Goal: Transaction & Acquisition: Purchase product/service

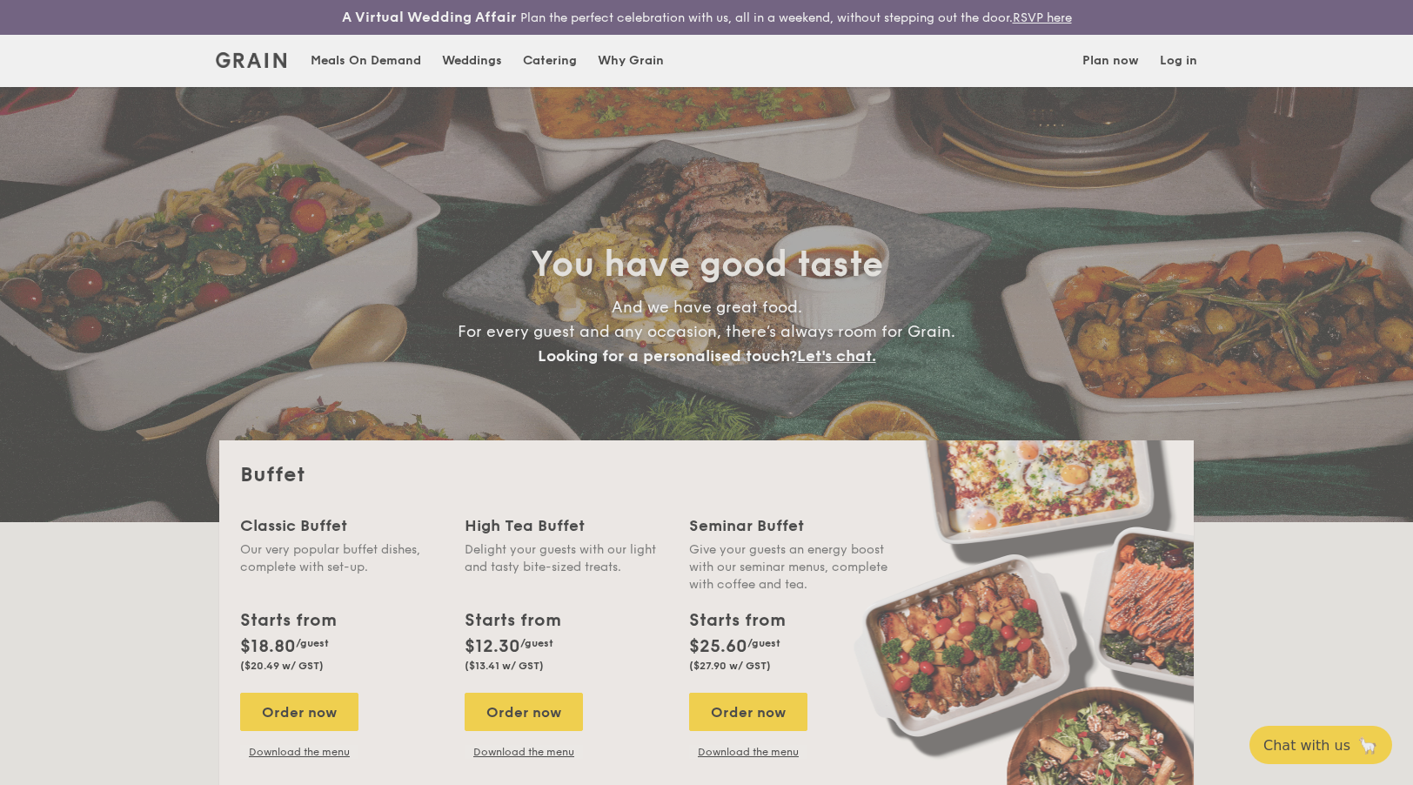
select select
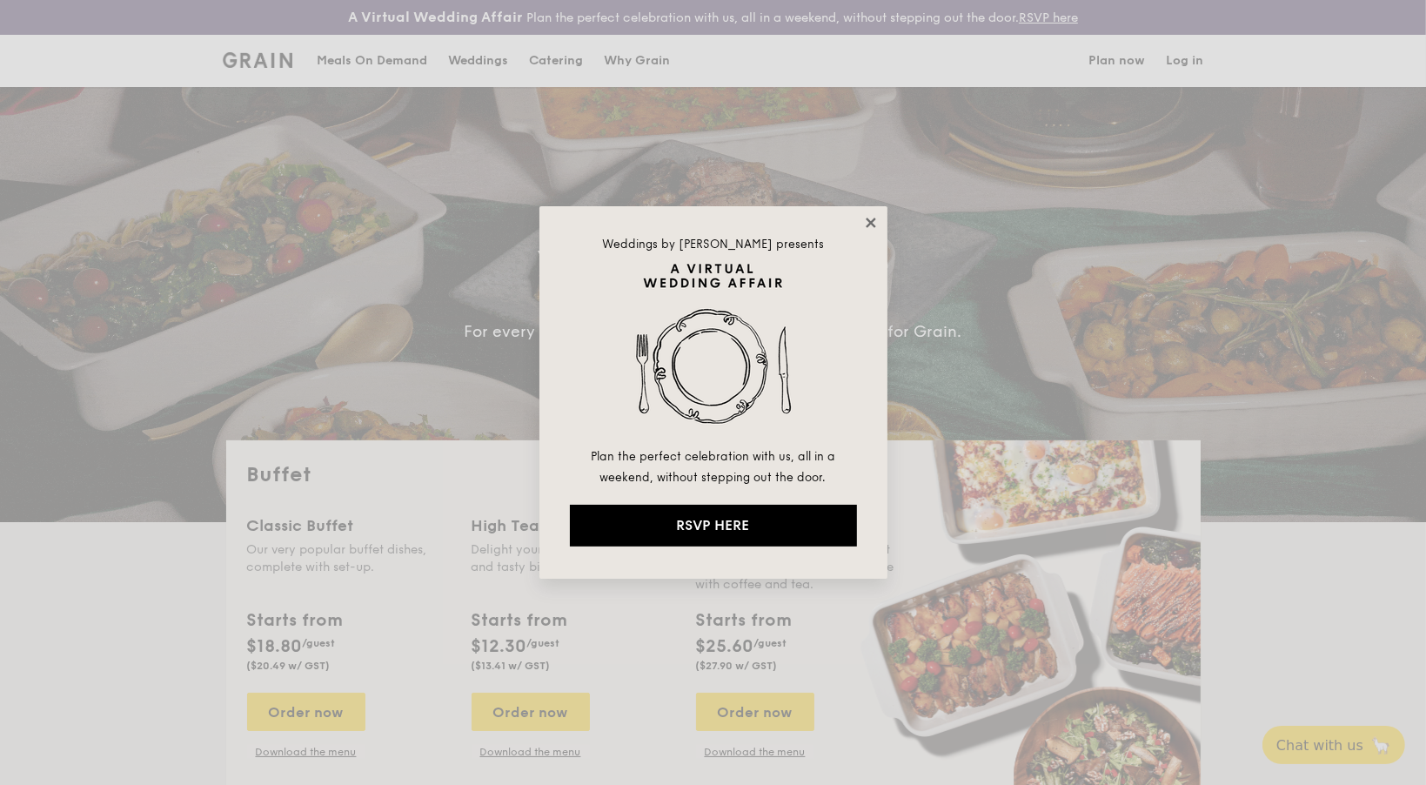
click at [869, 222] on icon at bounding box center [871, 223] width 10 height 10
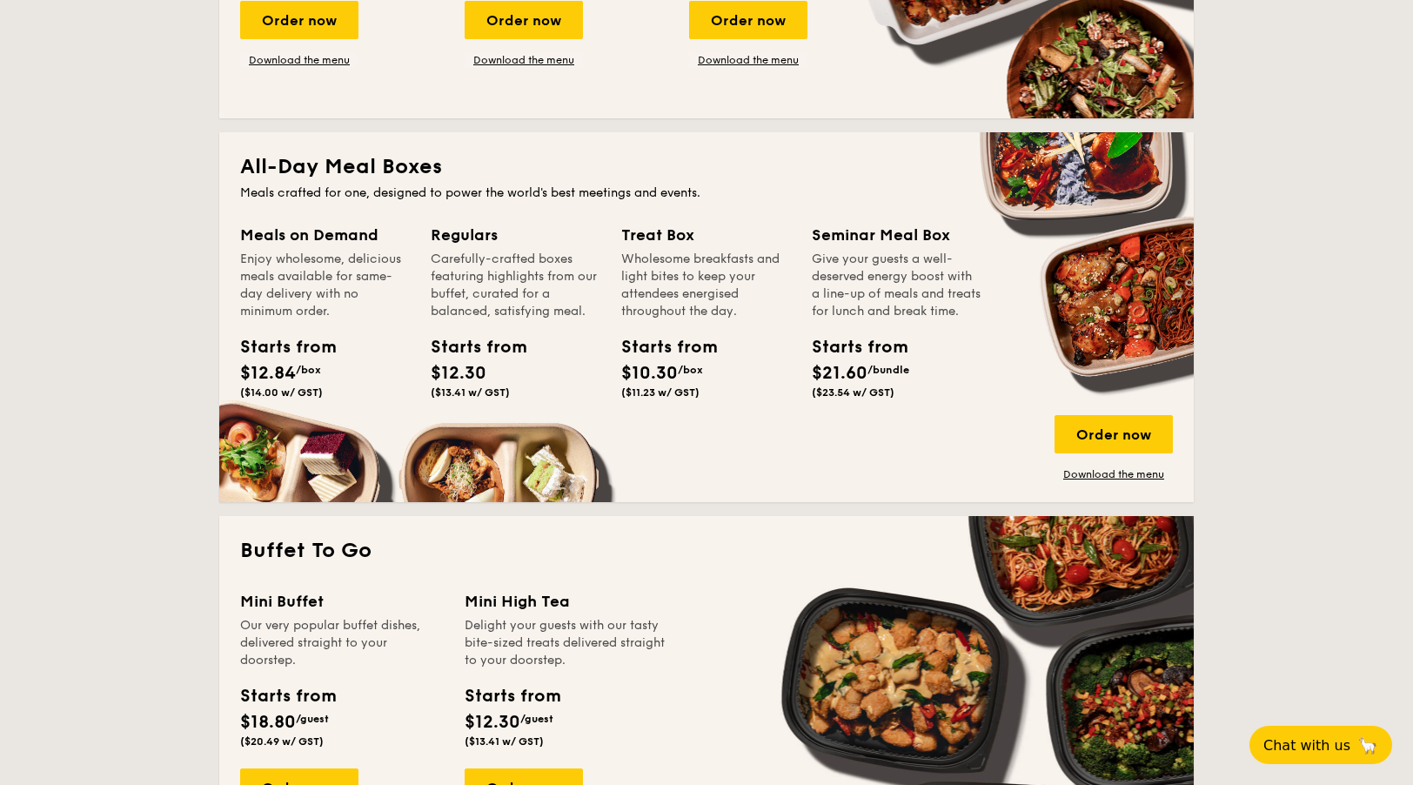
scroll to position [696, 0]
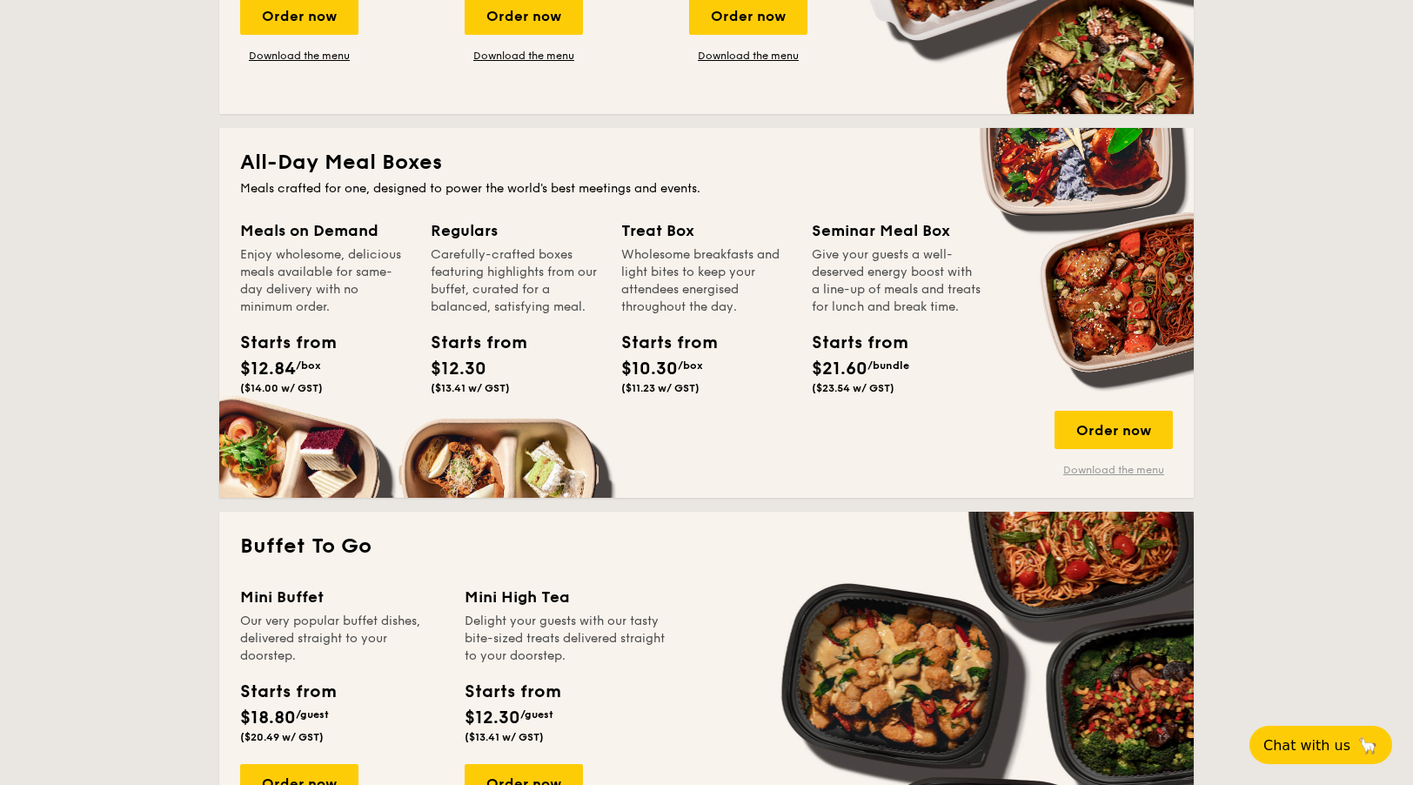
click at [1107, 471] on link "Download the menu" at bounding box center [1114, 470] width 118 height 14
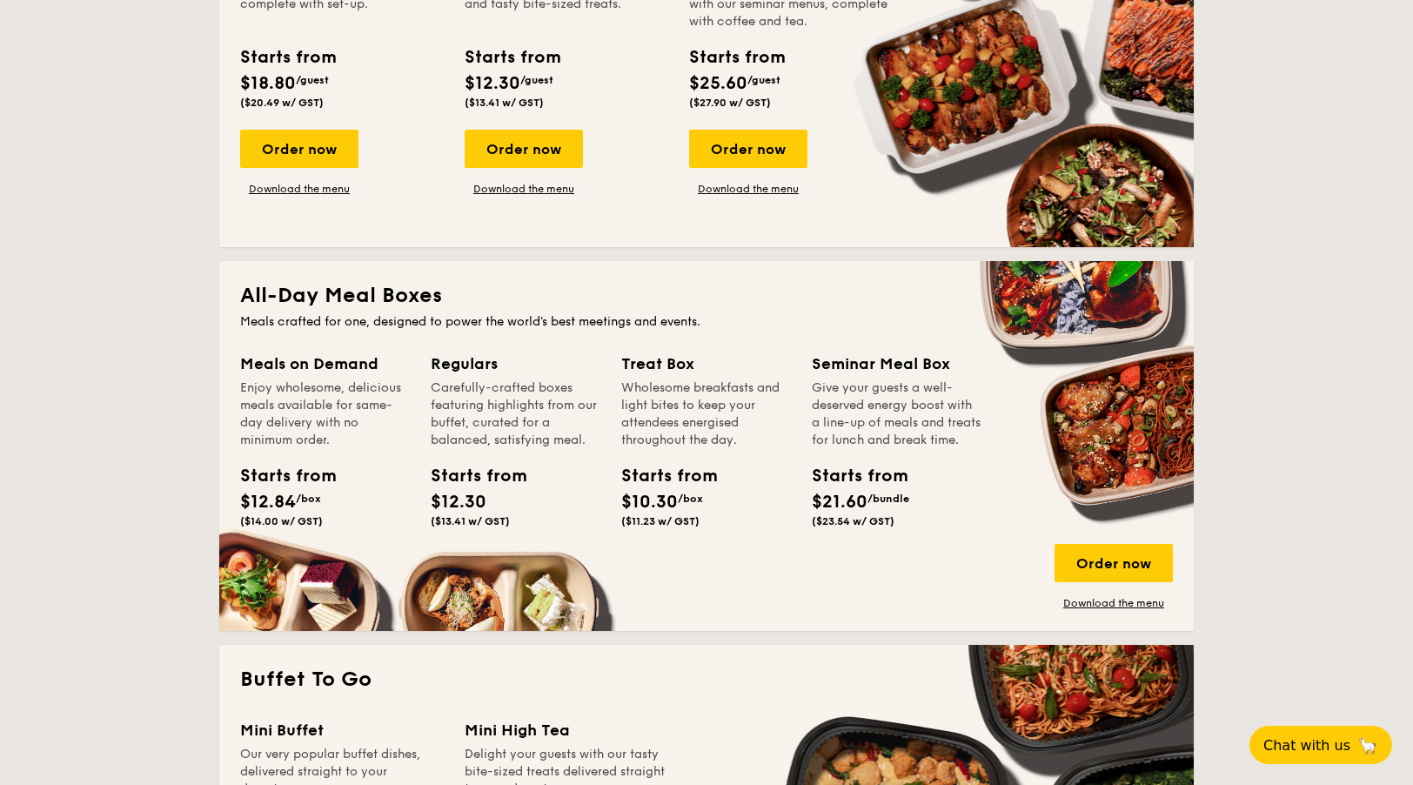
scroll to position [0, 0]
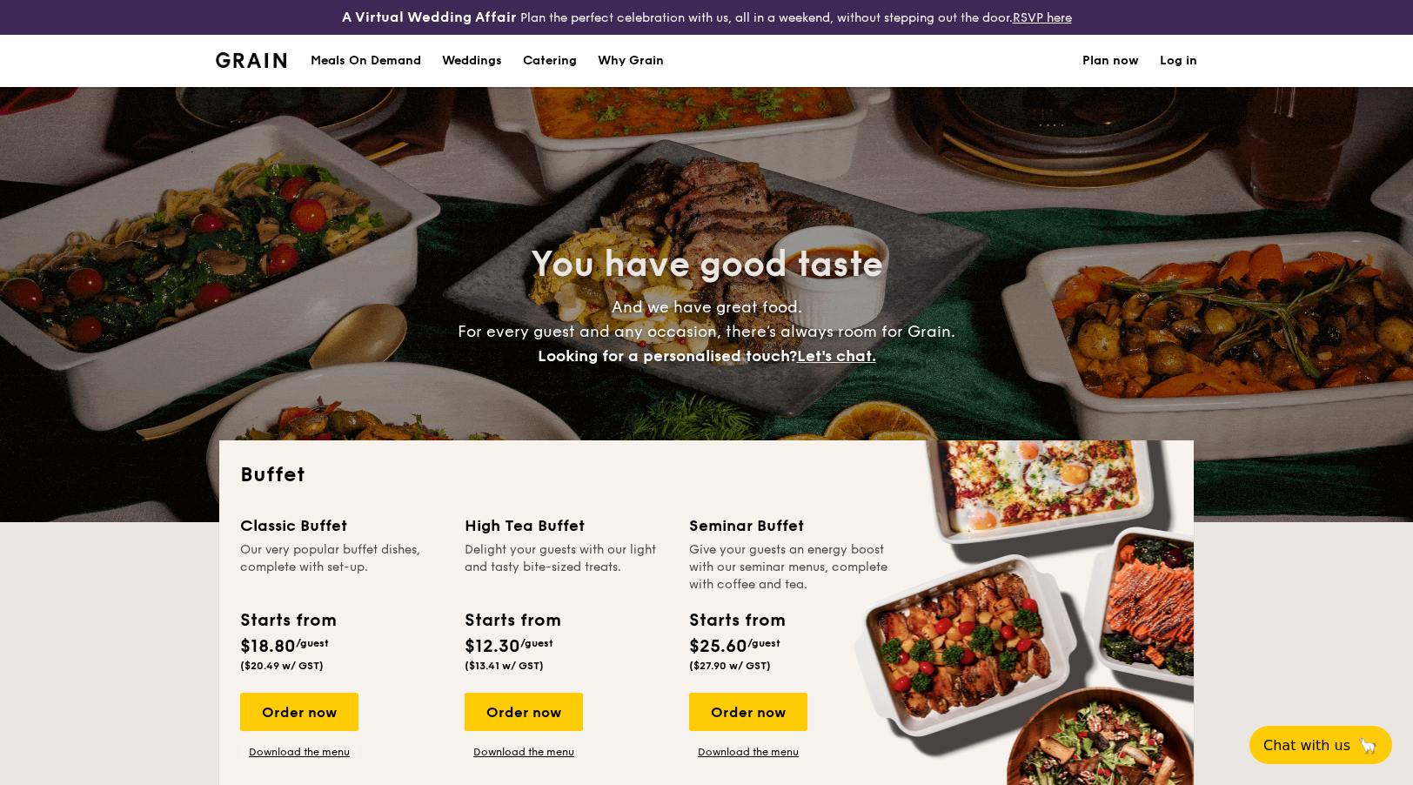
click at [1180, 60] on link "Log in" at bounding box center [1178, 61] width 37 height 52
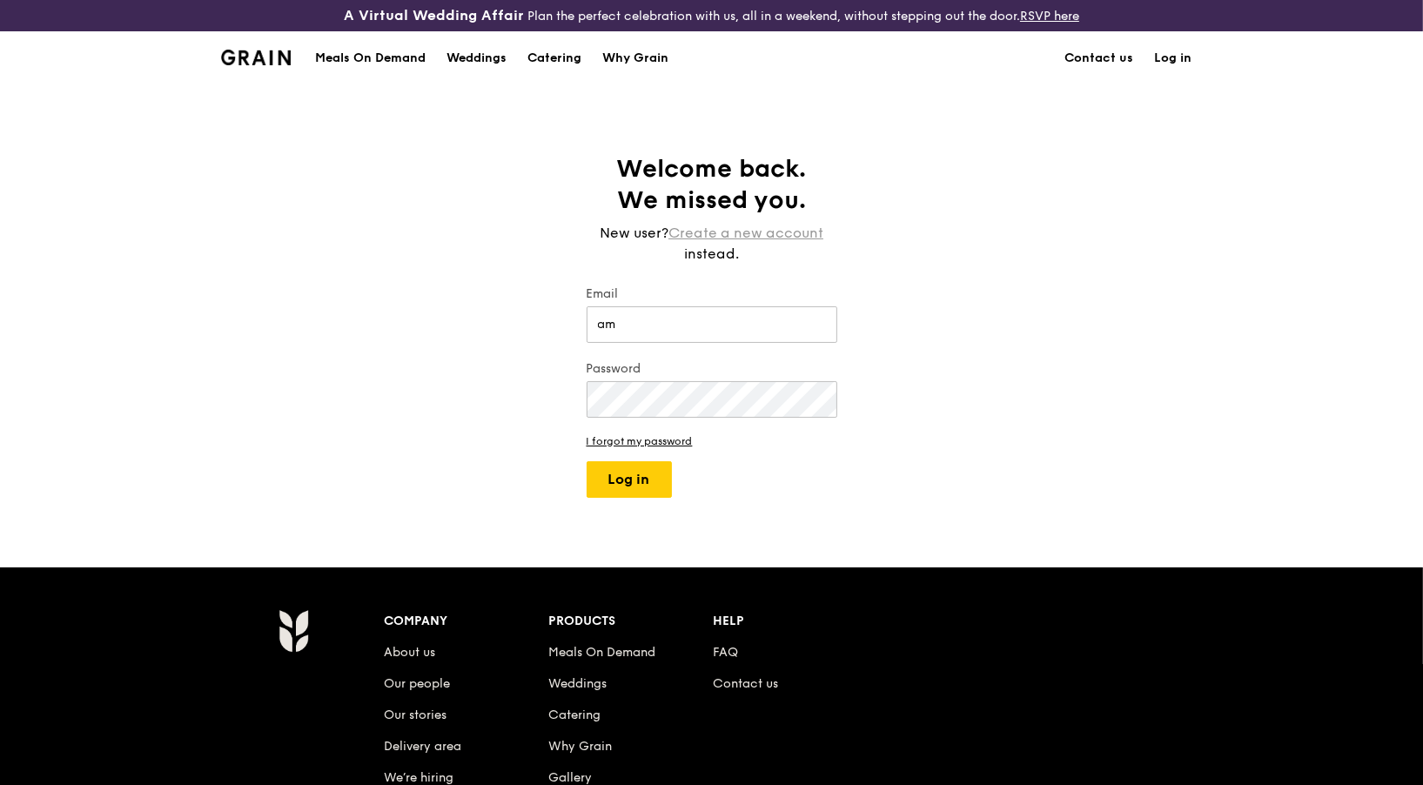
type input "am"
click at [815, 227] on link "Create a new account" at bounding box center [745, 233] width 155 height 21
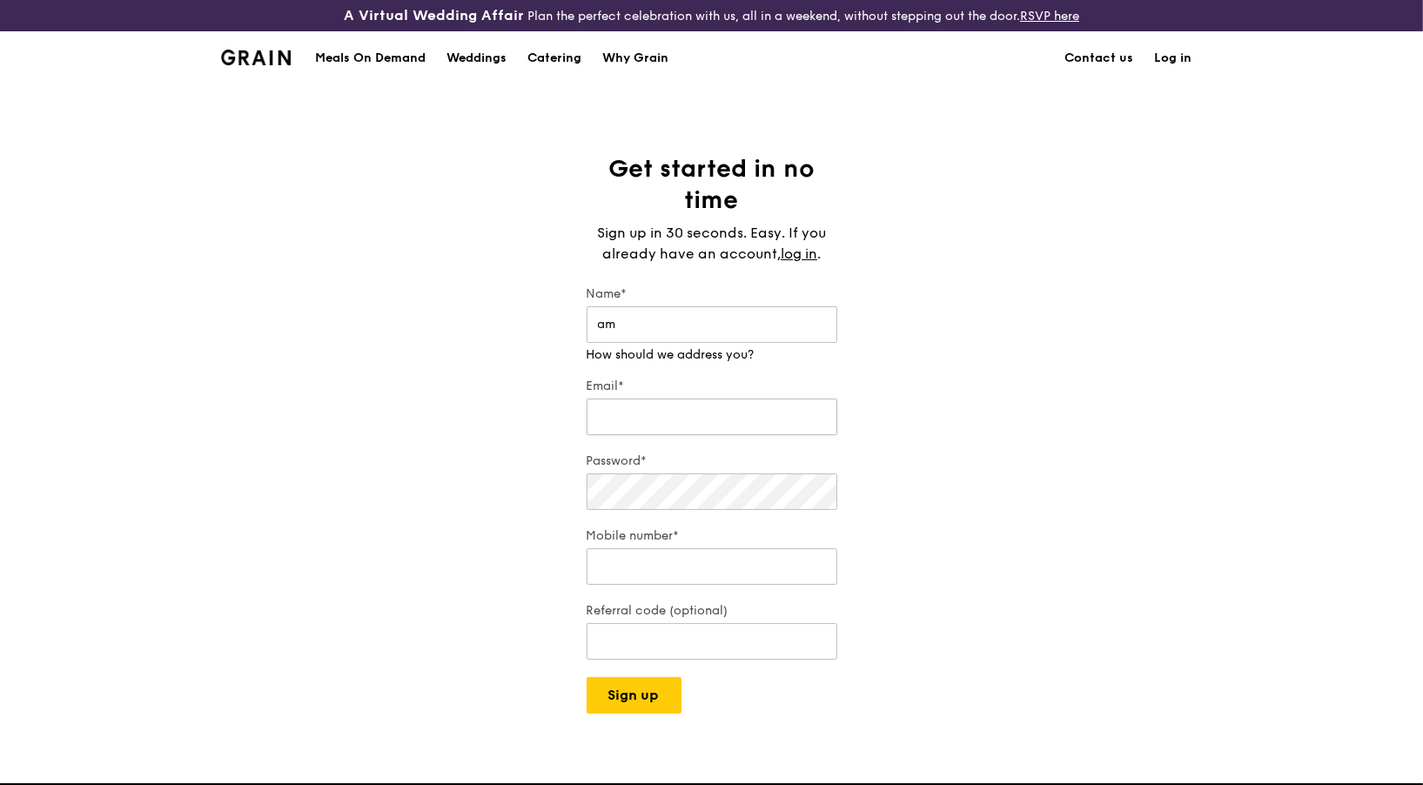
type input "a"
type input "[PERSON_NAME]"
click at [654, 419] on div "Email*" at bounding box center [712, 408] width 251 height 61
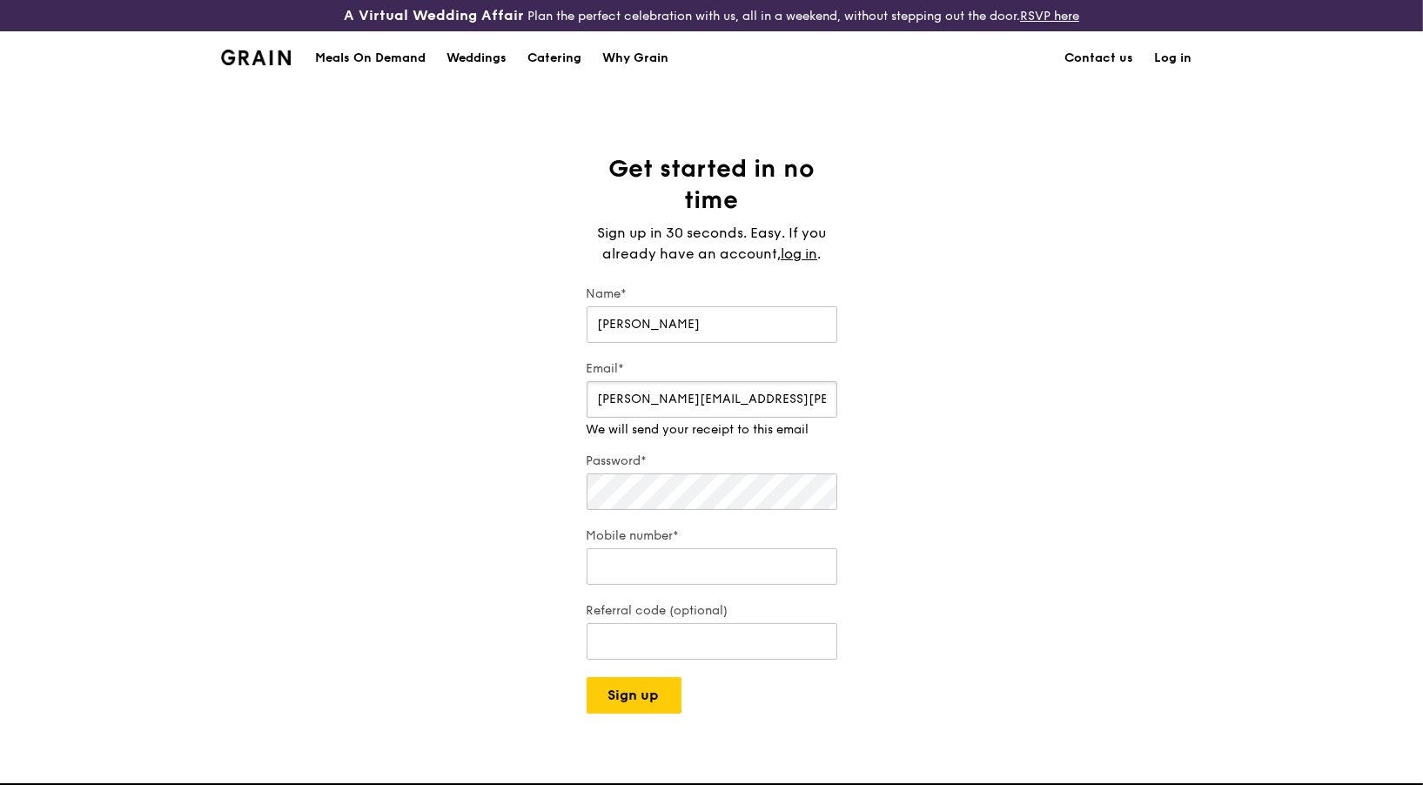
type input "[PERSON_NAME][EMAIL_ADDRESS][PERSON_NAME][DOMAIN_NAME]"
click at [663, 492] on div "Password*" at bounding box center [712, 483] width 251 height 61
click at [715, 566] on div "Mobile number* We will call you when we arrive" at bounding box center [712, 549] width 251 height 78
type input "96364583"
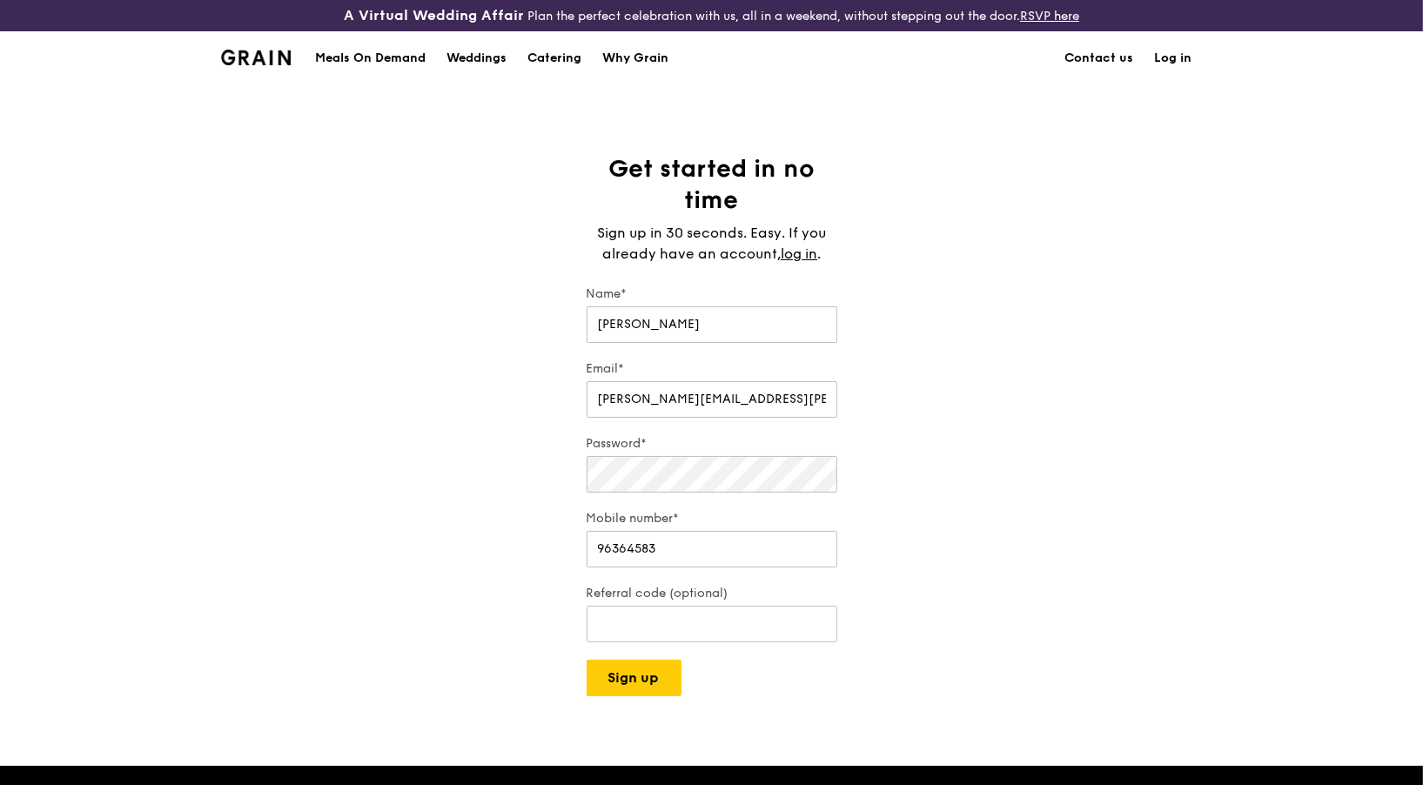
click at [949, 688] on div "Get started in no time Sign up in 30 seconds. Easy. If you already have an acco…" at bounding box center [711, 424] width 1423 height 543
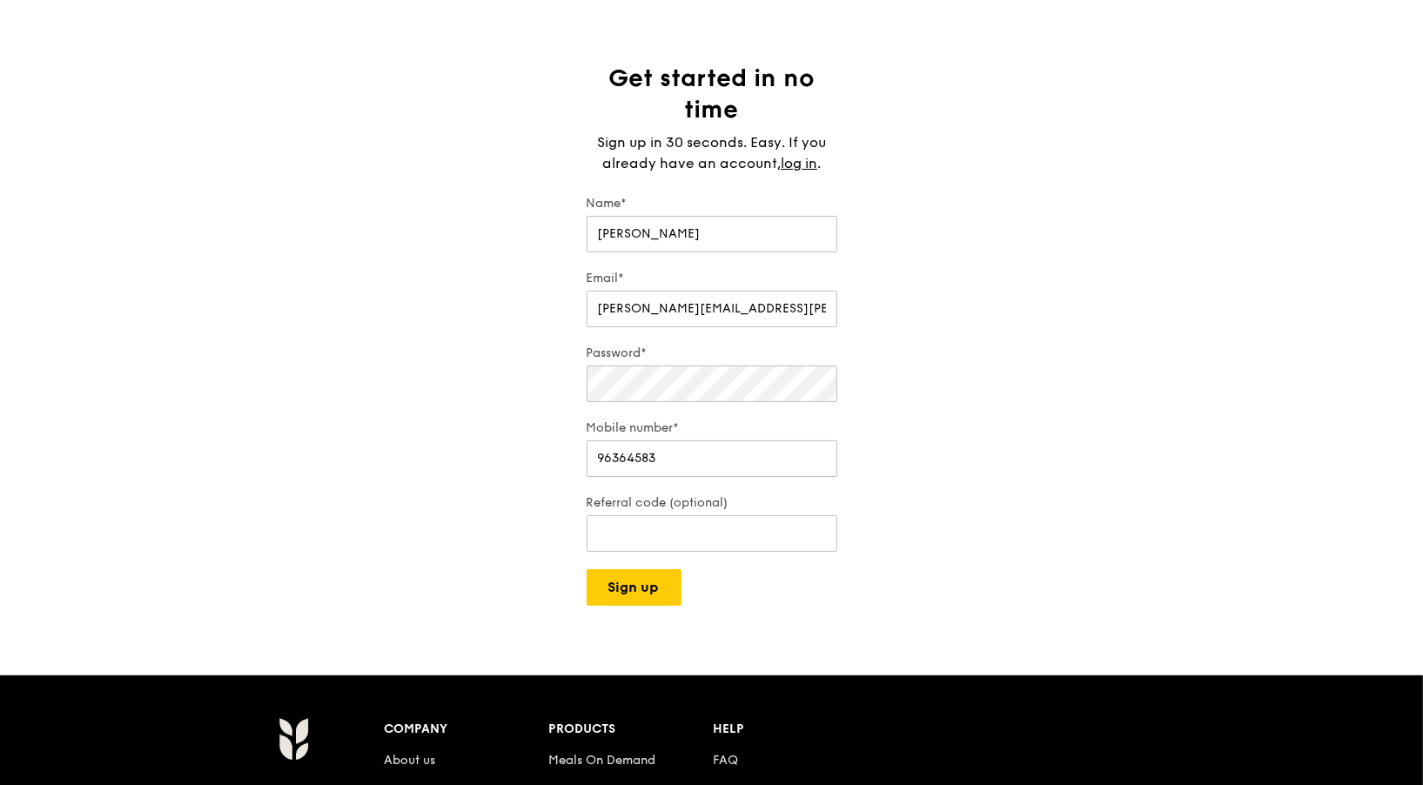
scroll to position [174, 0]
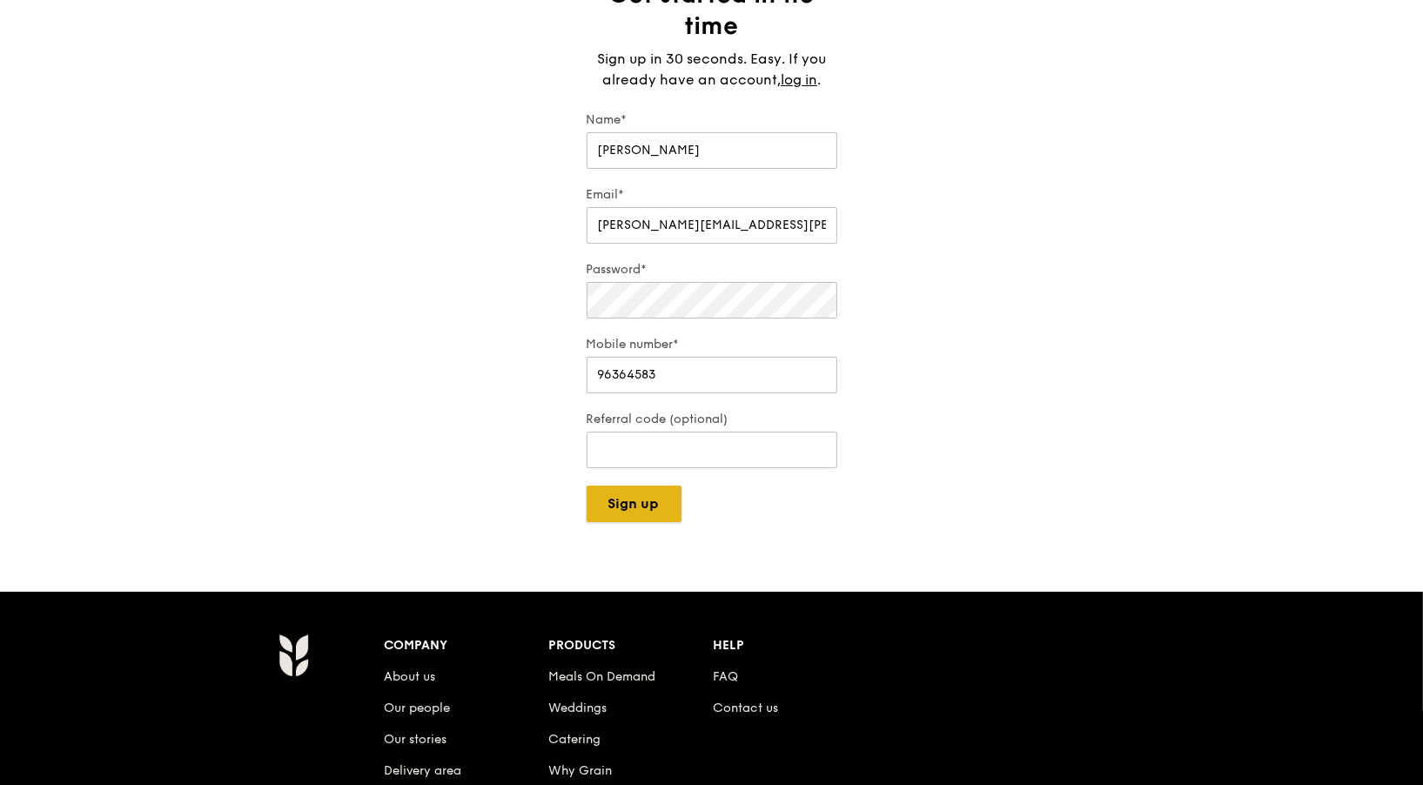
click at [632, 491] on button "Sign up" at bounding box center [634, 504] width 95 height 37
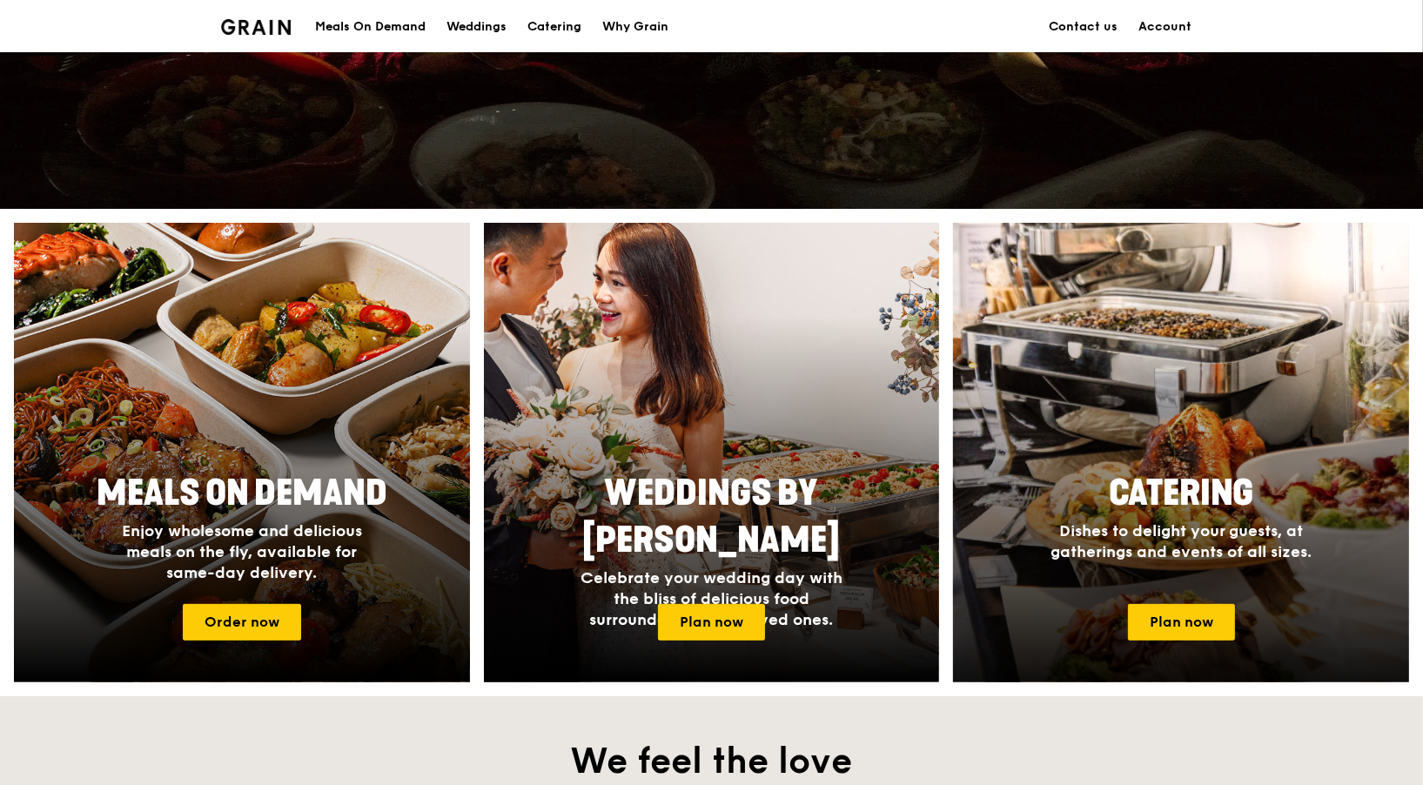
scroll to position [522, 0]
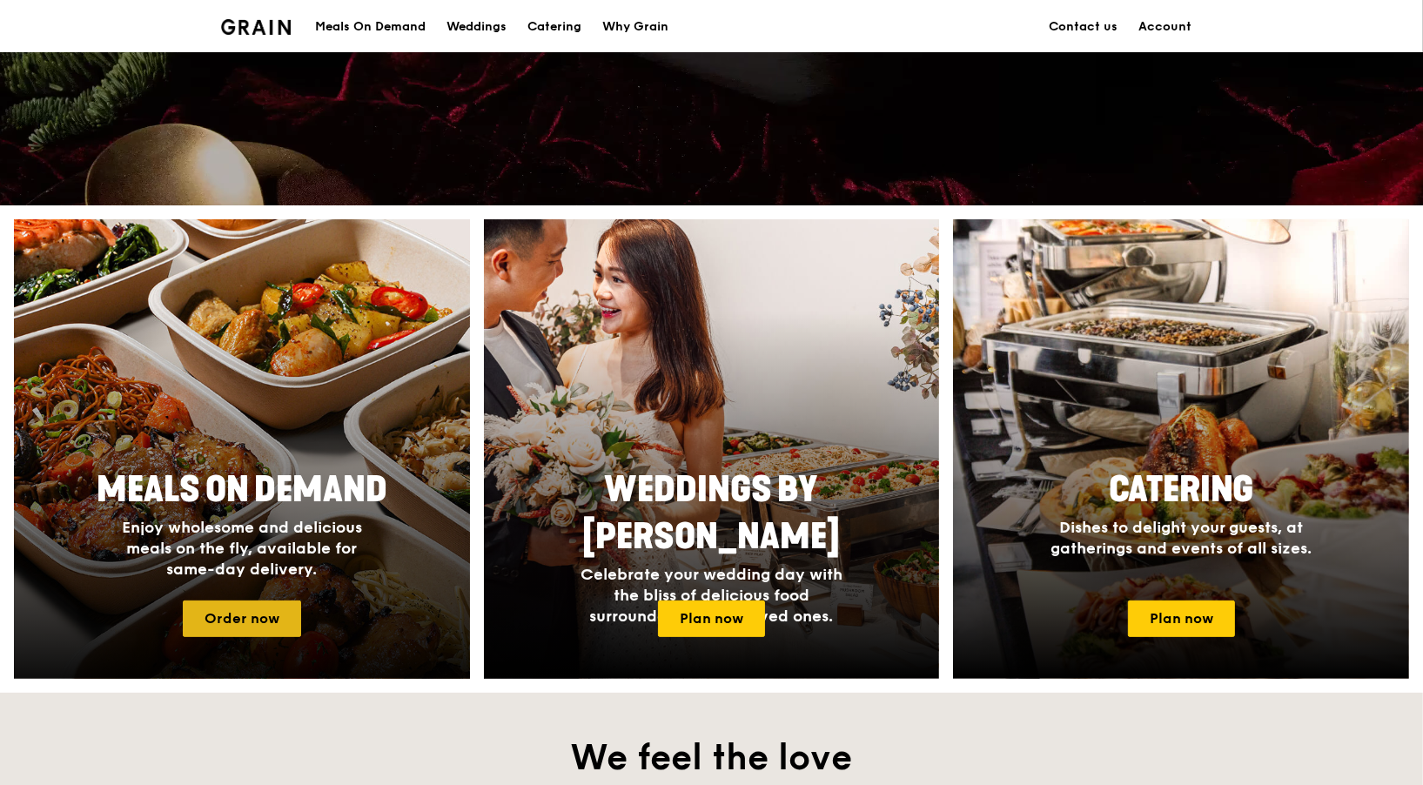
click at [219, 618] on link "Order now" at bounding box center [242, 619] width 118 height 37
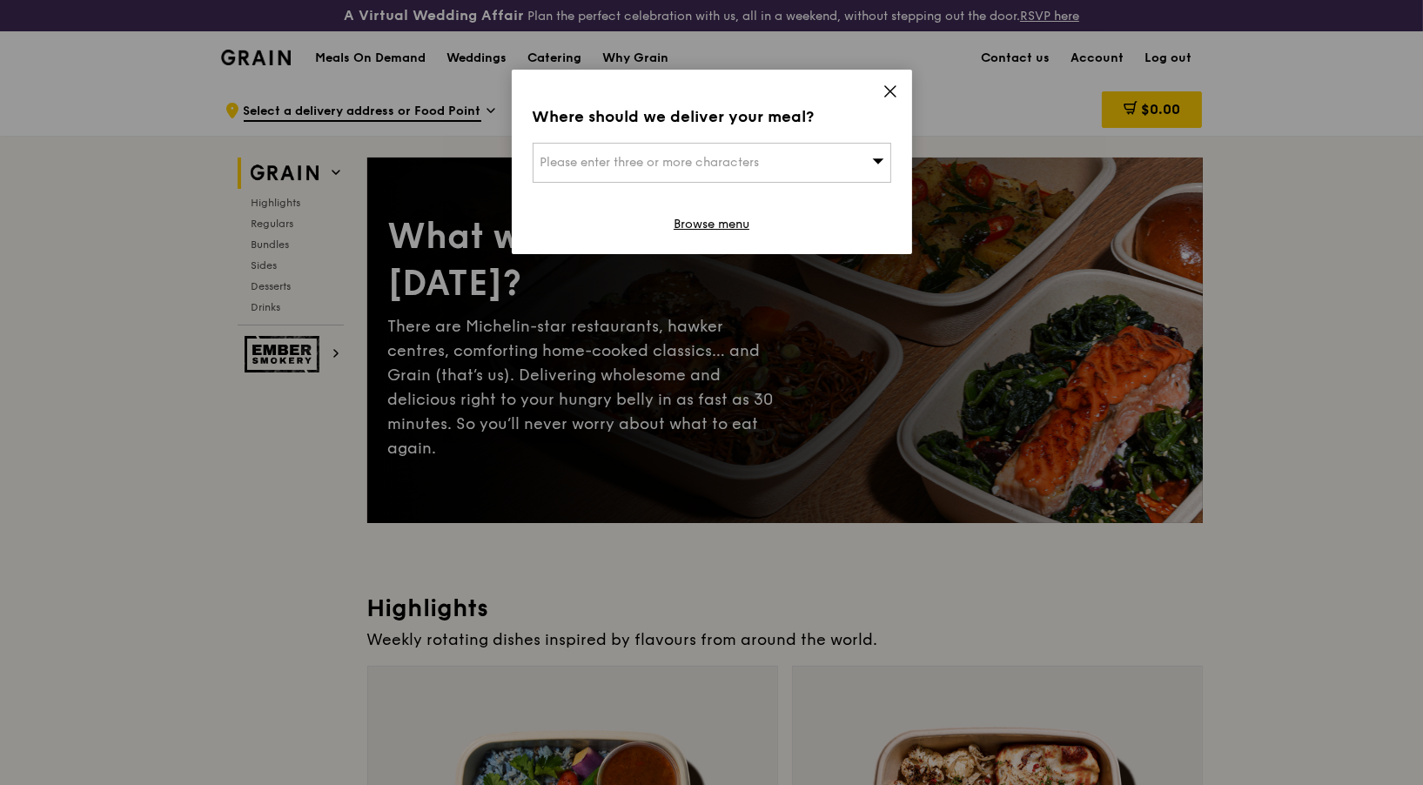
click at [815, 162] on div "Please enter three or more characters" at bounding box center [712, 163] width 359 height 40
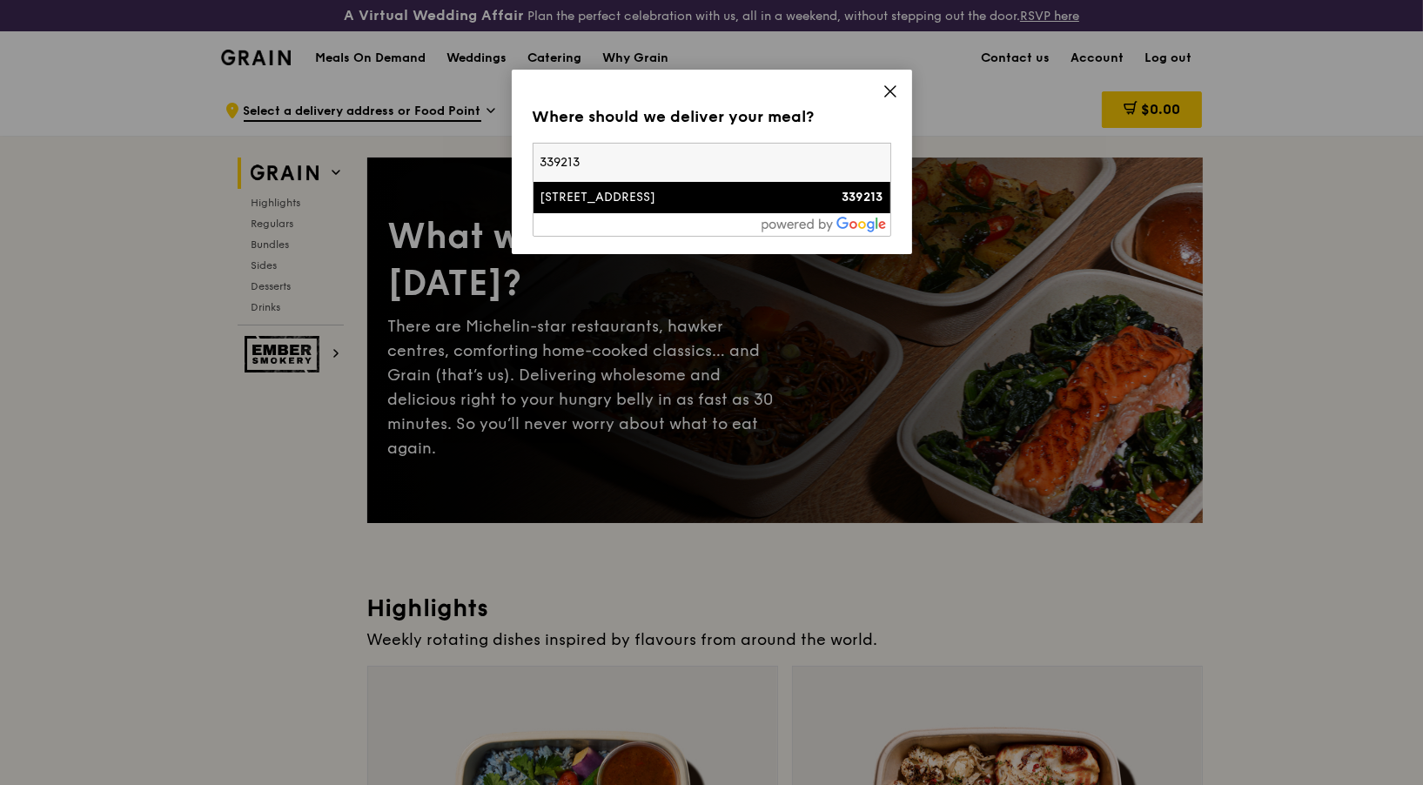
type input "339213"
click at [774, 220] on img at bounding box center [824, 225] width 125 height 16
click at [778, 203] on div "30A Kallang Place, 339213" at bounding box center [669, 197] width 258 height 17
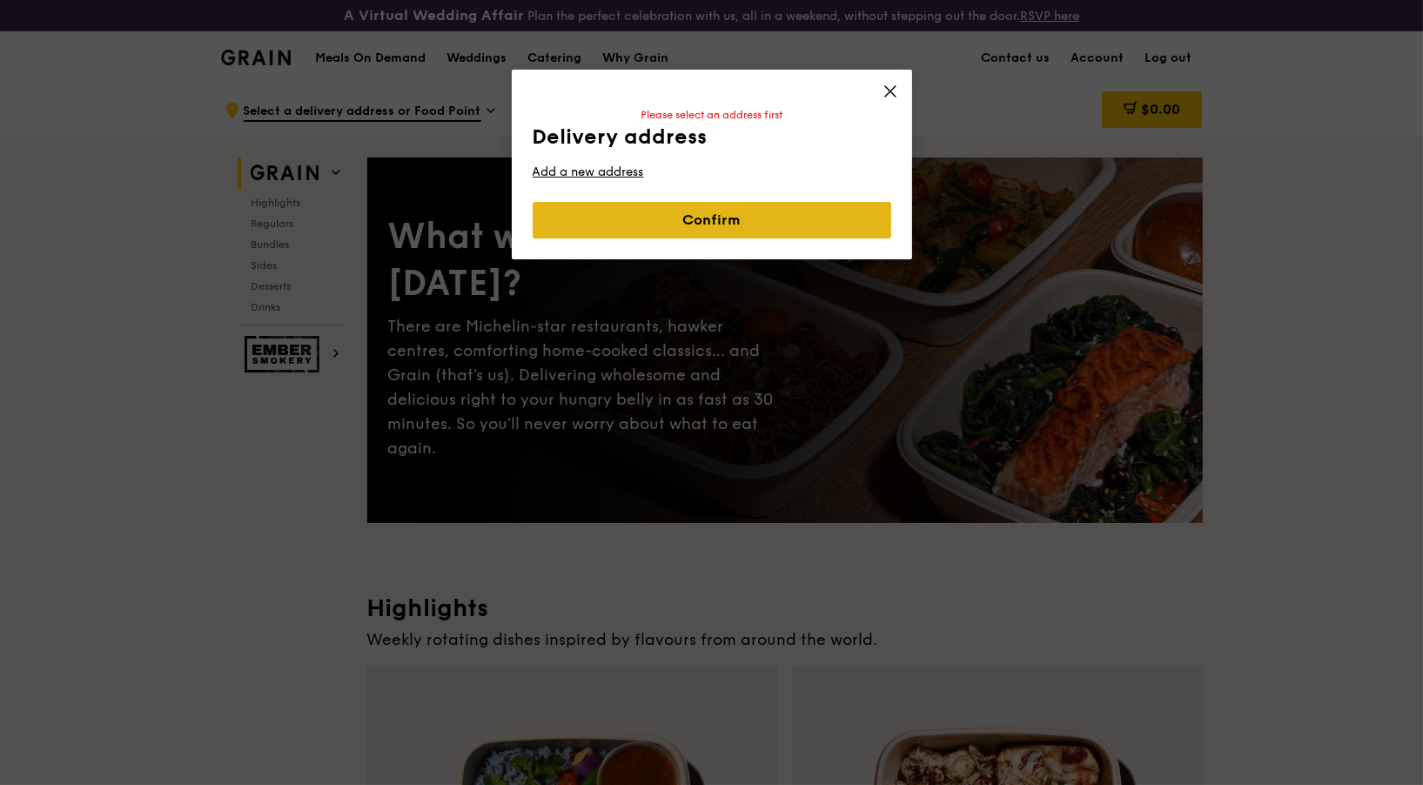
click at [776, 210] on link "Confirm" at bounding box center [712, 220] width 359 height 37
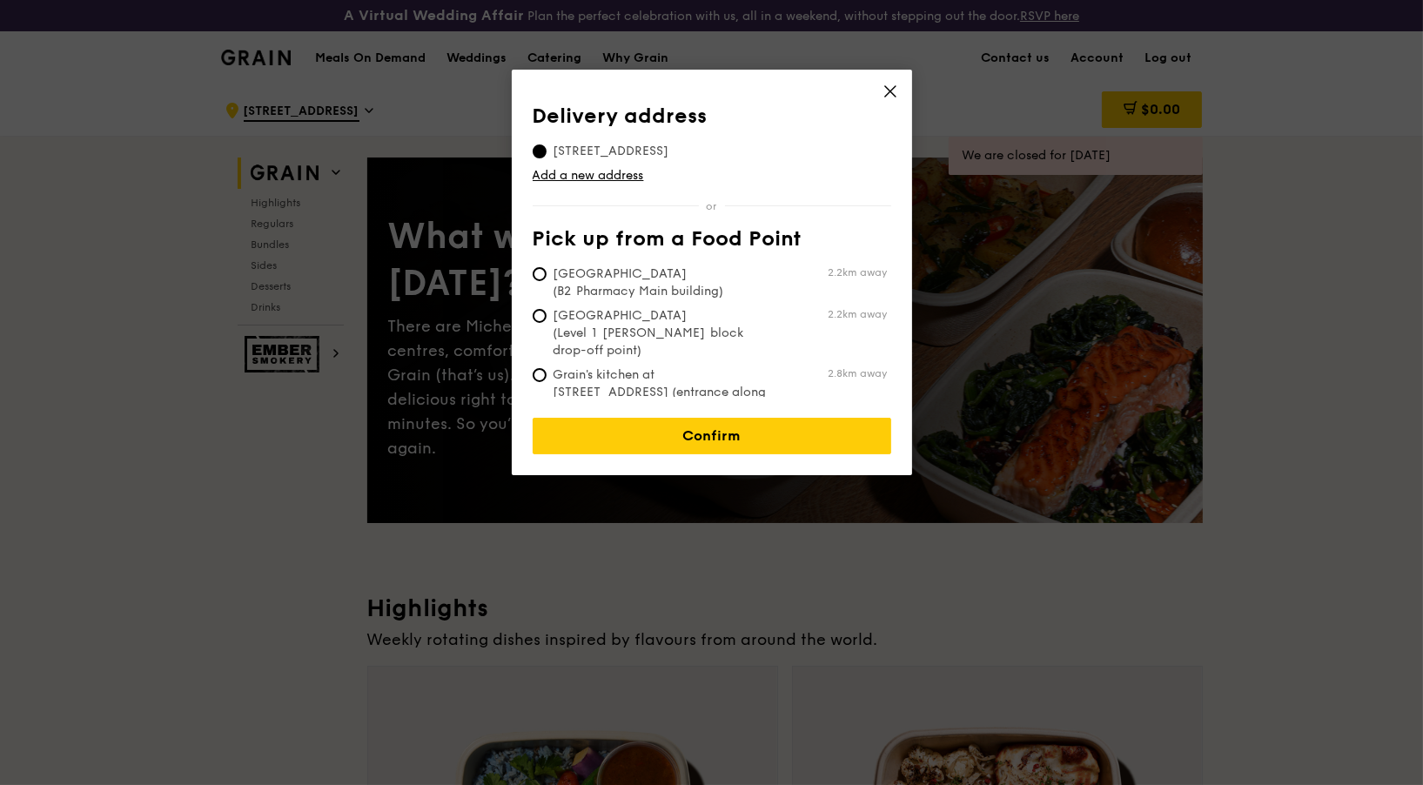
click at [618, 147] on span "30A Kallang Place, 339213, 339213" at bounding box center [612, 151] width 158 height 17
click at [547, 147] on input "30A Kallang Place, 339213, 339213" at bounding box center [540, 151] width 14 height 14
click at [735, 422] on link "Confirm" at bounding box center [712, 436] width 359 height 37
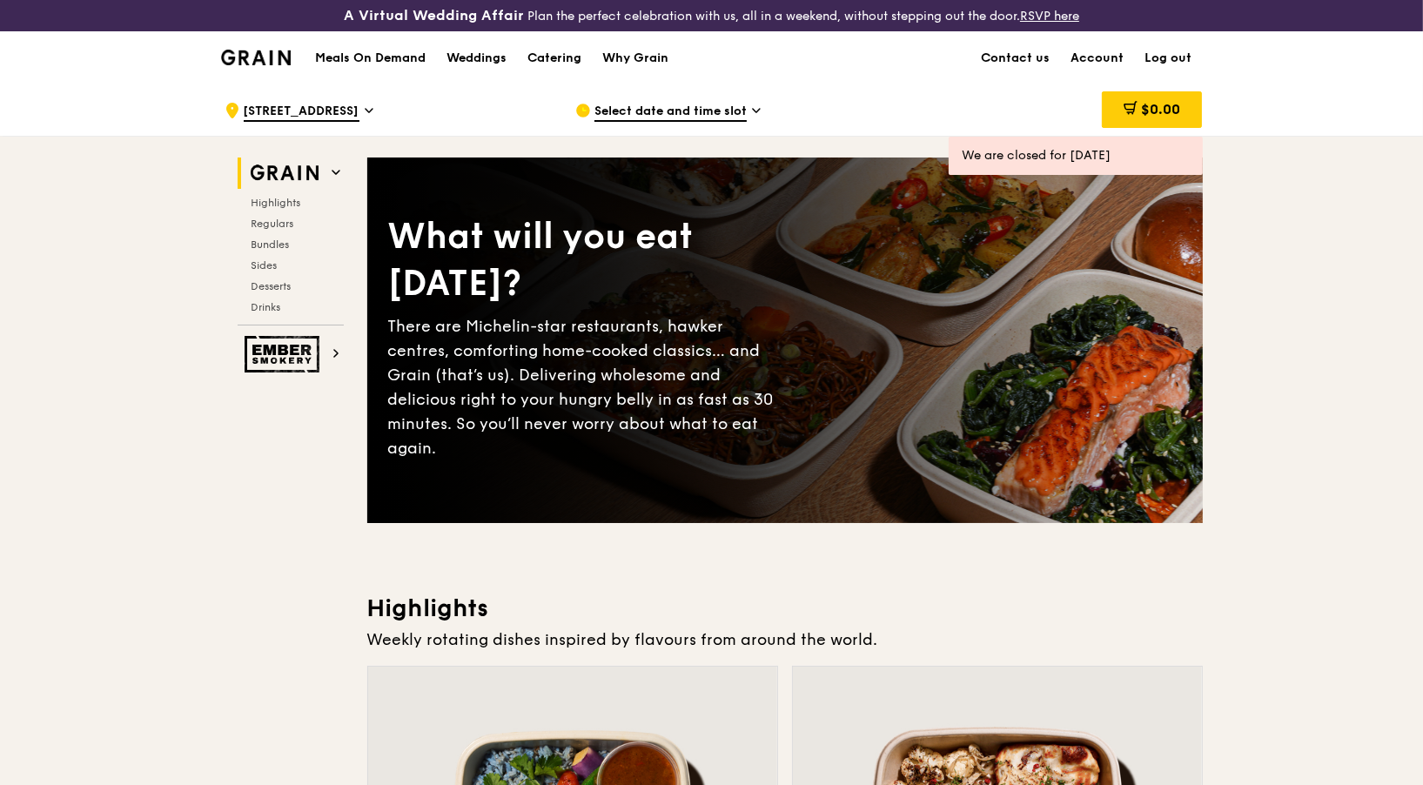
click at [650, 106] on span "Select date and time slot" at bounding box center [670, 112] width 152 height 19
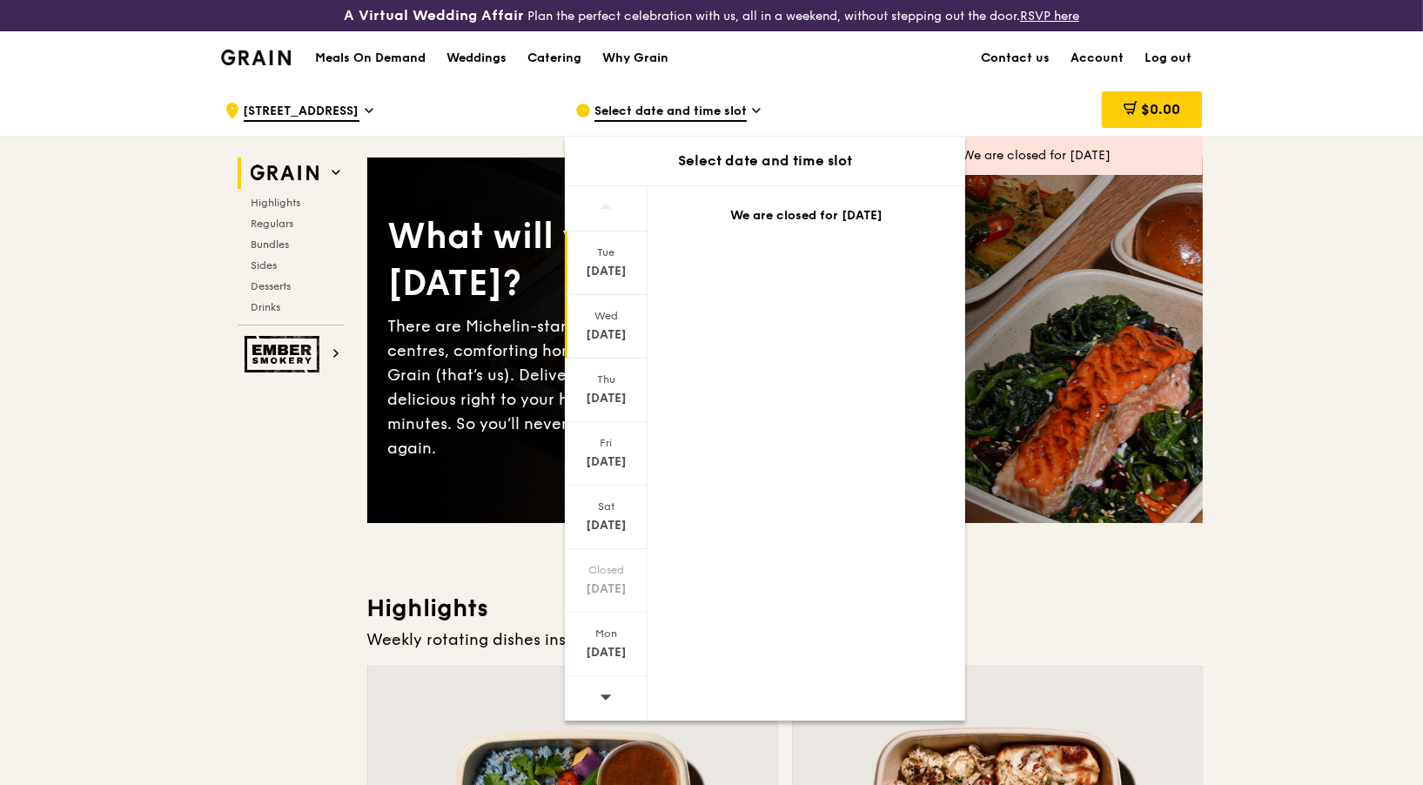
click at [603, 314] on div "Wed" at bounding box center [605, 316] width 77 height 14
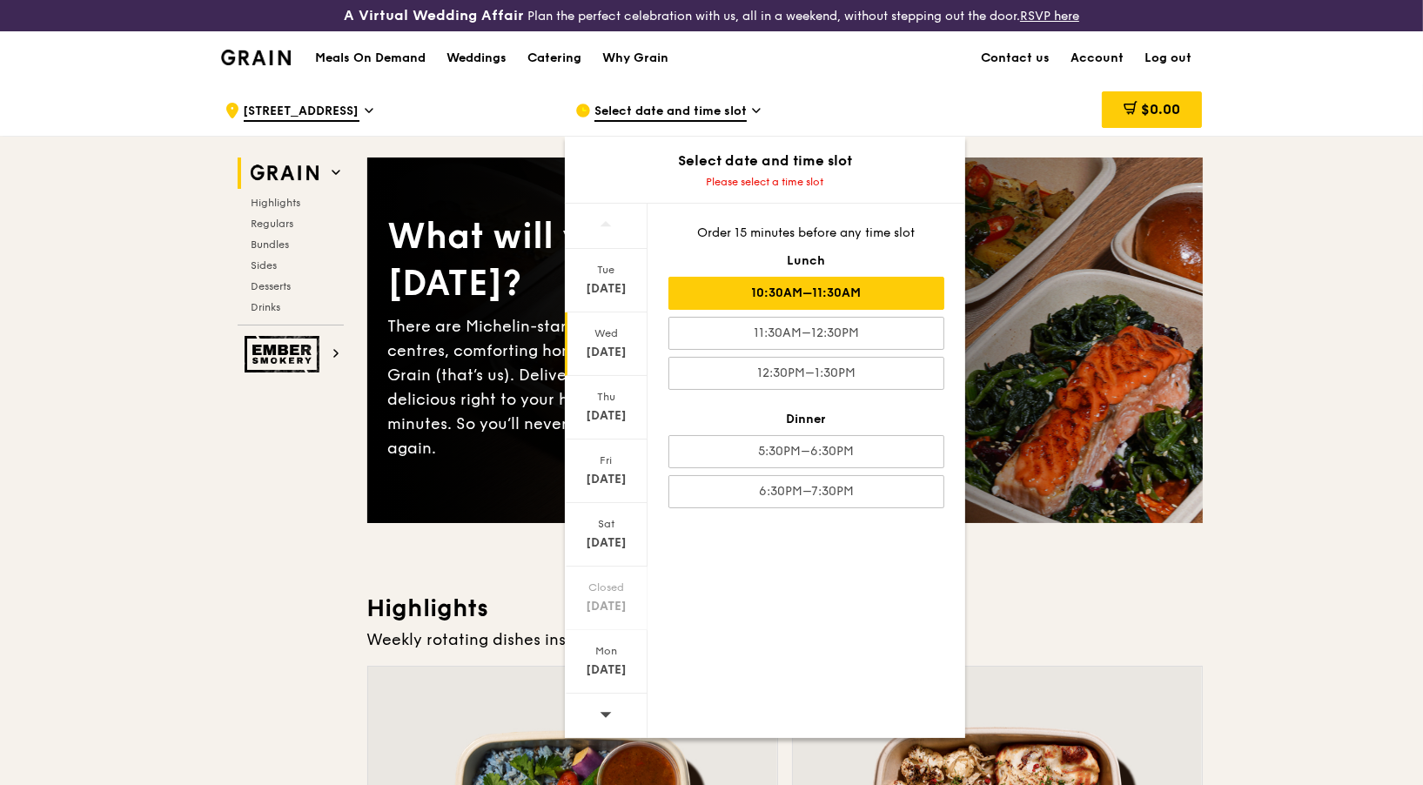
click at [838, 293] on div "10:30AM–11:30AM" at bounding box center [806, 293] width 276 height 33
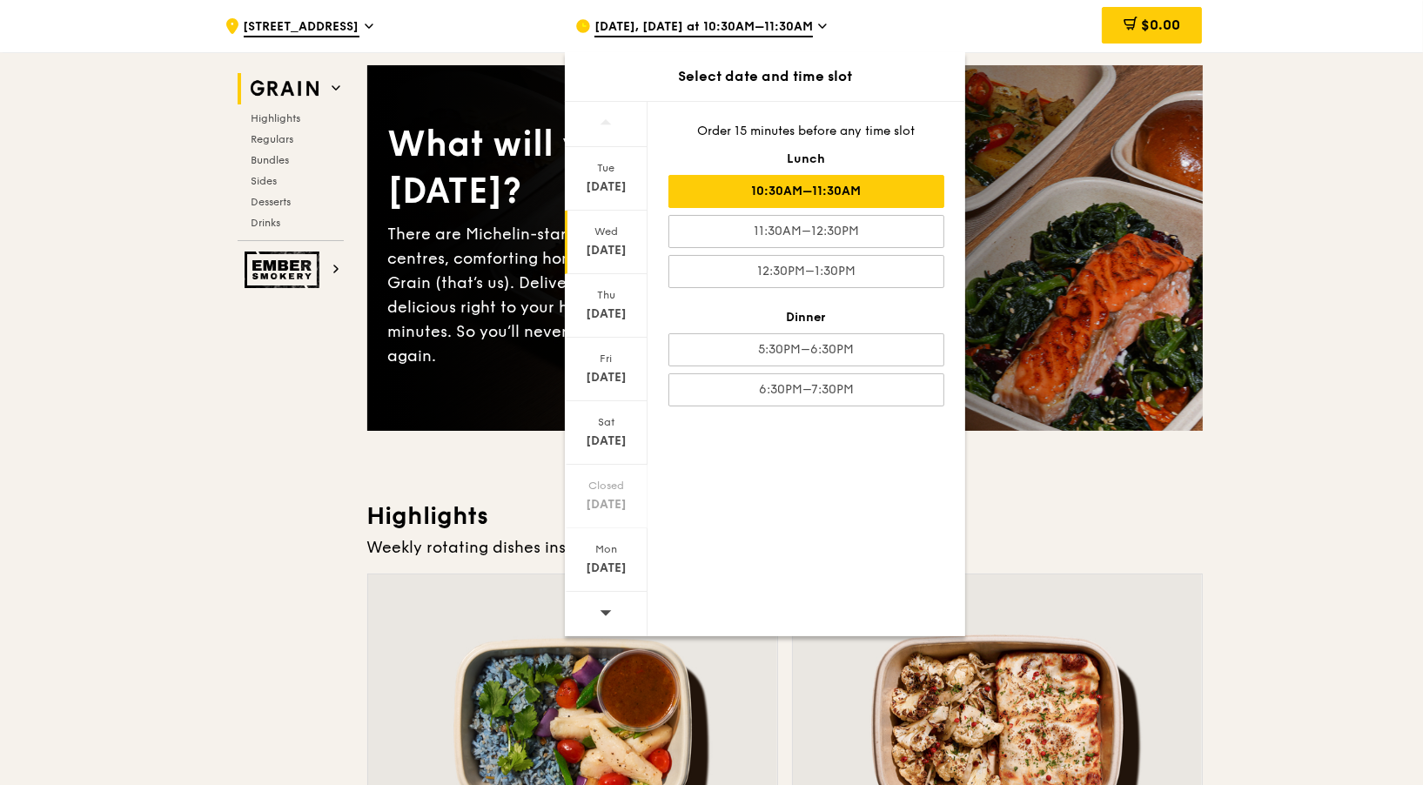
scroll to position [87, 0]
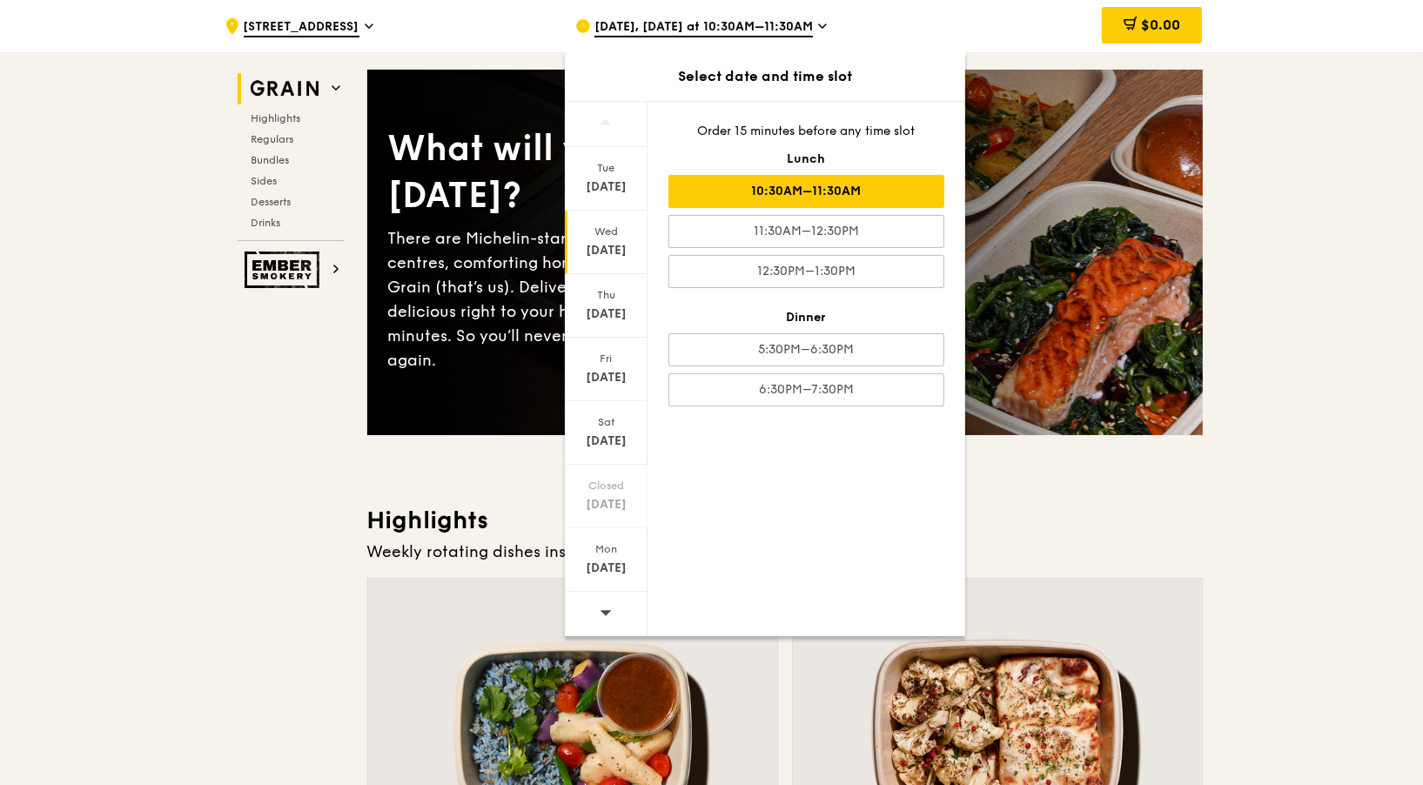
click at [893, 181] on div "10:30AM–11:30AM" at bounding box center [806, 191] width 276 height 33
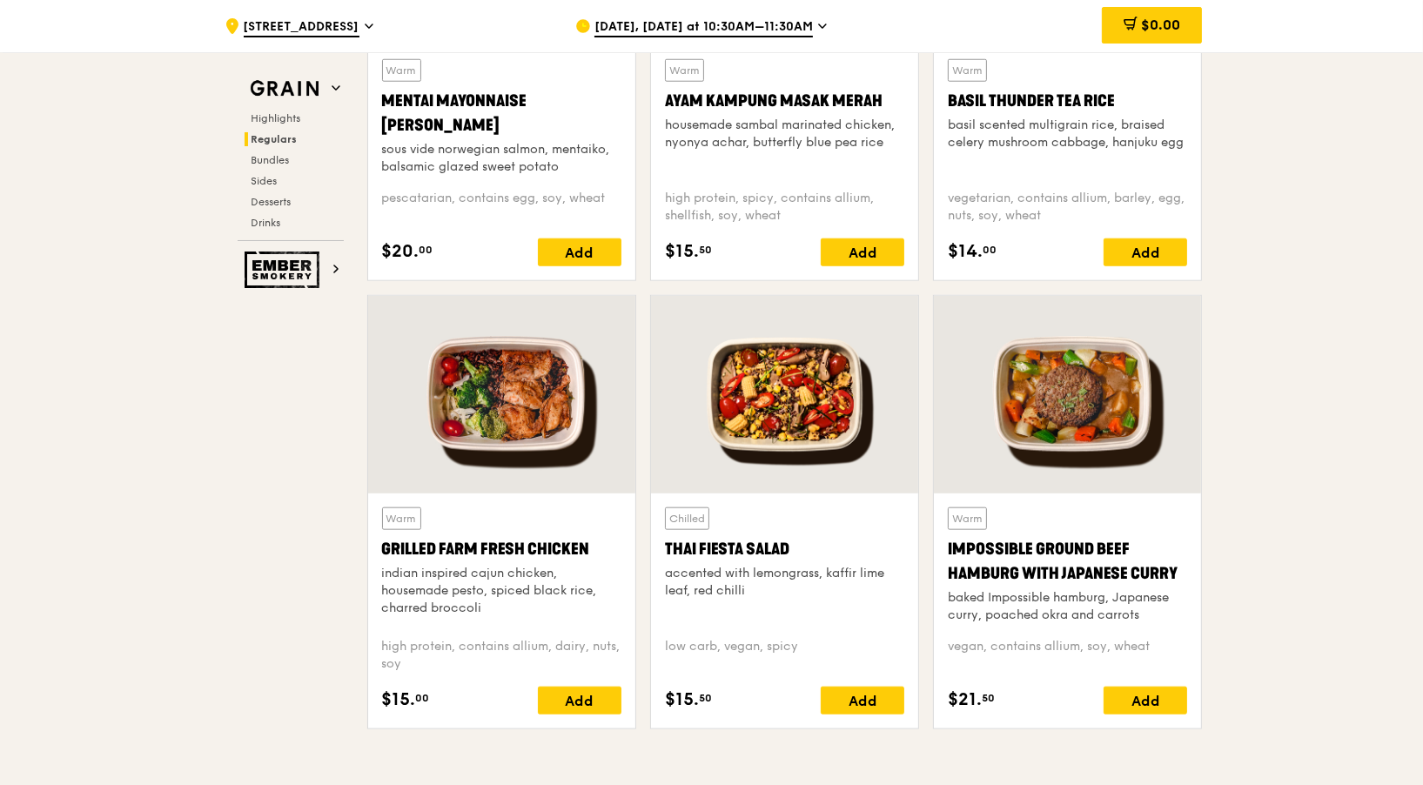
scroll to position [1828, 0]
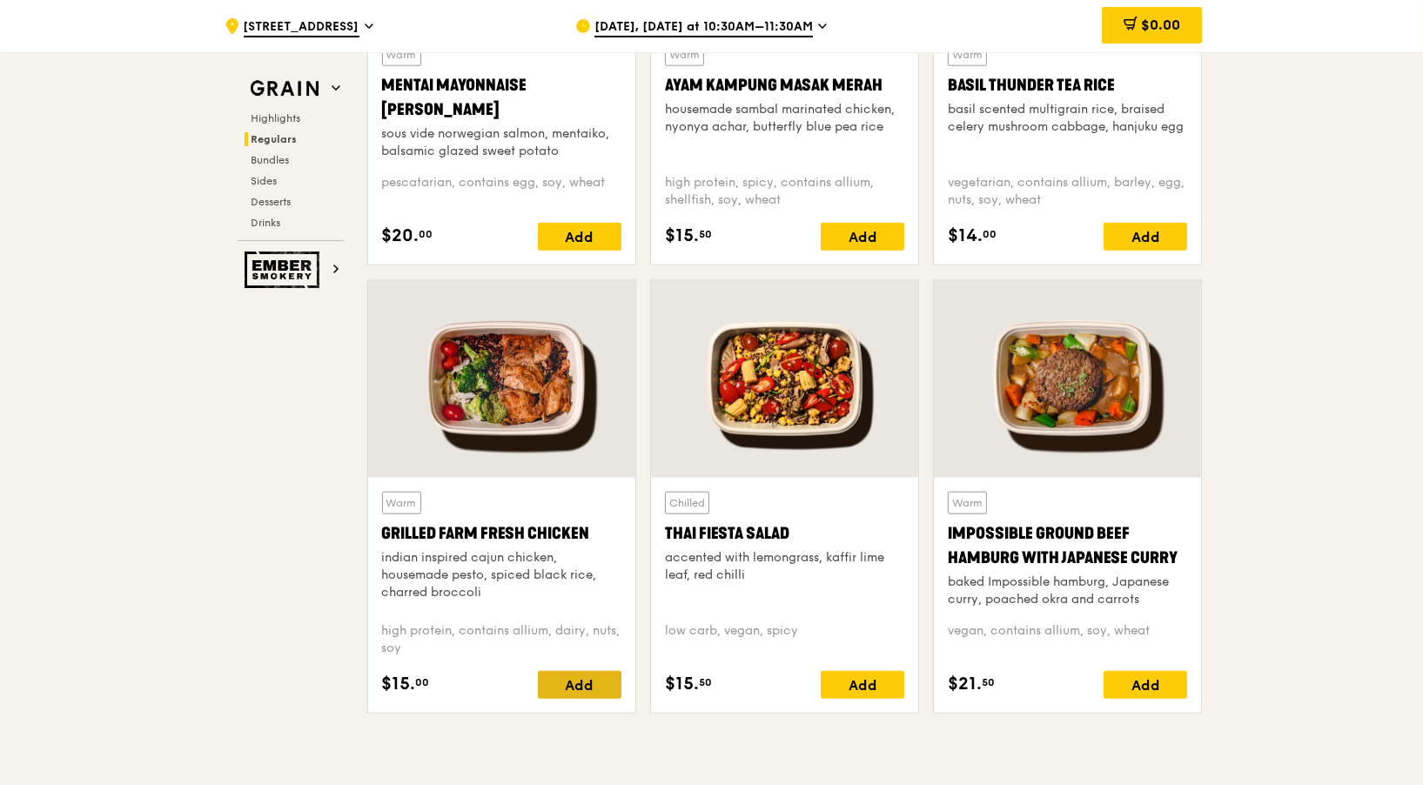
click at [581, 677] on div "Add" at bounding box center [580, 685] width 84 height 28
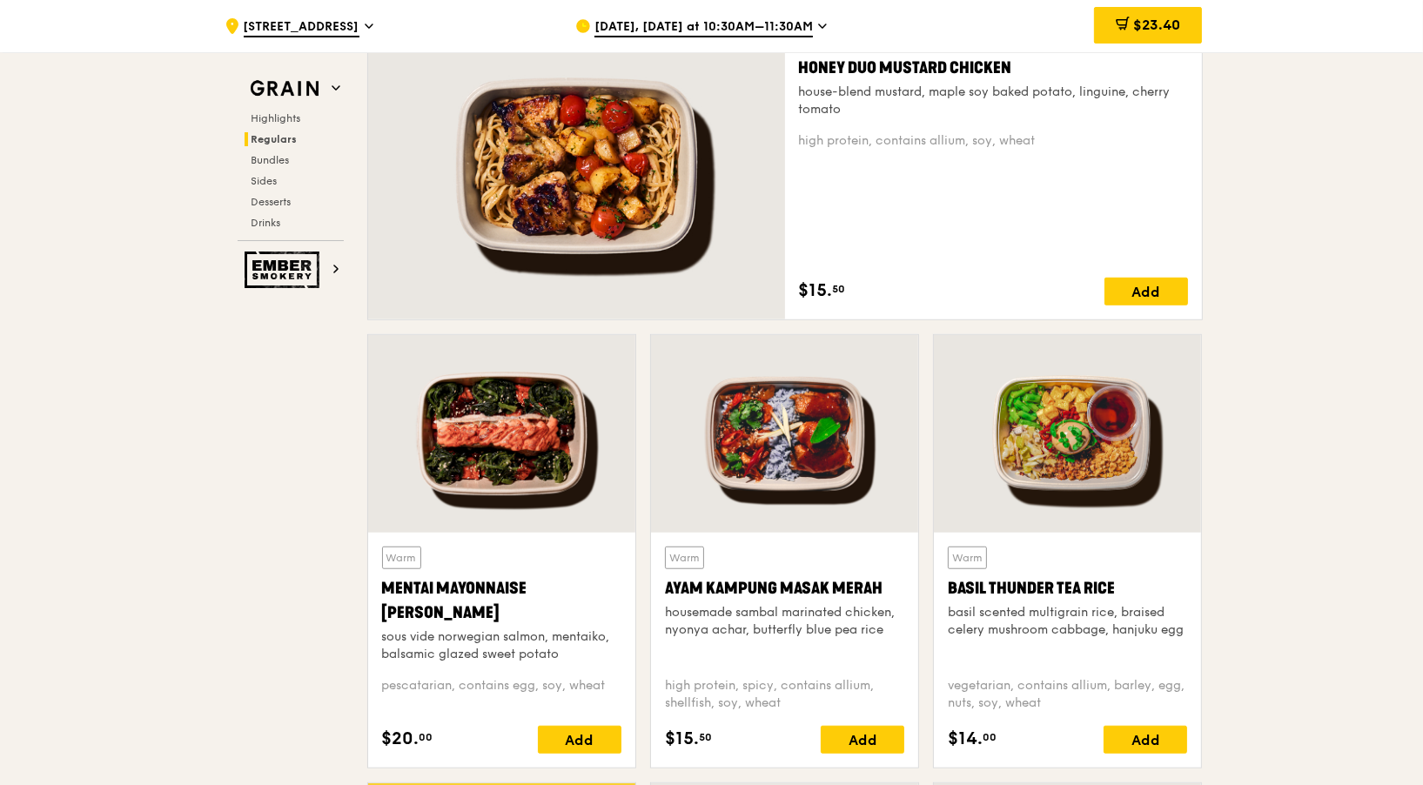
scroll to position [1305, 0]
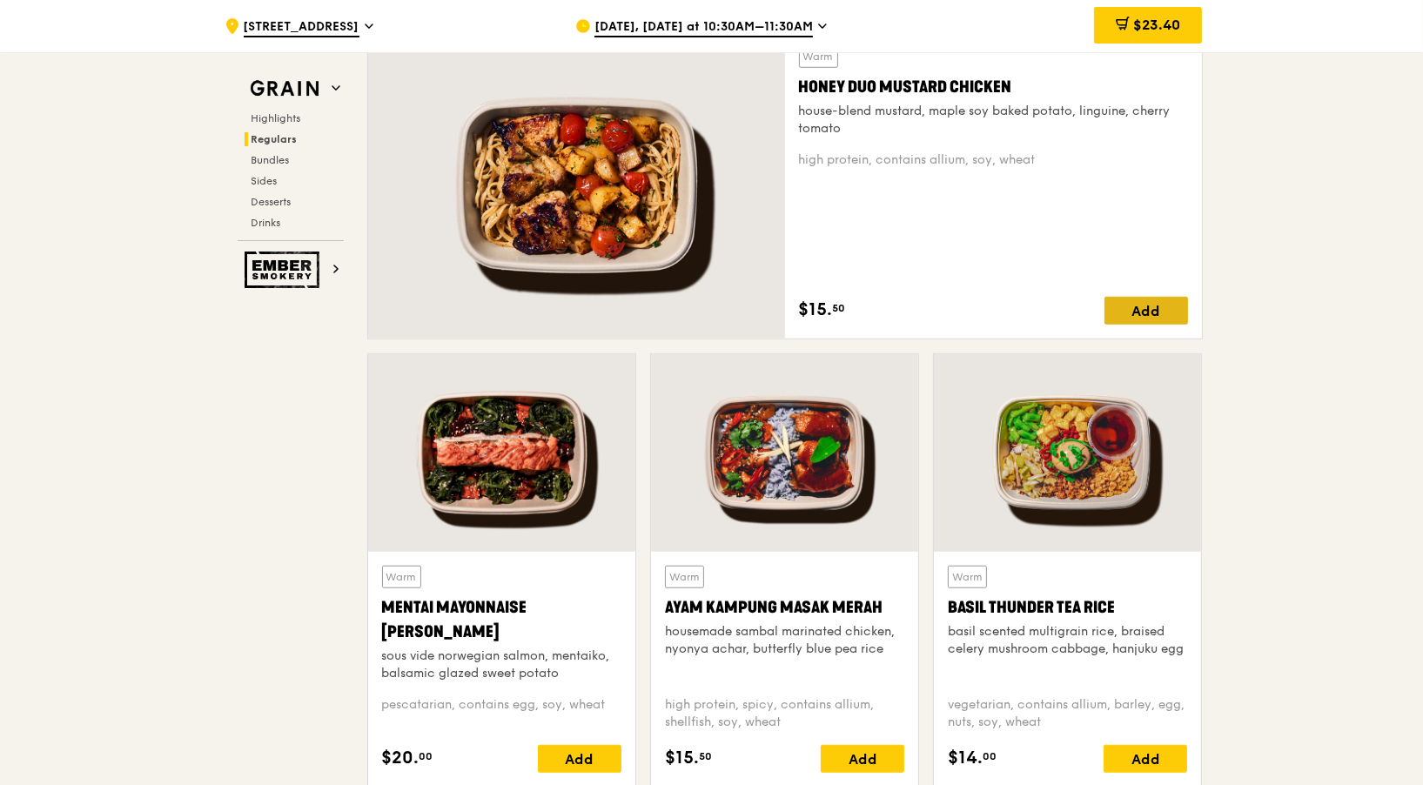
click at [1155, 298] on div "Add" at bounding box center [1146, 311] width 84 height 28
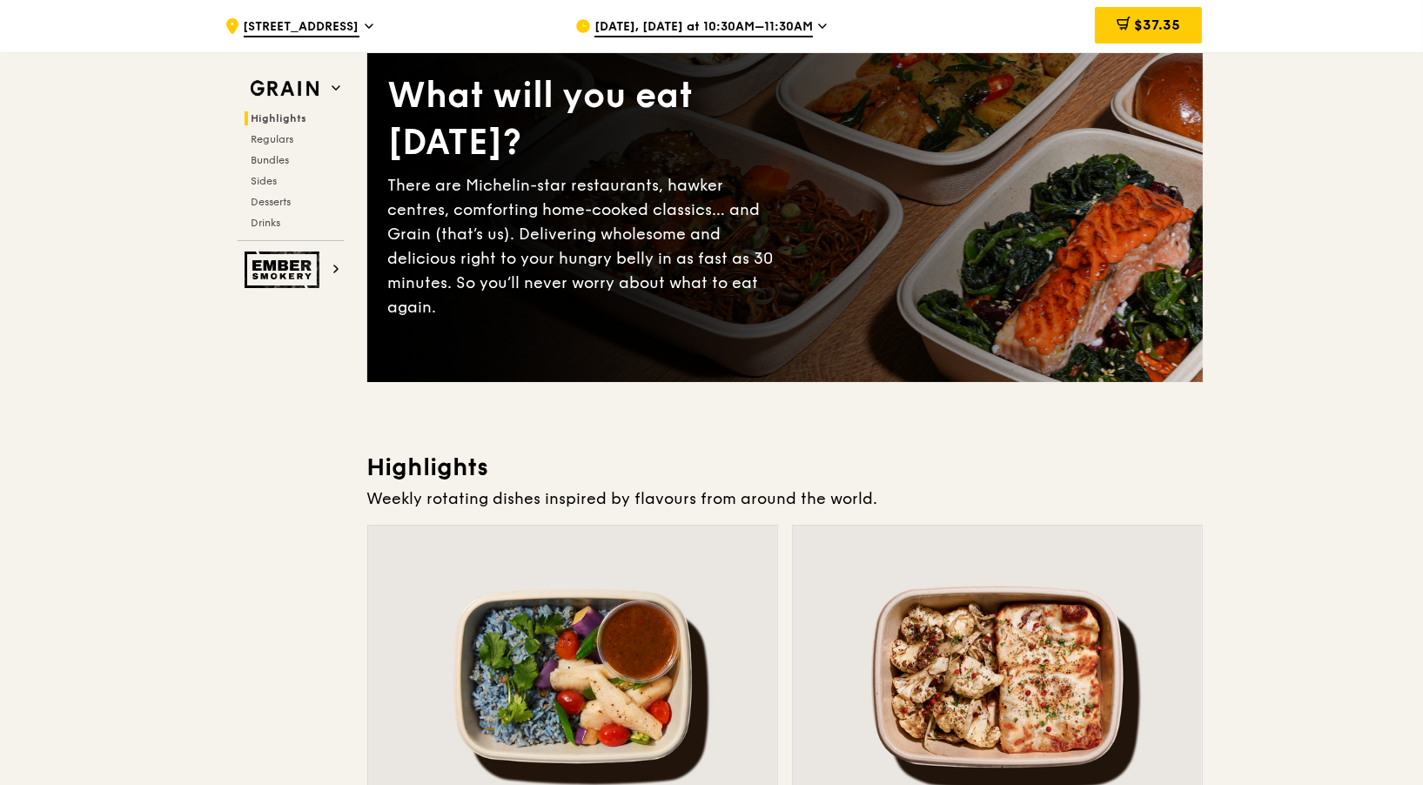
scroll to position [0, 0]
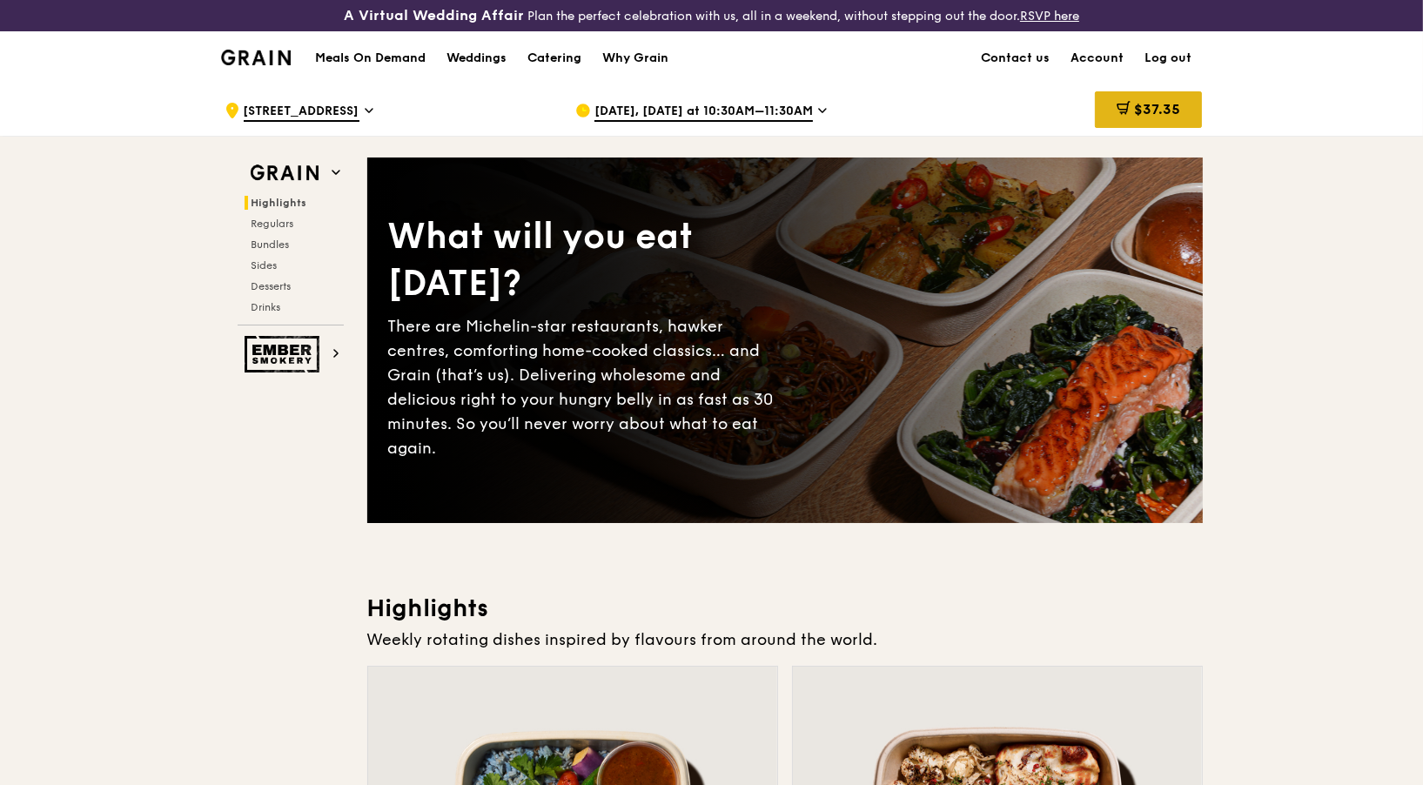
click at [1156, 109] on span "$37.35" at bounding box center [1157, 109] width 46 height 17
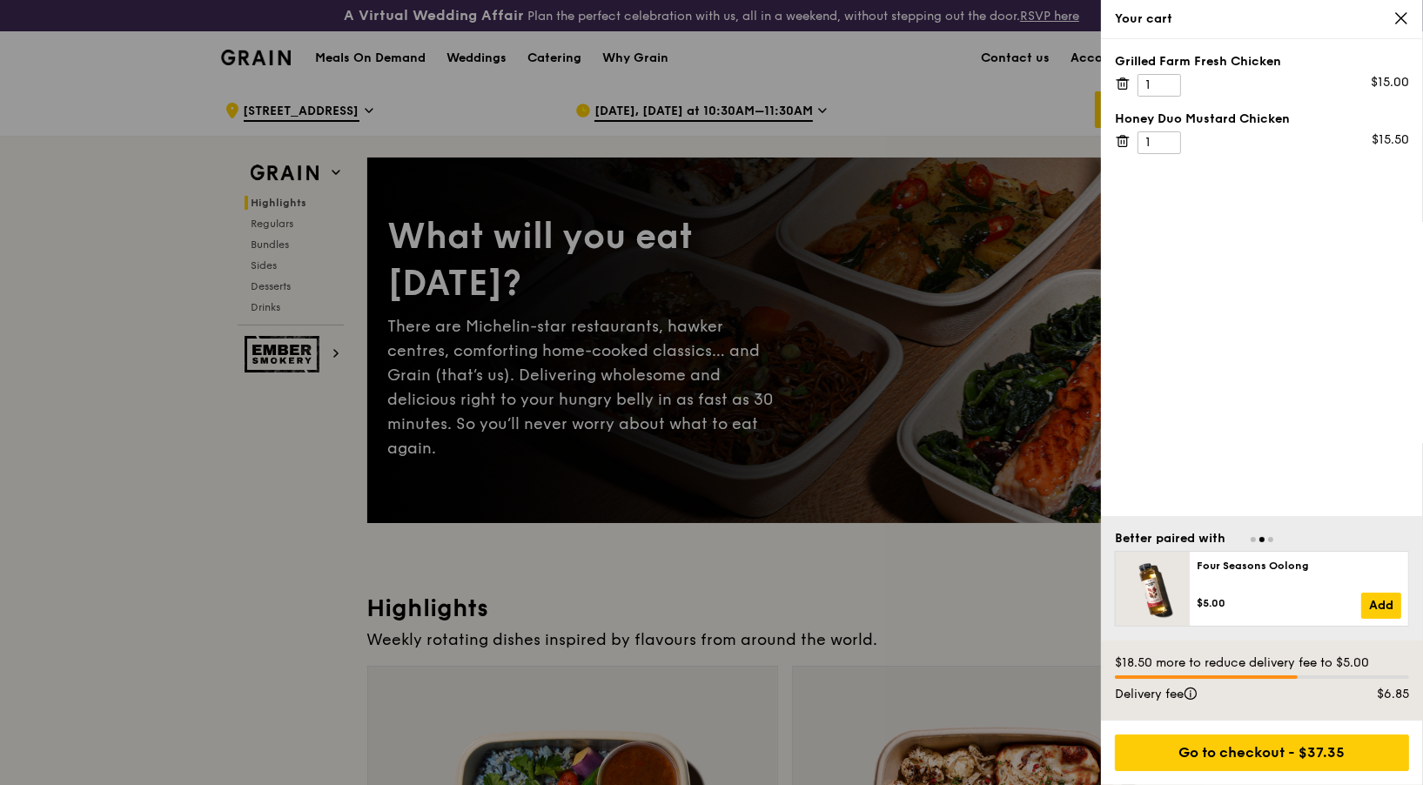
click at [1403, 18] on icon at bounding box center [1401, 18] width 10 height 10
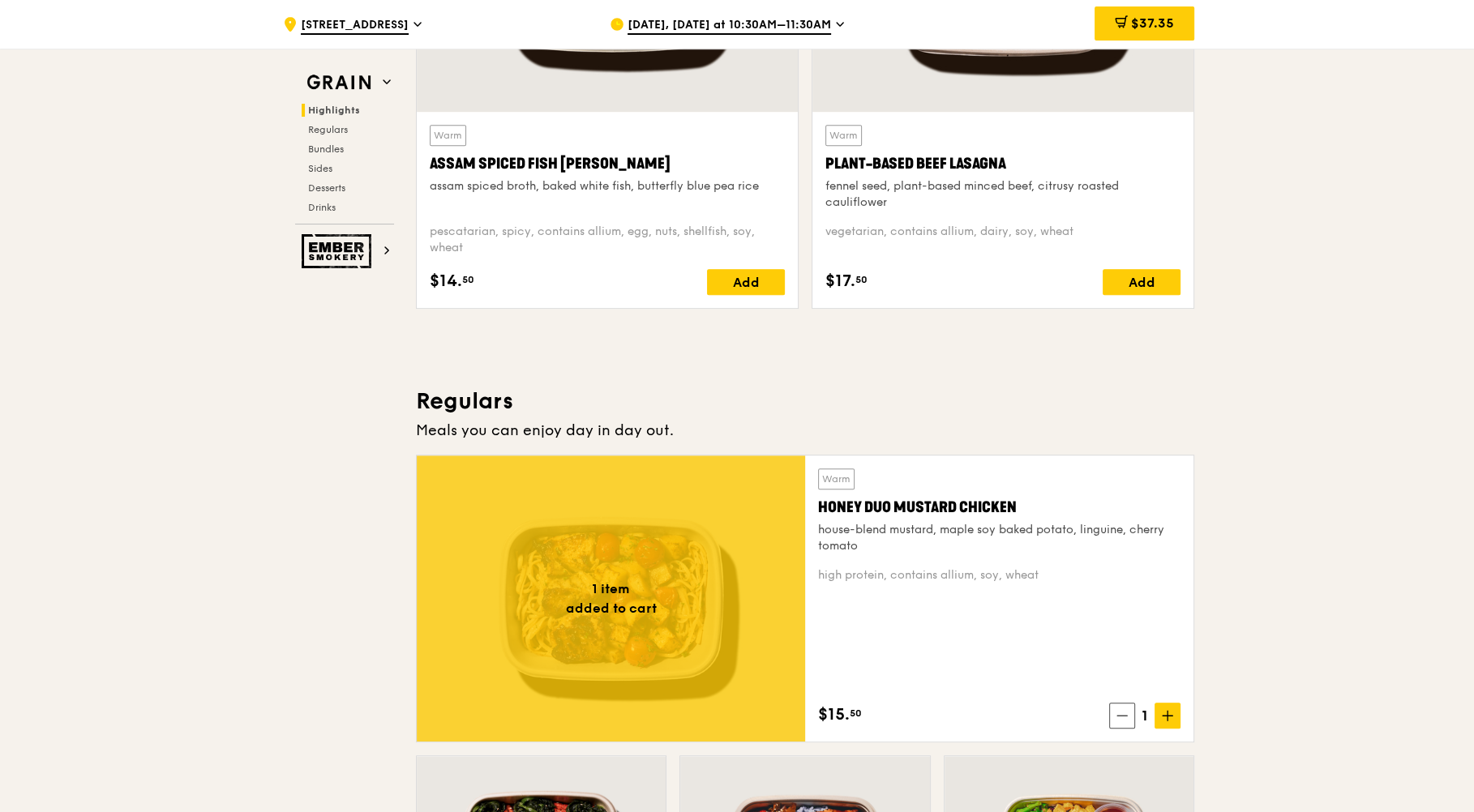
scroll to position [810, 0]
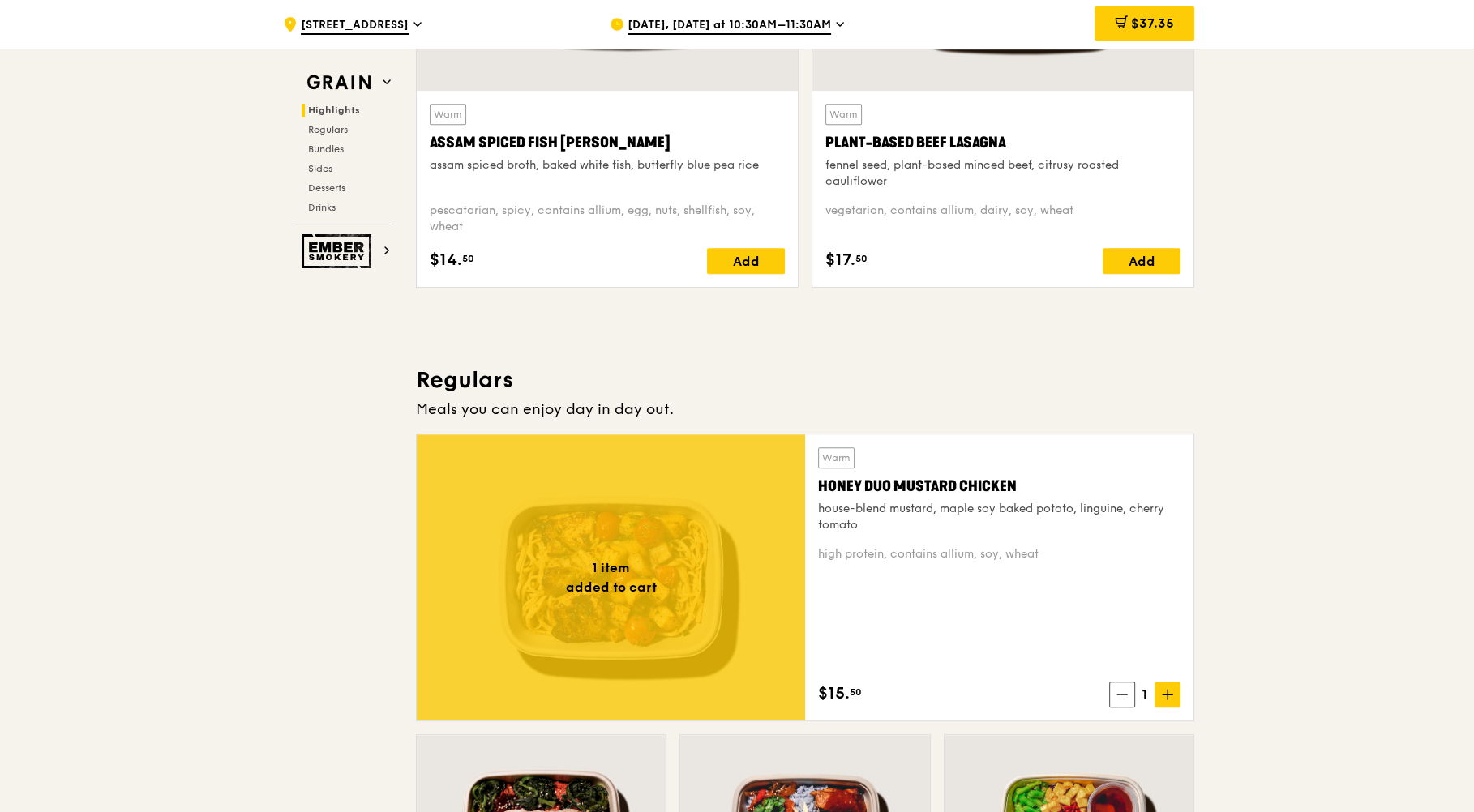
click at [733, 643] on div at bounding box center [610, 576] width 389 height 286
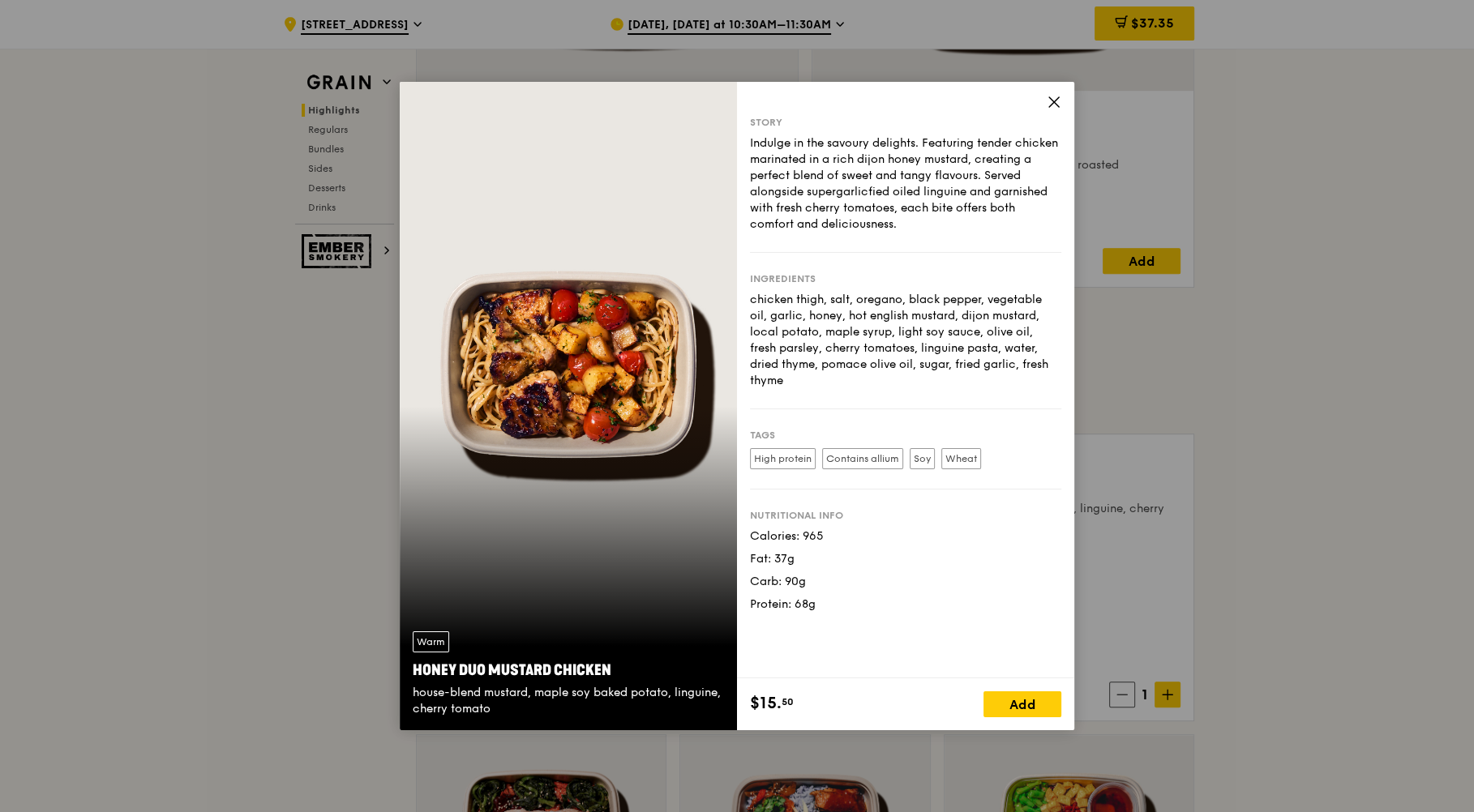
click at [1055, 102] on icon at bounding box center [1055, 102] width 15 height 15
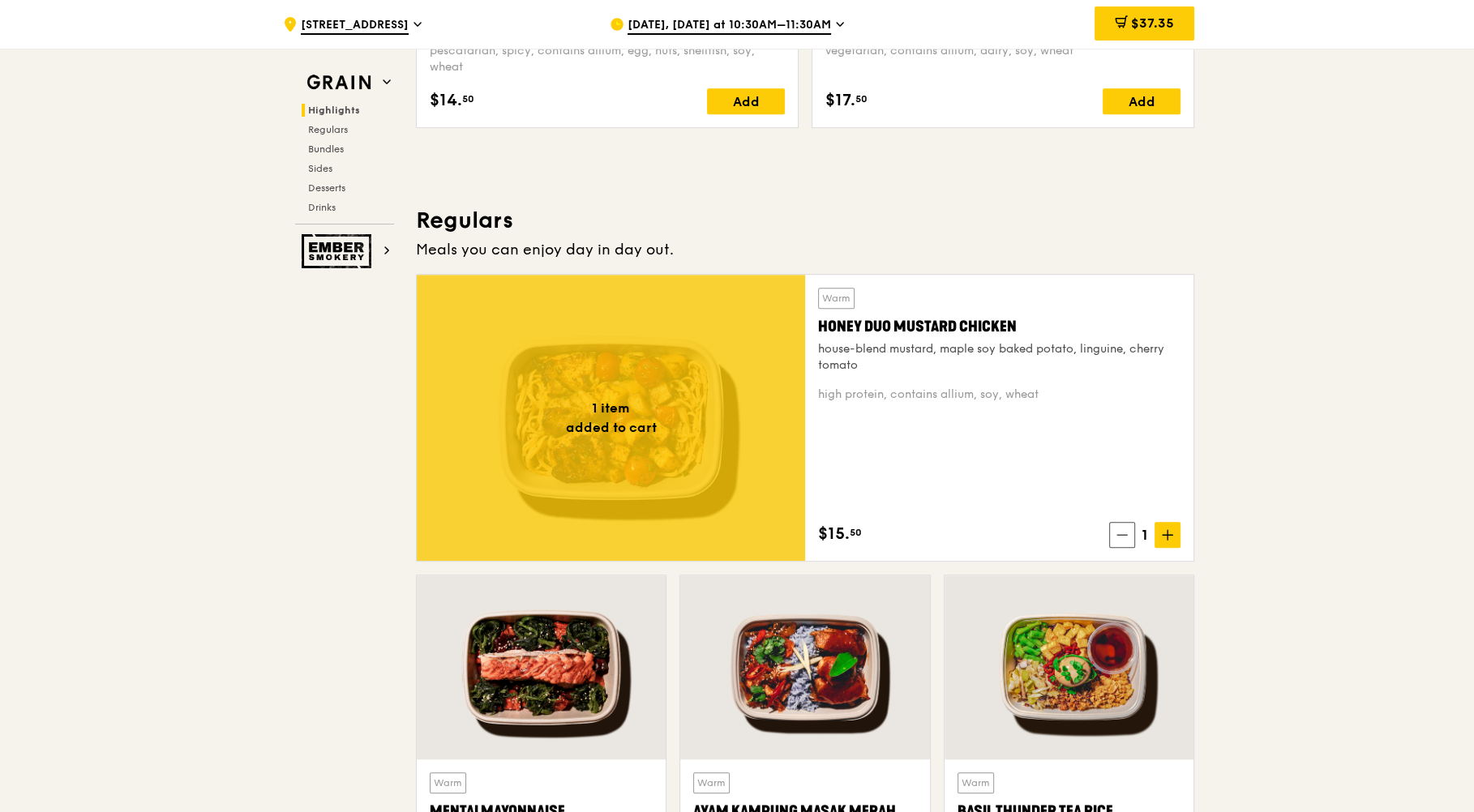
scroll to position [991, 0]
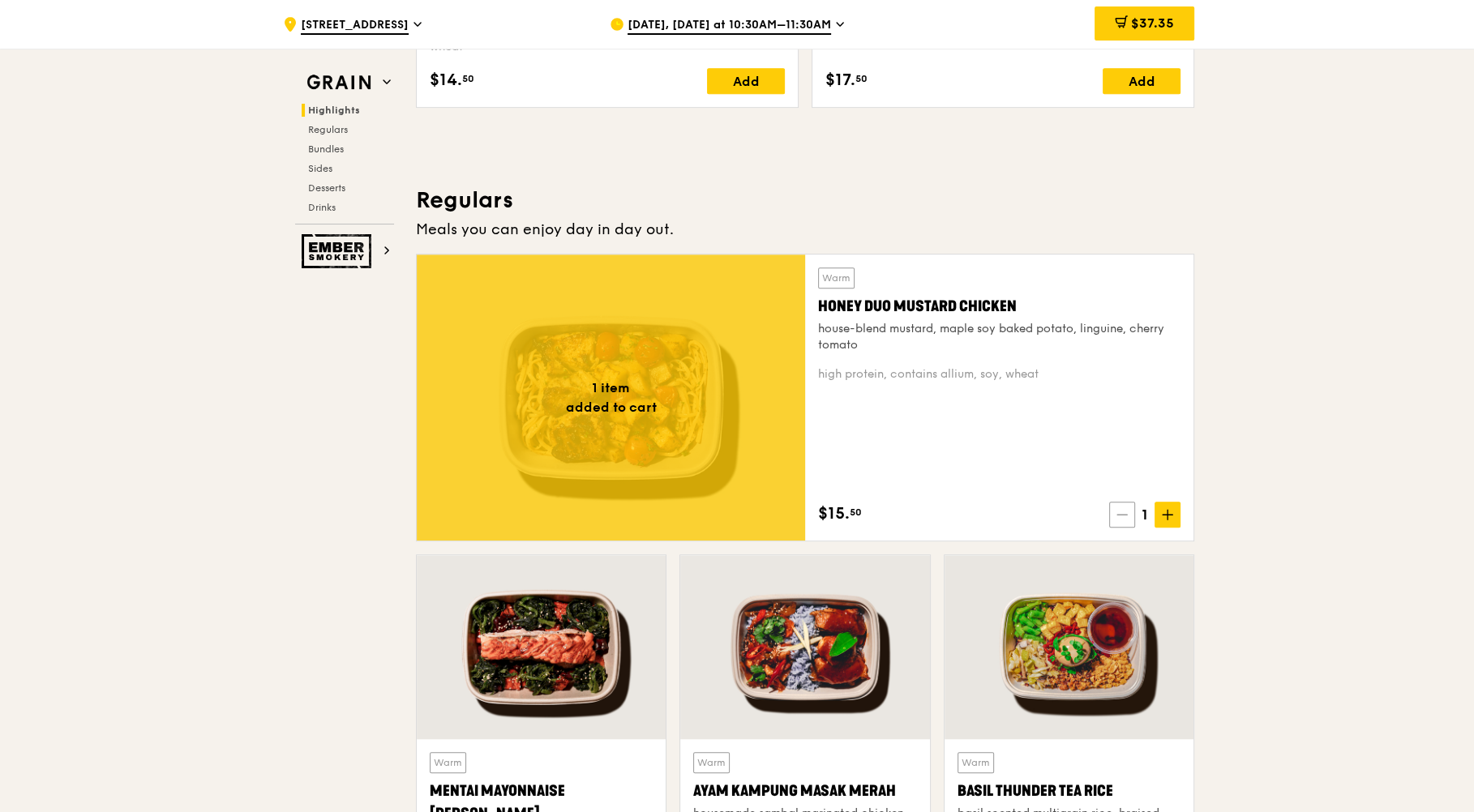
click at [1128, 508] on span at bounding box center [1123, 515] width 26 height 26
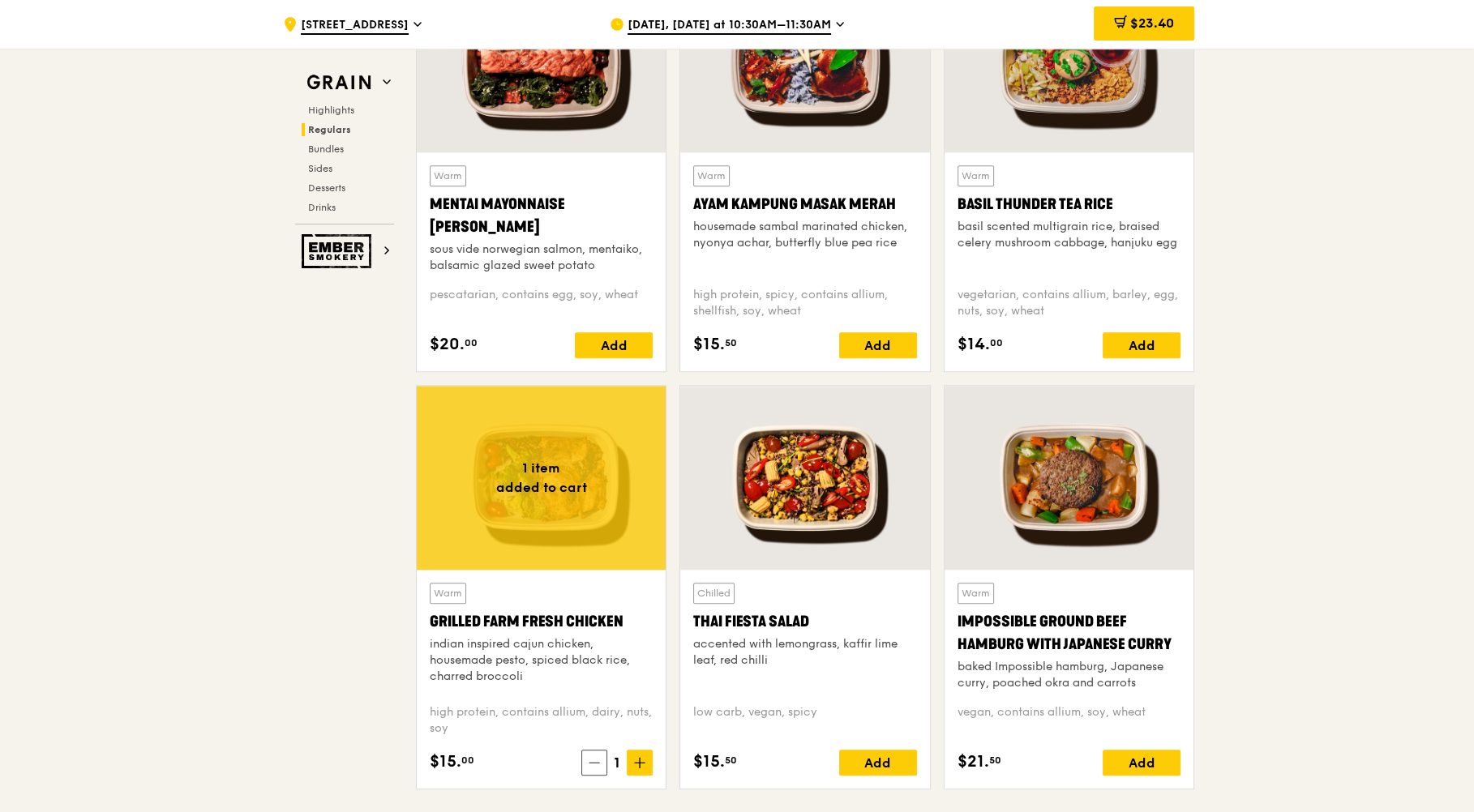
scroll to position [1621, 0]
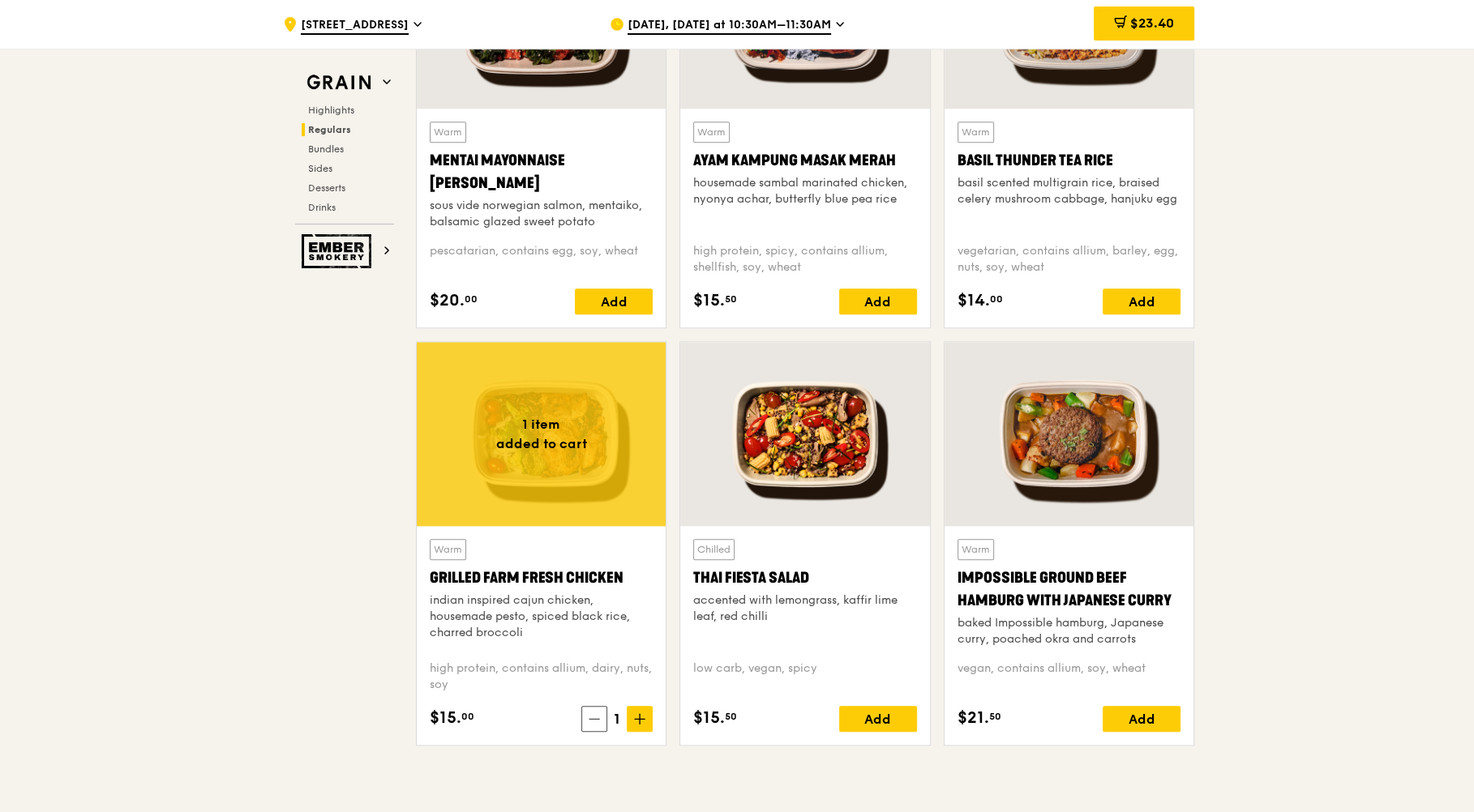
click at [635, 629] on div "indian inspired cajun chicken, housemade pesto, spiced black rice, charred broc…" at bounding box center [540, 616] width 223 height 48
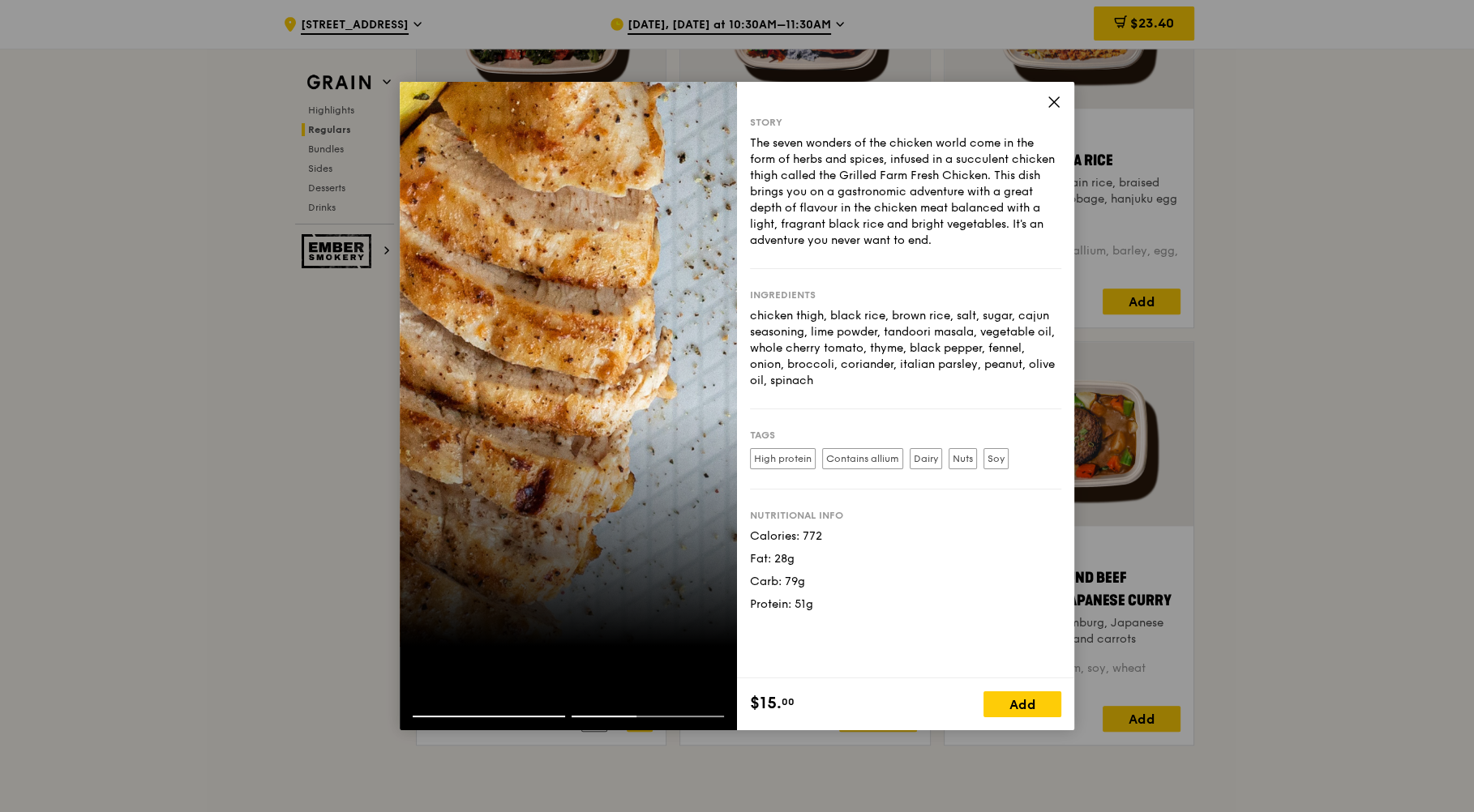
click at [1050, 103] on icon at bounding box center [1055, 102] width 15 height 15
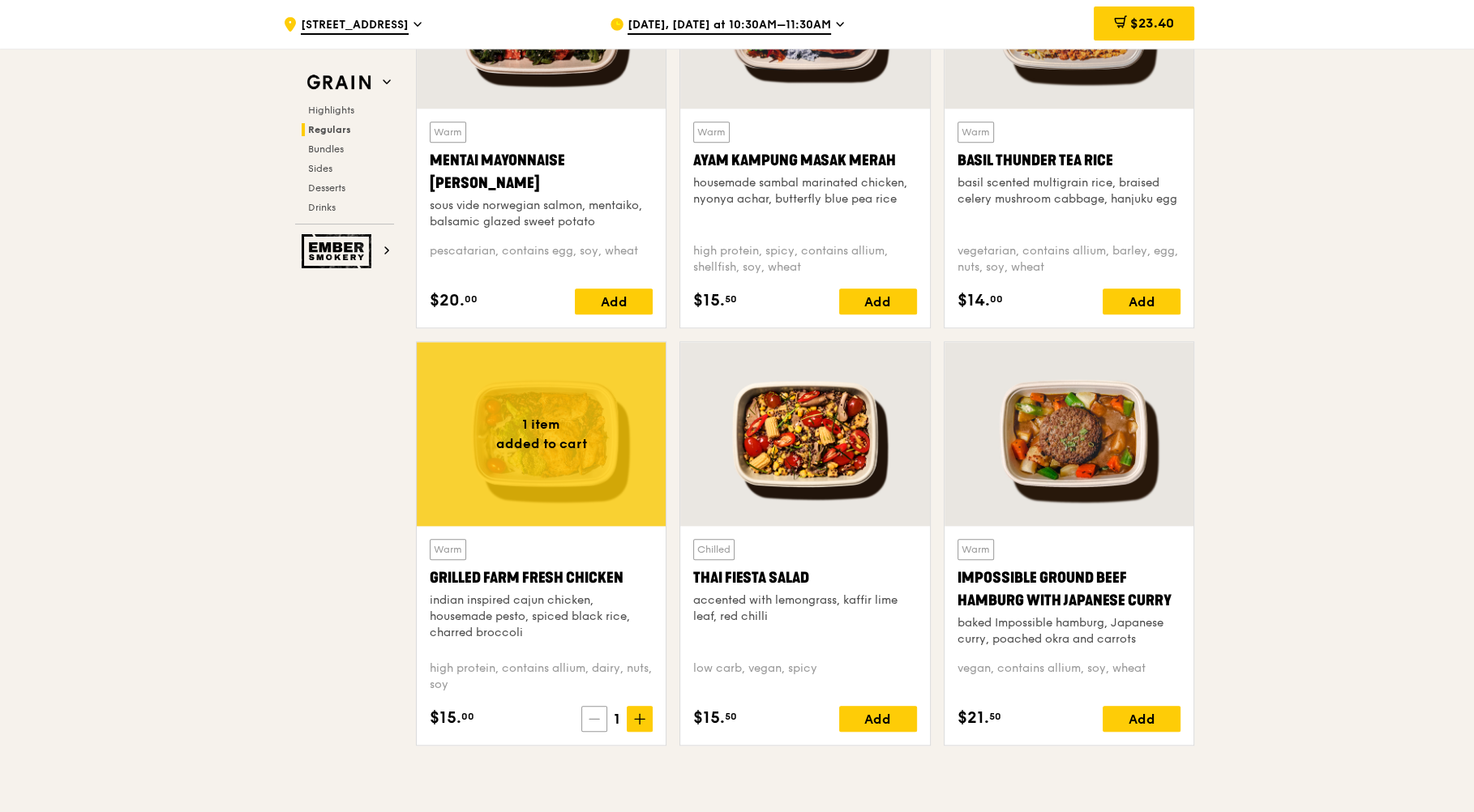
click at [596, 714] on icon at bounding box center [594, 719] width 11 height 11
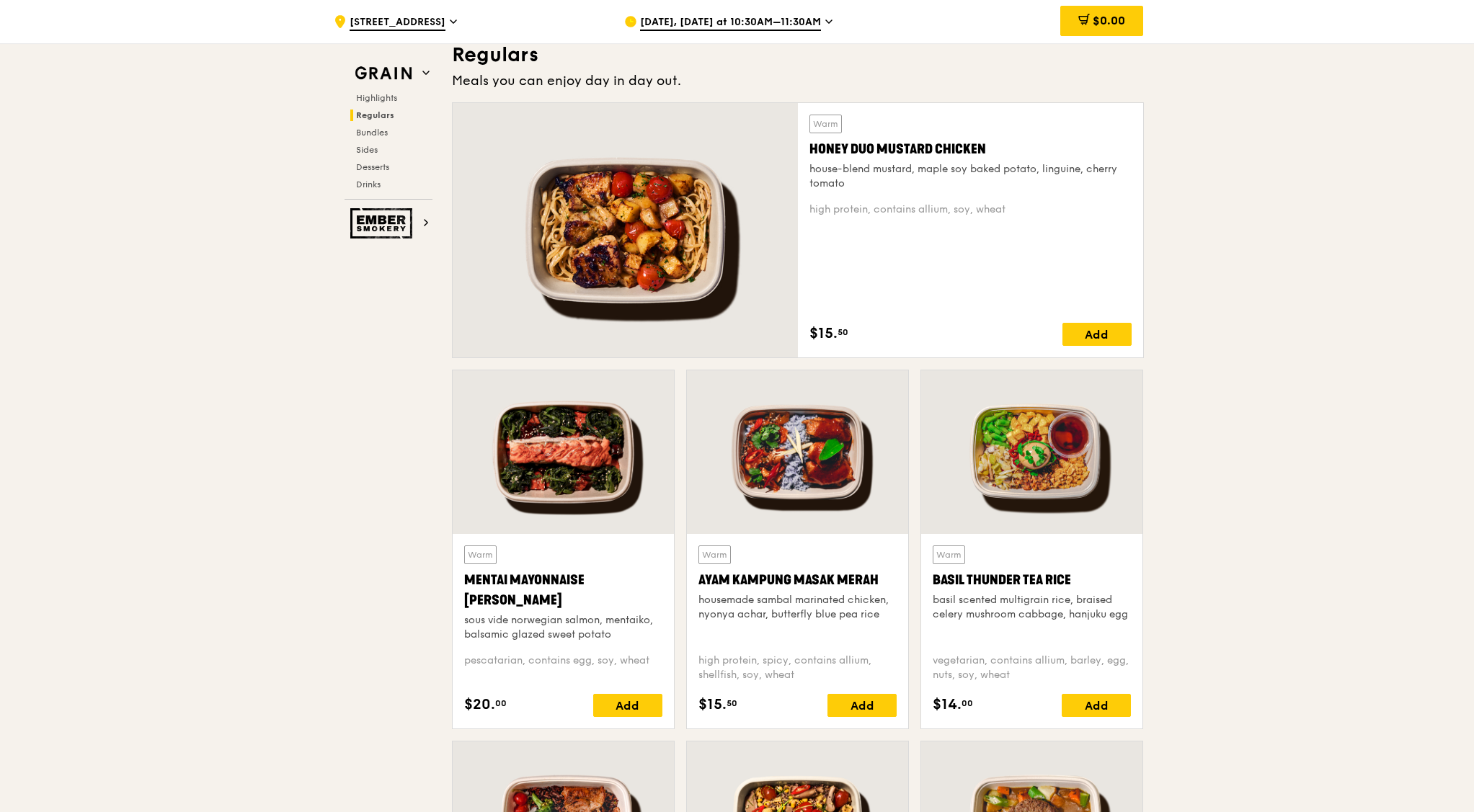
scroll to position [1001, 0]
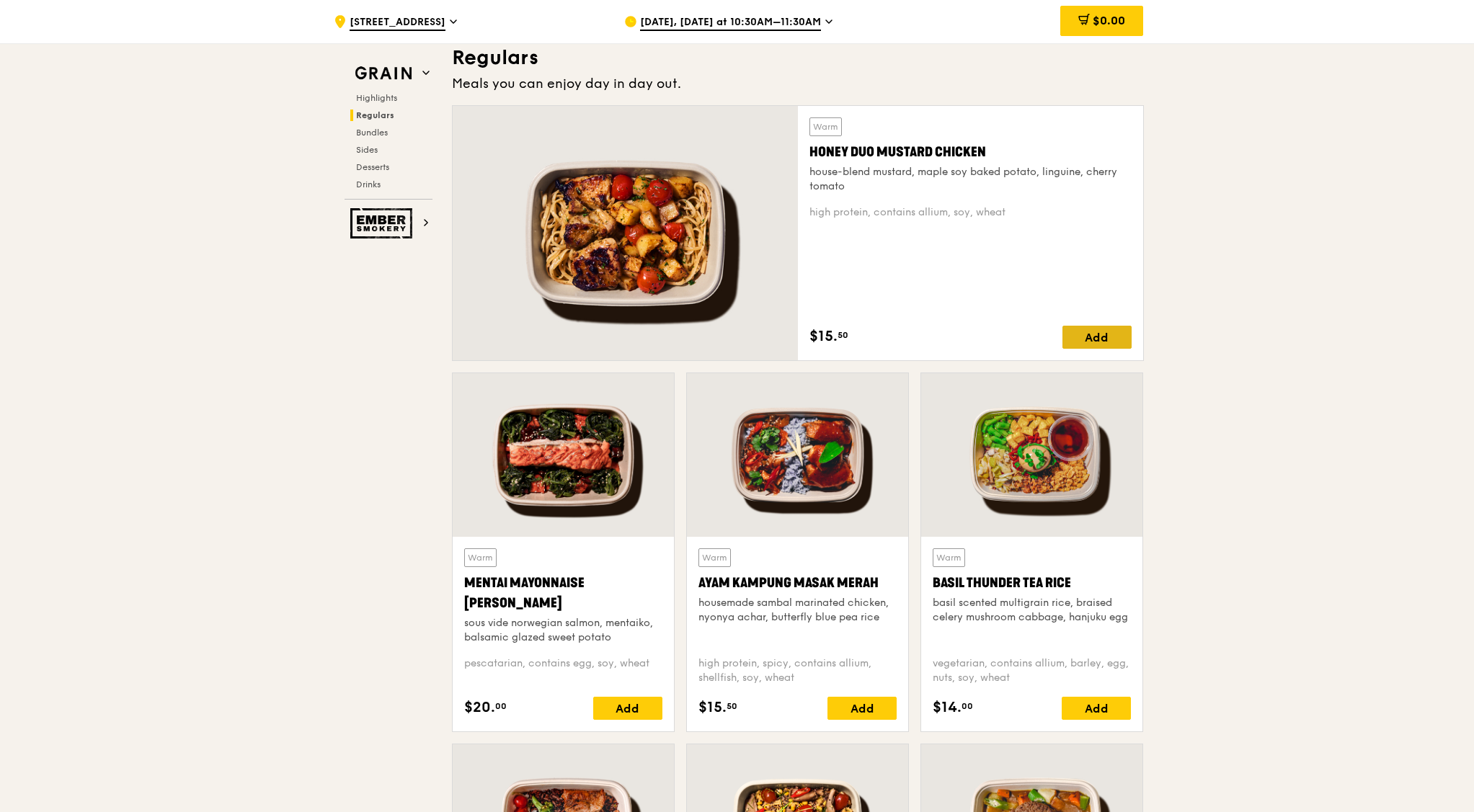
click at [1076, 335] on div "Add" at bounding box center [1097, 337] width 70 height 23
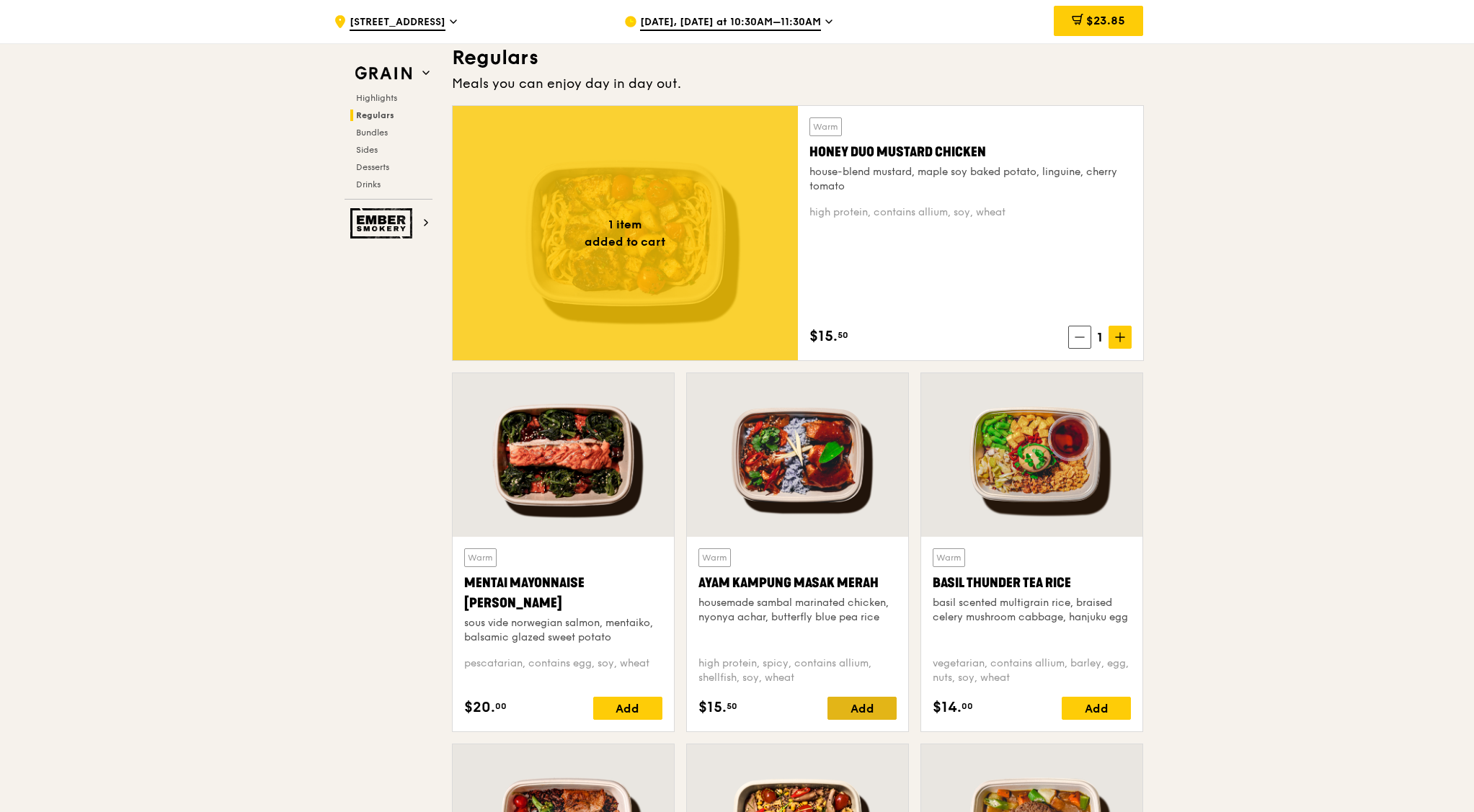
click at [864, 649] on div "Add" at bounding box center [862, 709] width 70 height 23
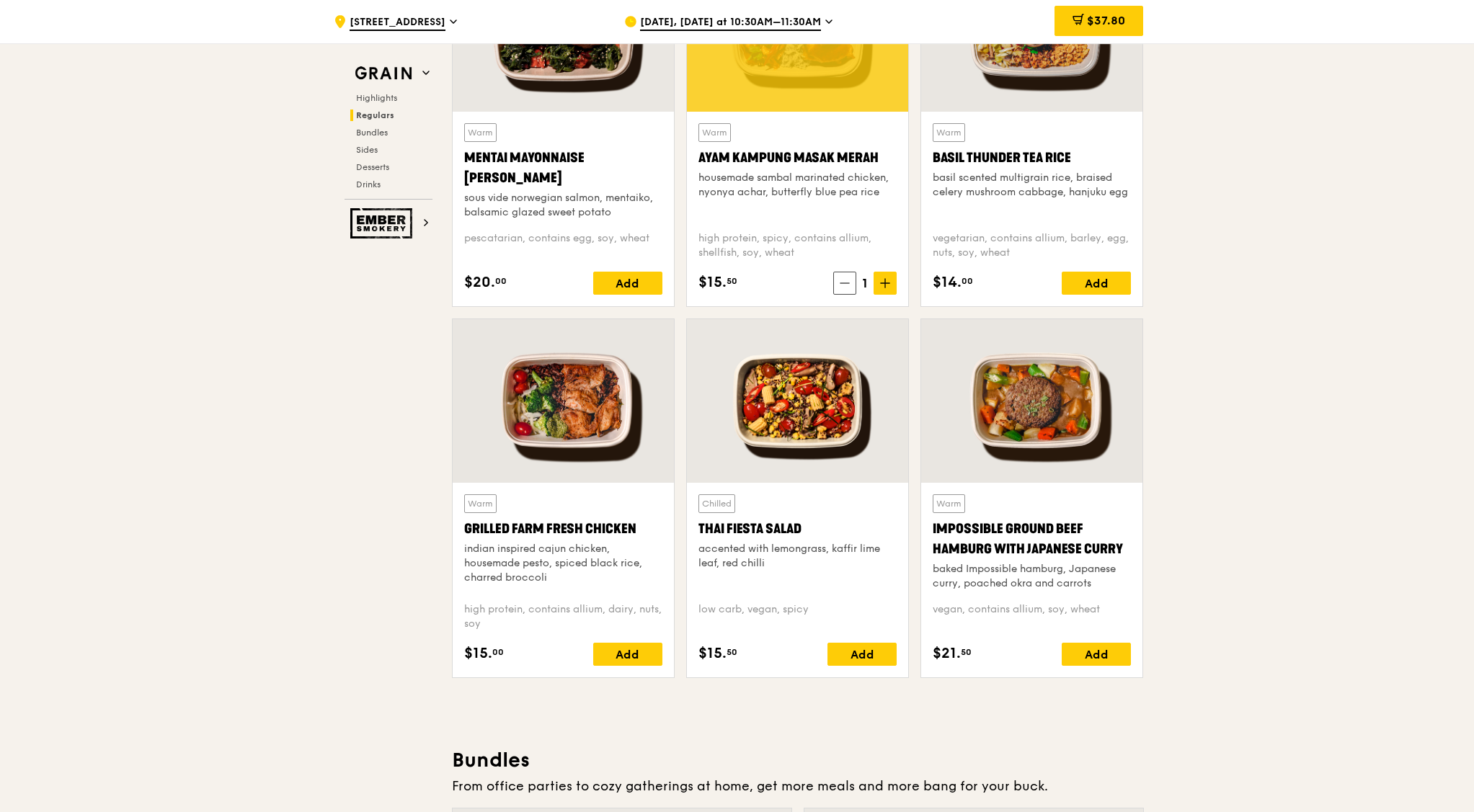
scroll to position [1451, 0]
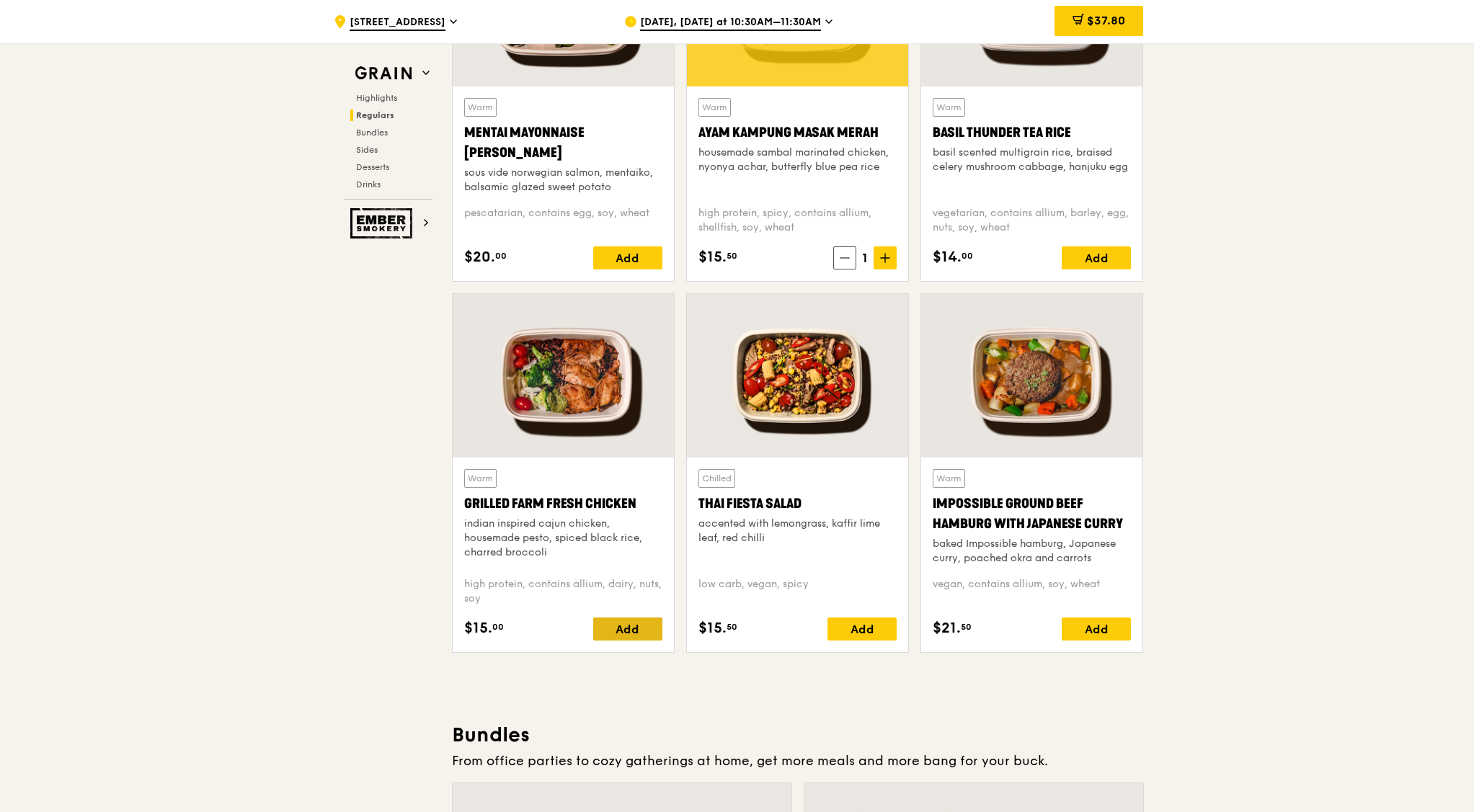
click at [629, 627] on div "Add" at bounding box center [628, 629] width 70 height 23
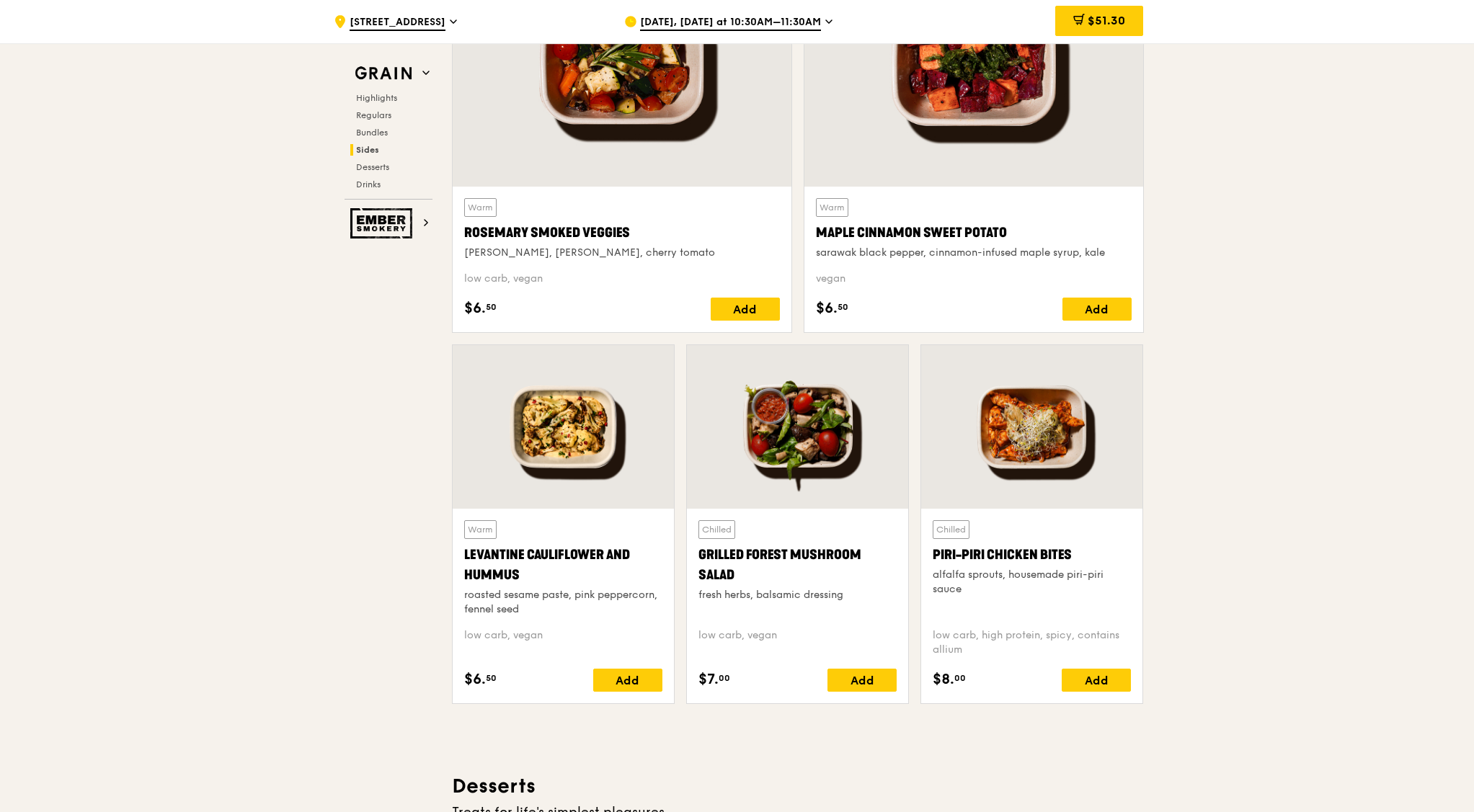
scroll to position [3252, 0]
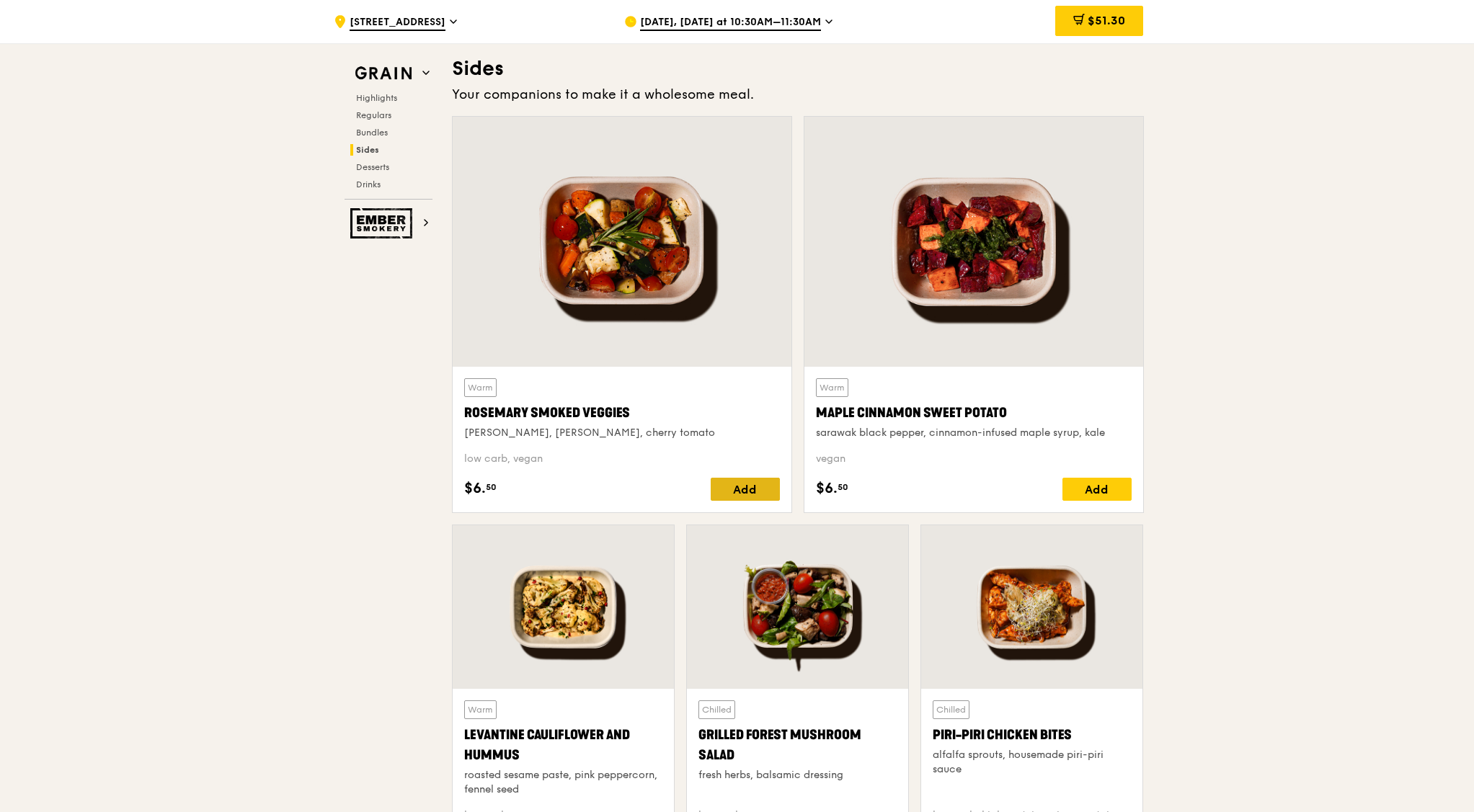
click at [748, 485] on div "Add" at bounding box center [745, 489] width 70 height 23
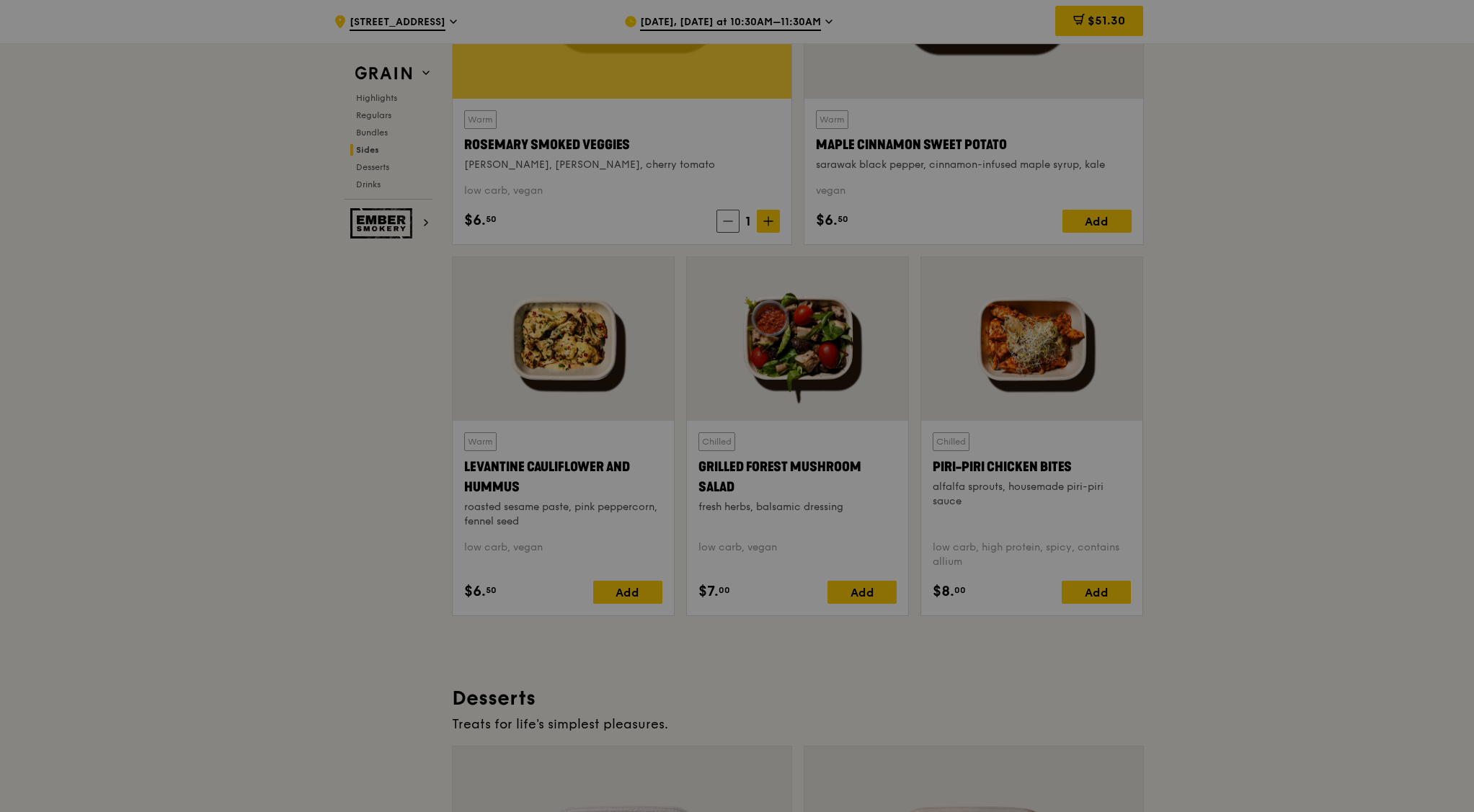
scroll to position [3522, 0]
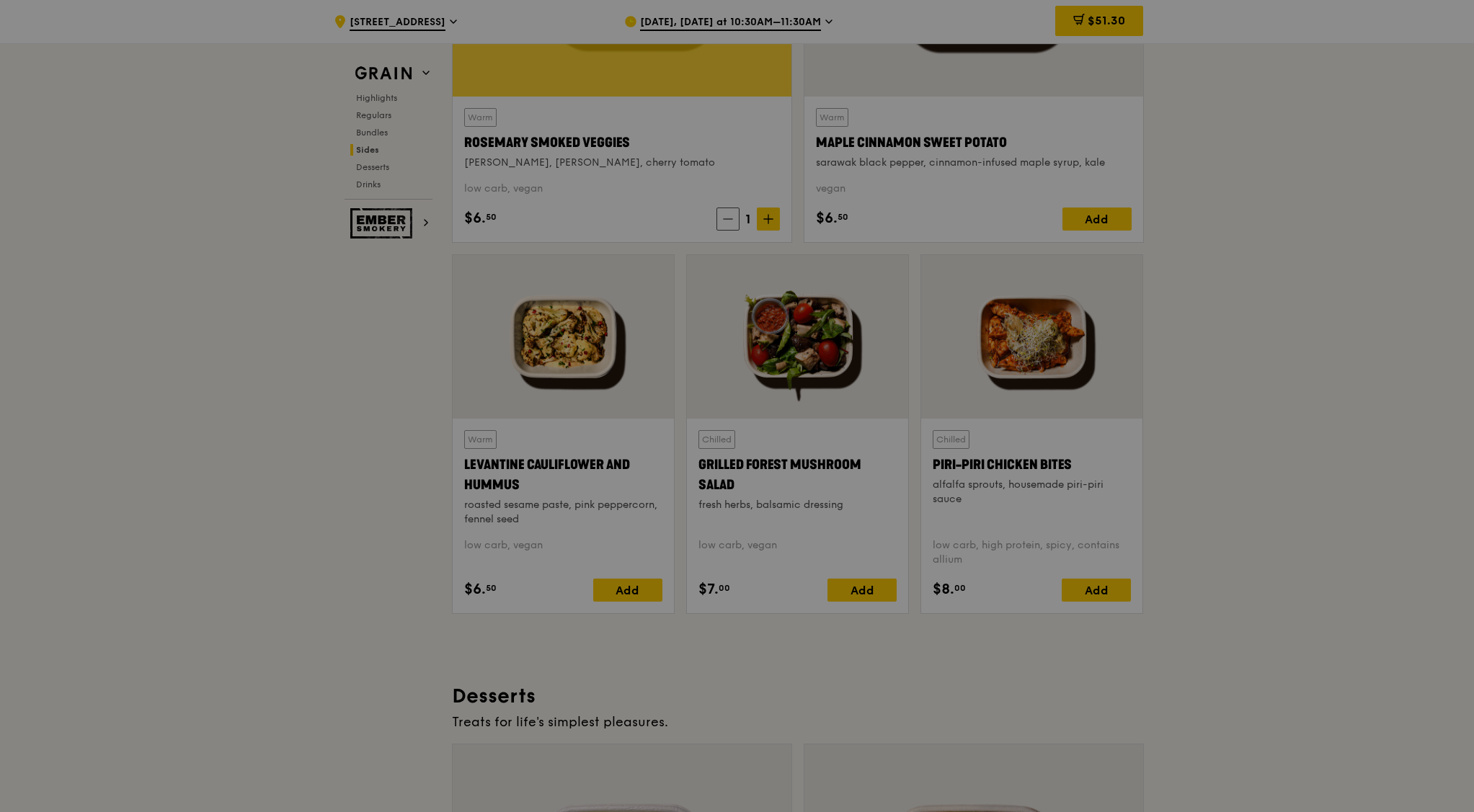
click at [853, 588] on div at bounding box center [737, 406] width 1474 height 812
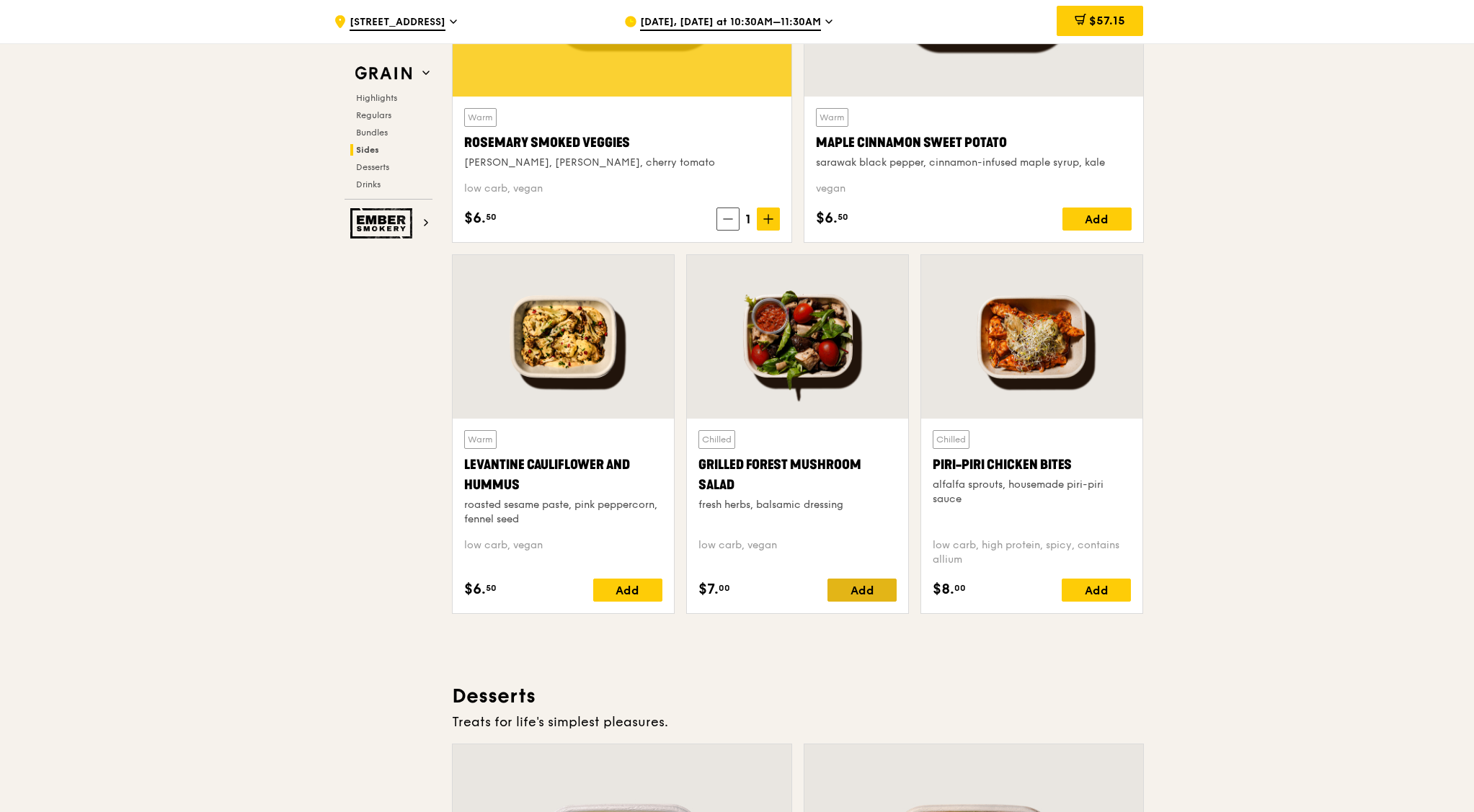
click at [854, 592] on div "Add" at bounding box center [862, 590] width 70 height 23
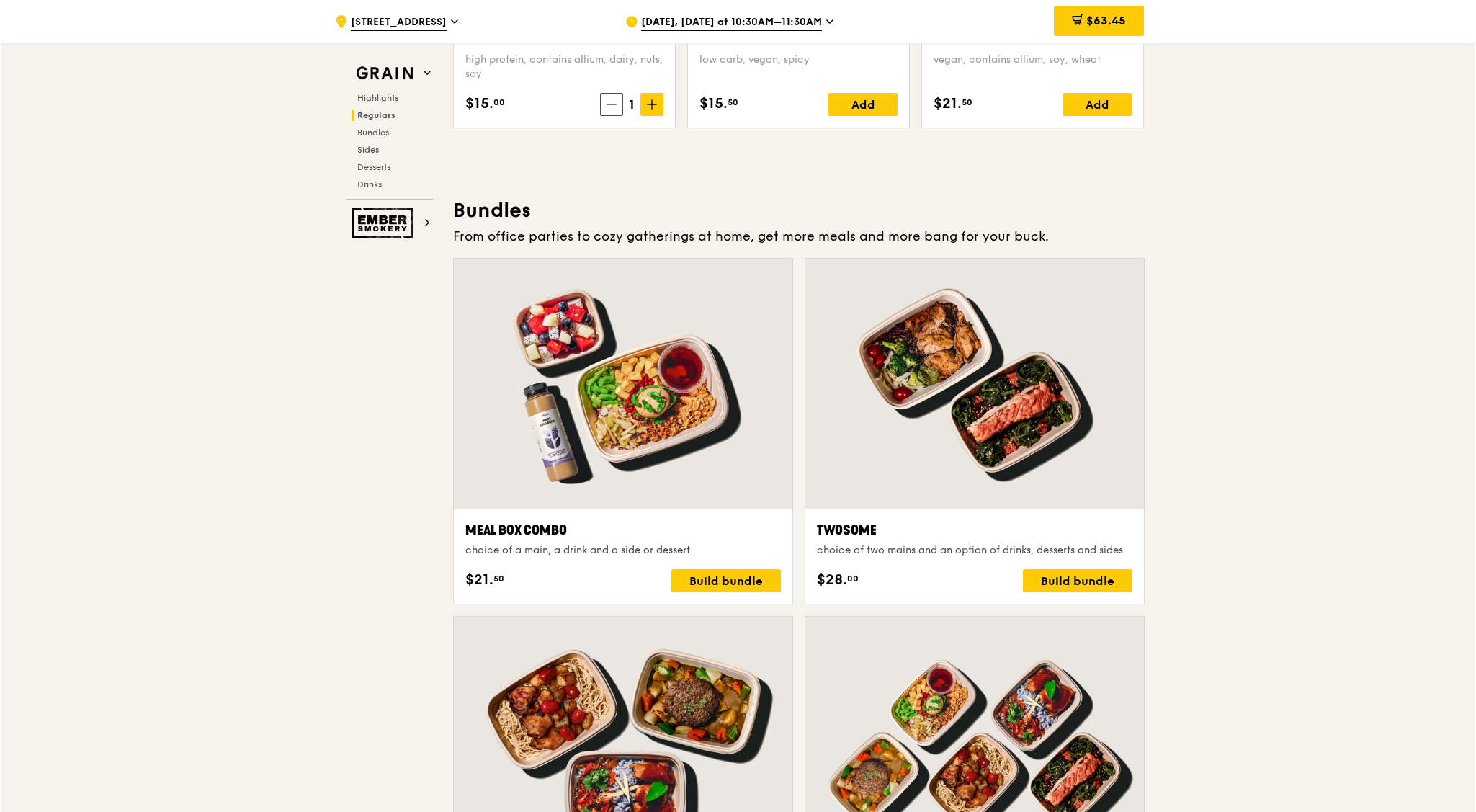
scroll to position [1981, 0]
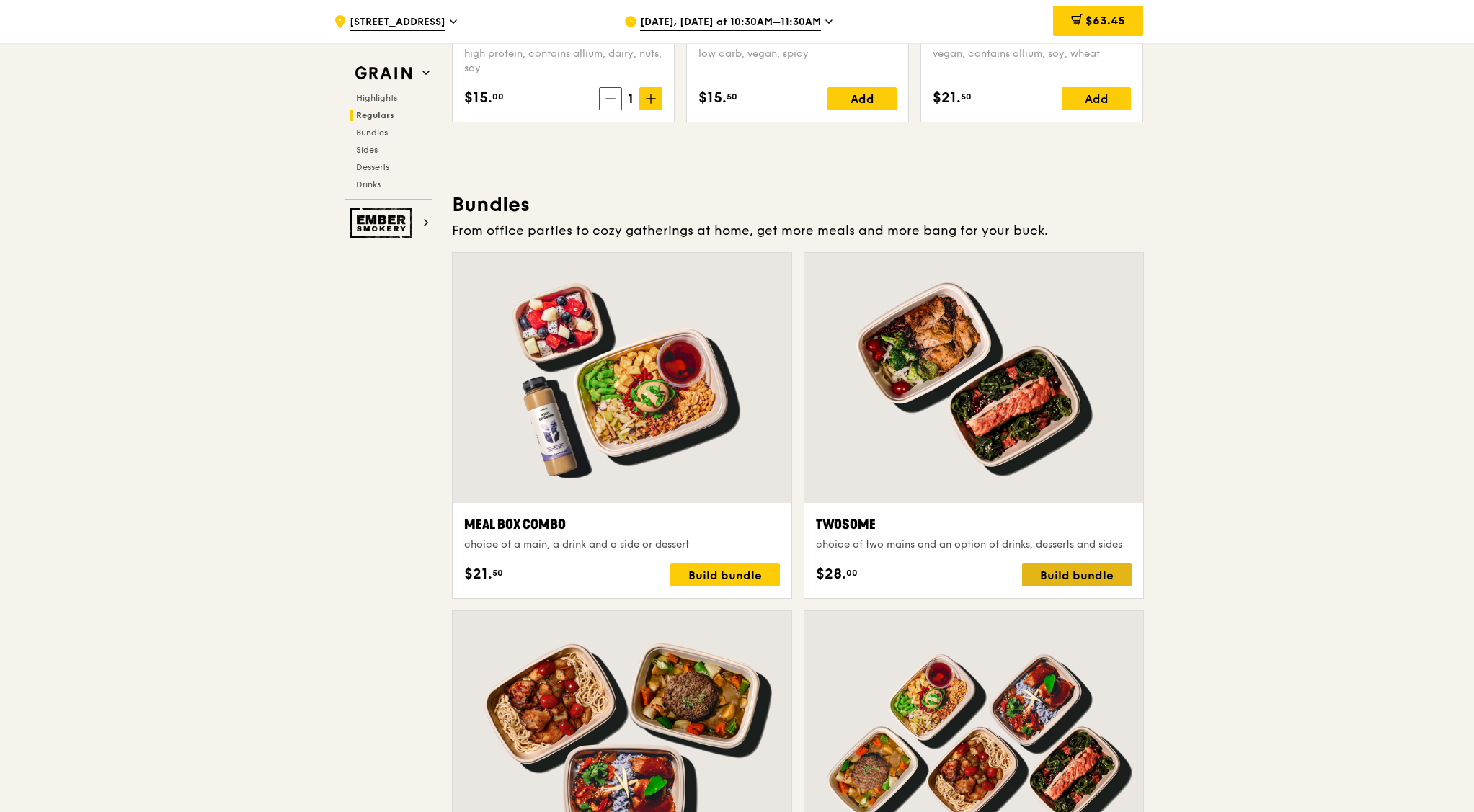
click at [1081, 569] on div "Build bundle" at bounding box center [1077, 575] width 109 height 23
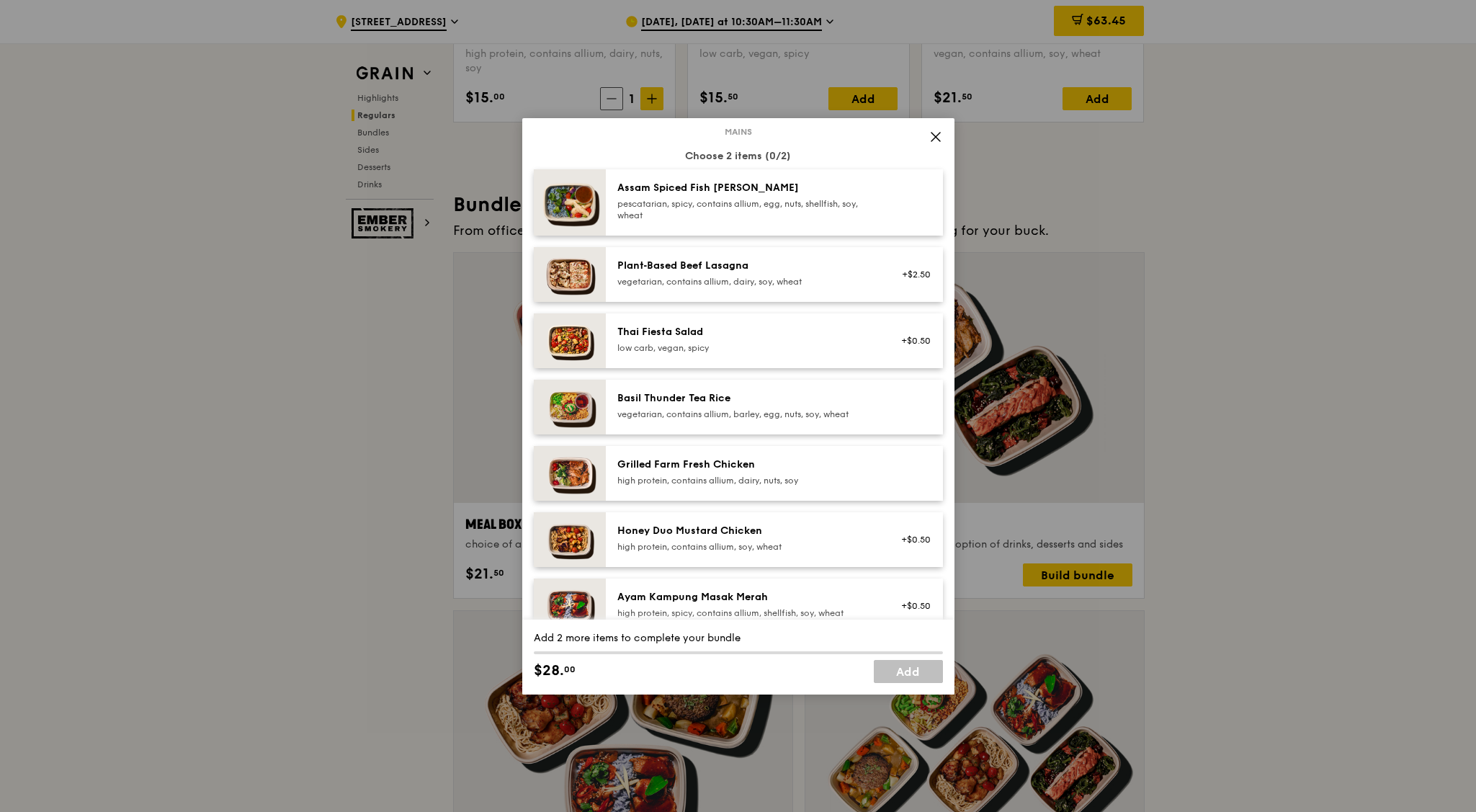
scroll to position [90, 0]
click at [743, 459] on div "Grilled Farm Fresh Chicken" at bounding box center [747, 464] width 258 height 14
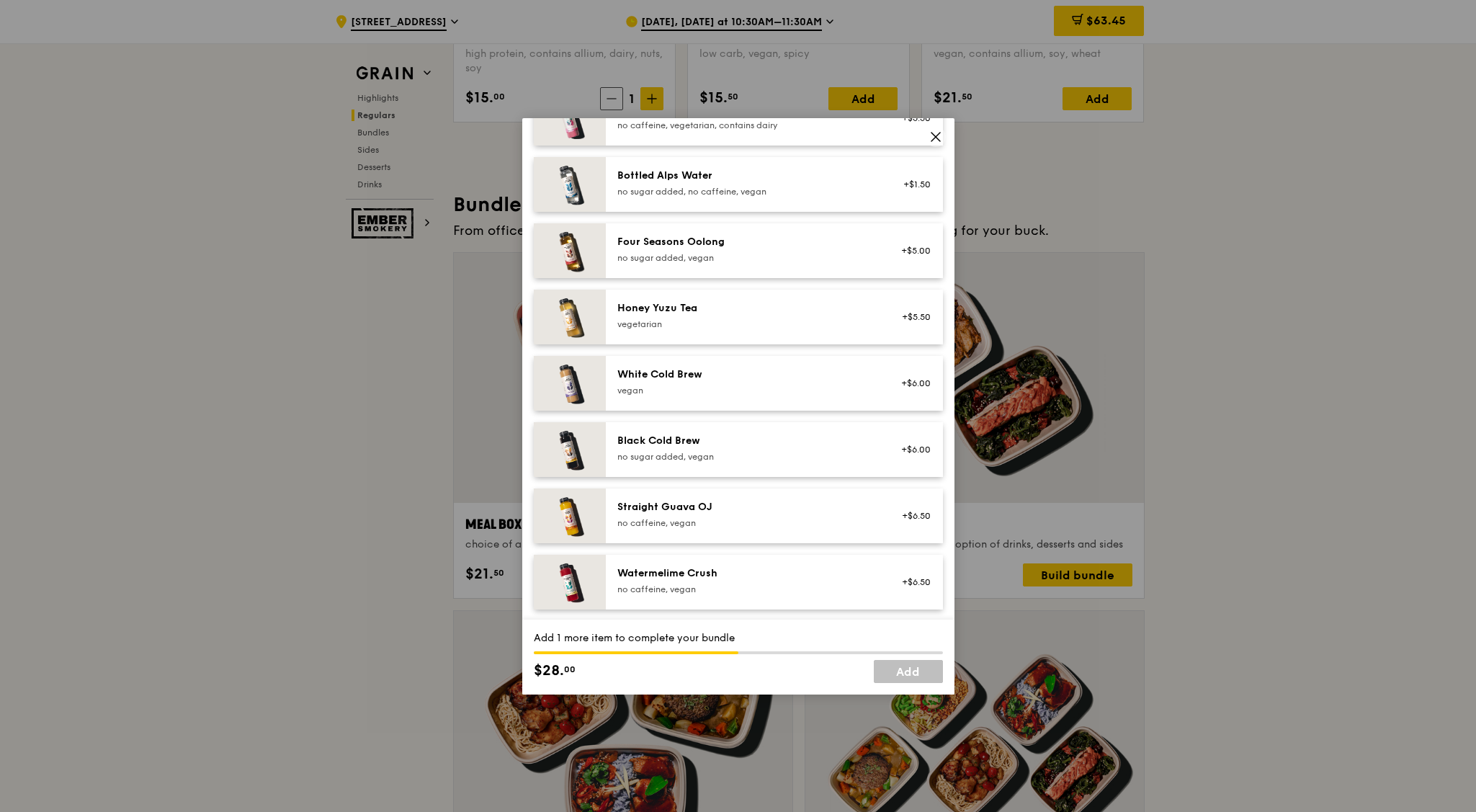
scroll to position [1649, 0]
click at [796, 570] on div "Watermelime Crush" at bounding box center [747, 571] width 258 height 14
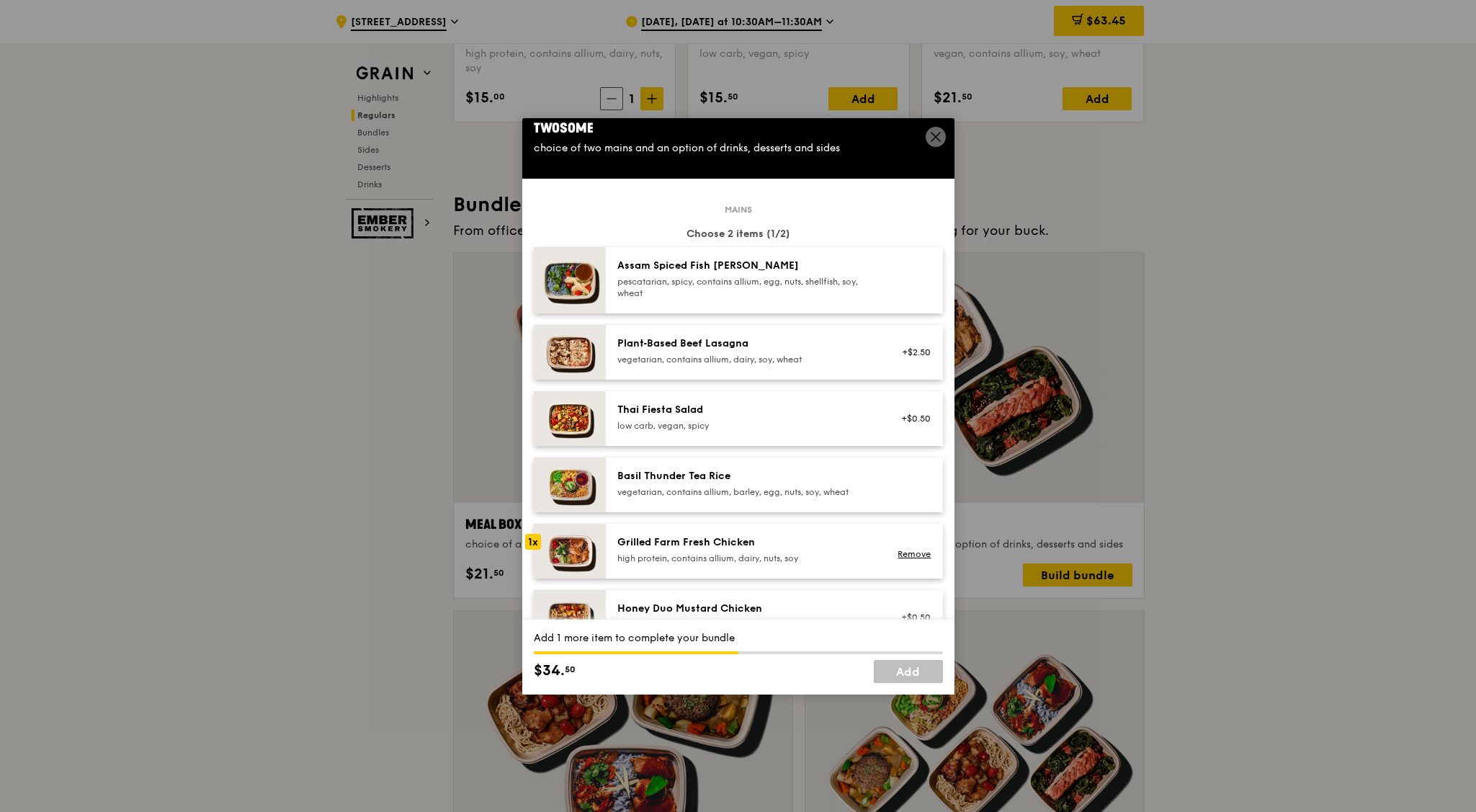
scroll to position [0, 0]
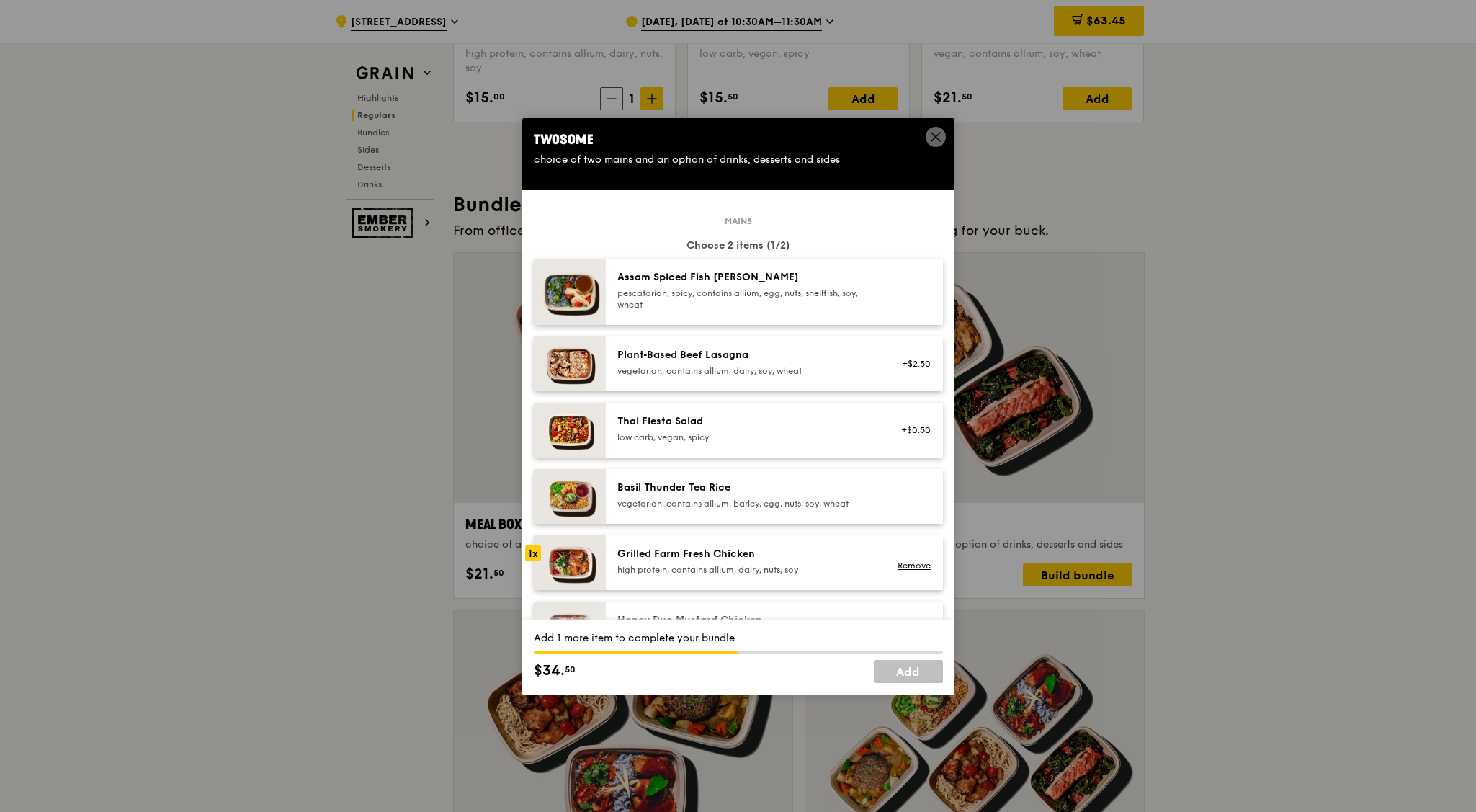
click at [674, 551] on div "Grilled Farm Fresh Chicken" at bounding box center [747, 554] width 258 height 14
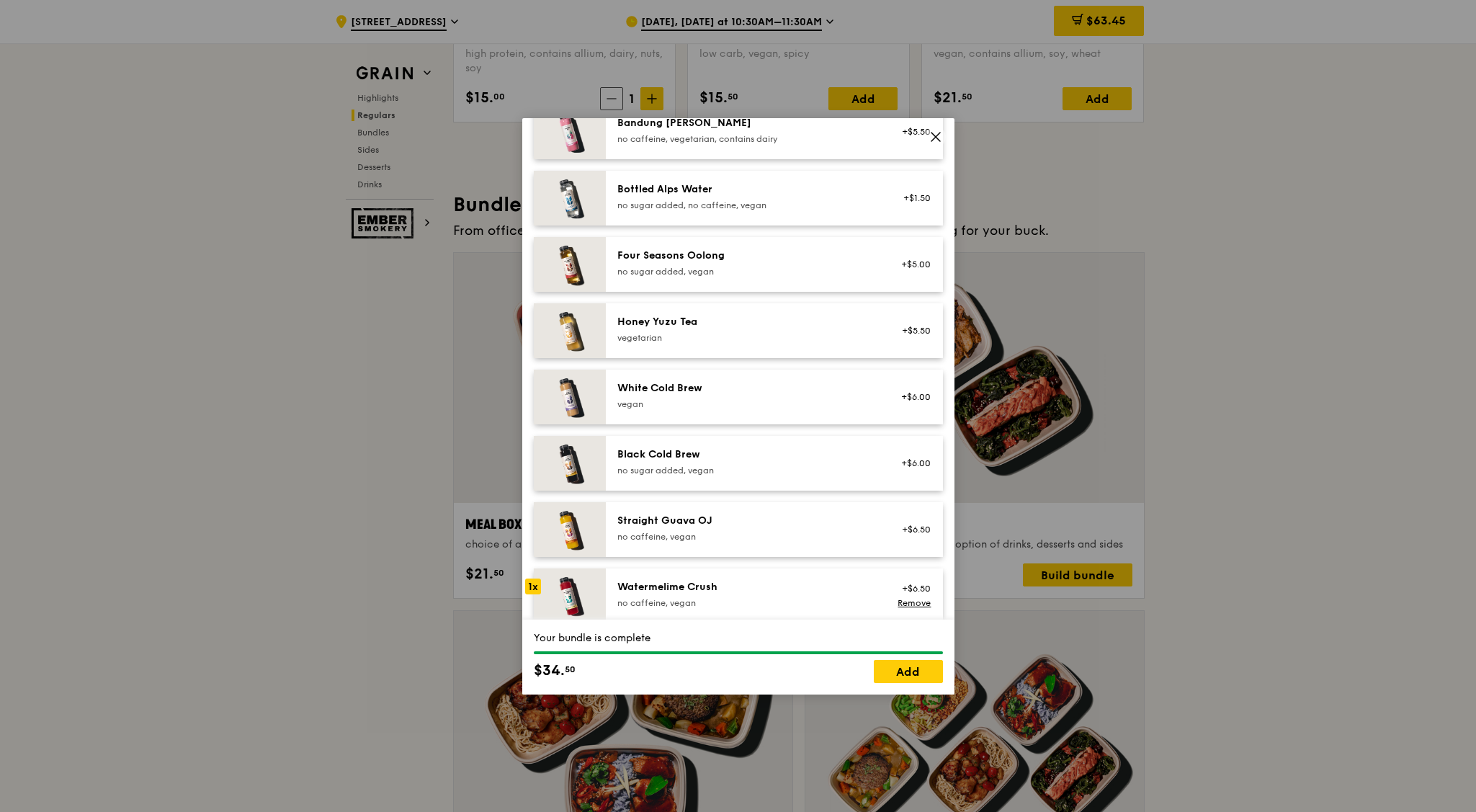
scroll to position [1649, 0]
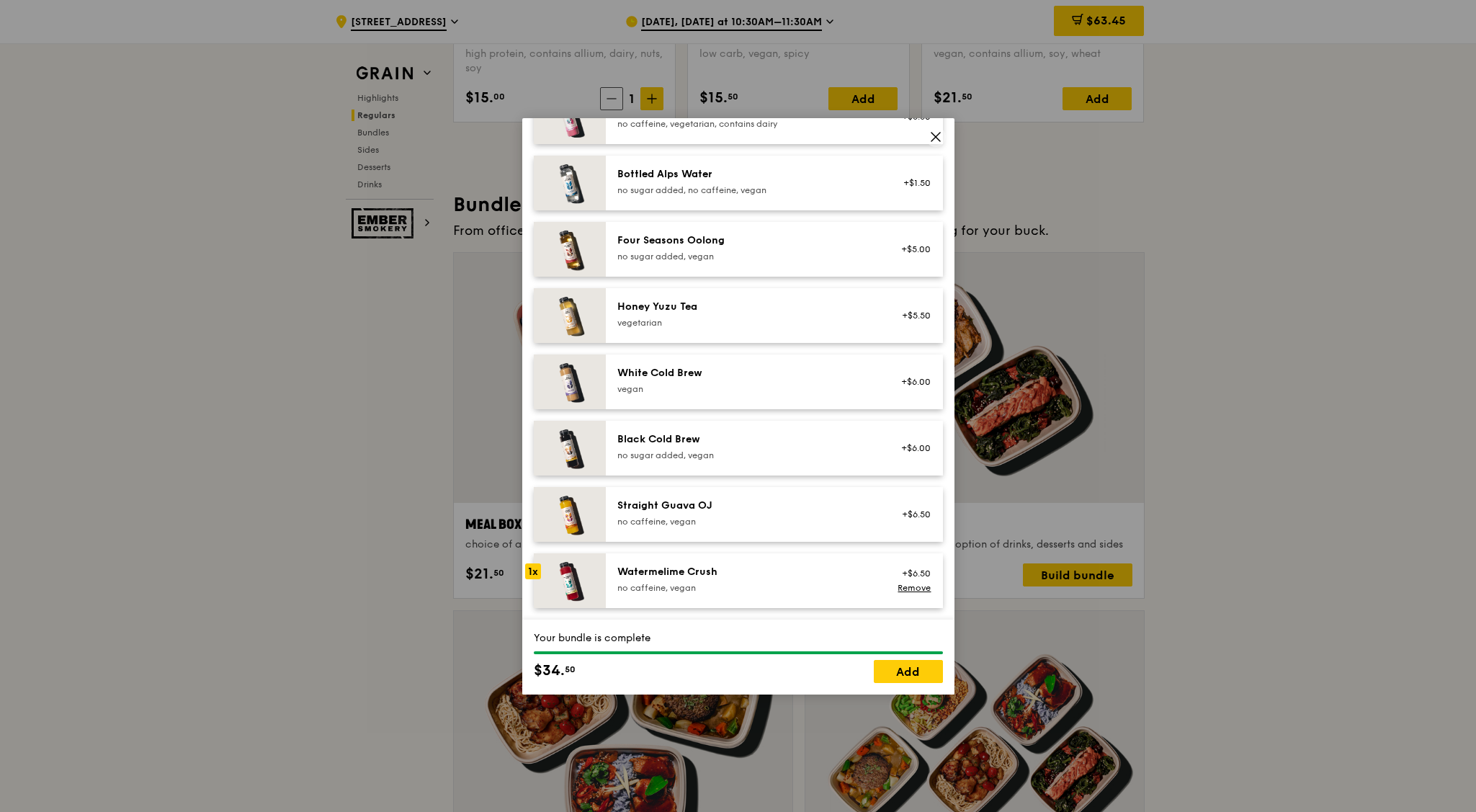
click at [758, 587] on div "no caffeine, vegan" at bounding box center [747, 588] width 258 height 12
click at [934, 137] on icon at bounding box center [935, 137] width 8 height 8
click at [907, 649] on link "Add" at bounding box center [909, 671] width 70 height 23
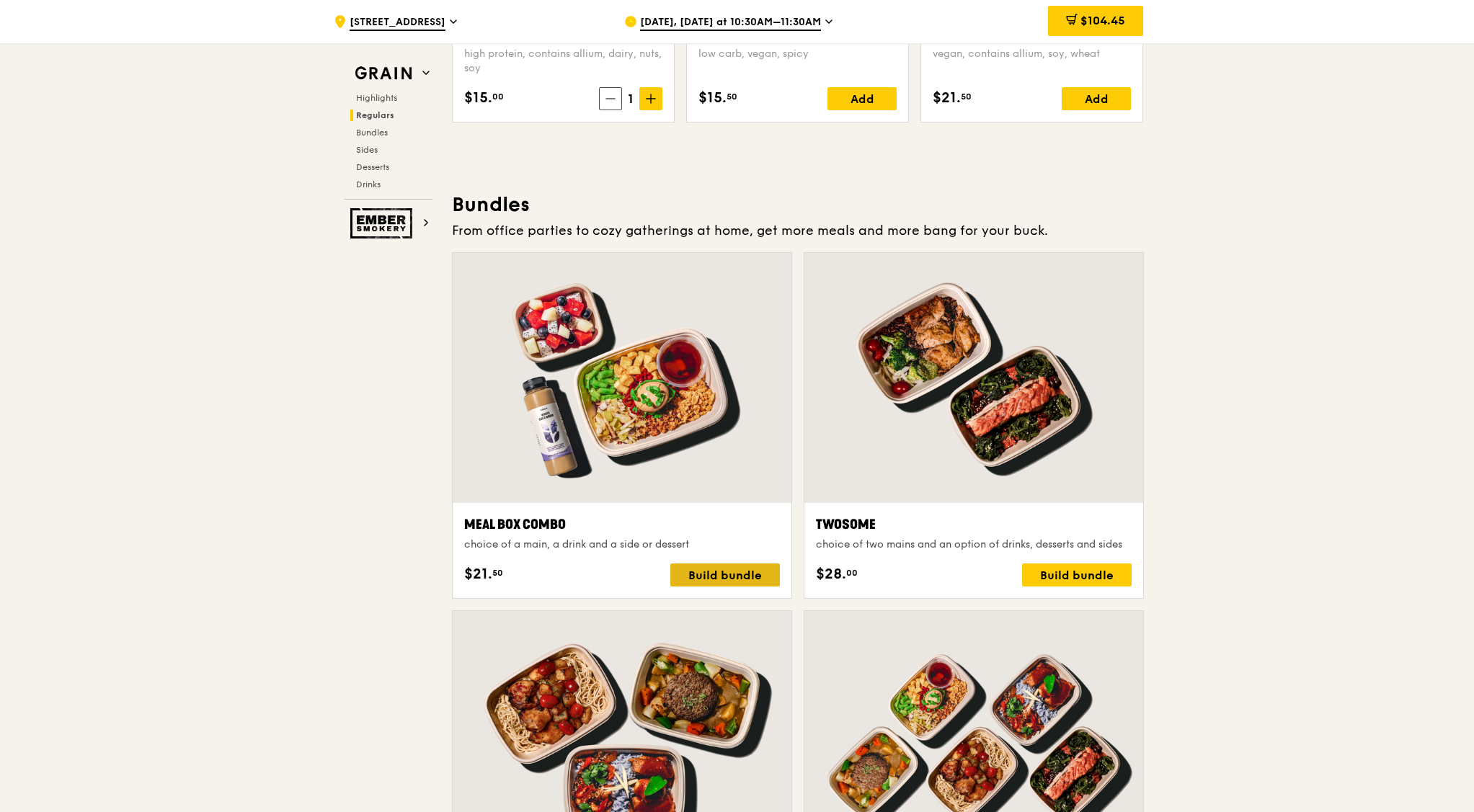
click at [705, 581] on div "Build bundle" at bounding box center [725, 575] width 109 height 23
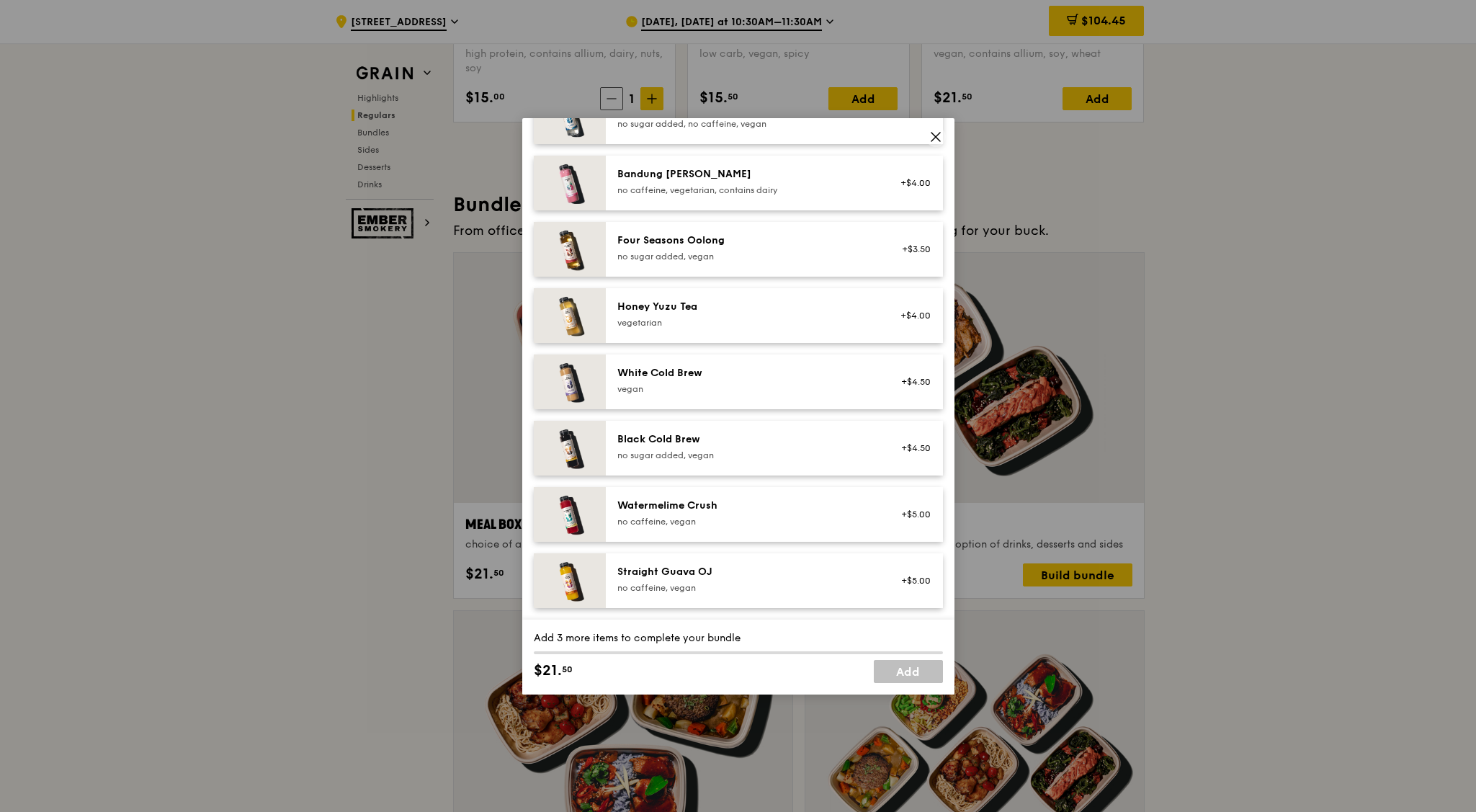
click at [936, 132] on icon at bounding box center [936, 137] width 13 height 13
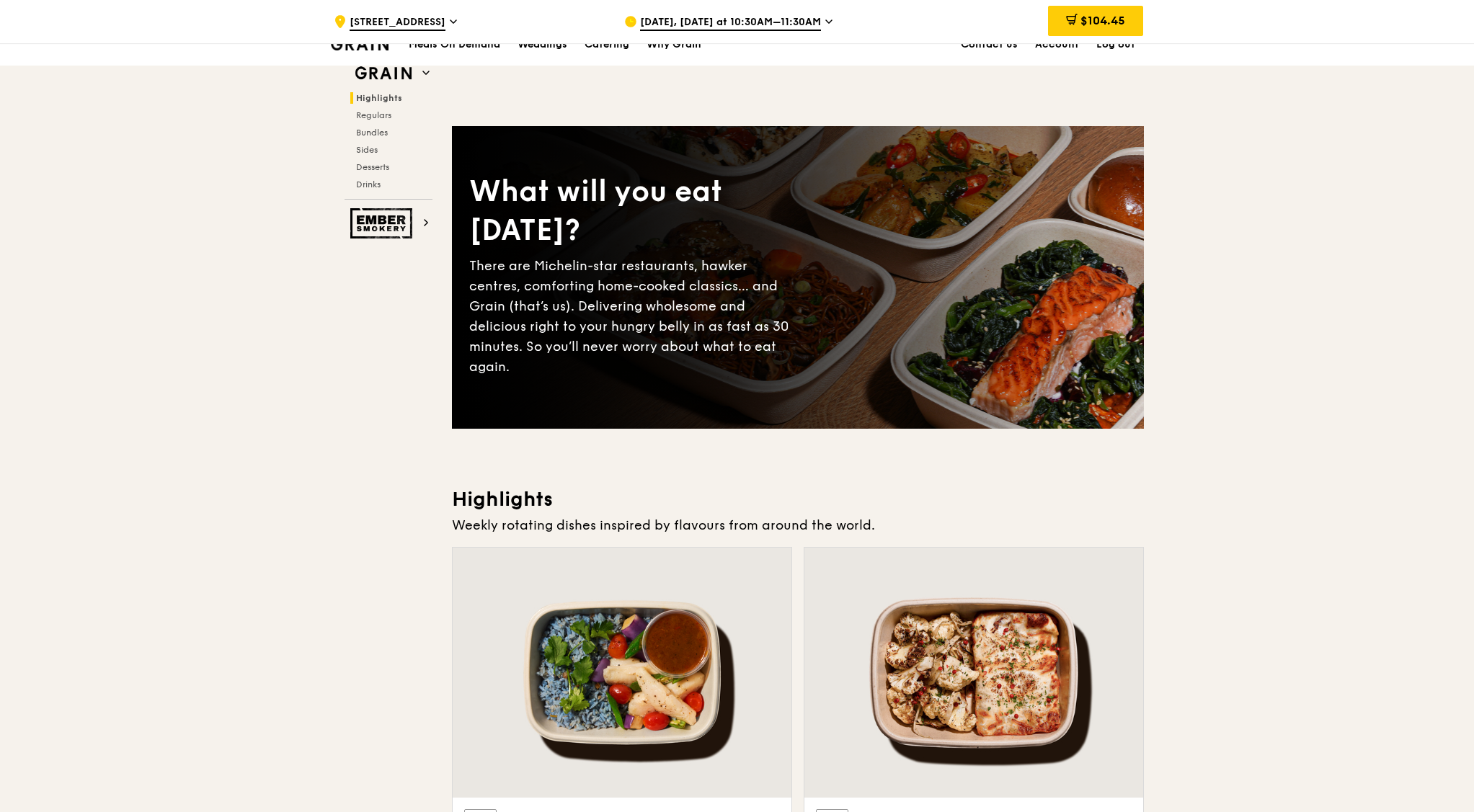
scroll to position [0, 0]
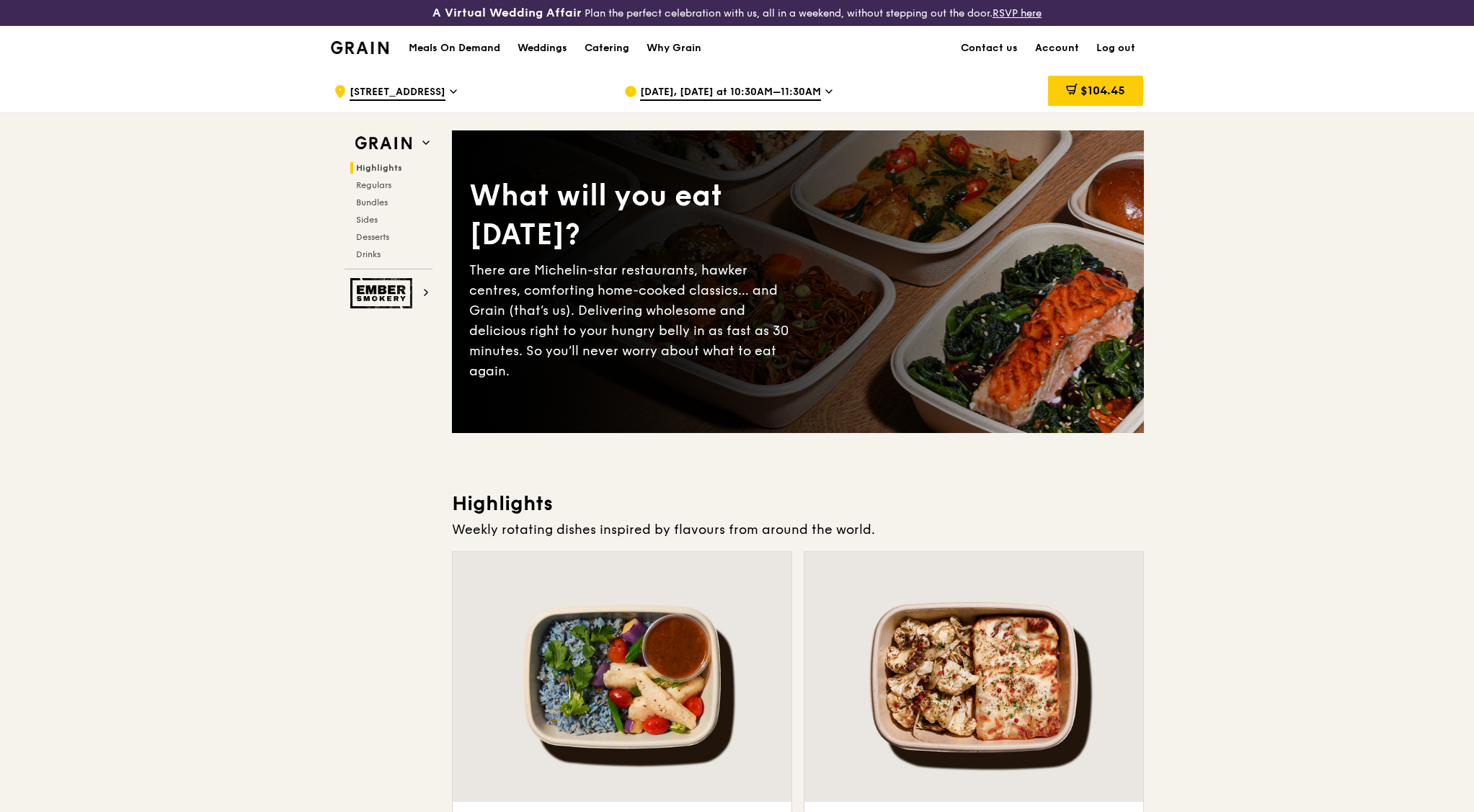
click at [1114, 74] on div "$104.45" at bounding box center [1095, 91] width 95 height 43
click at [1106, 89] on span "$104.45" at bounding box center [1103, 90] width 45 height 14
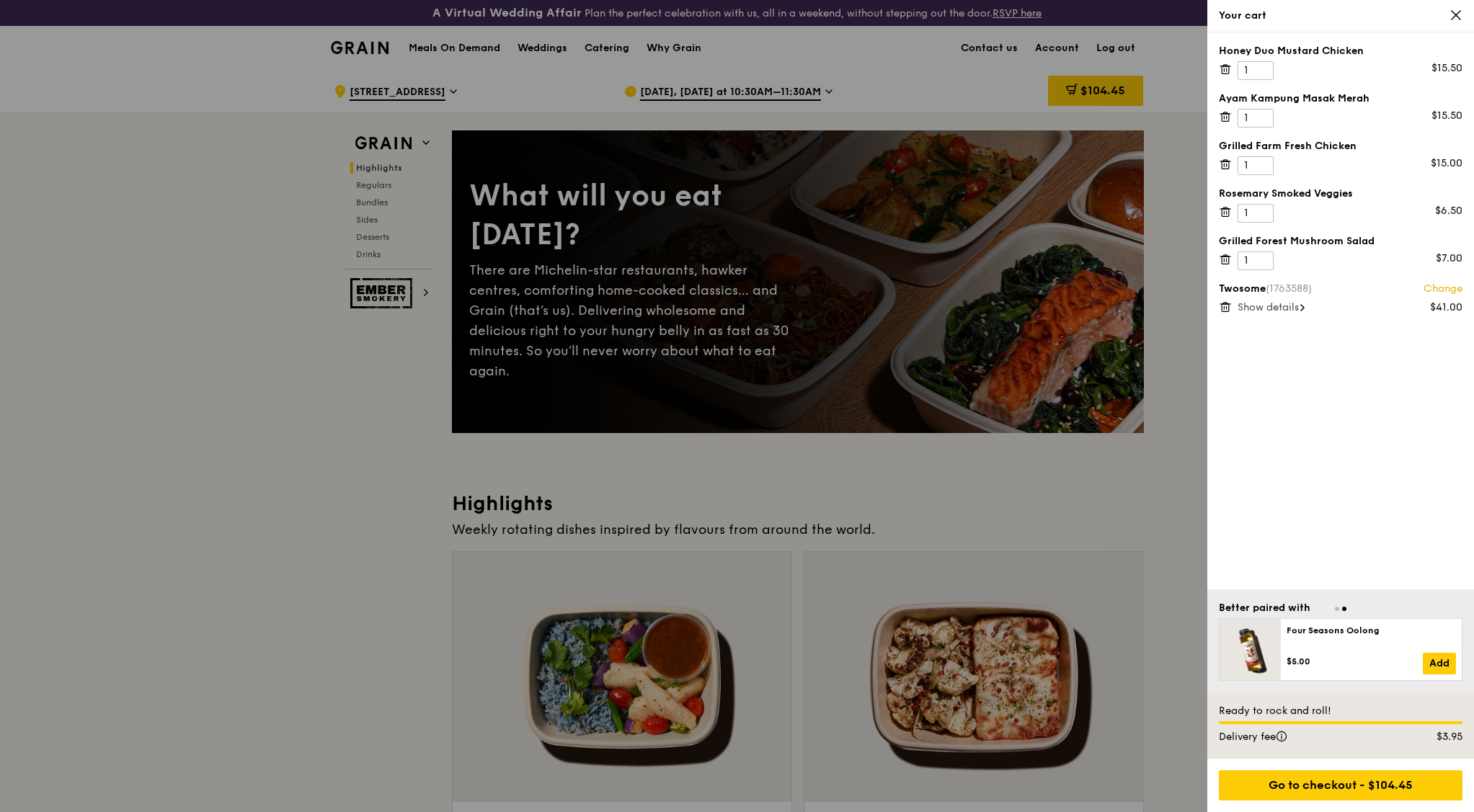
click at [1178, 16] on icon at bounding box center [1456, 15] width 13 height 13
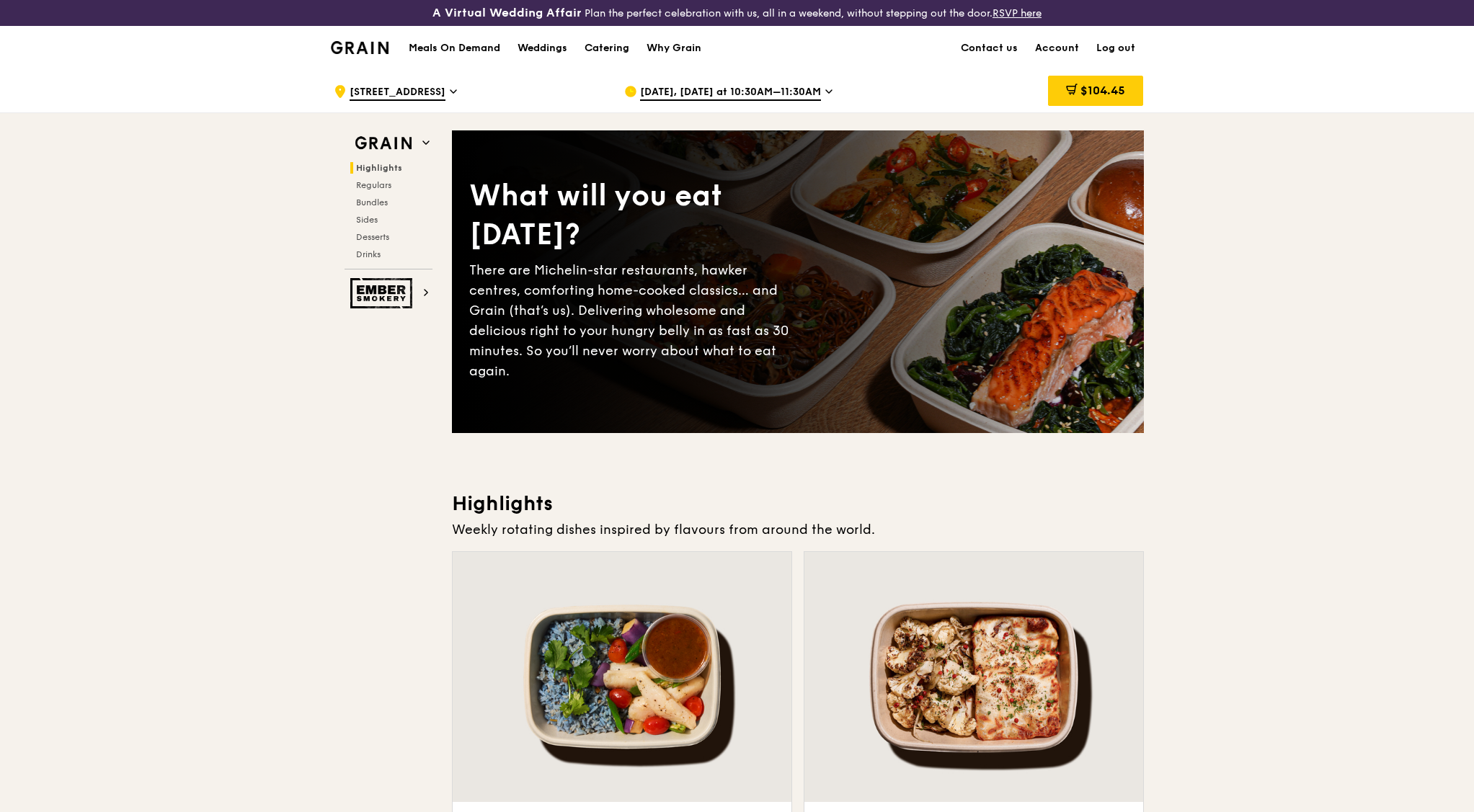
click at [1072, 86] on icon at bounding box center [1071, 88] width 8 height 4
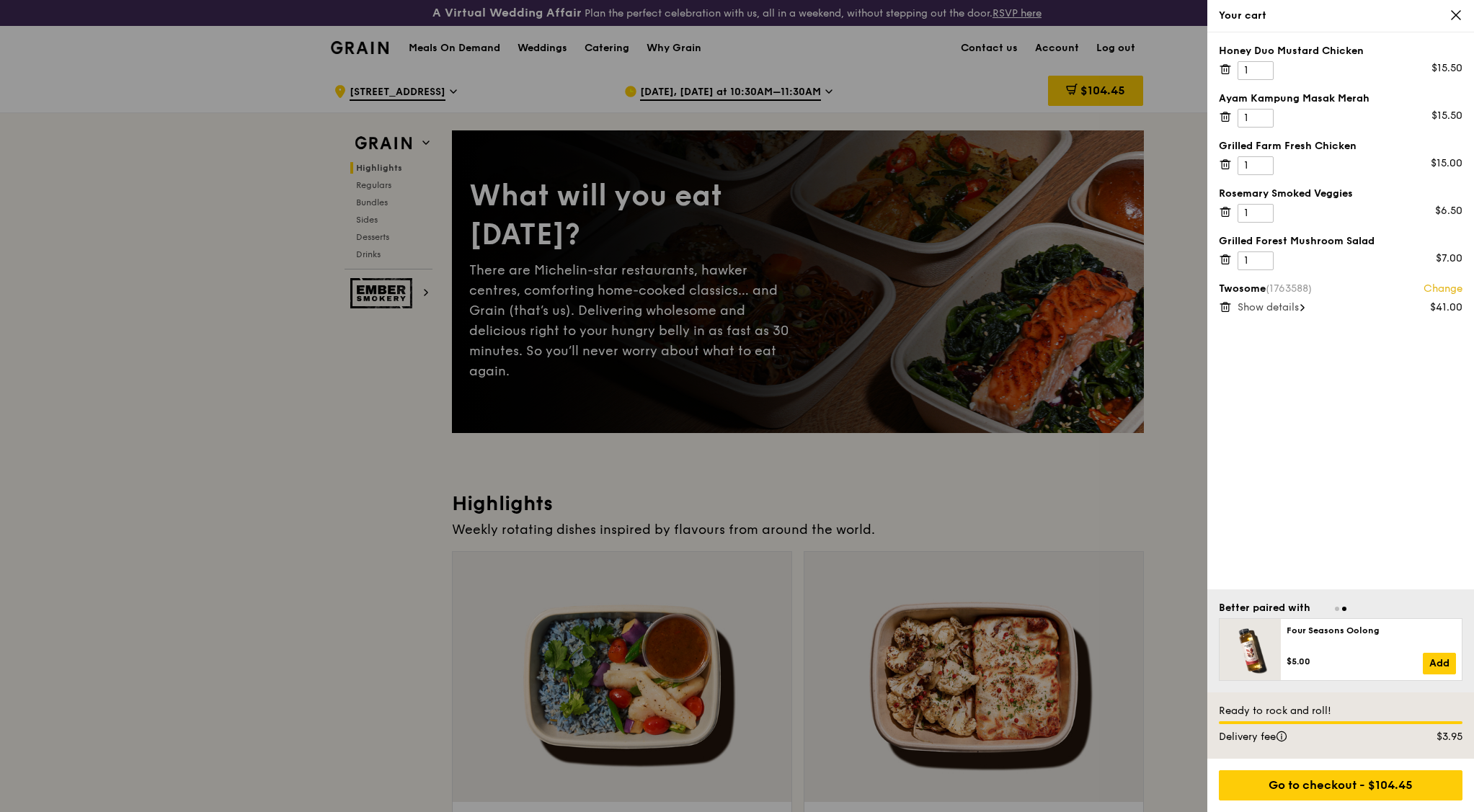
click at [1178, 305] on icon at bounding box center [1226, 307] width 13 height 13
click at [103, 377] on div at bounding box center [737, 406] width 1474 height 812
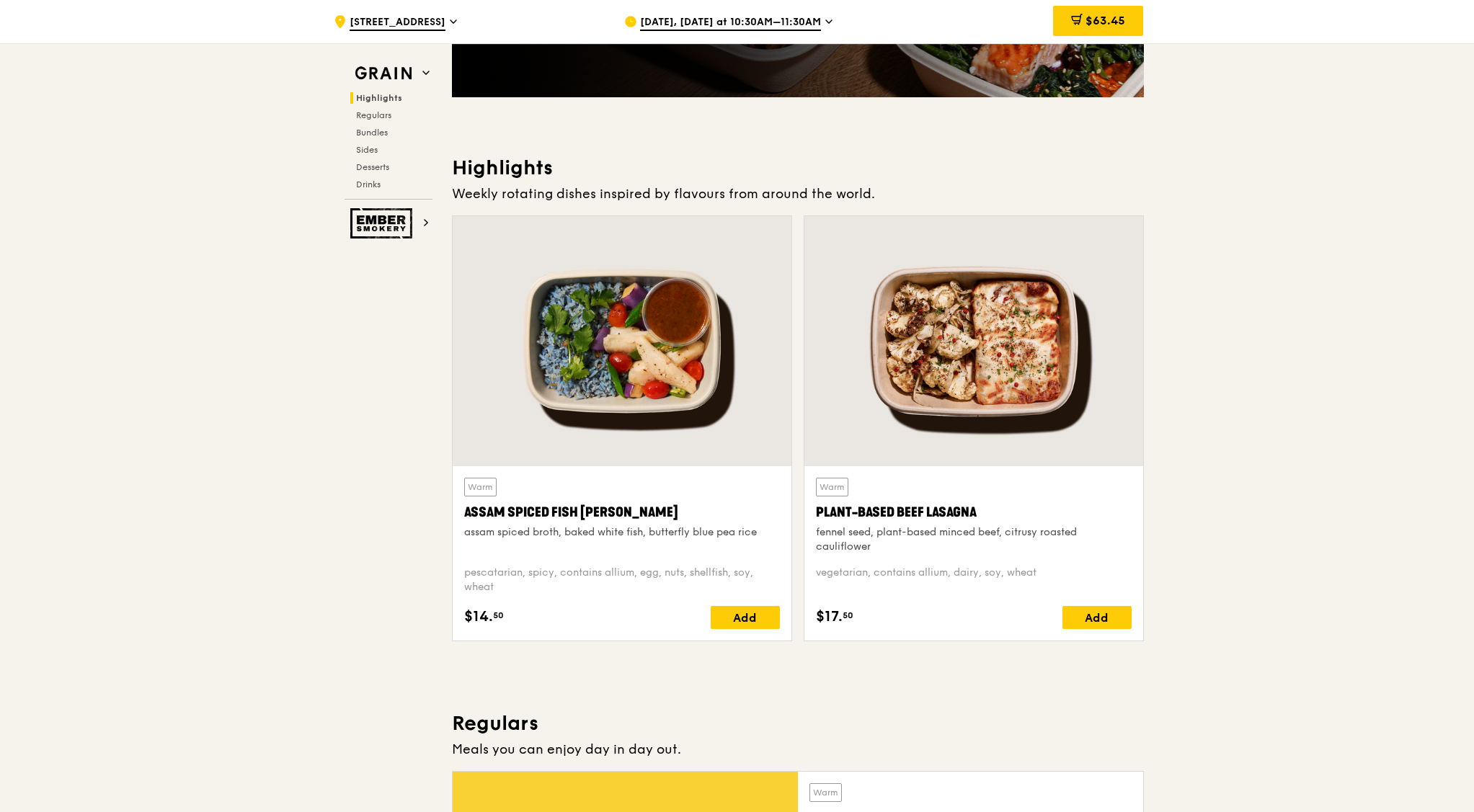
scroll to position [360, 0]
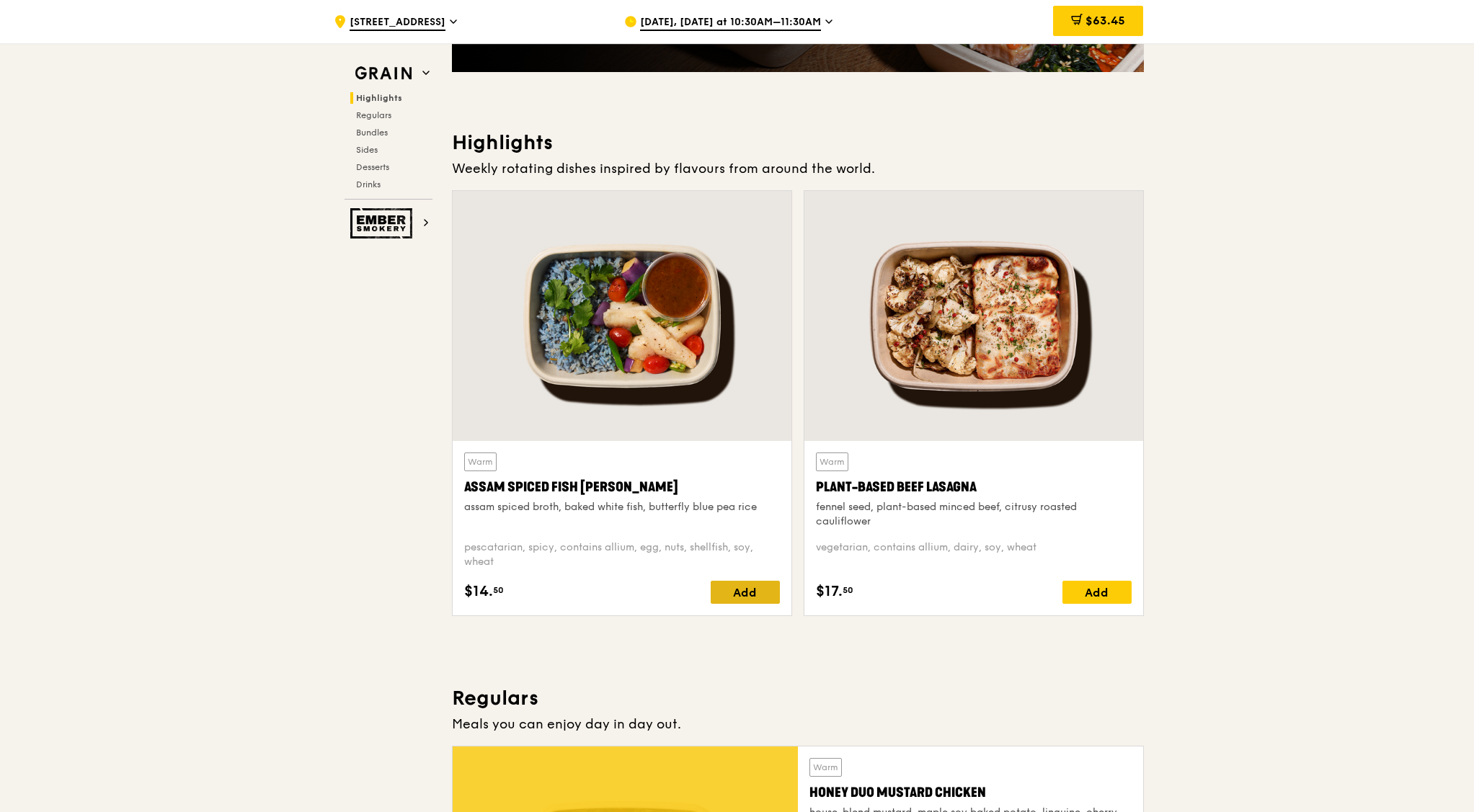
click at [733, 580] on div "Add" at bounding box center [745, 592] width 70 height 23
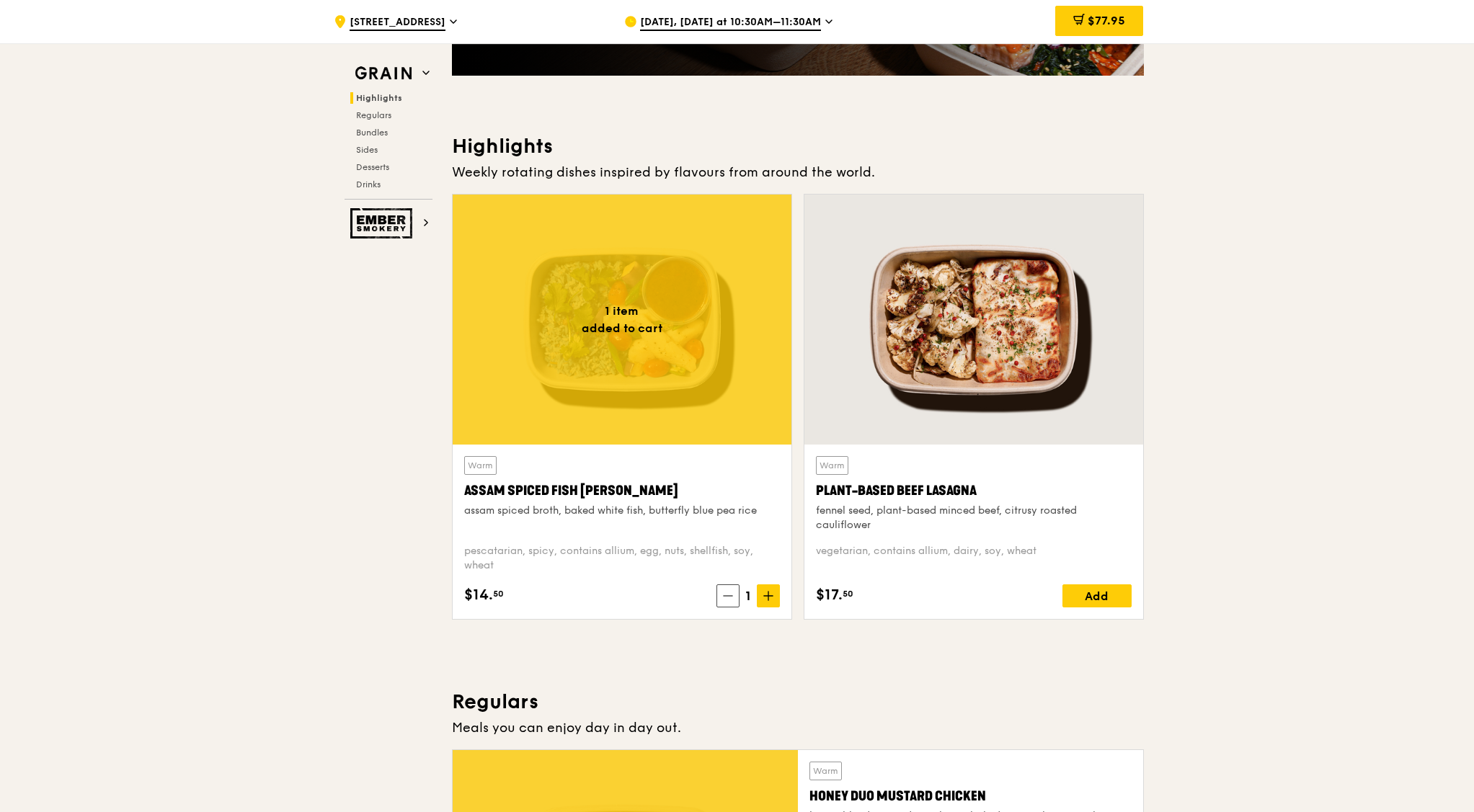
scroll to position [541, 0]
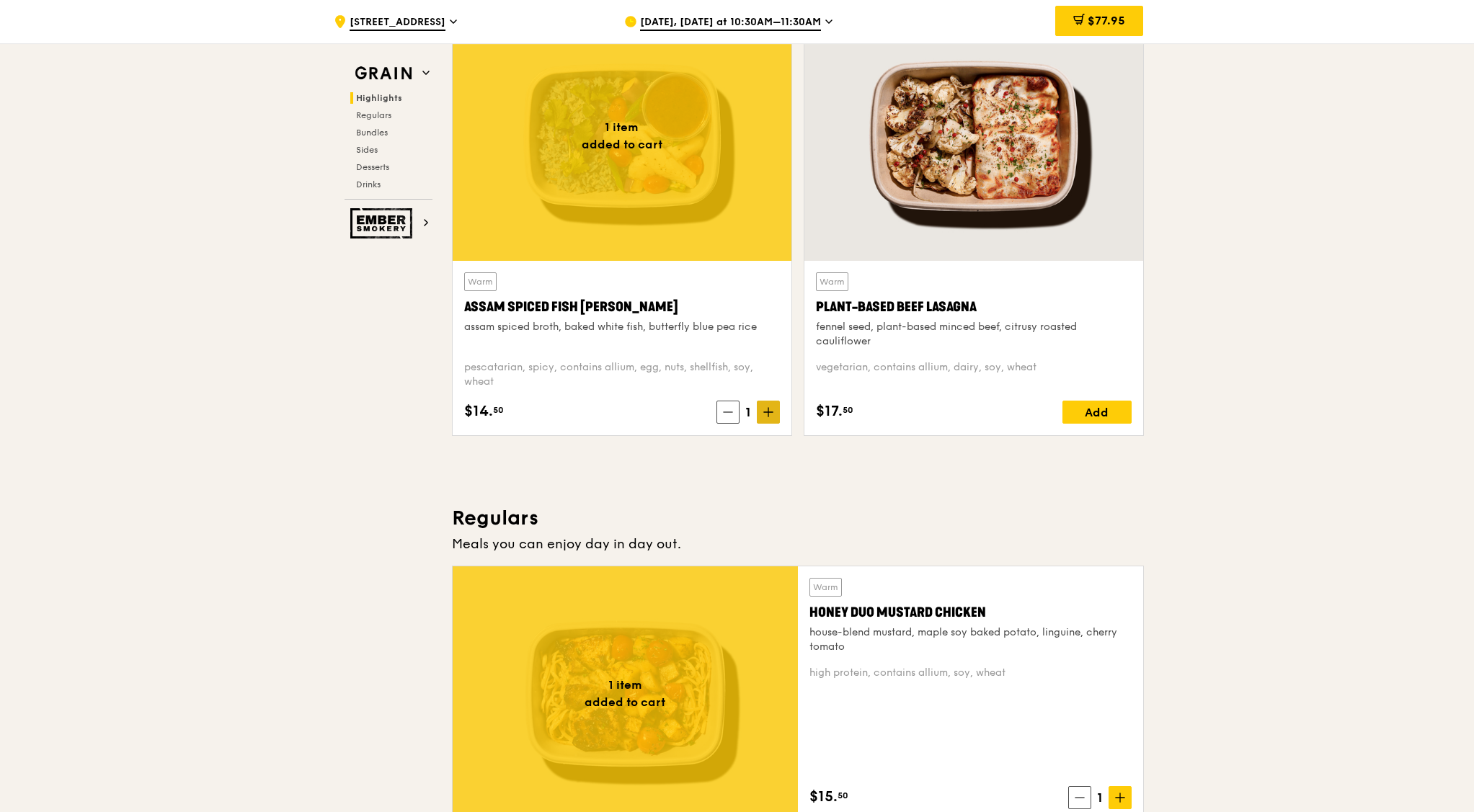
click at [767, 414] on icon at bounding box center [768, 412] width 10 height 10
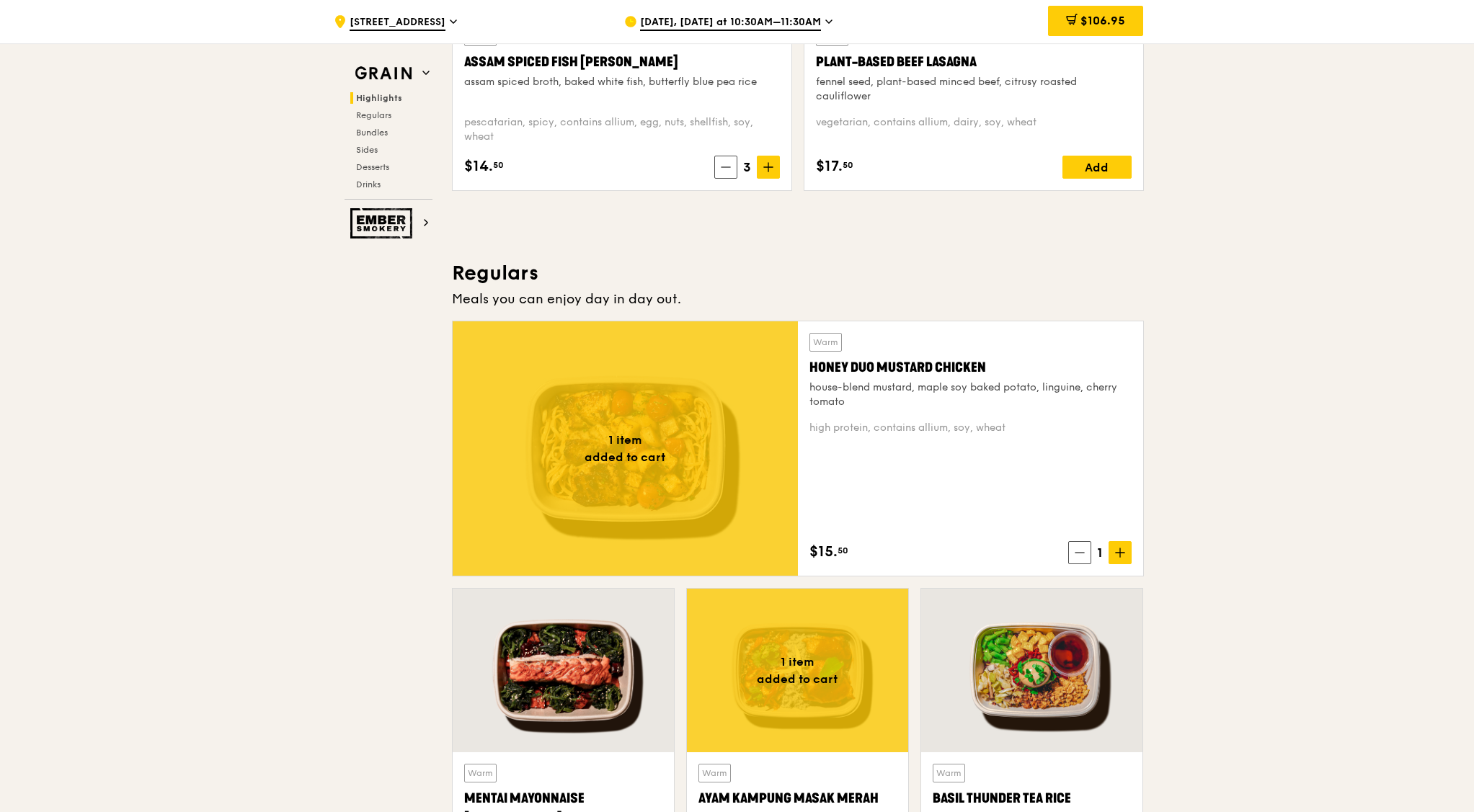
scroll to position [810, 0]
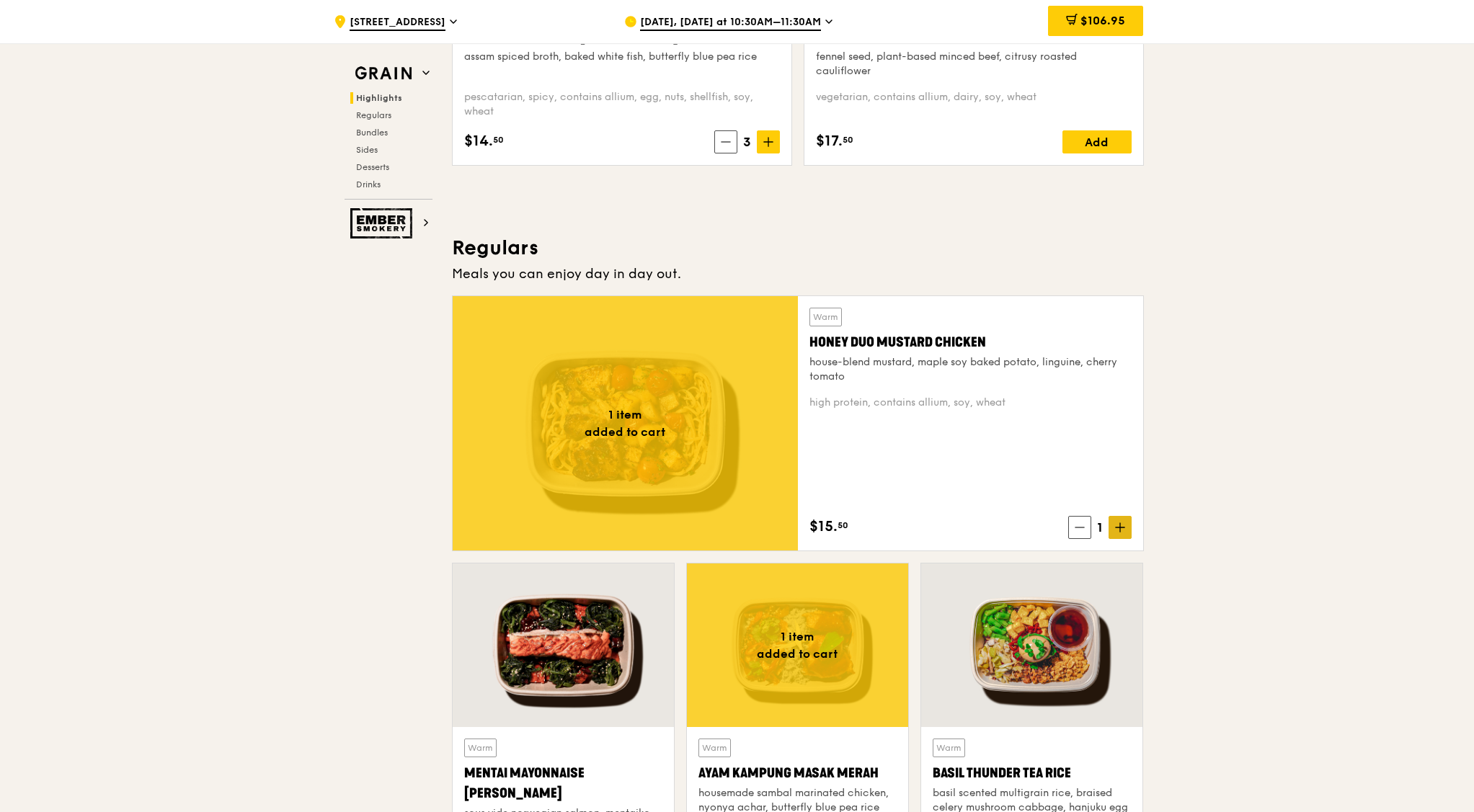
click at [1113, 524] on span at bounding box center [1120, 527] width 23 height 23
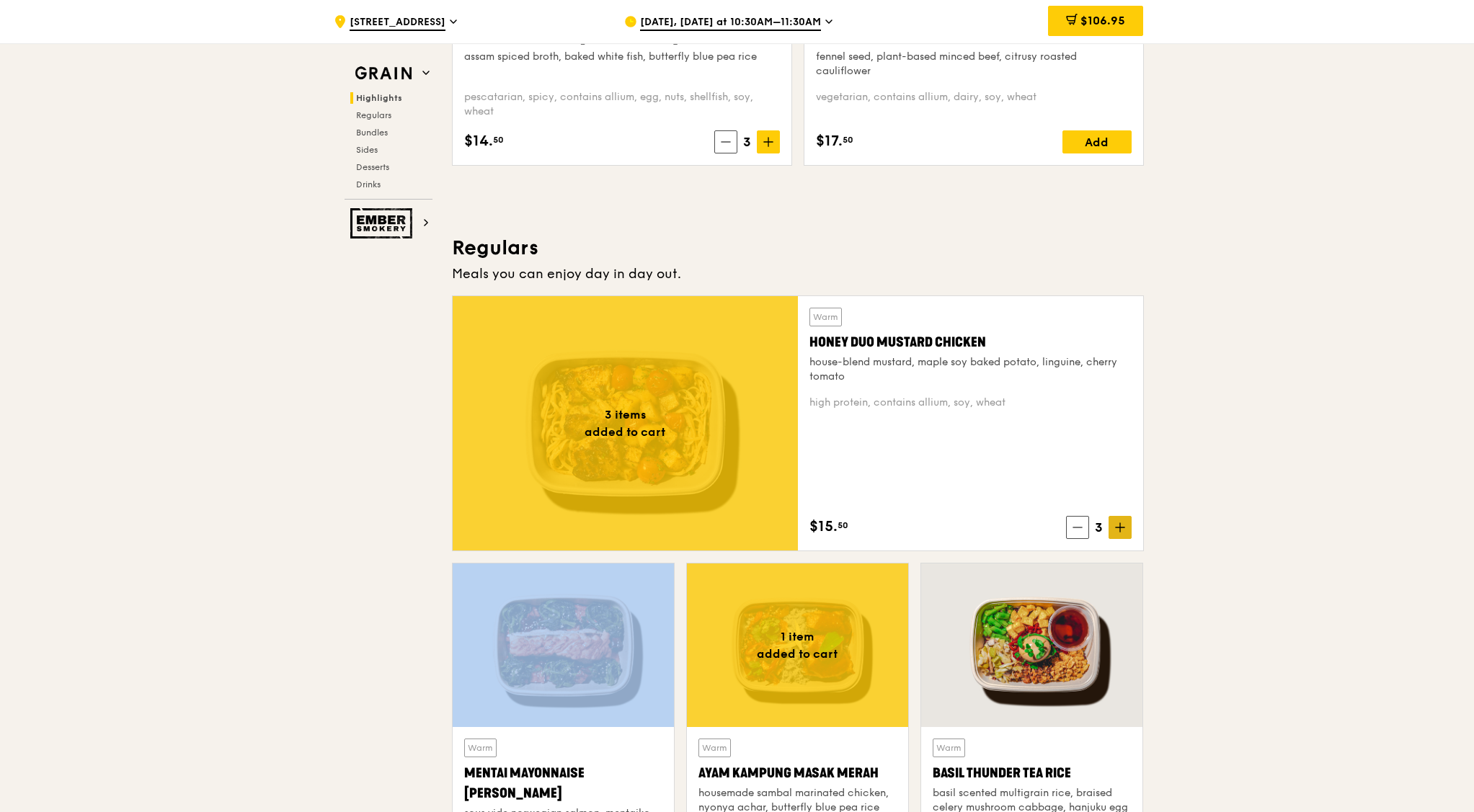
click at [1113, 524] on span at bounding box center [1120, 527] width 23 height 23
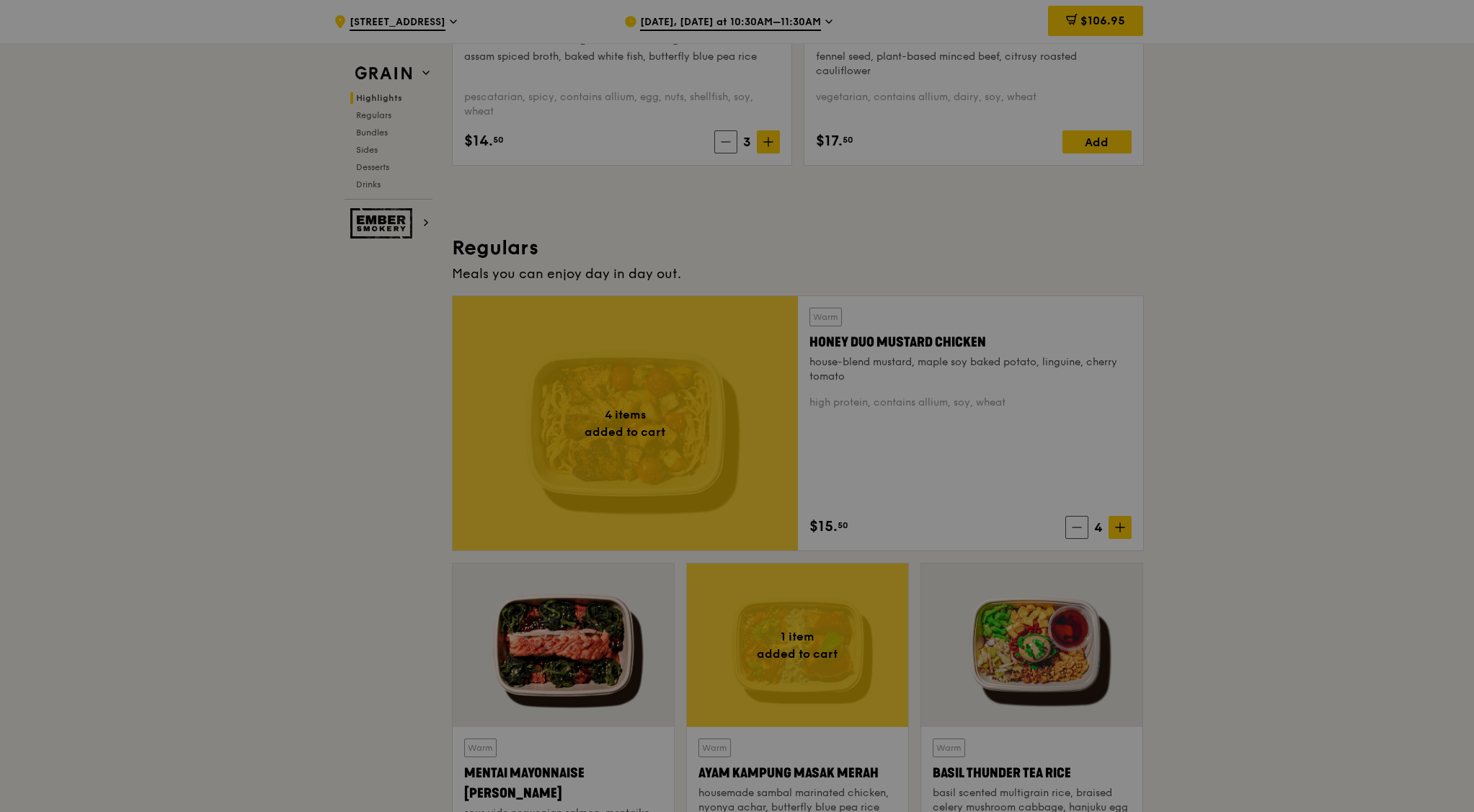
click at [1113, 524] on div at bounding box center [737, 406] width 1474 height 812
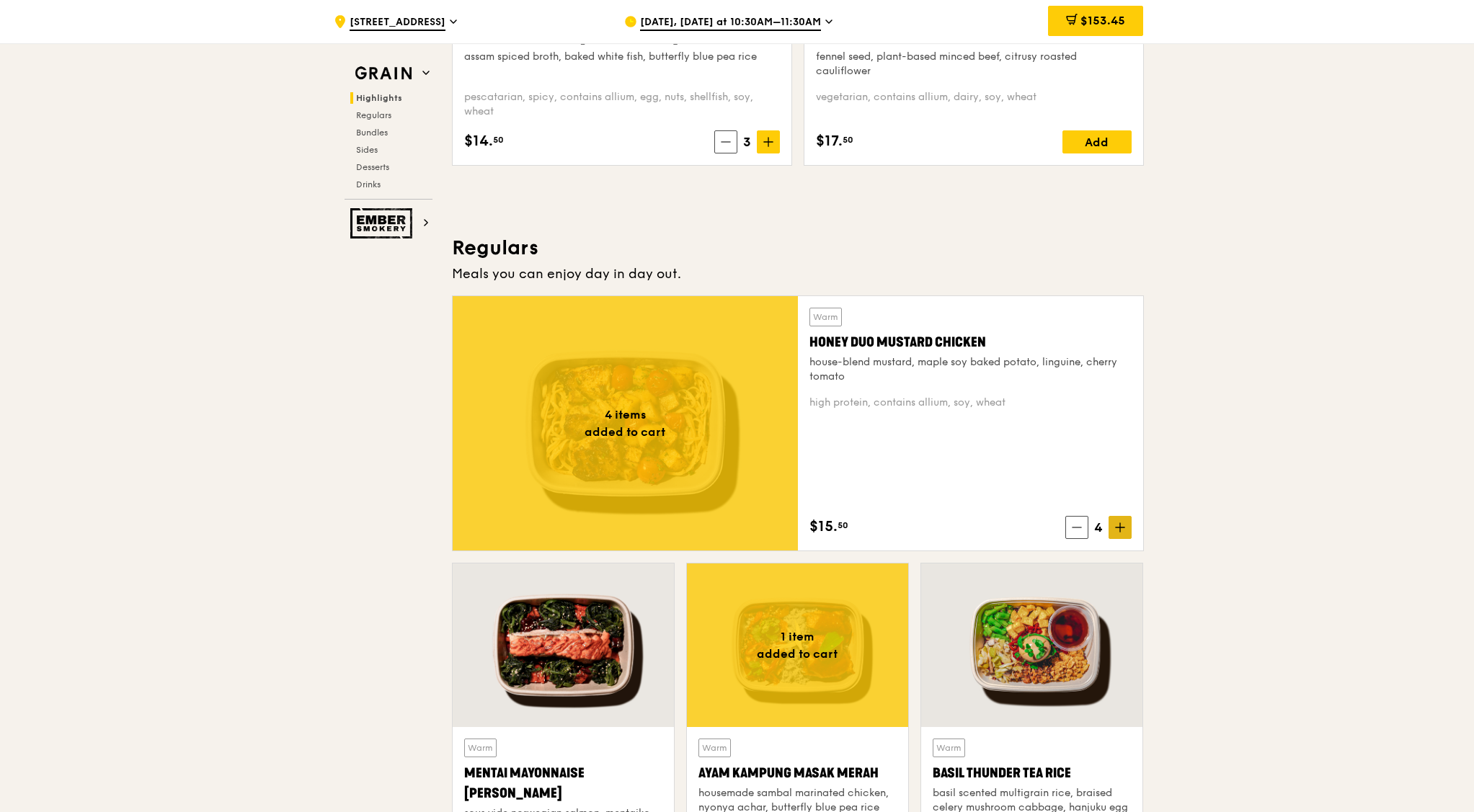
click at [1119, 524] on icon at bounding box center [1120, 527] width 10 height 10
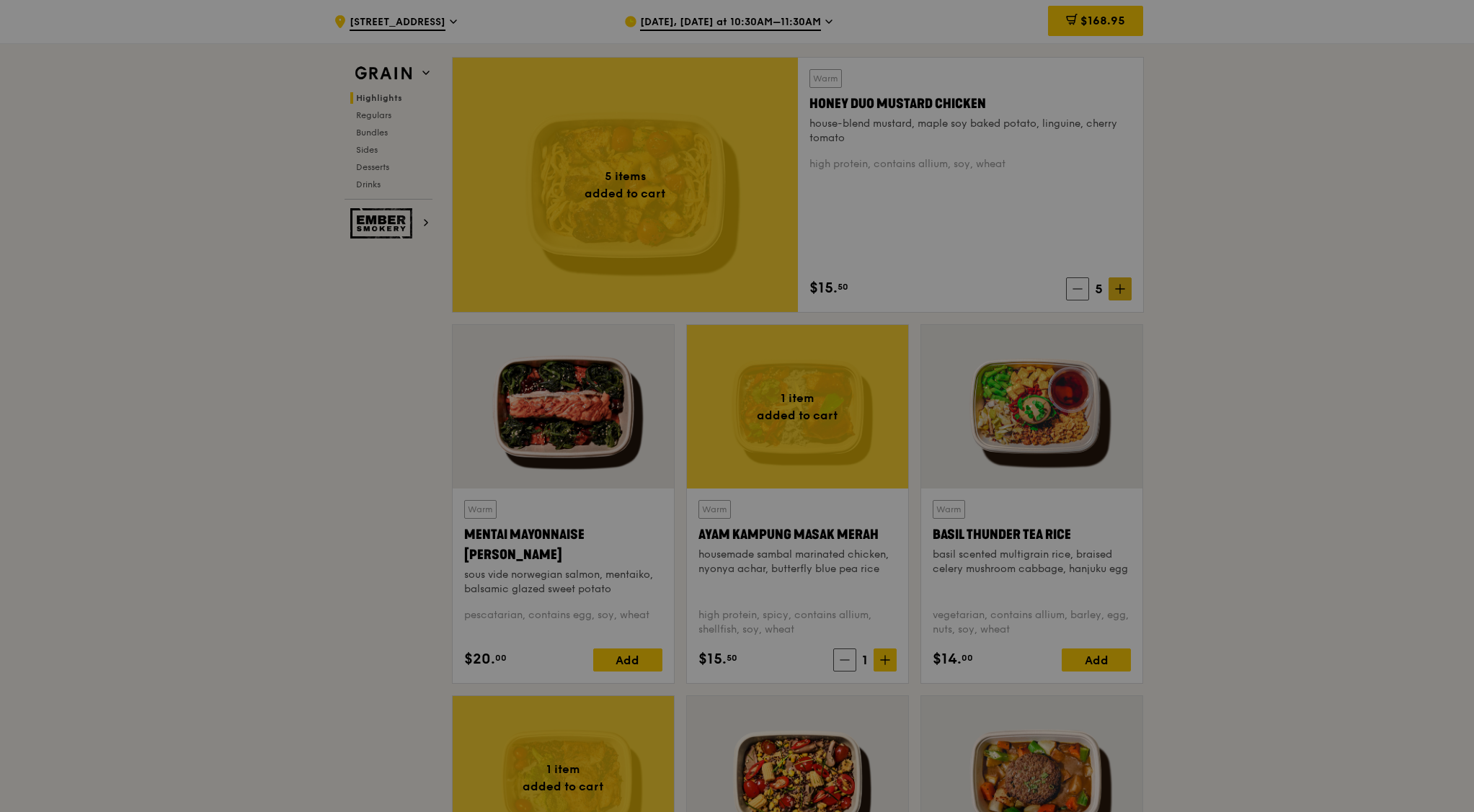
scroll to position [1170, 0]
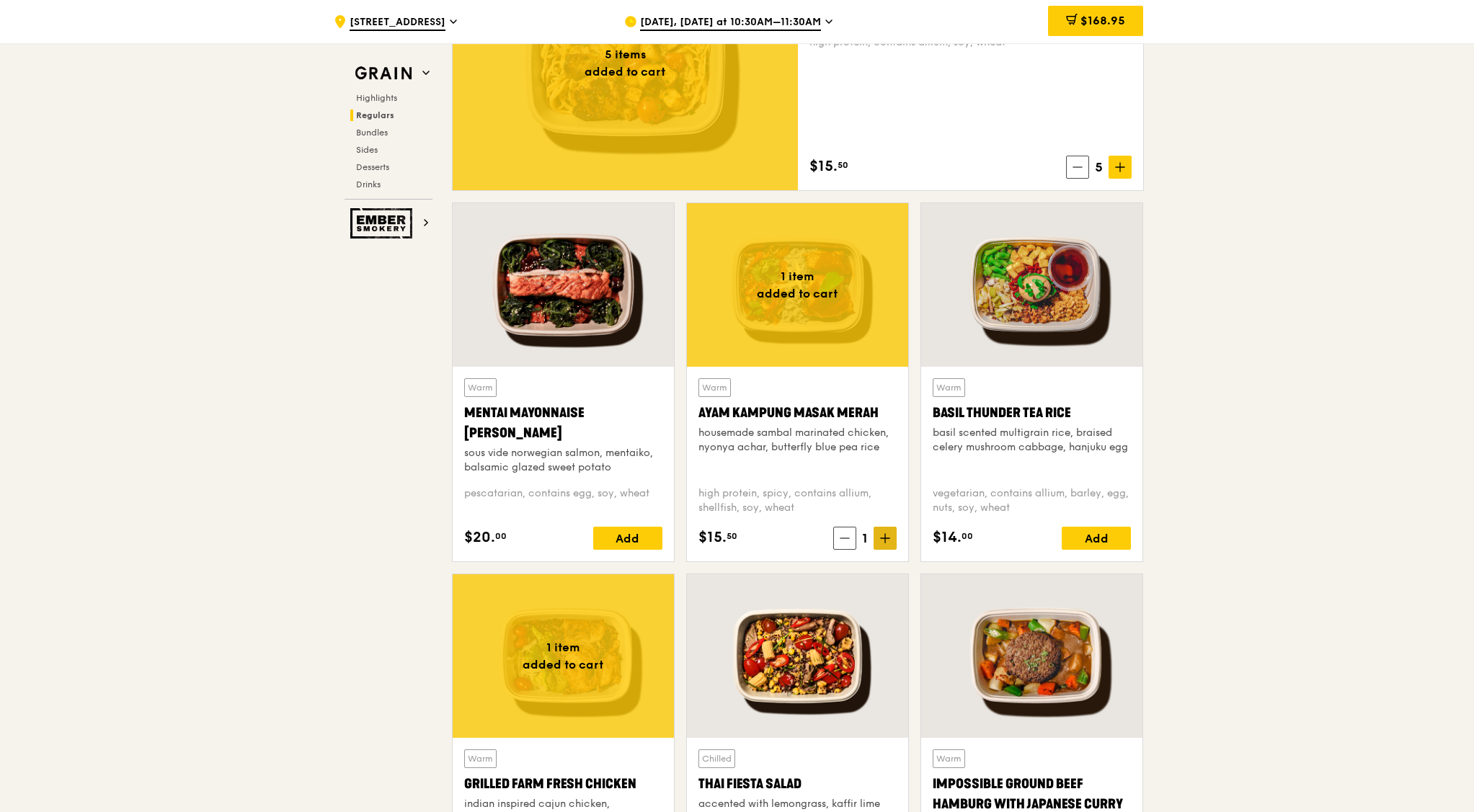
click at [885, 538] on icon at bounding box center [885, 538] width 8 height 0
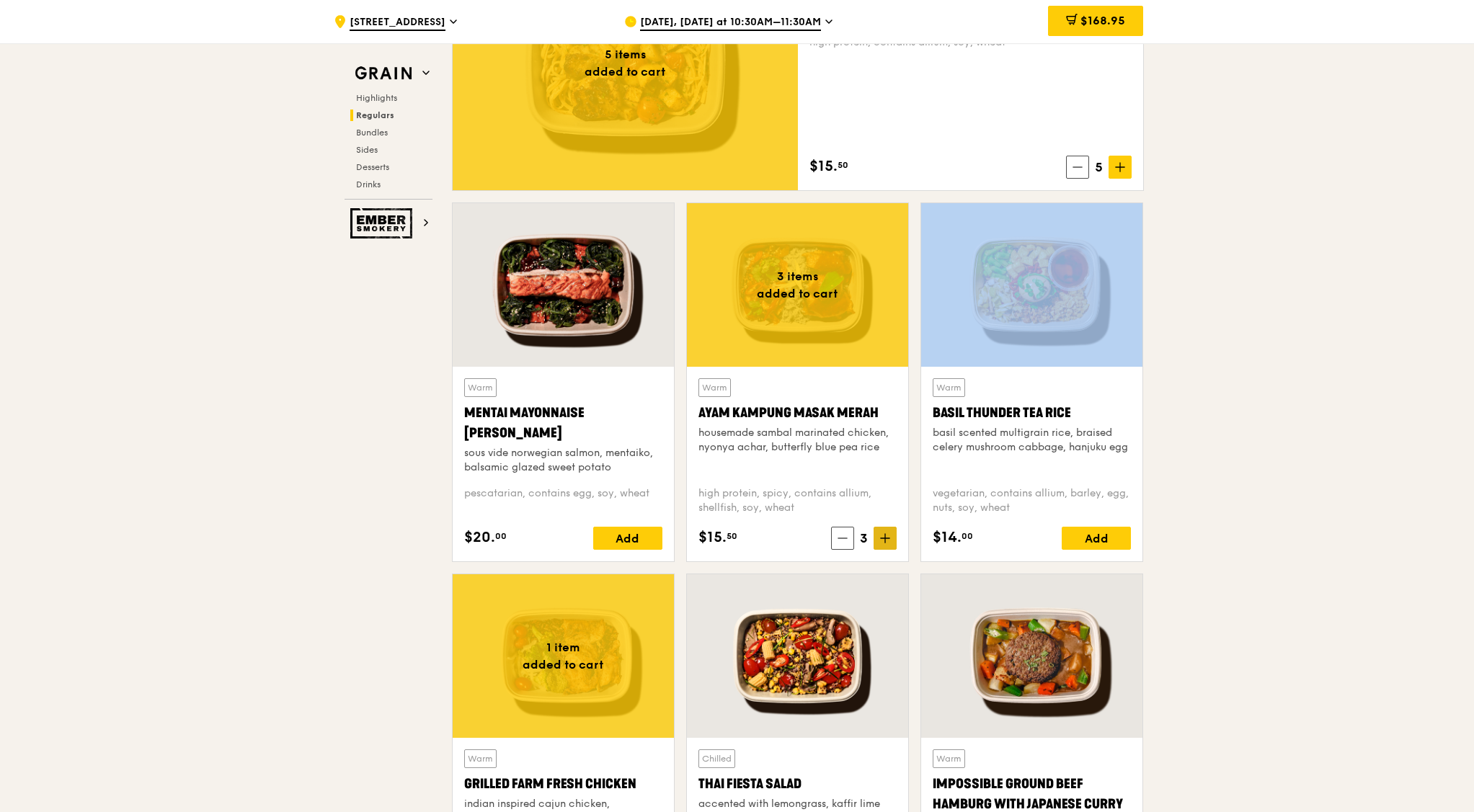
click at [885, 538] on icon at bounding box center [885, 538] width 10 height 10
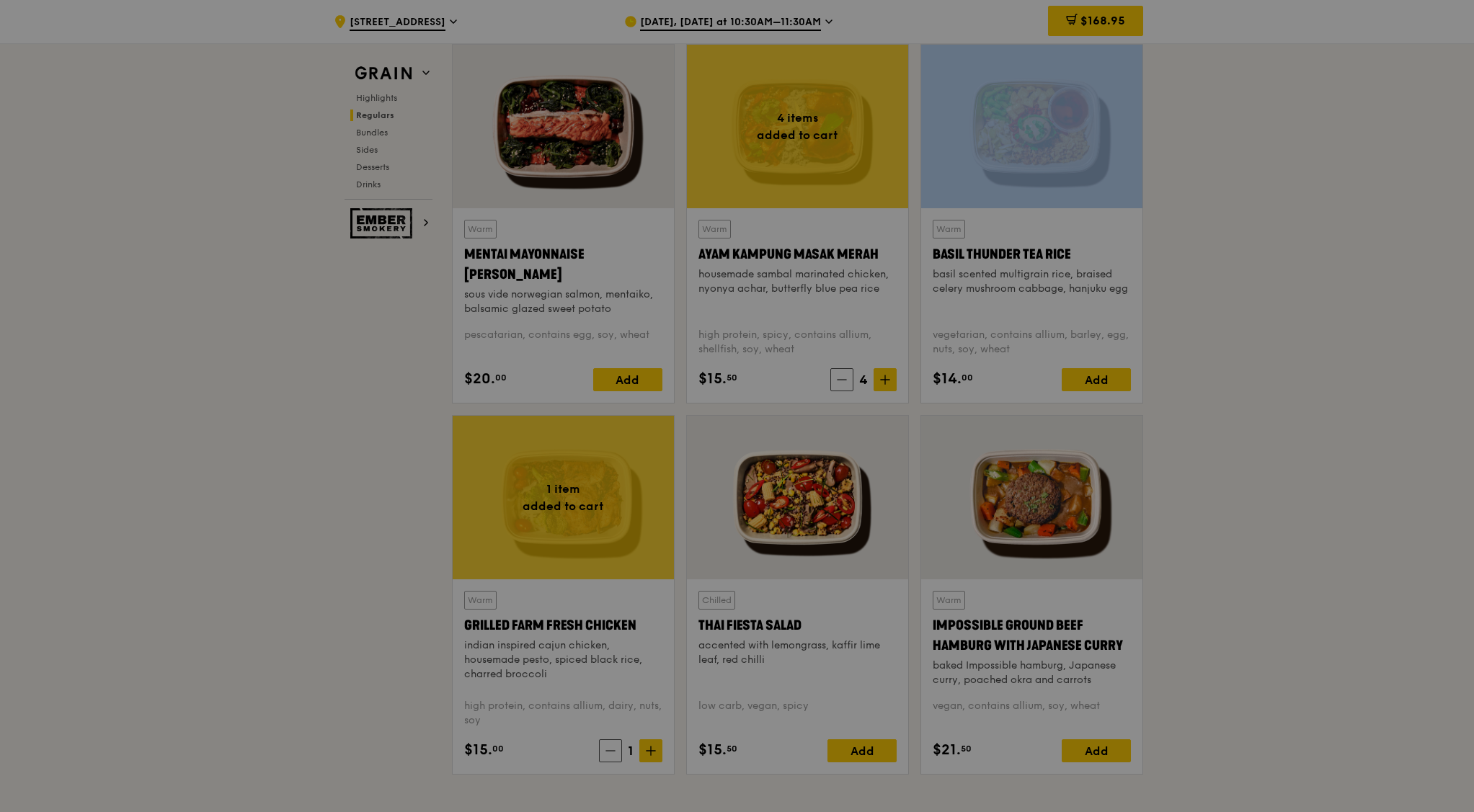
scroll to position [1351, 0]
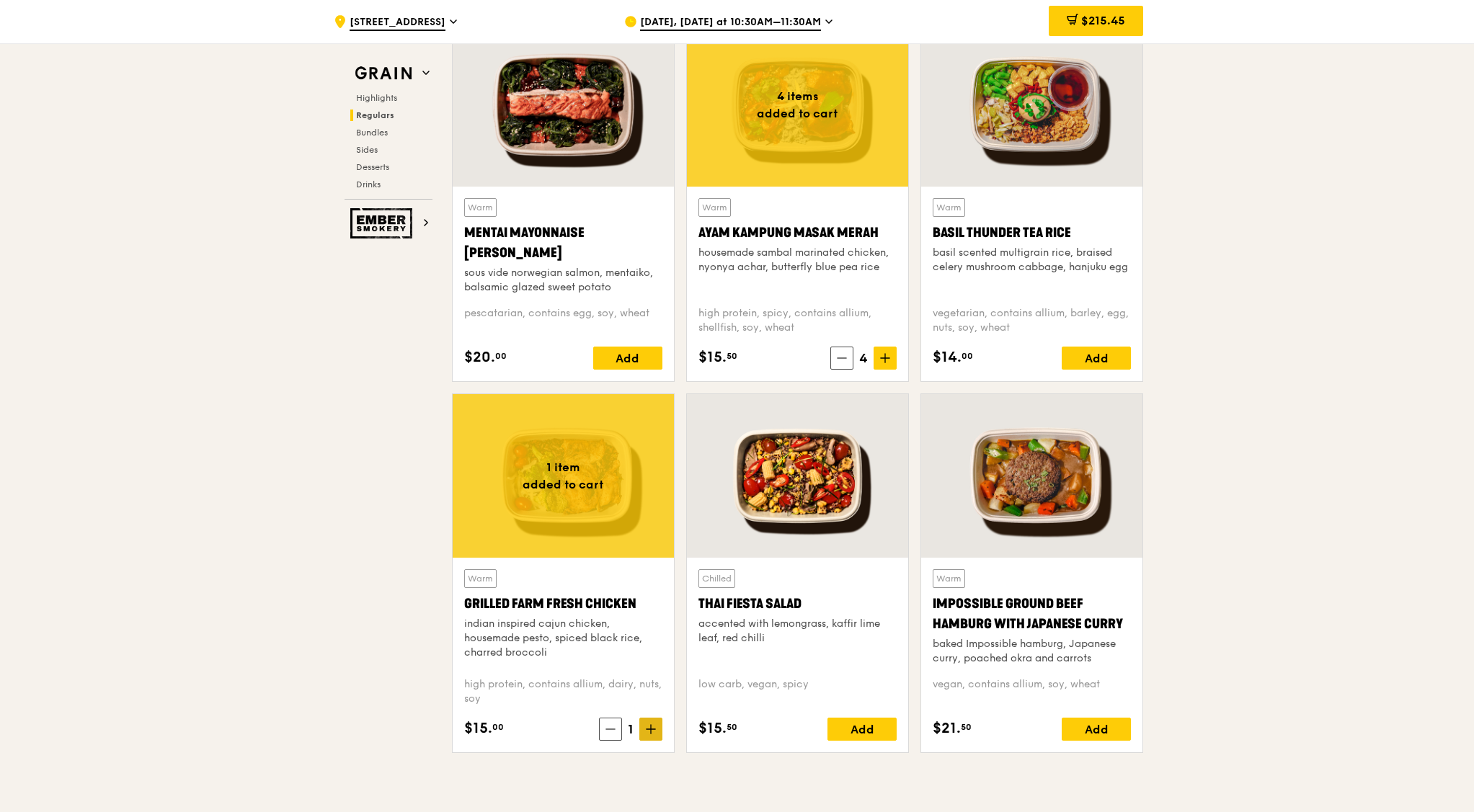
click at [653, 649] on icon at bounding box center [651, 729] width 10 height 10
click at [653, 649] on icon at bounding box center [651, 729] width 10 height 10
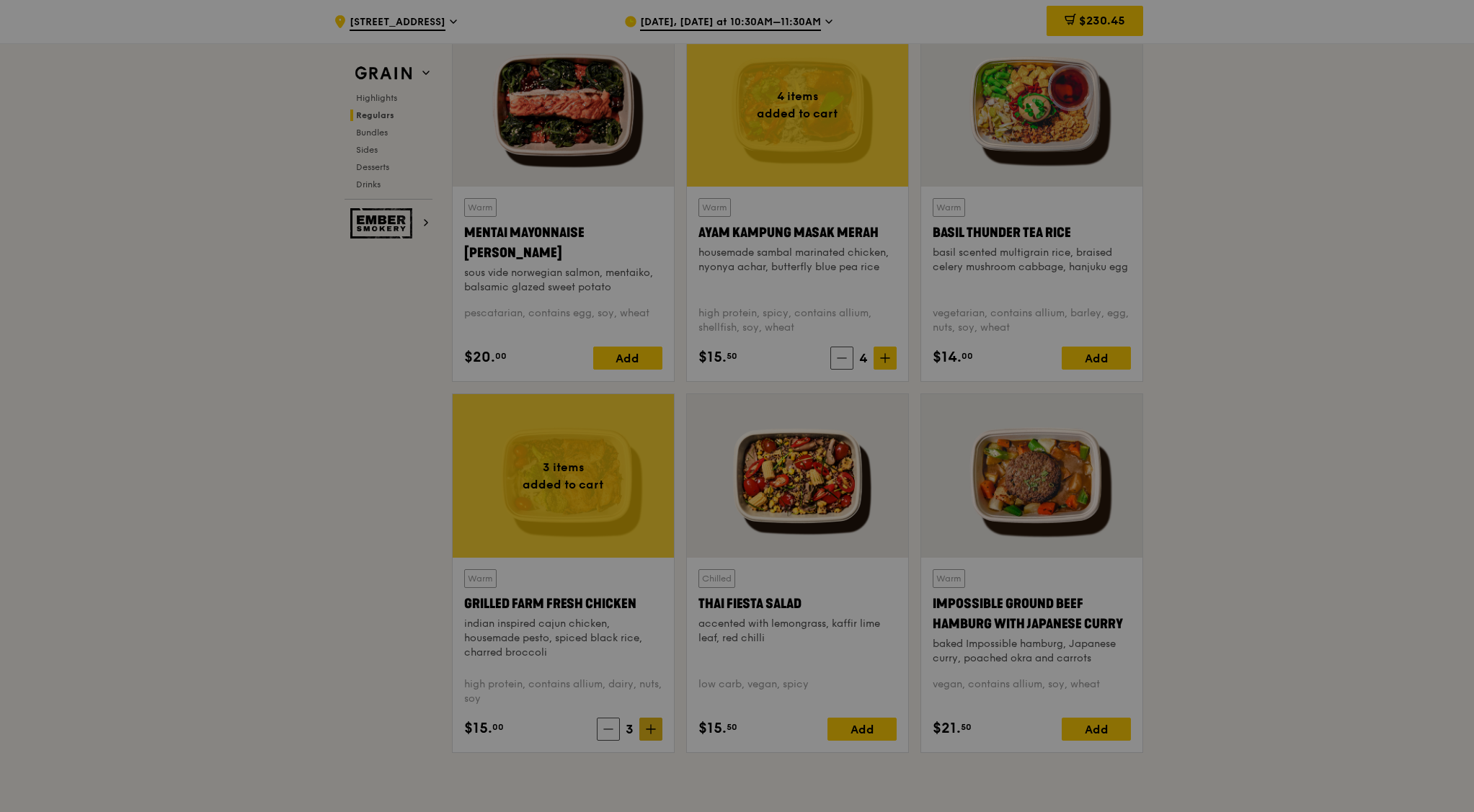
click at [653, 649] on div at bounding box center [737, 406] width 1474 height 812
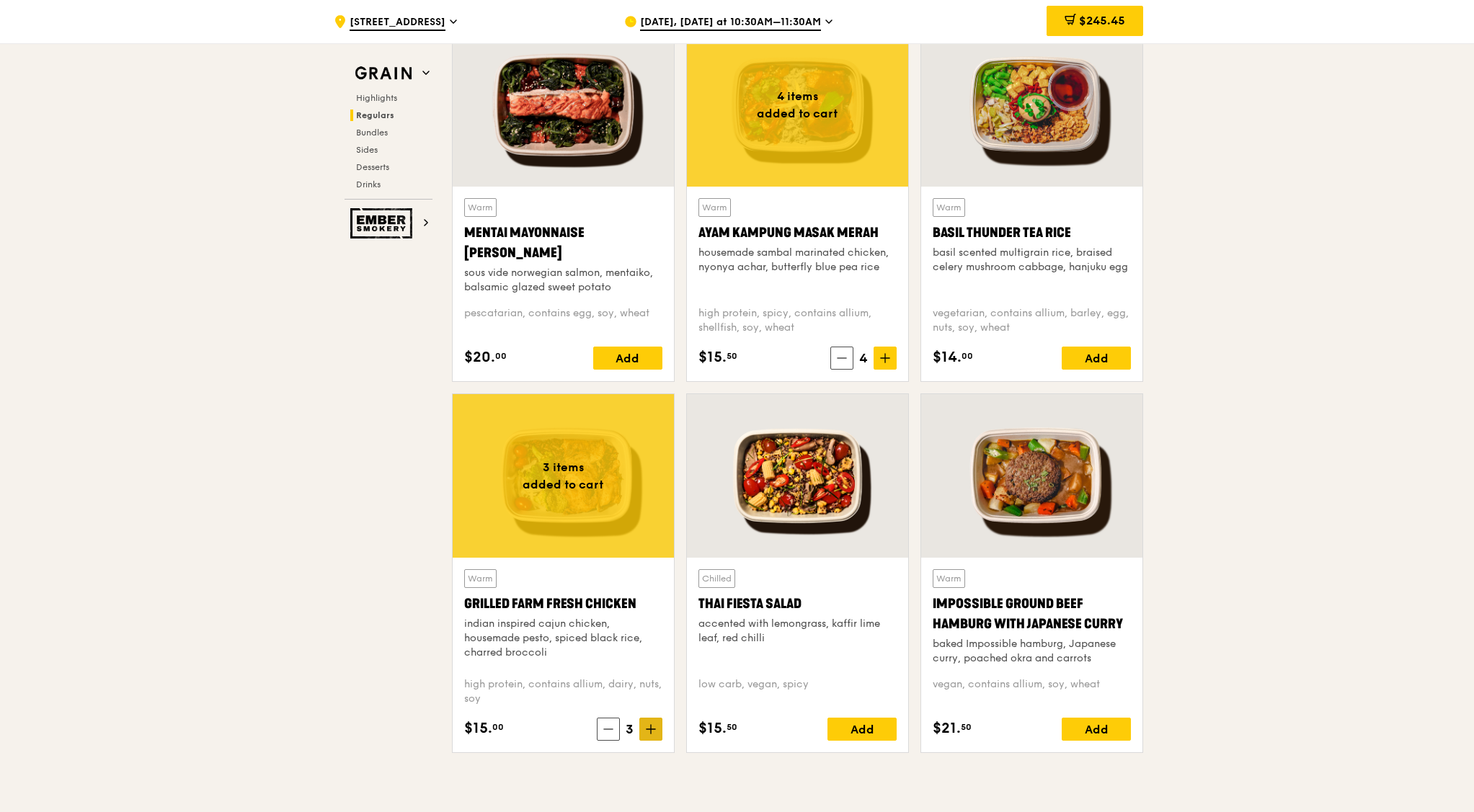
click at [652, 649] on icon at bounding box center [651, 729] width 10 height 10
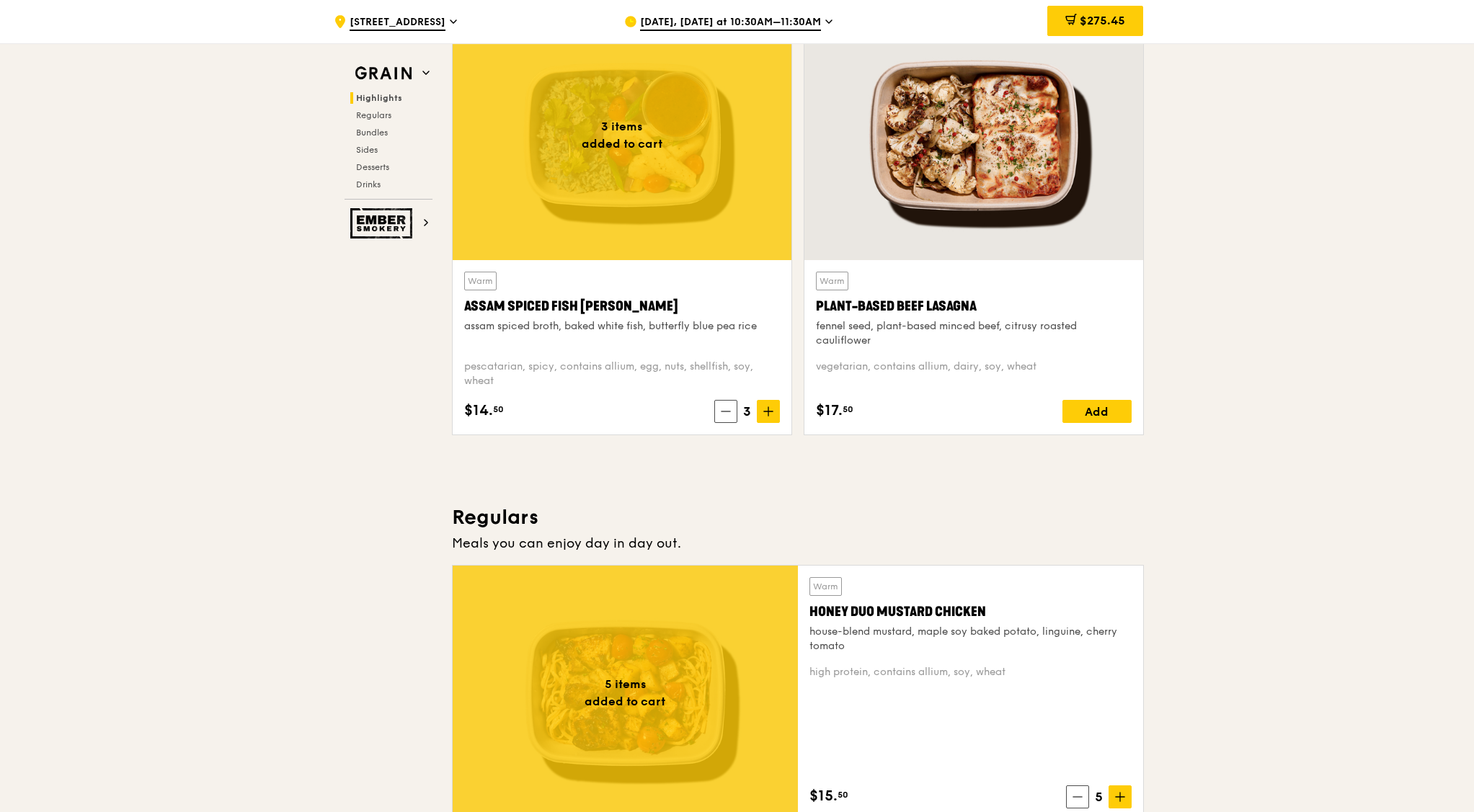
scroll to position [541, 0]
click at [1114, 19] on span "$275.45" at bounding box center [1102, 21] width 46 height 14
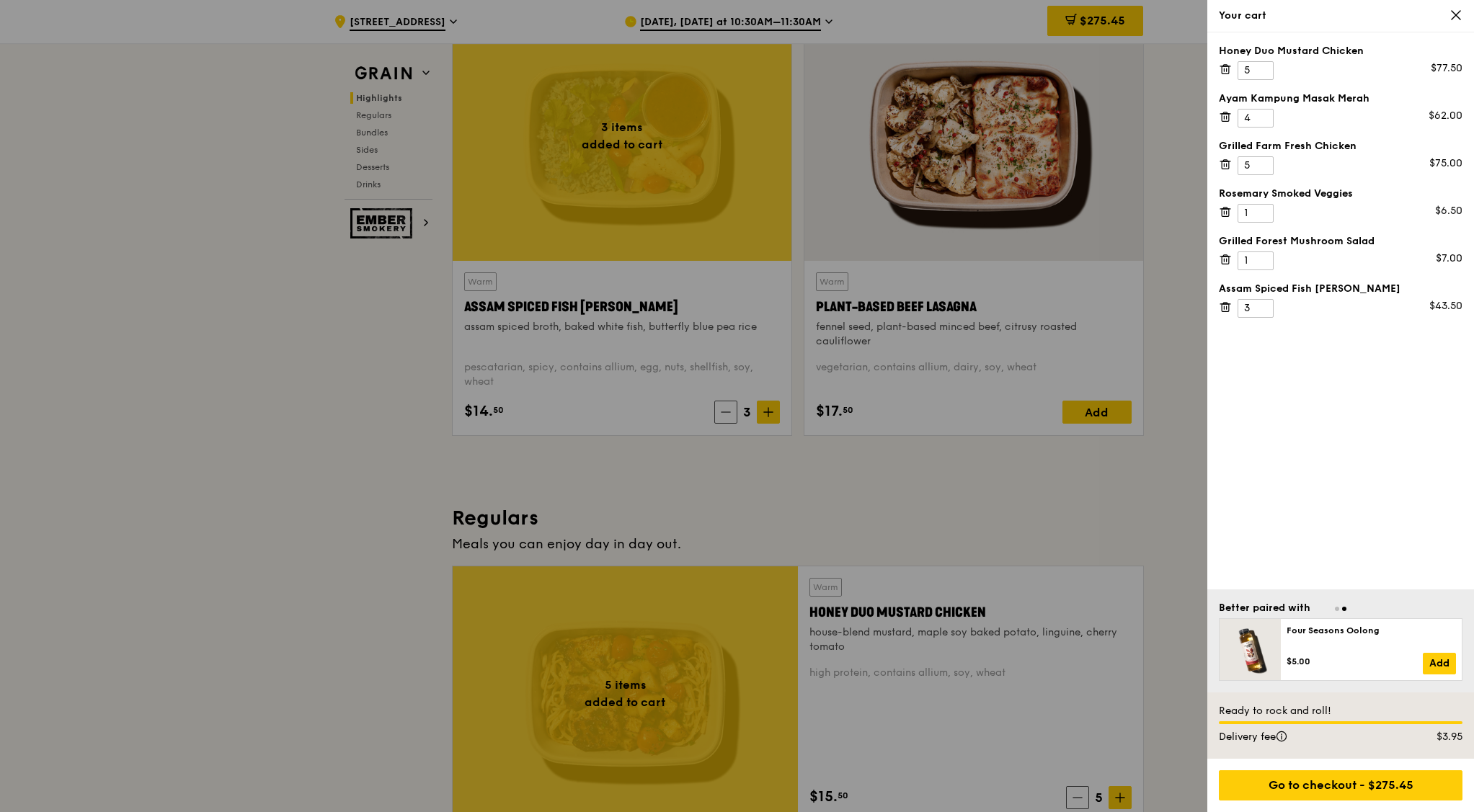
click at [1178, 210] on icon at bounding box center [1226, 212] width 13 height 13
click at [1178, 211] on icon at bounding box center [1226, 212] width 13 height 13
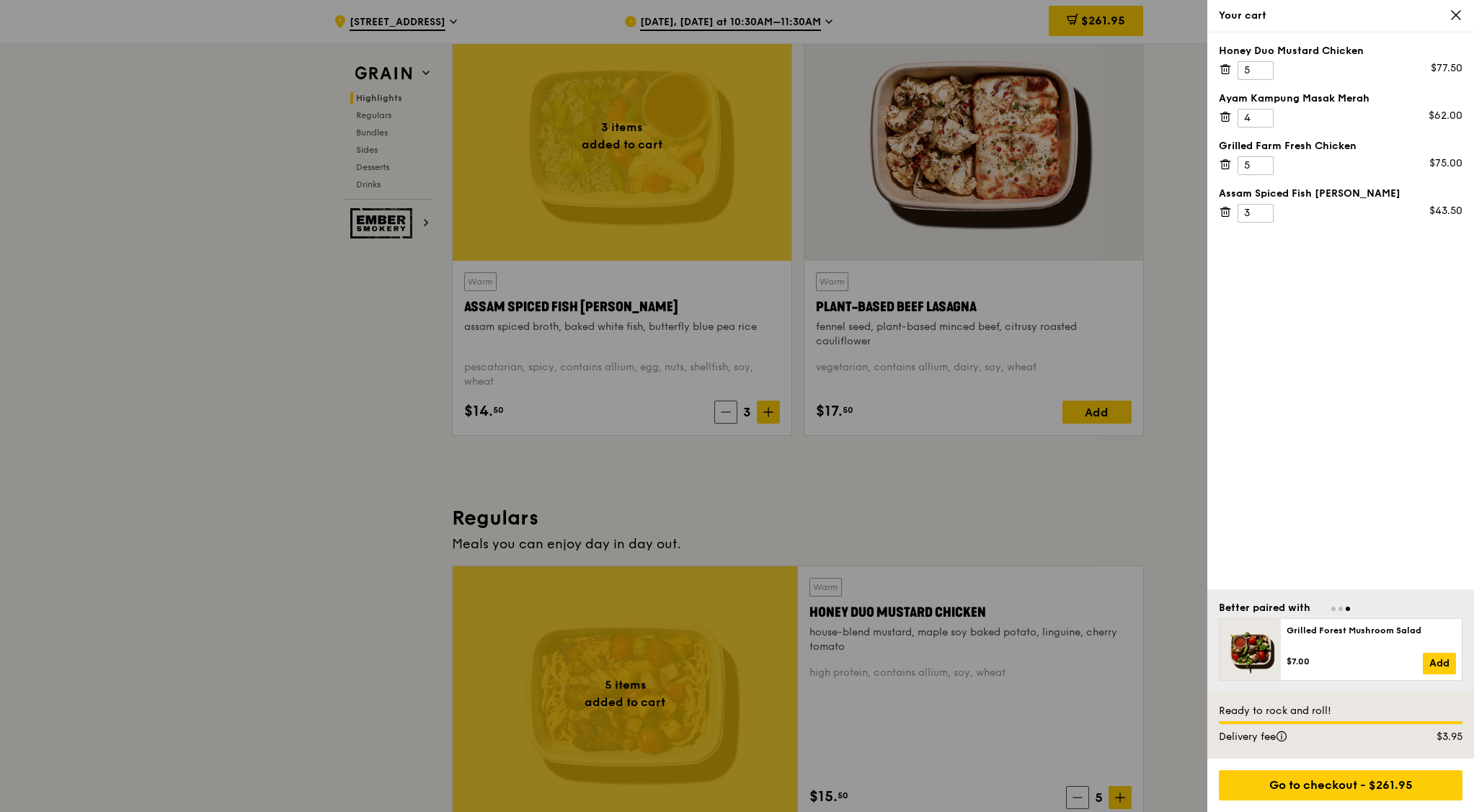
click at [1178, 213] on icon at bounding box center [1224, 212] width 0 height 2
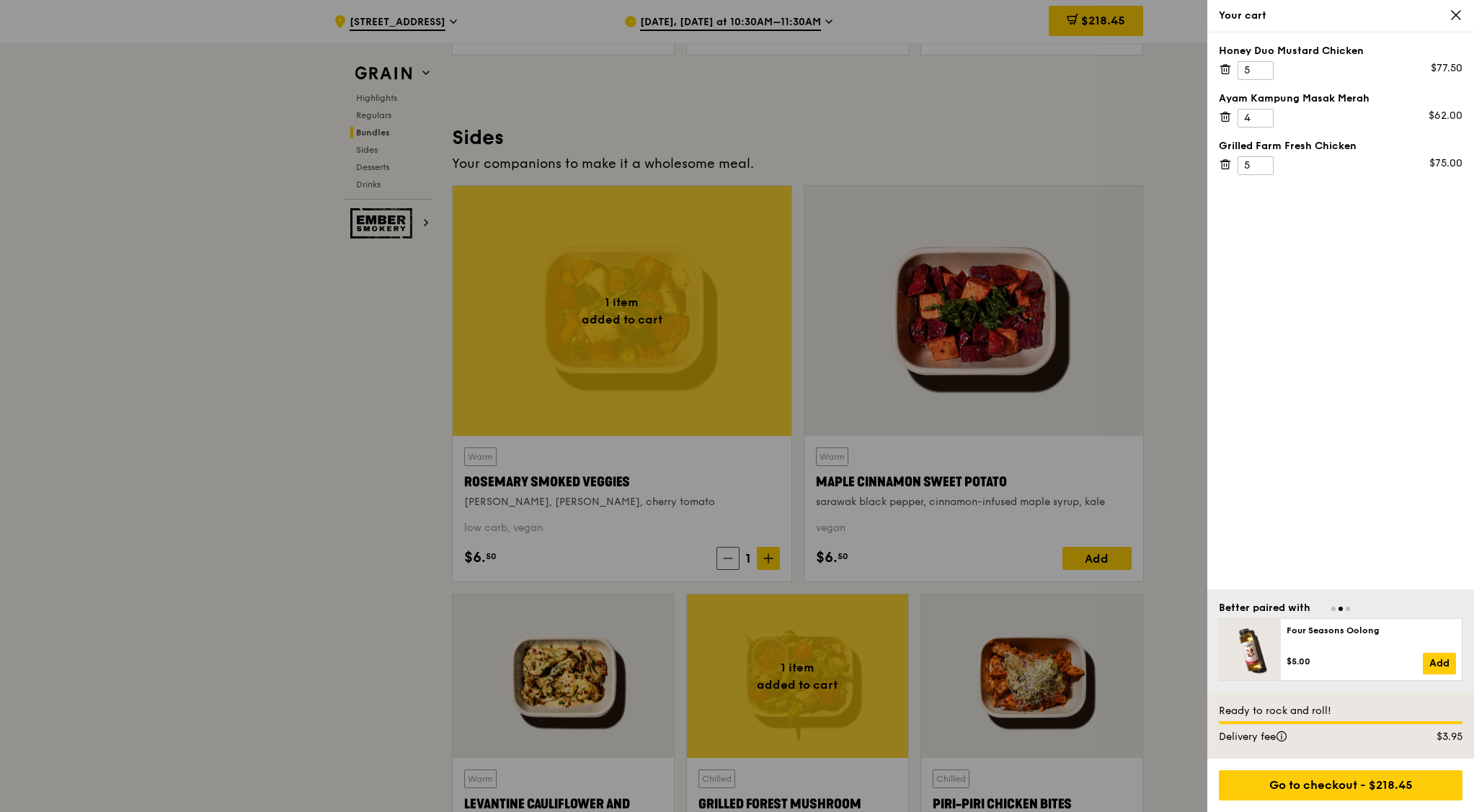
scroll to position [3241, 0]
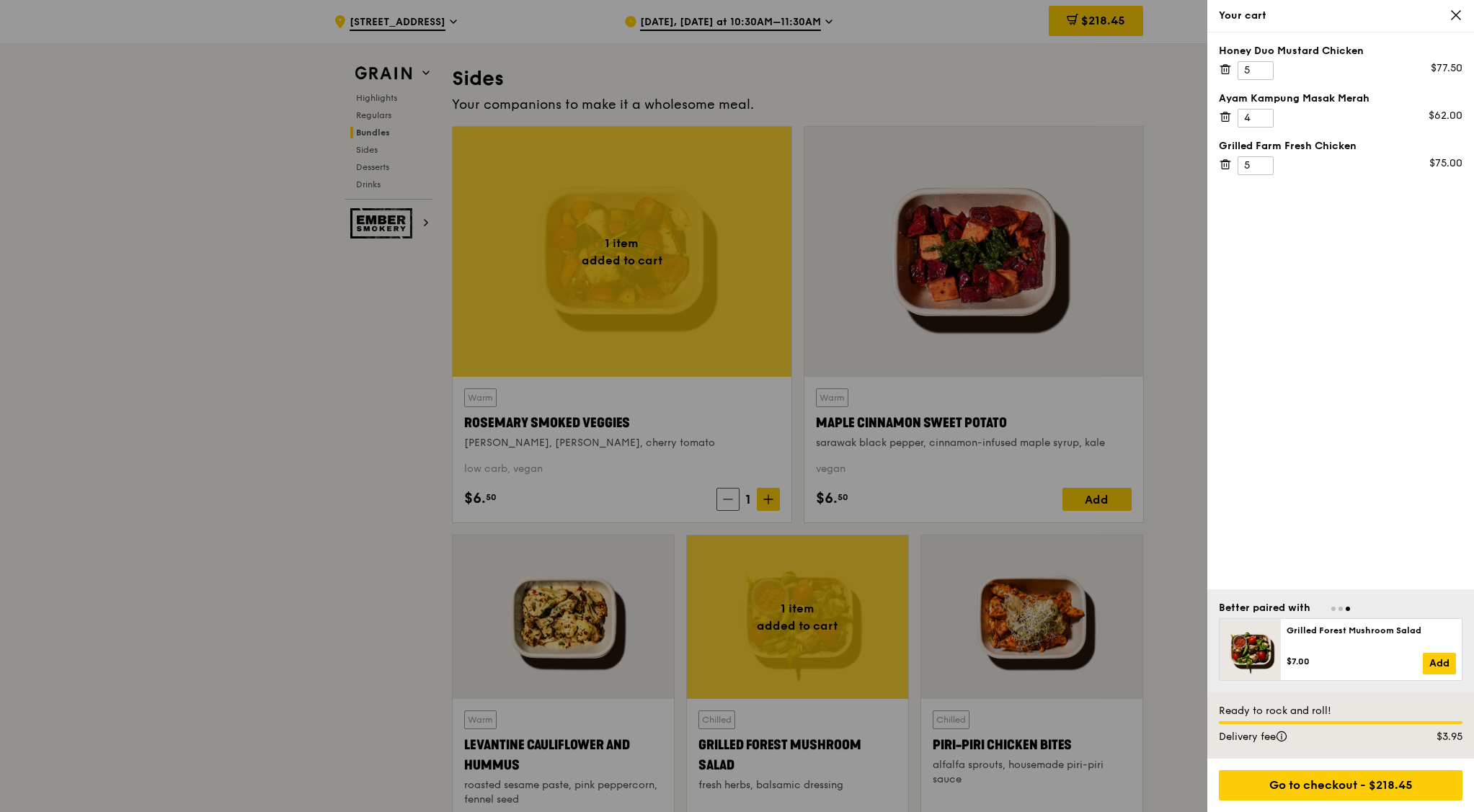
click at [760, 495] on div at bounding box center [737, 406] width 1474 height 812
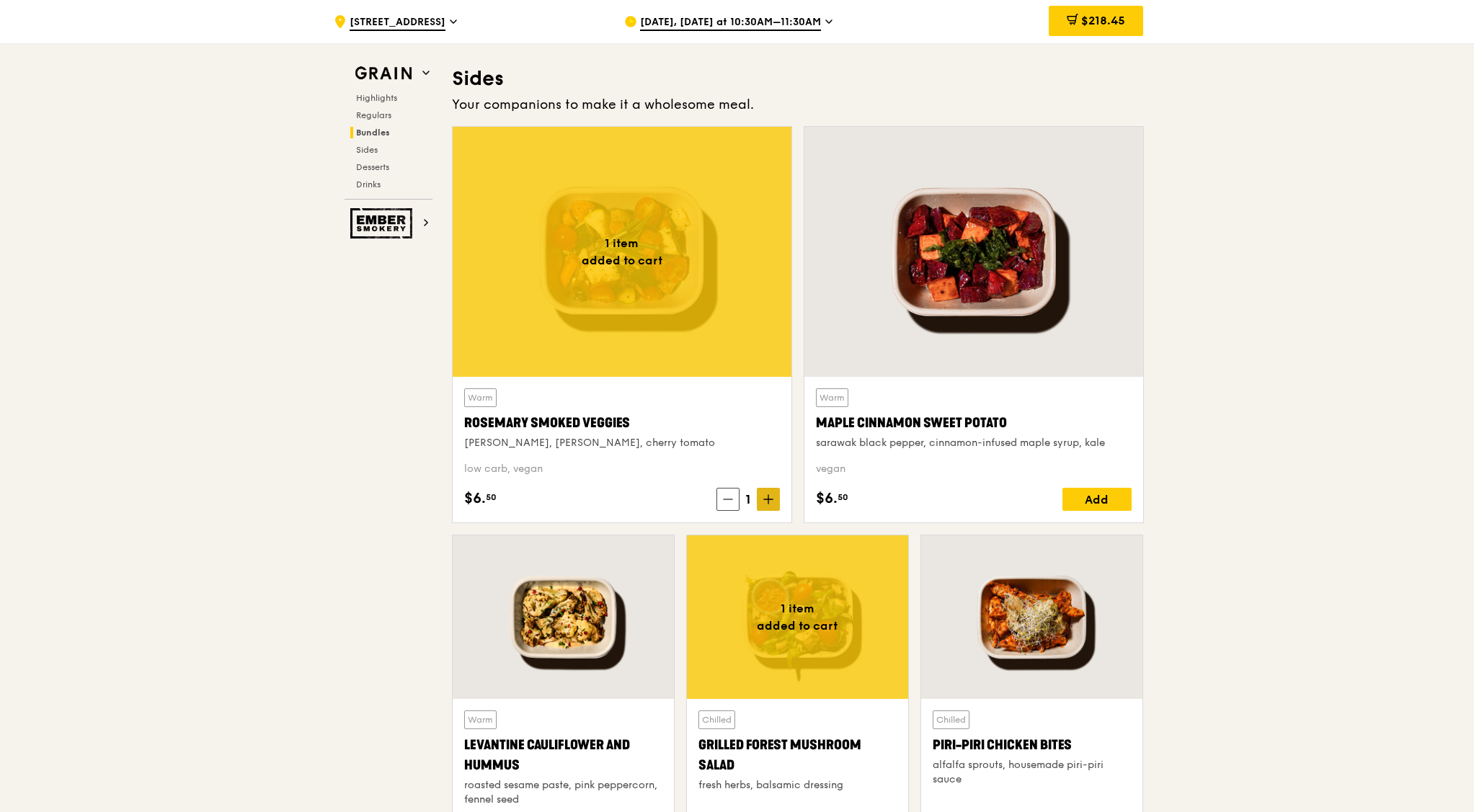
click at [769, 497] on icon at bounding box center [768, 499] width 10 height 10
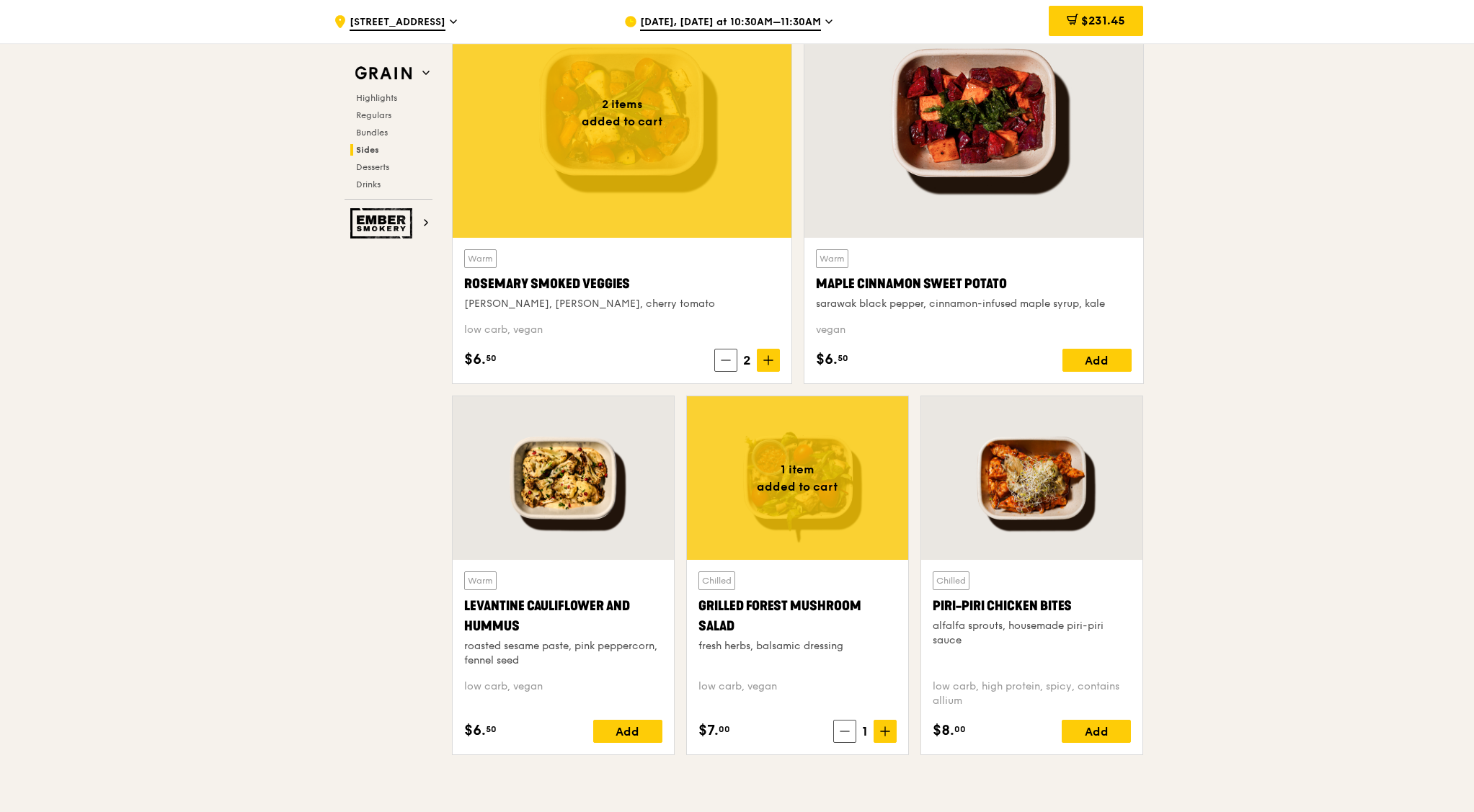
scroll to position [3422, 0]
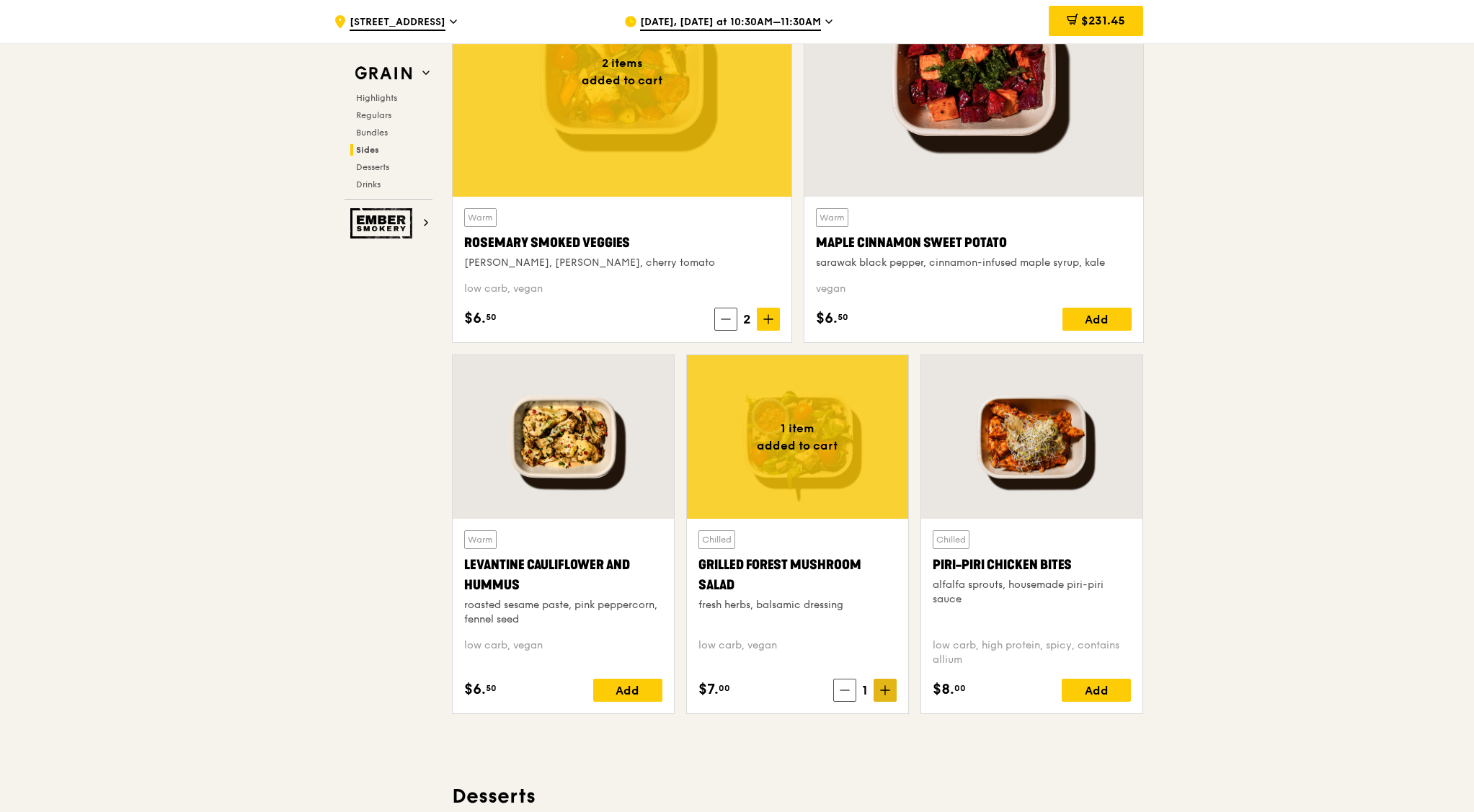
click at [885, 649] on icon at bounding box center [885, 690] width 10 height 10
click at [769, 314] on span at bounding box center [768, 320] width 23 height 23
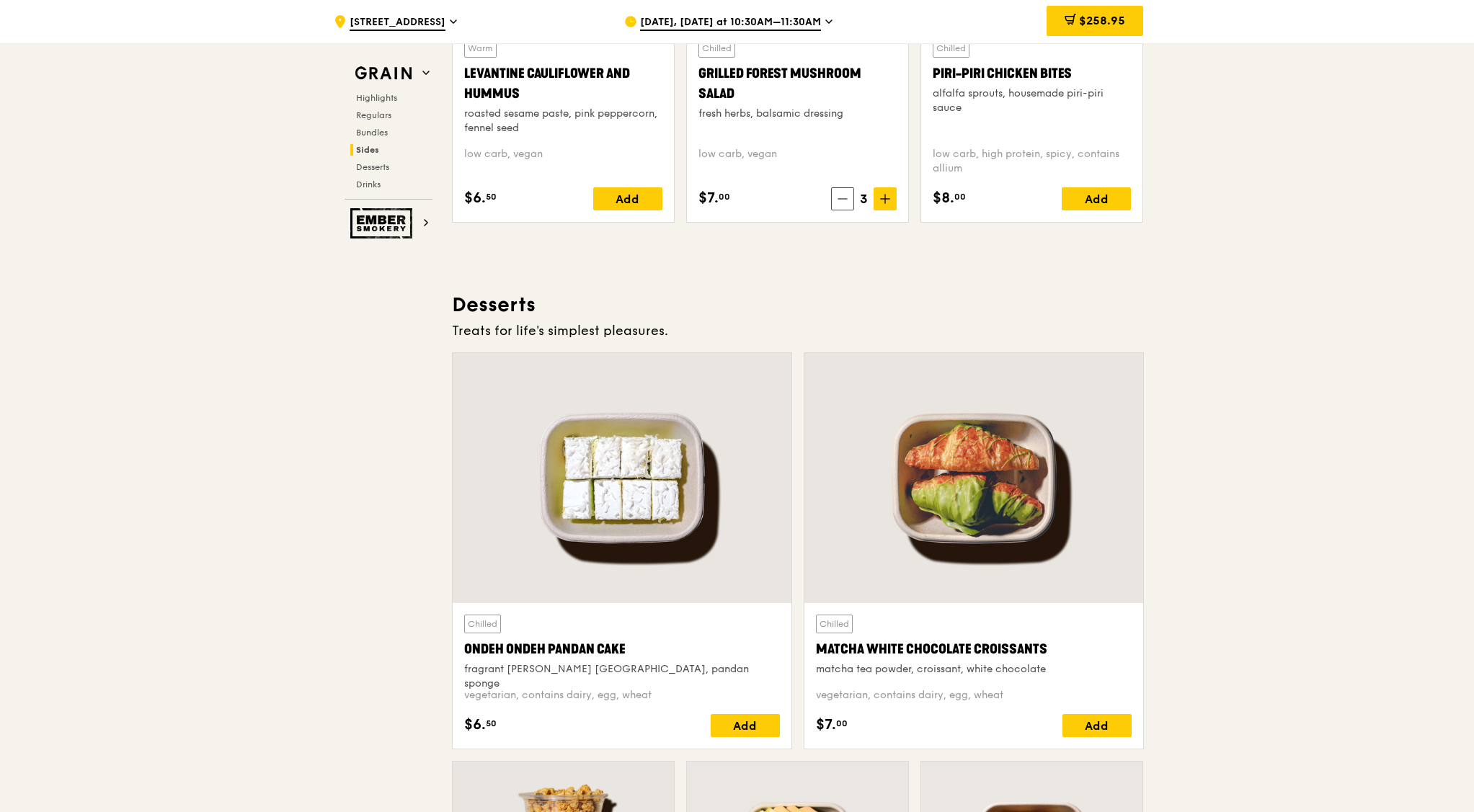
scroll to position [4052, 0]
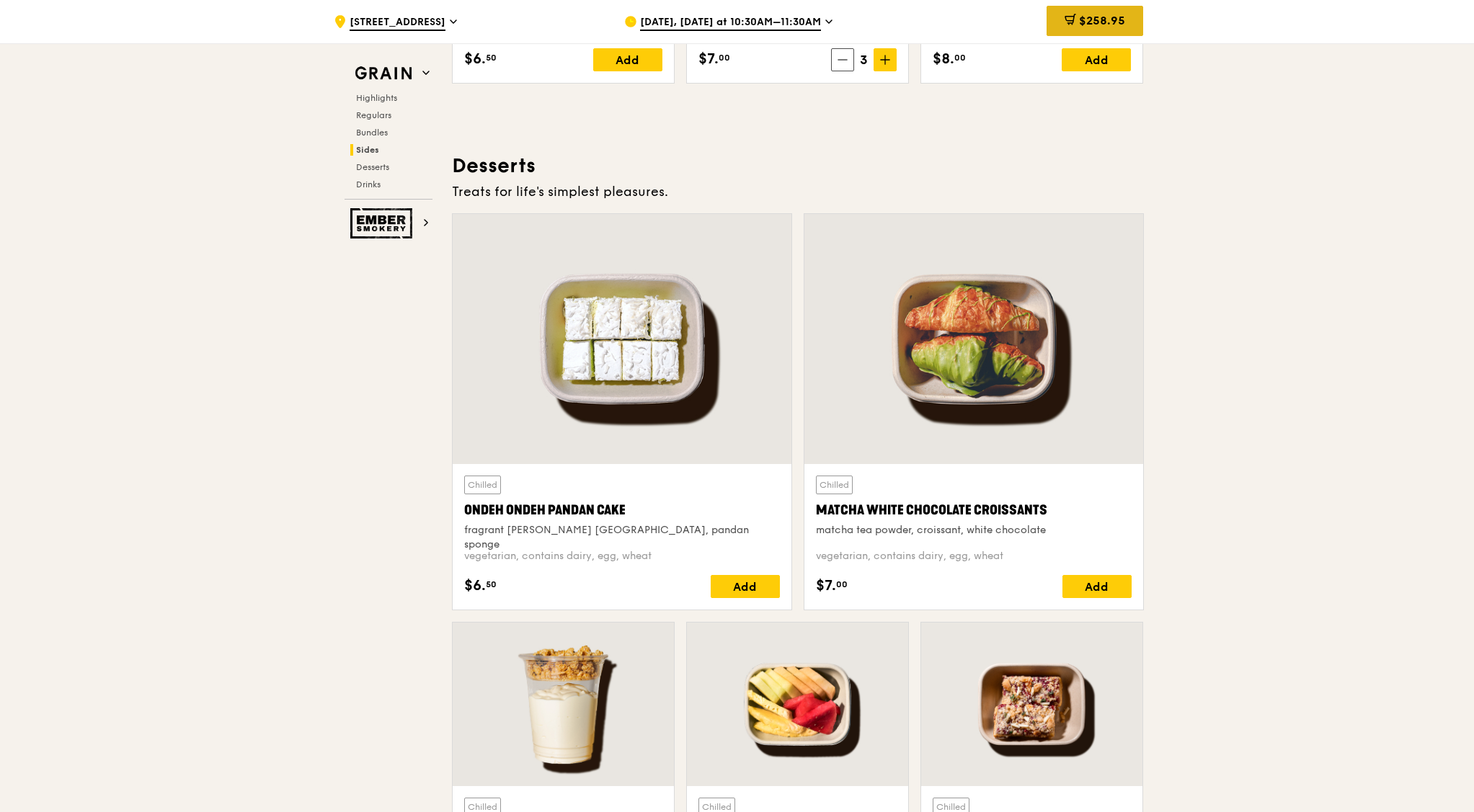
click at [1095, 17] on span "$258.95" at bounding box center [1102, 21] width 46 height 14
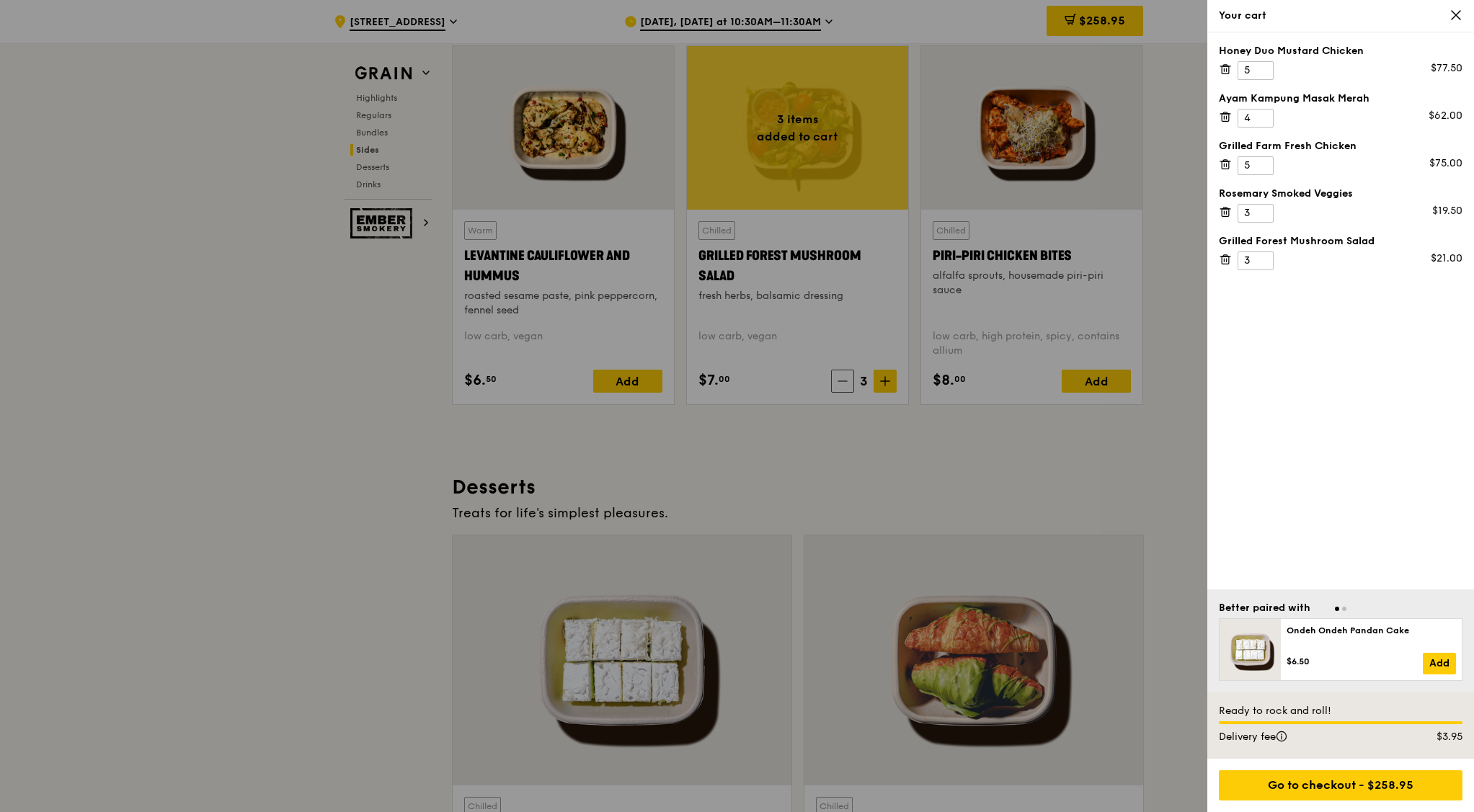
scroll to position [3601, 0]
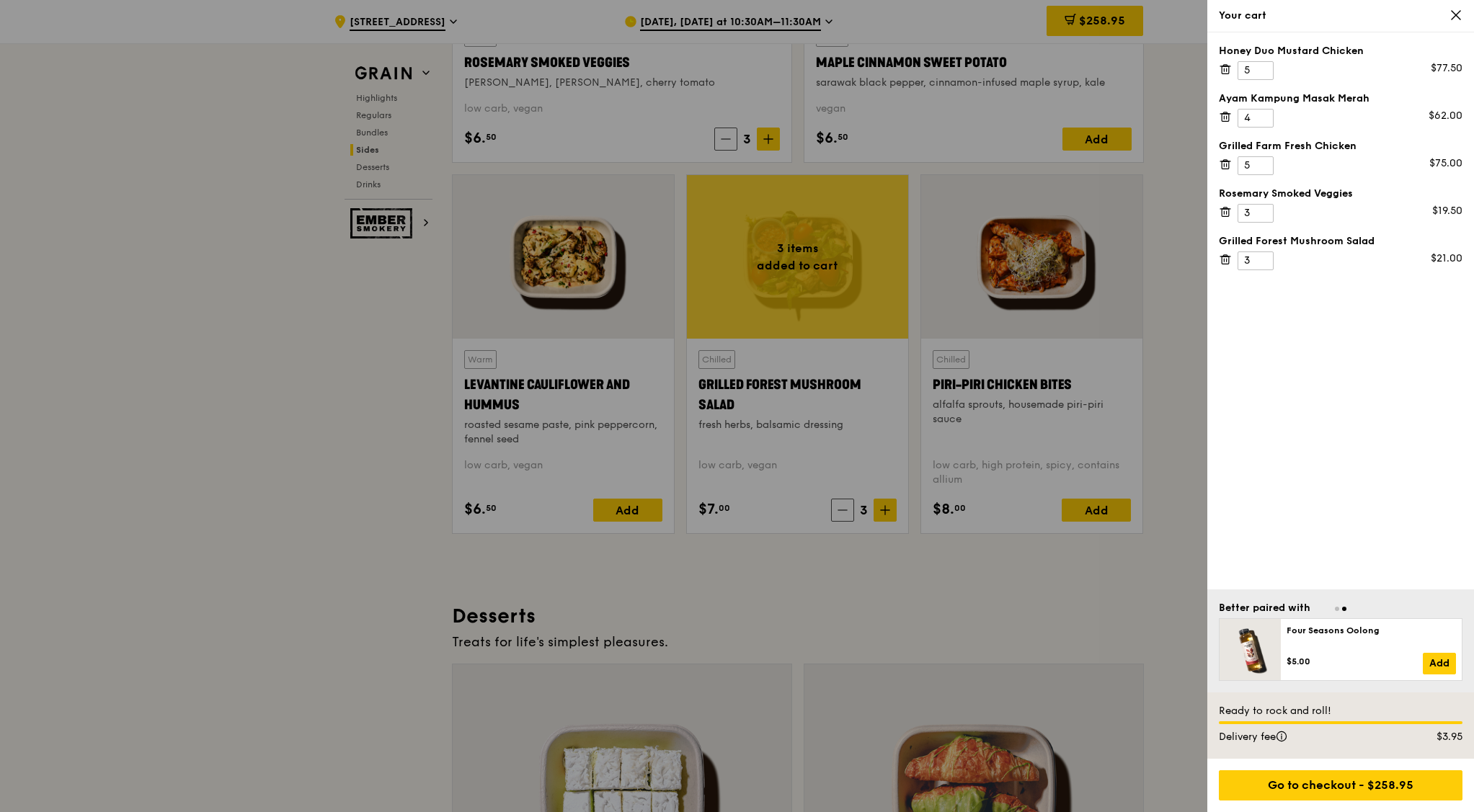
click at [1178, 69] on icon at bounding box center [1226, 70] width 13 height 13
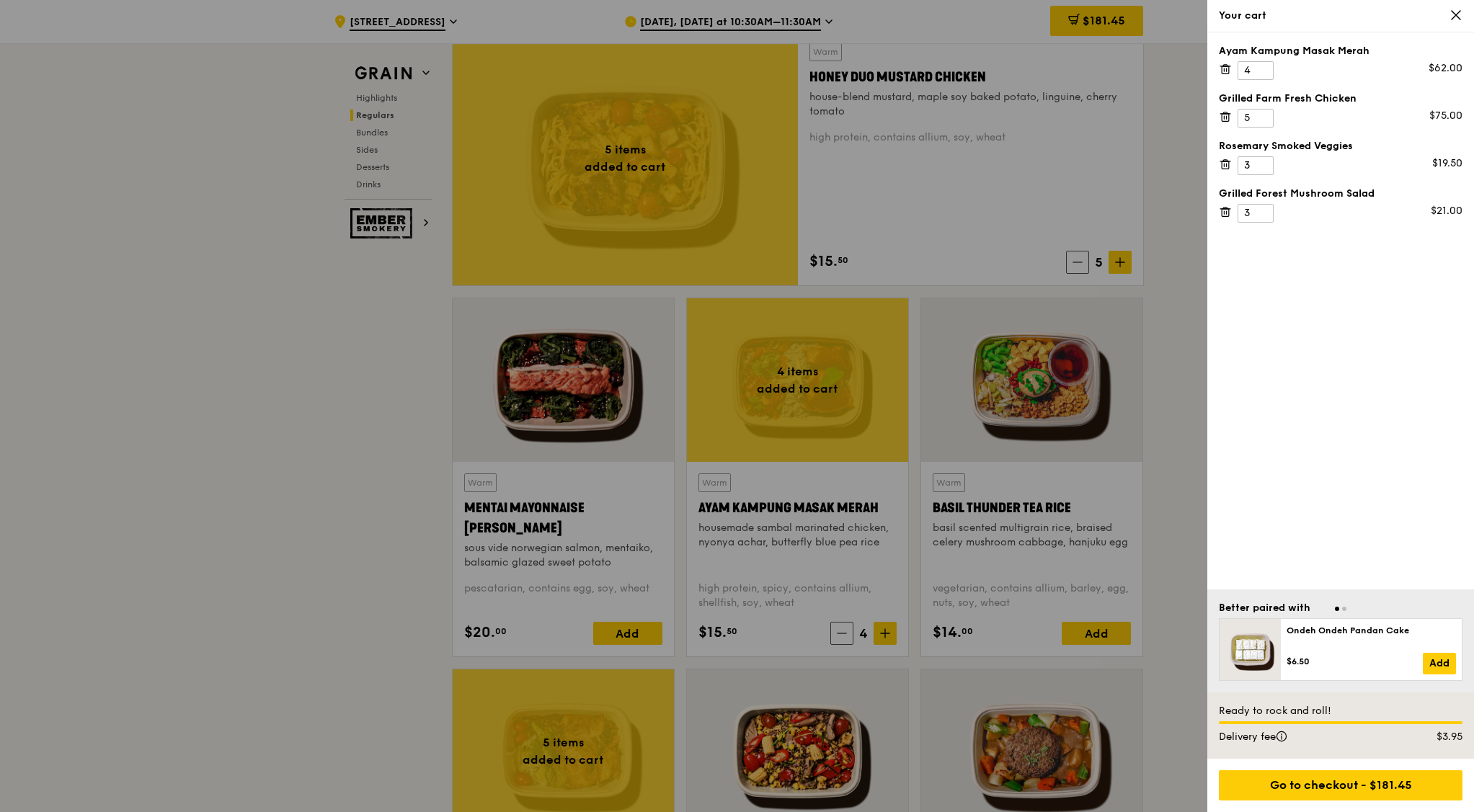
scroll to position [901, 0]
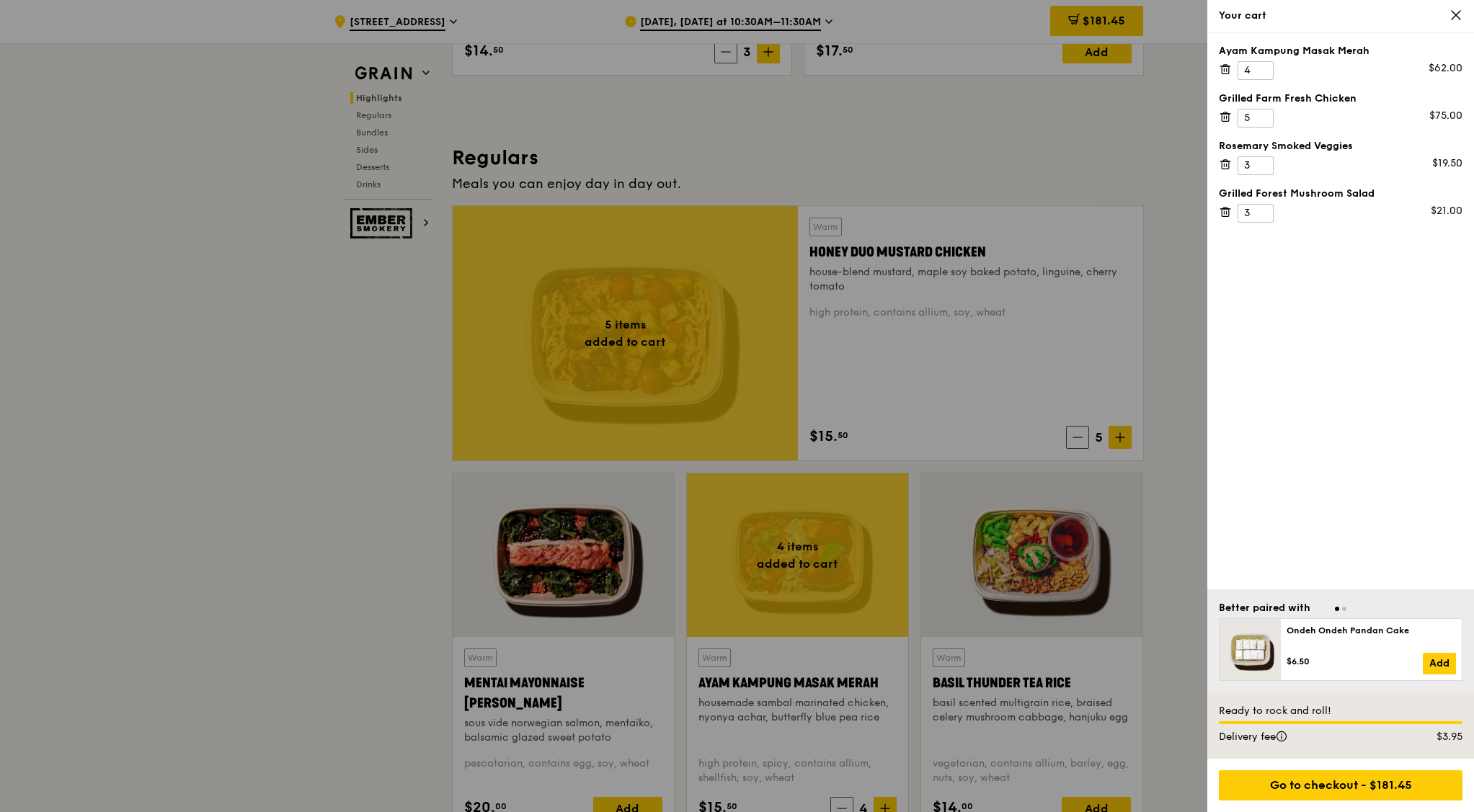
click at [853, 420] on div at bounding box center [737, 406] width 1474 height 812
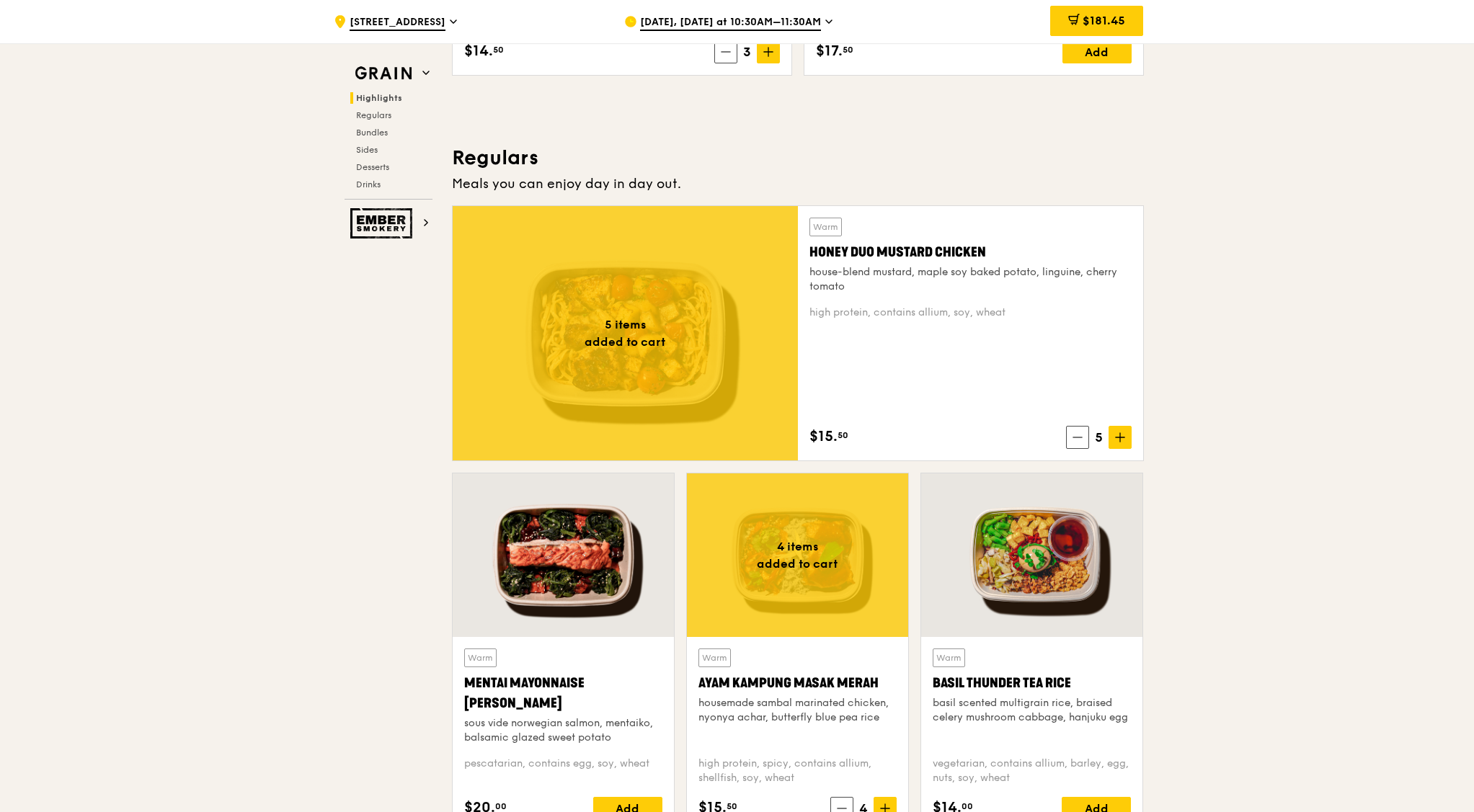
click at [894, 310] on div "high protein, contains allium, soy, wheat" at bounding box center [970, 312] width 322 height 14
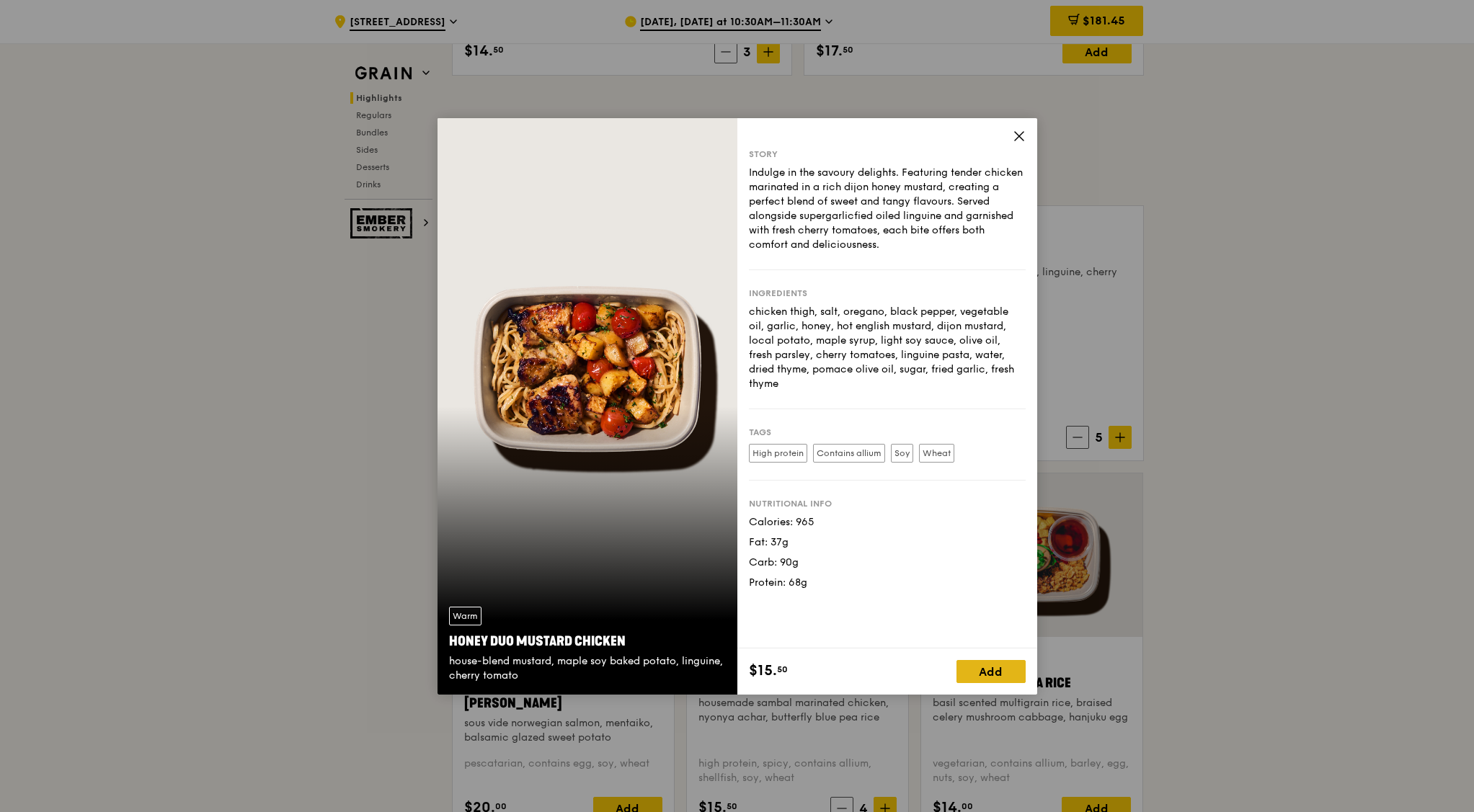
click at [980, 649] on div "Add" at bounding box center [991, 671] width 70 height 23
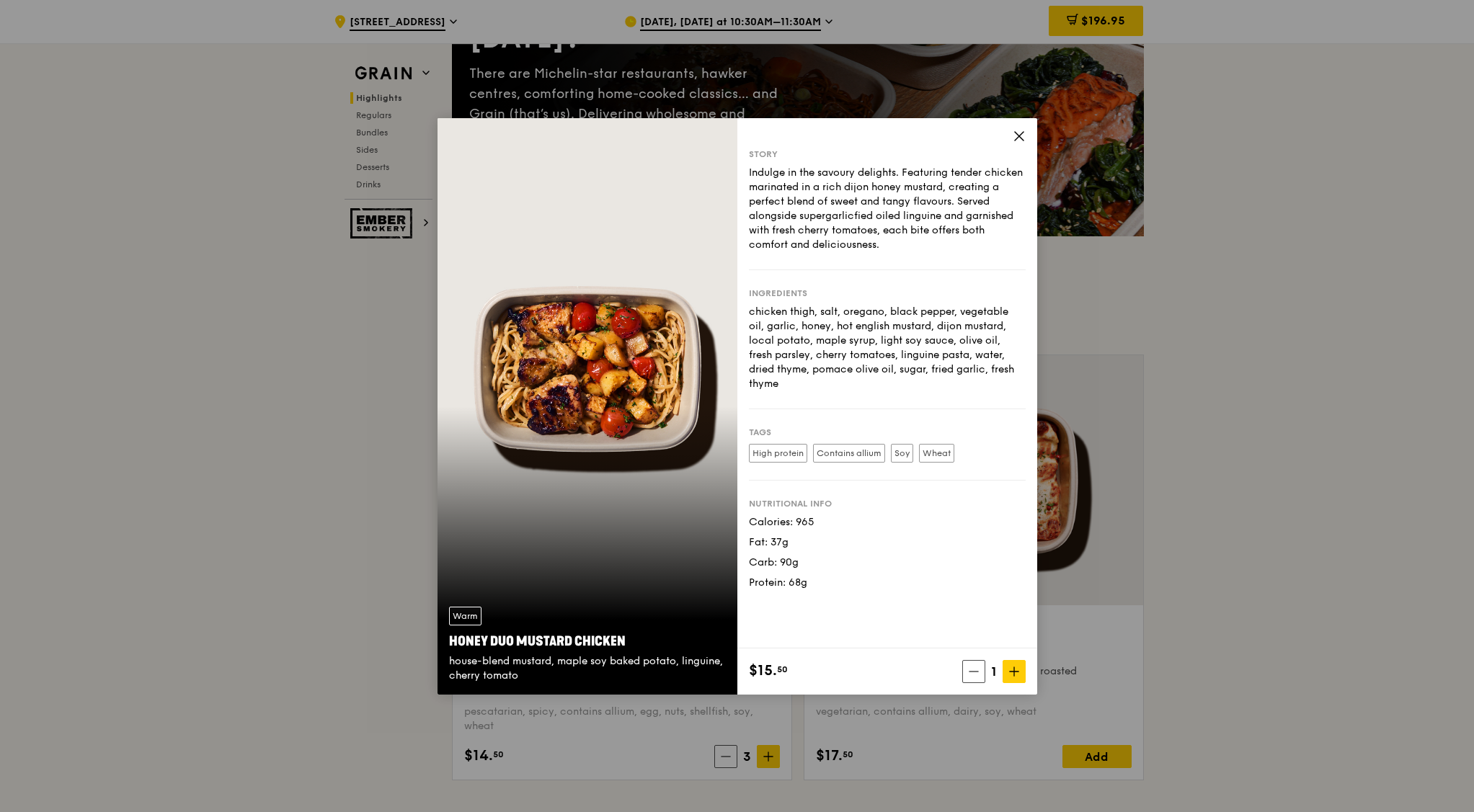
scroll to position [180, 0]
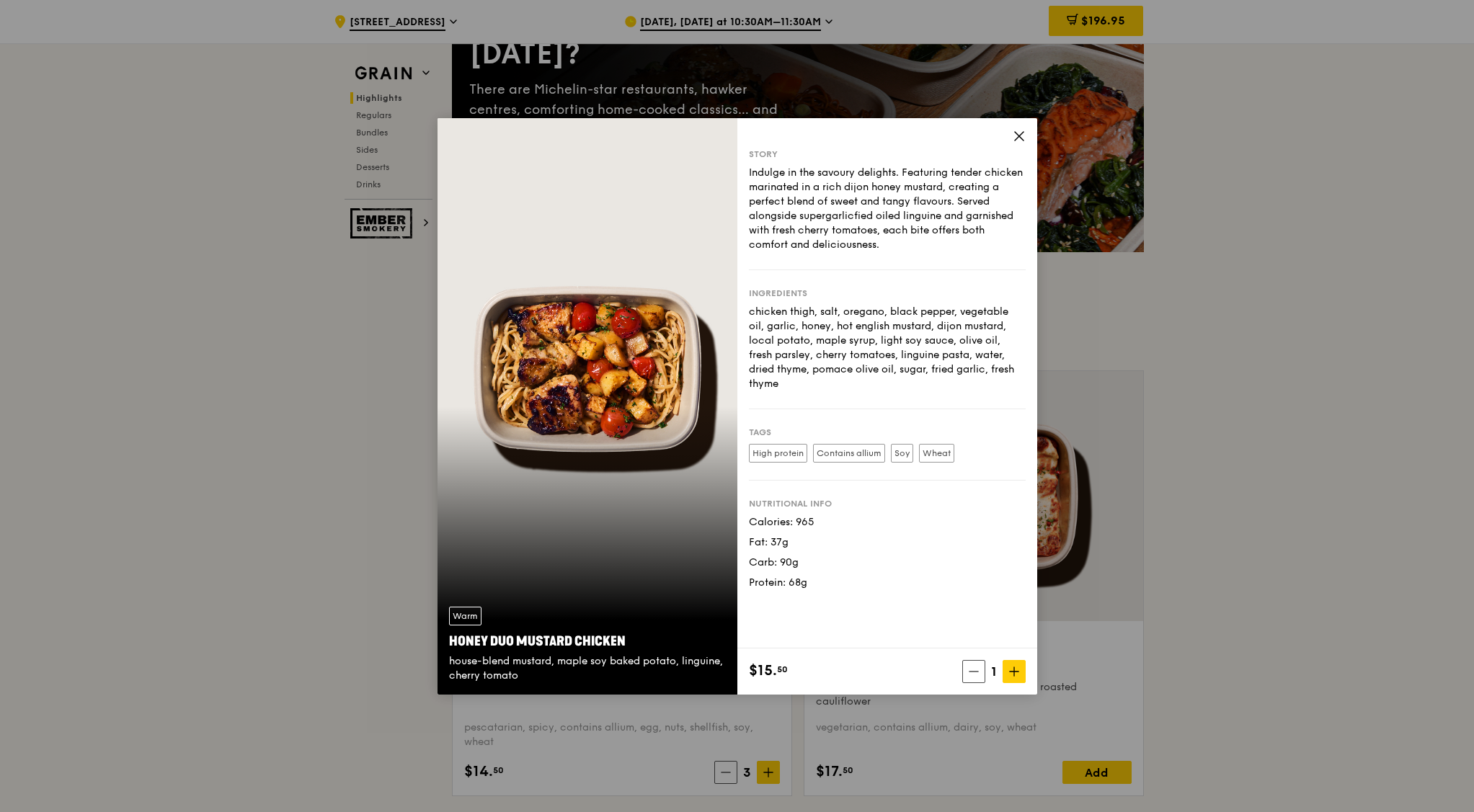
click at [1019, 135] on icon at bounding box center [1019, 136] width 8 height 8
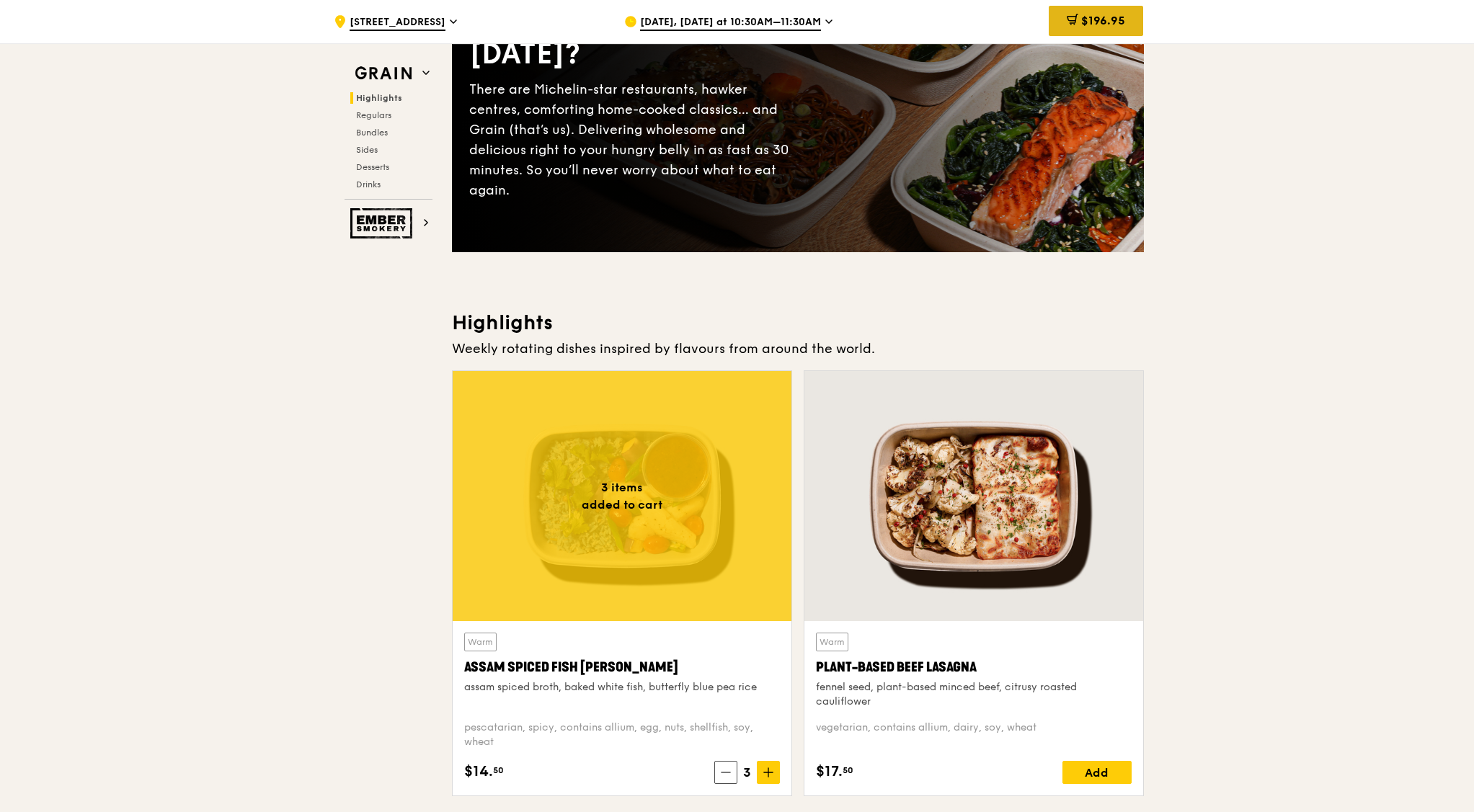
click at [1093, 14] on span "$196.95" at bounding box center [1102, 21] width 44 height 14
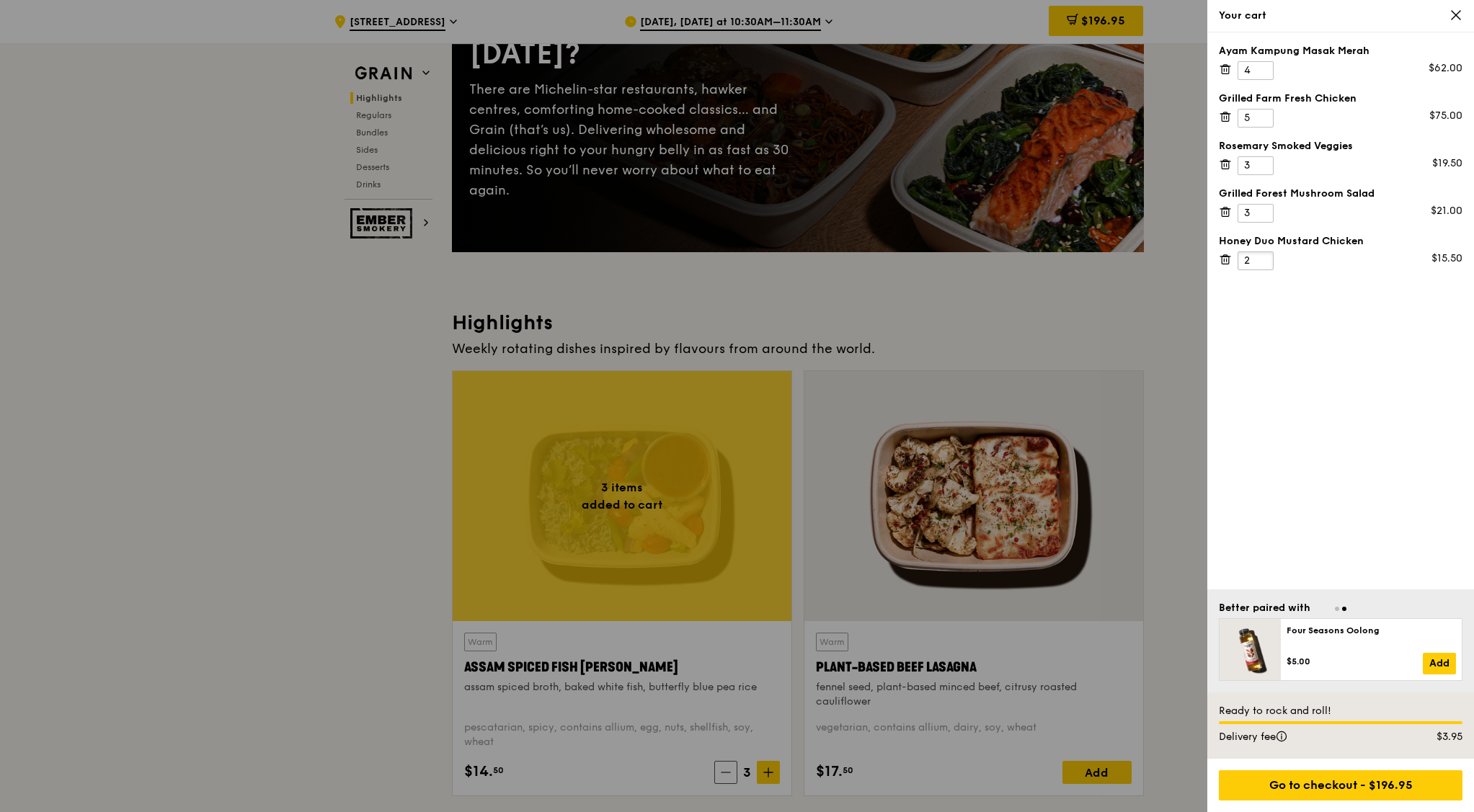
click at [1178, 257] on input "2" at bounding box center [1255, 261] width 36 height 19
click at [1178, 257] on input "3" at bounding box center [1255, 261] width 36 height 19
type input "4"
click at [1178, 257] on input "4" at bounding box center [1255, 261] width 36 height 19
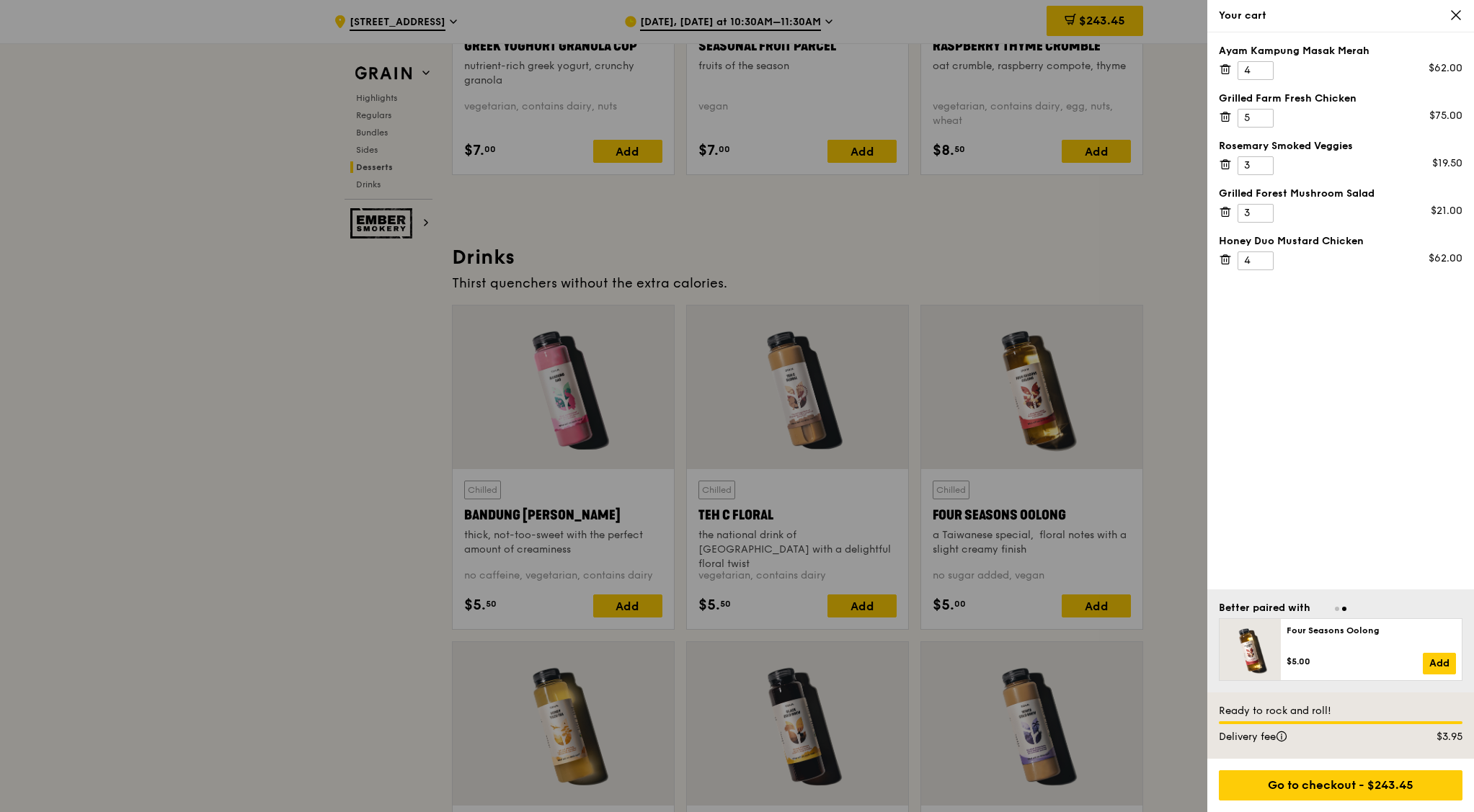
scroll to position [4863, 0]
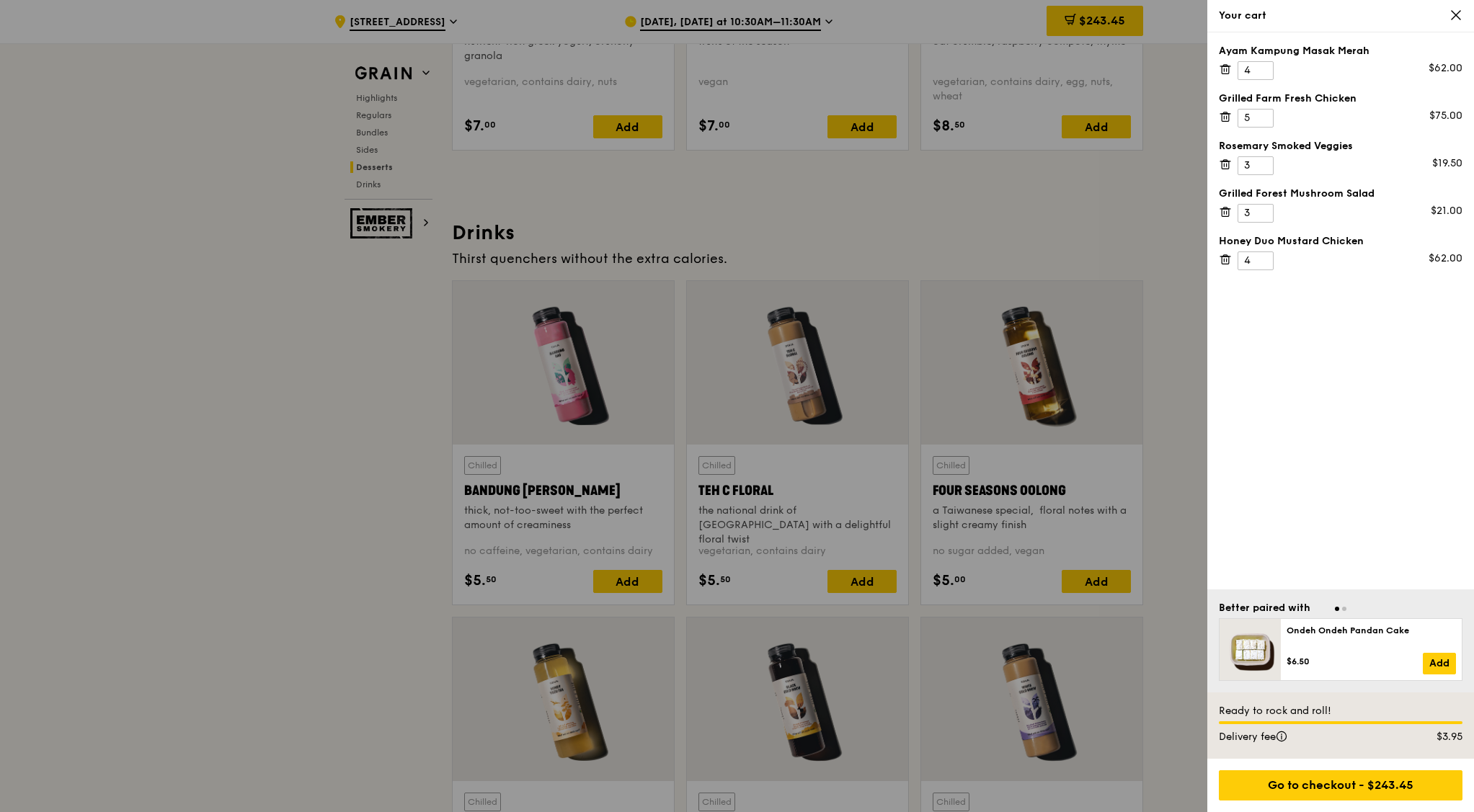
click at [1105, 577] on div at bounding box center [737, 406] width 1474 height 812
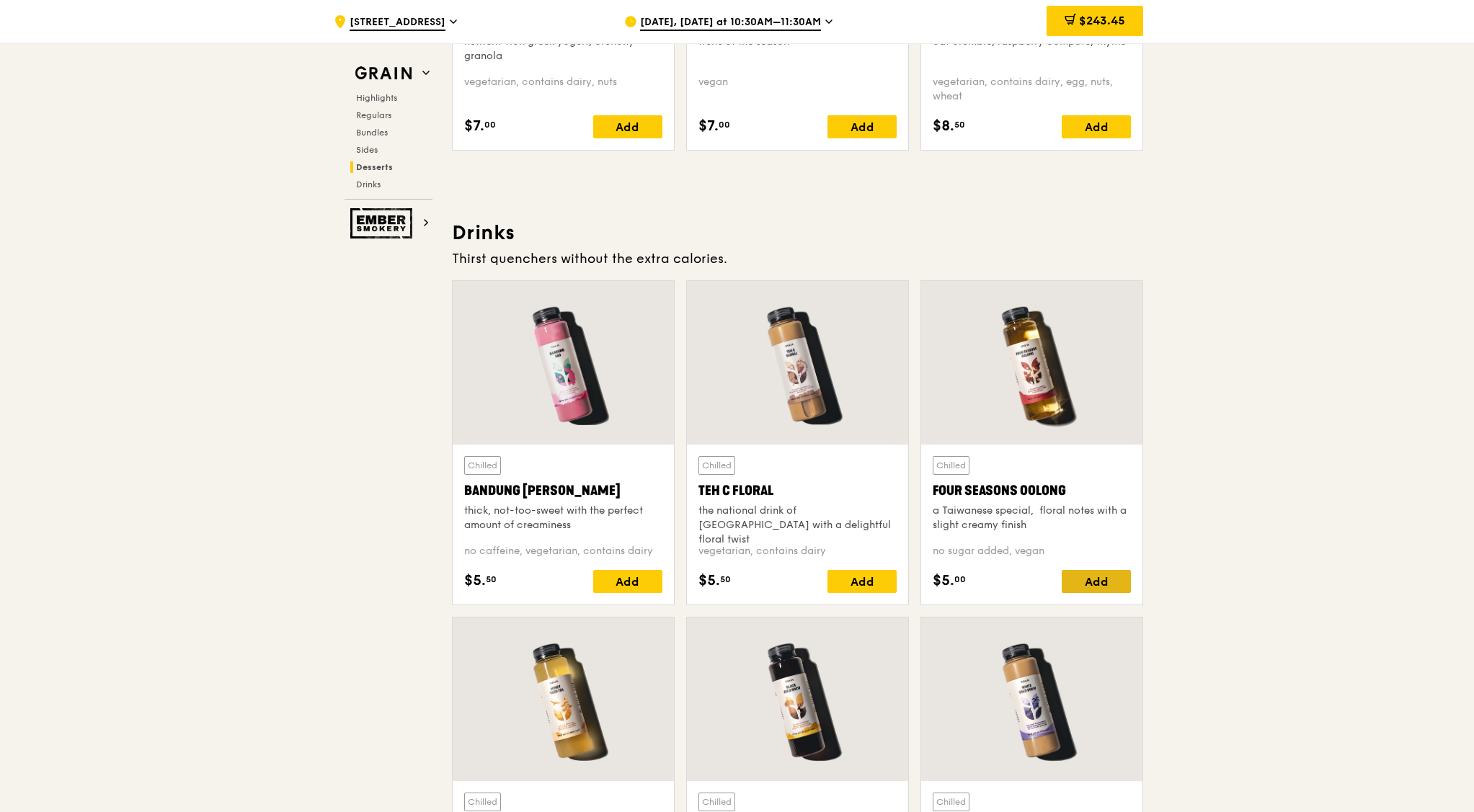
click at [1097, 576] on div "Add" at bounding box center [1096, 581] width 70 height 23
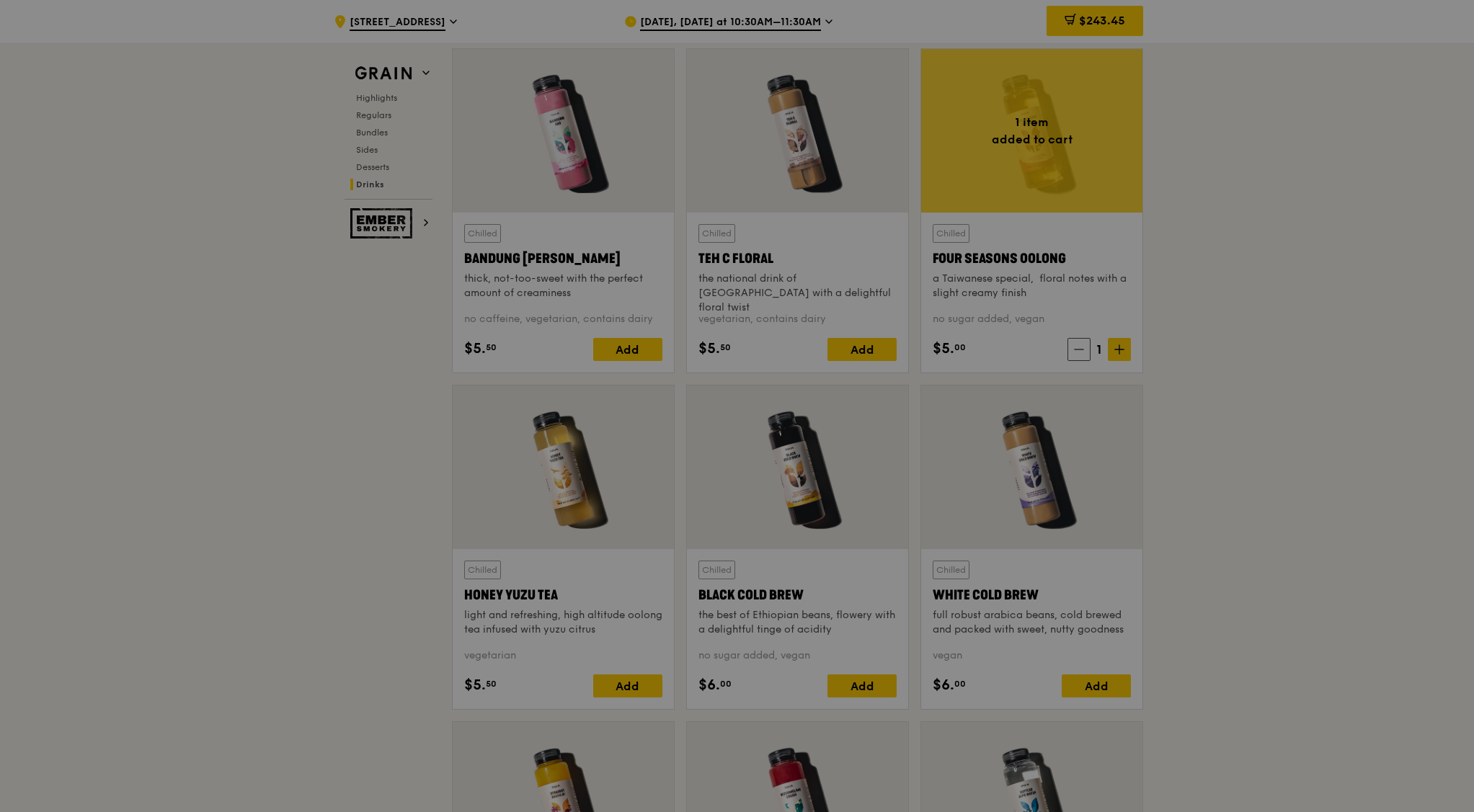
scroll to position [5133, 0]
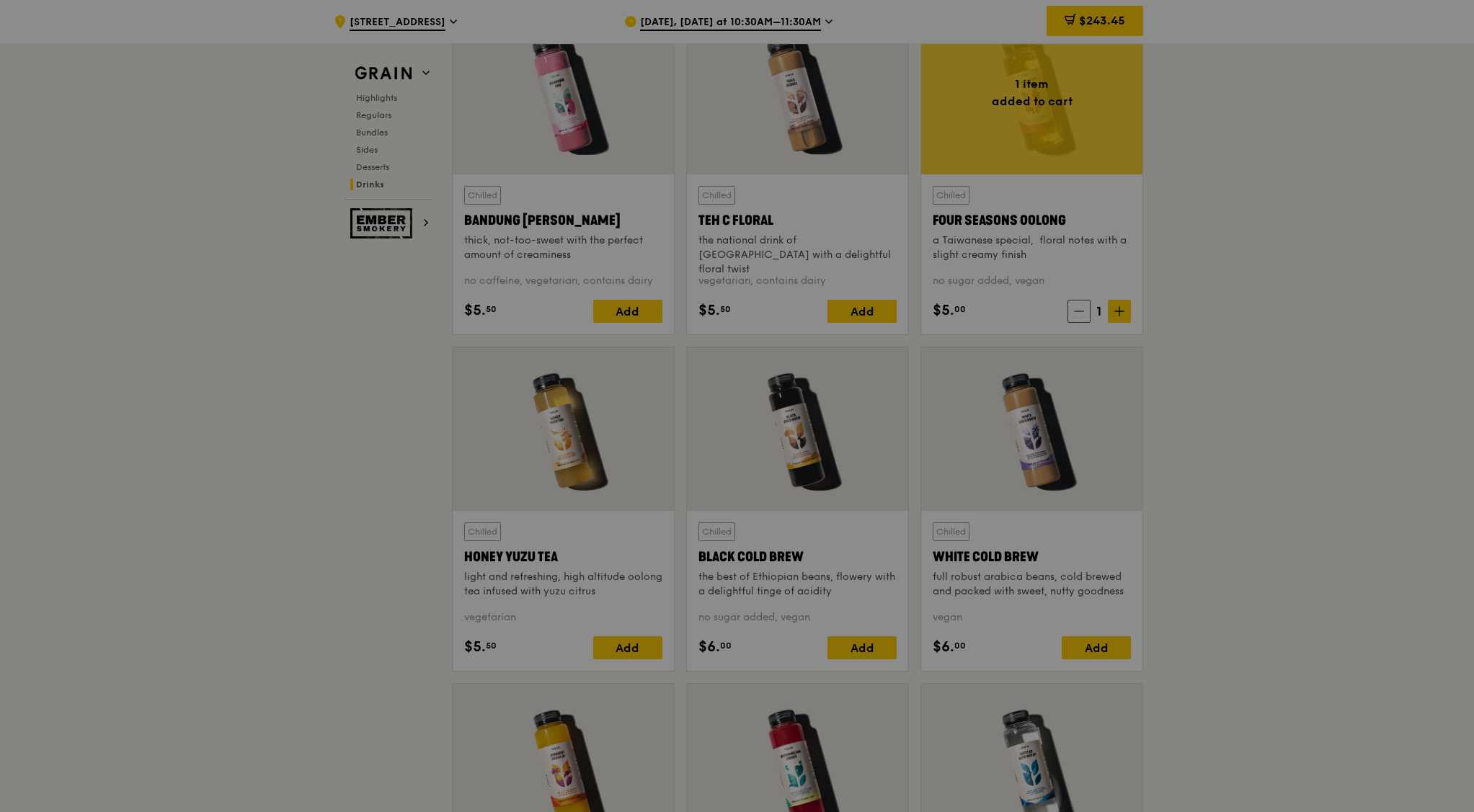
click at [622, 648] on div at bounding box center [737, 406] width 1474 height 812
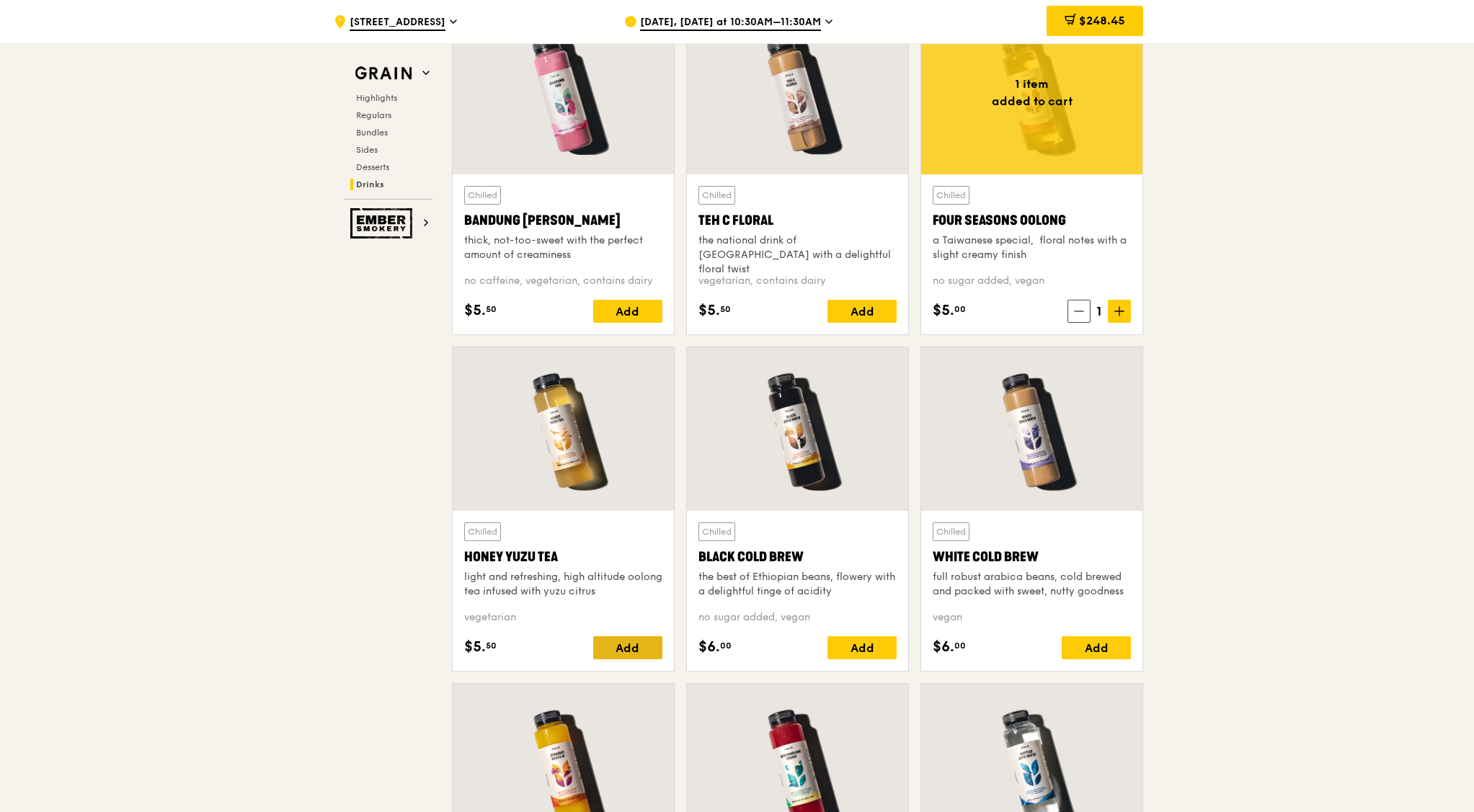
click at [616, 642] on div "Add" at bounding box center [628, 647] width 70 height 23
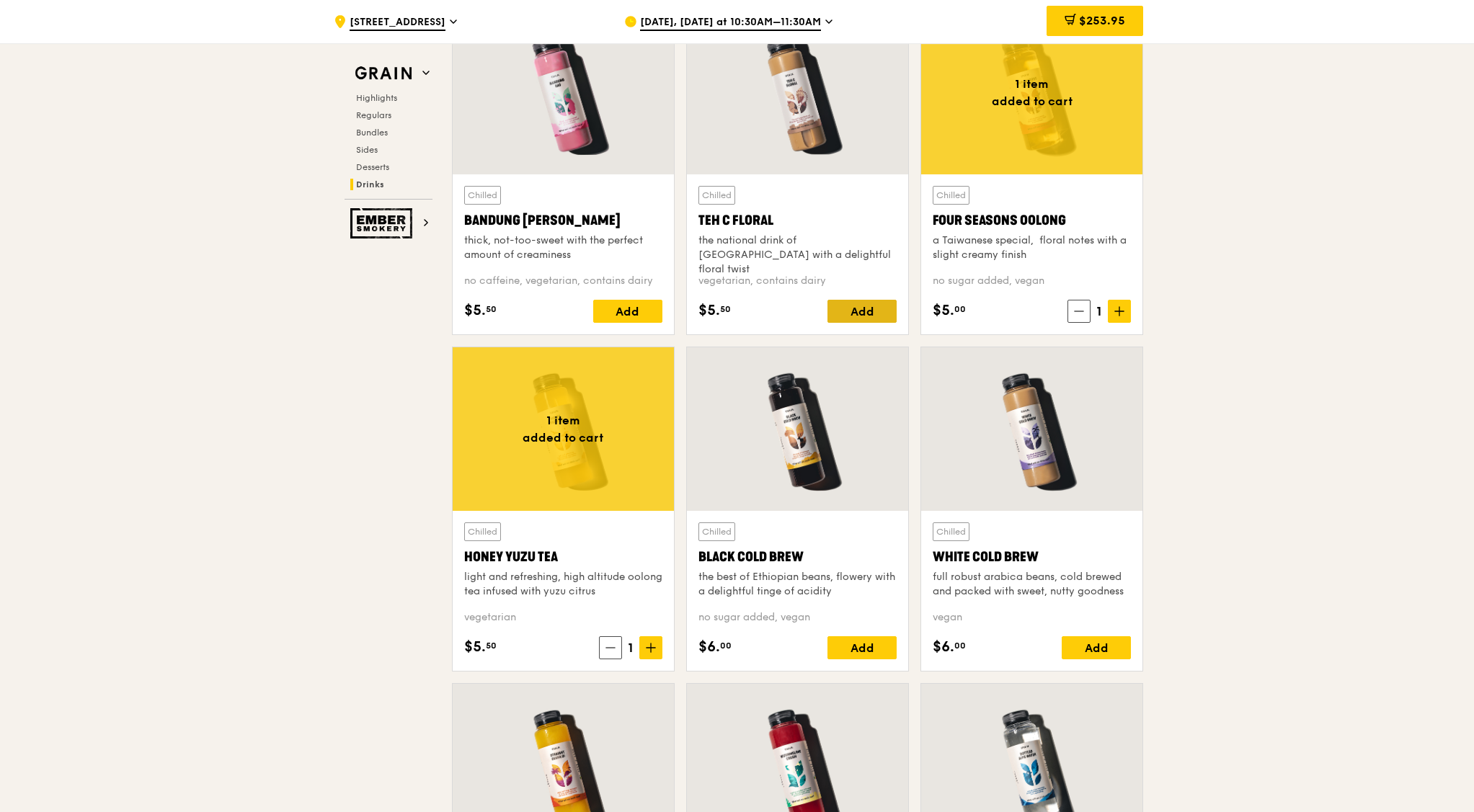
click at [862, 308] on div "Add" at bounding box center [862, 311] width 70 height 23
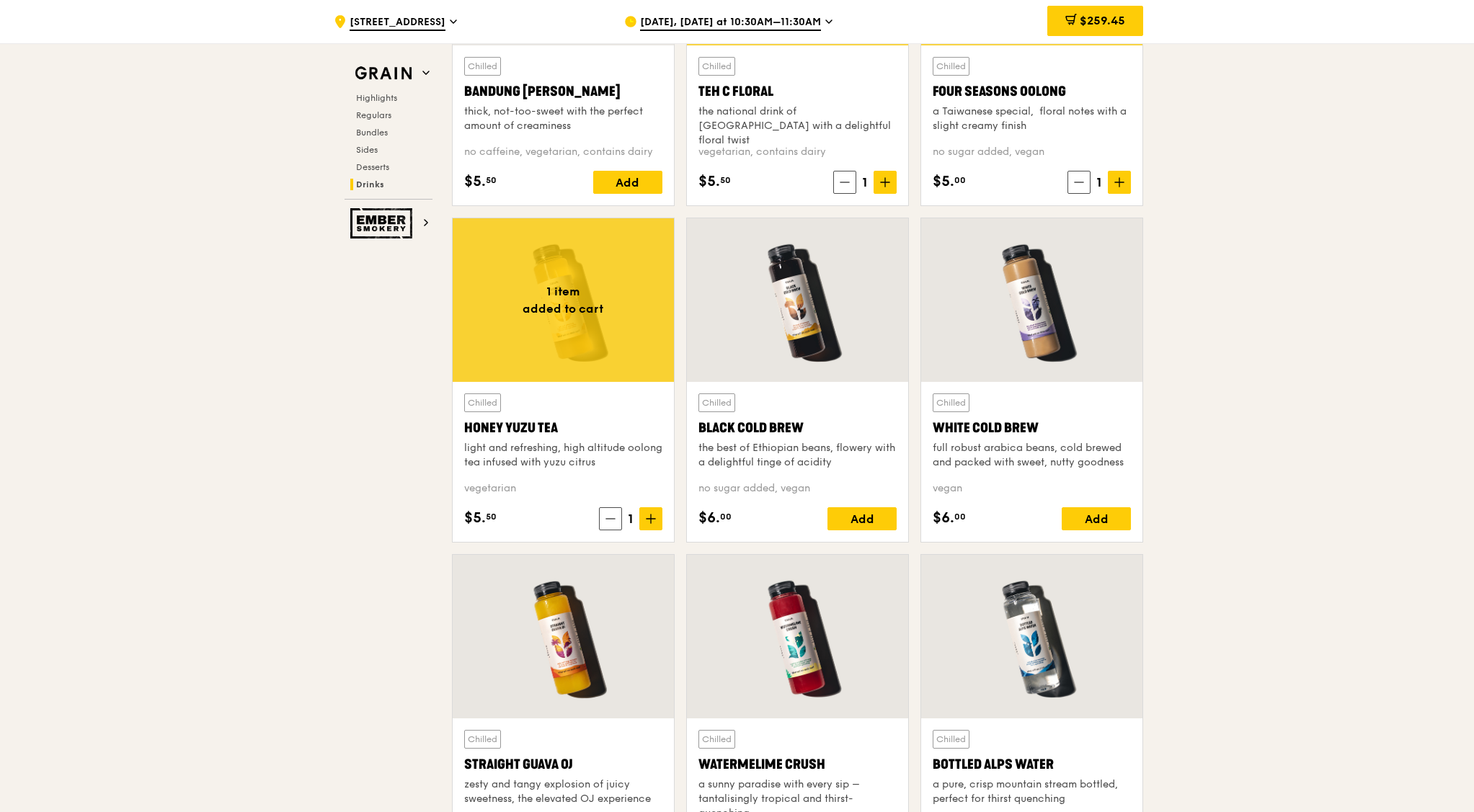
scroll to position [5043, 0]
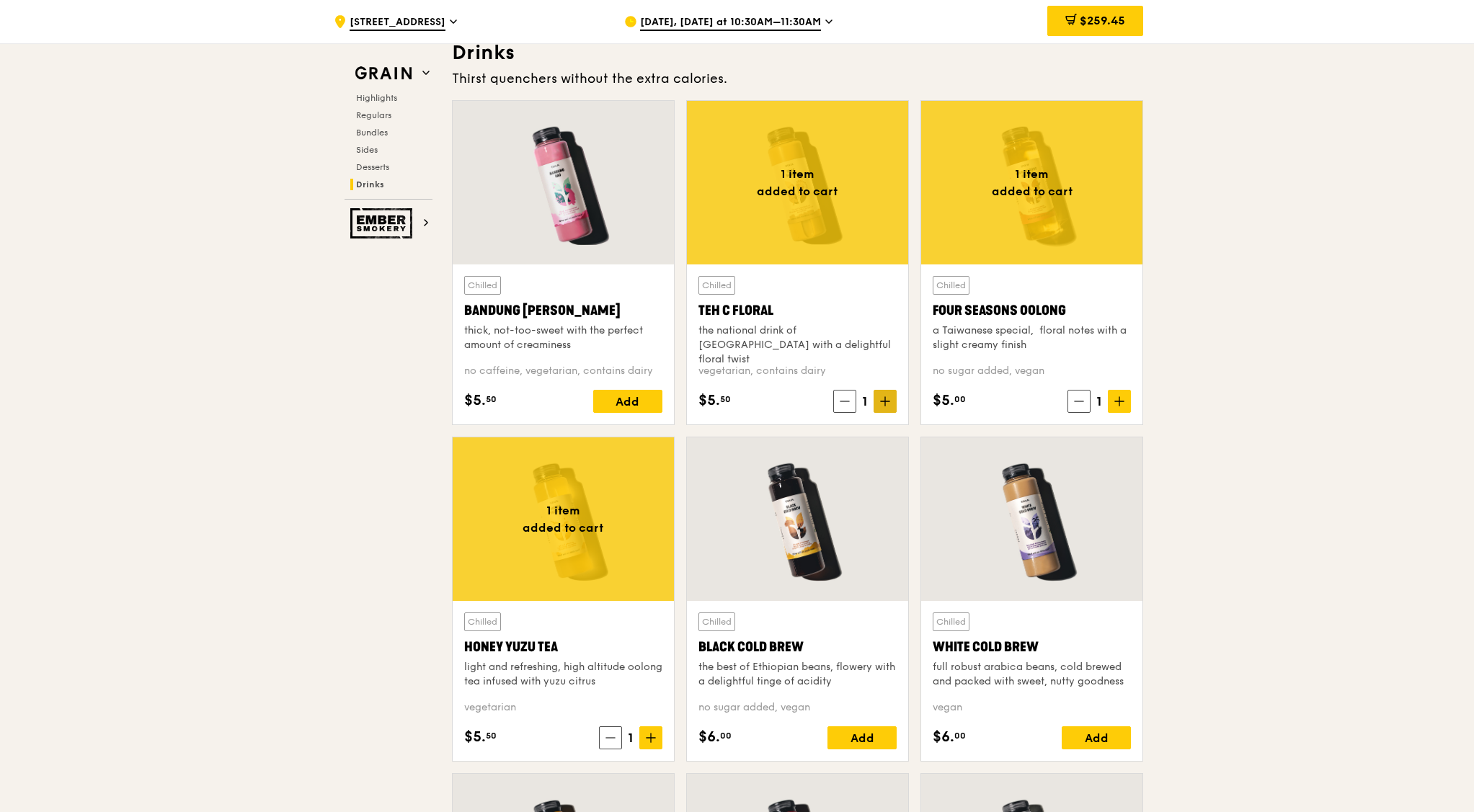
click at [887, 398] on icon at bounding box center [885, 401] width 10 height 10
click at [887, 400] on icon at bounding box center [885, 401] width 10 height 10
click at [1119, 397] on icon at bounding box center [1119, 401] width 10 height 10
click at [1115, 397] on icon at bounding box center [1119, 401] width 10 height 10
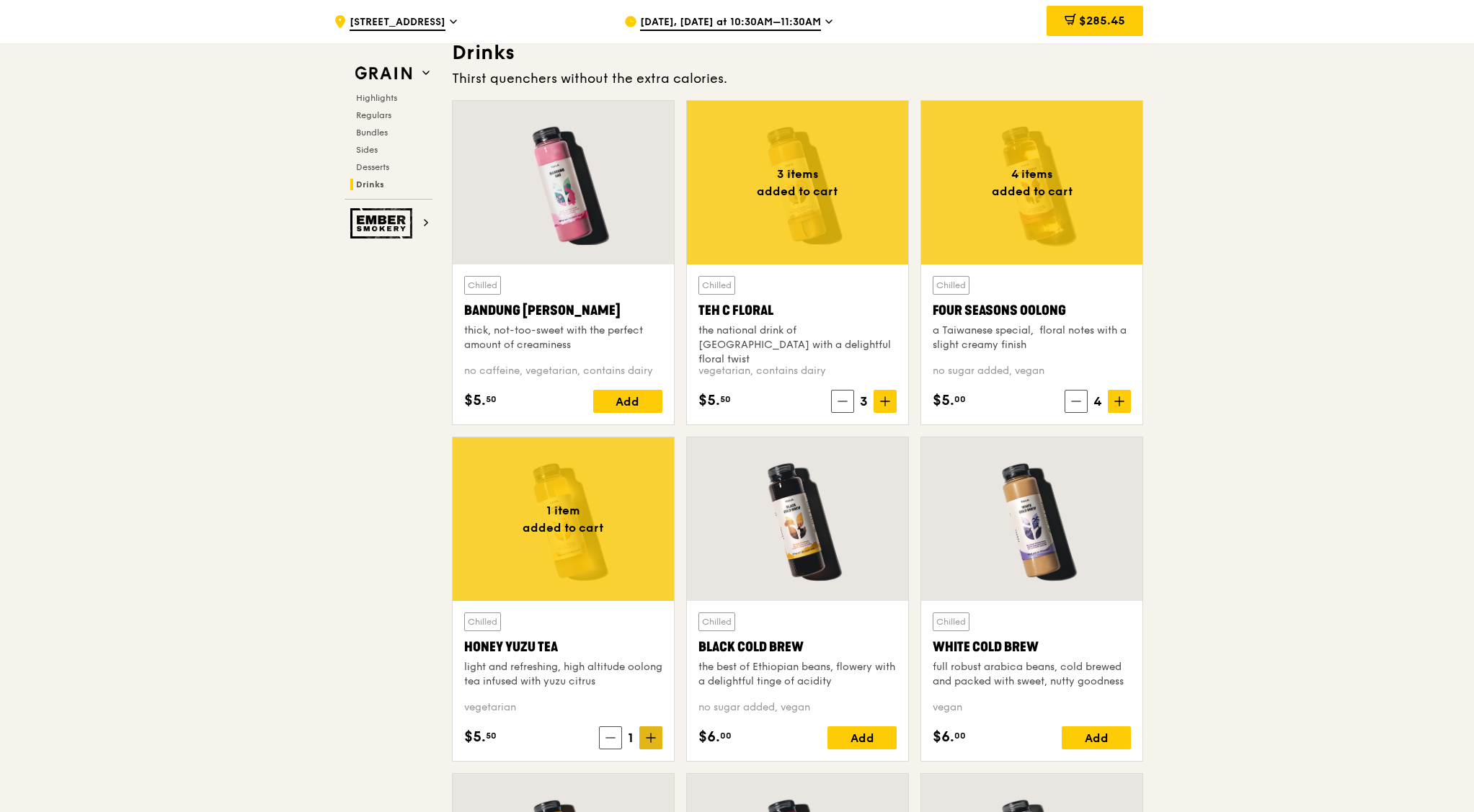
click at [653, 649] on icon at bounding box center [651, 738] width 10 height 10
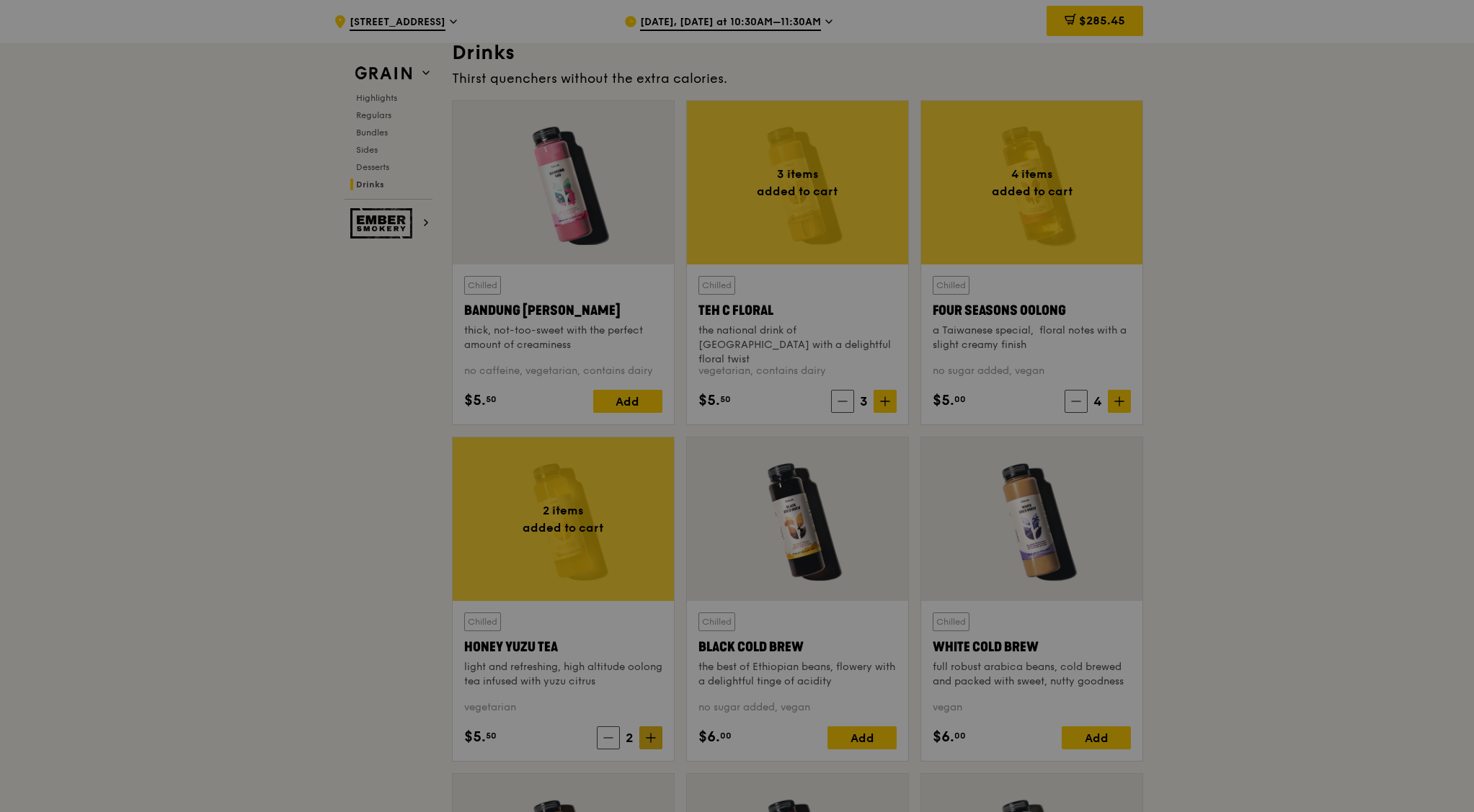
click at [653, 649] on div at bounding box center [737, 406] width 1474 height 812
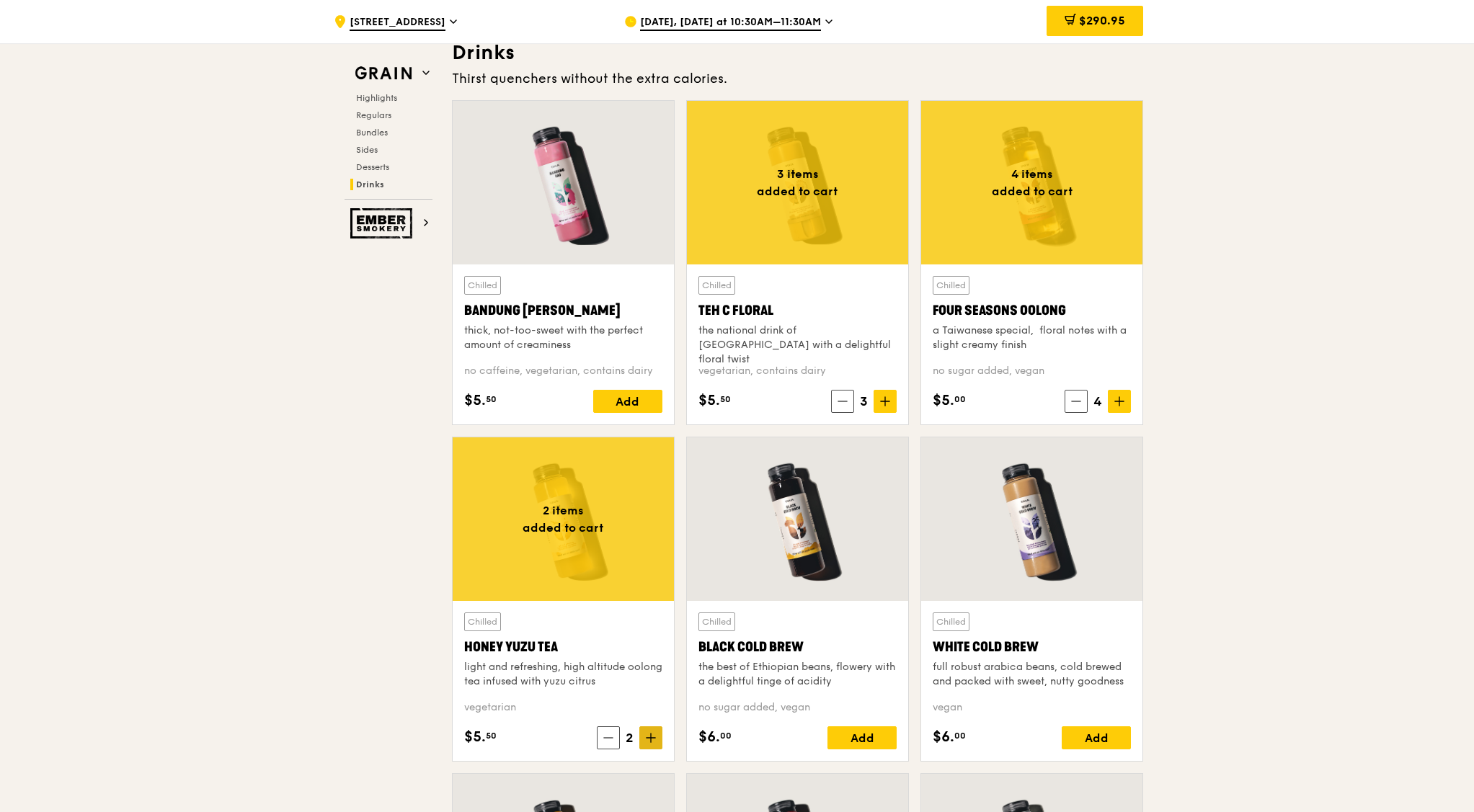
click at [653, 649] on icon at bounding box center [651, 738] width 10 height 10
click at [648, 649] on icon at bounding box center [651, 738] width 10 height 10
click at [654, 649] on icon at bounding box center [651, 738] width 10 height 10
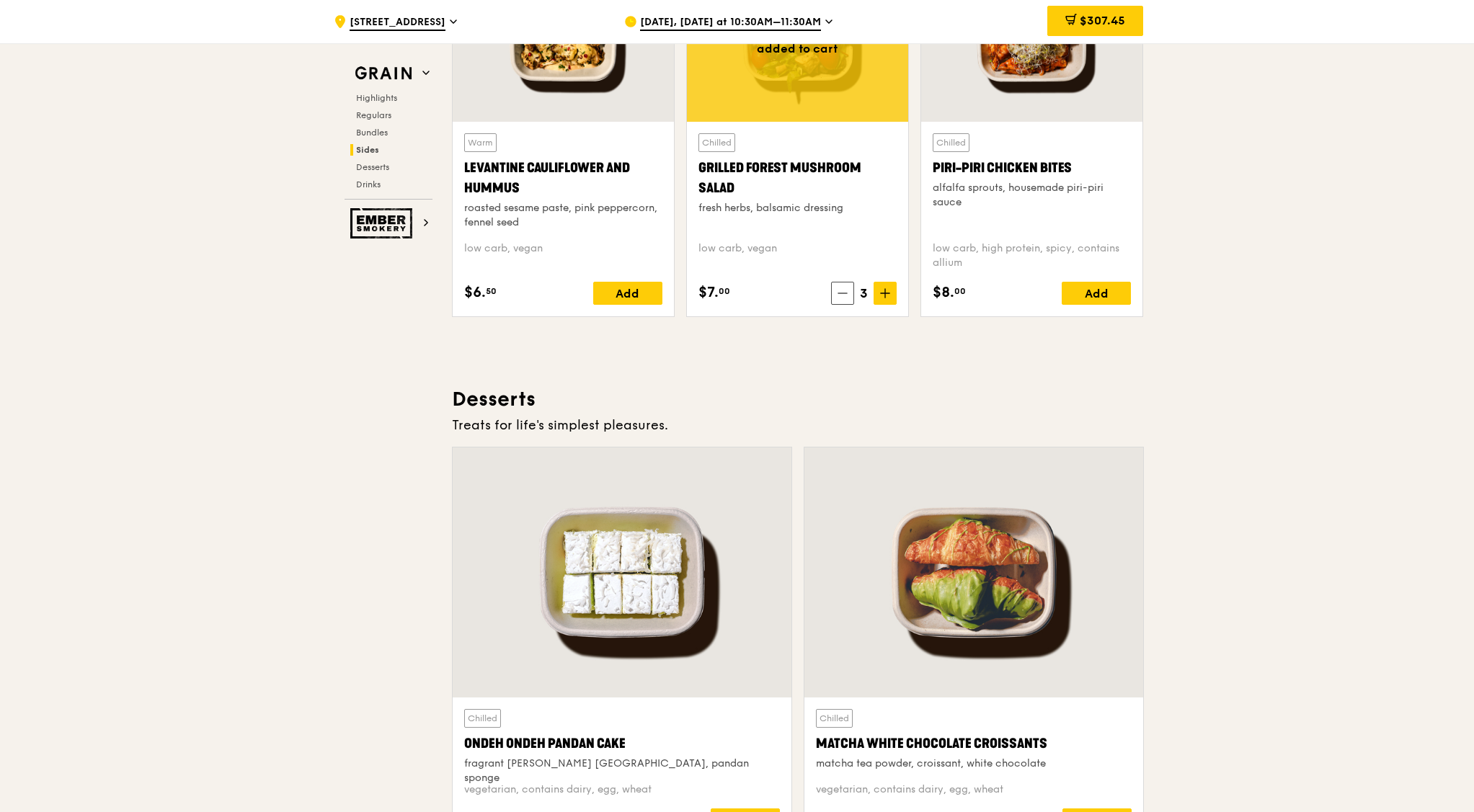
scroll to position [3422, 0]
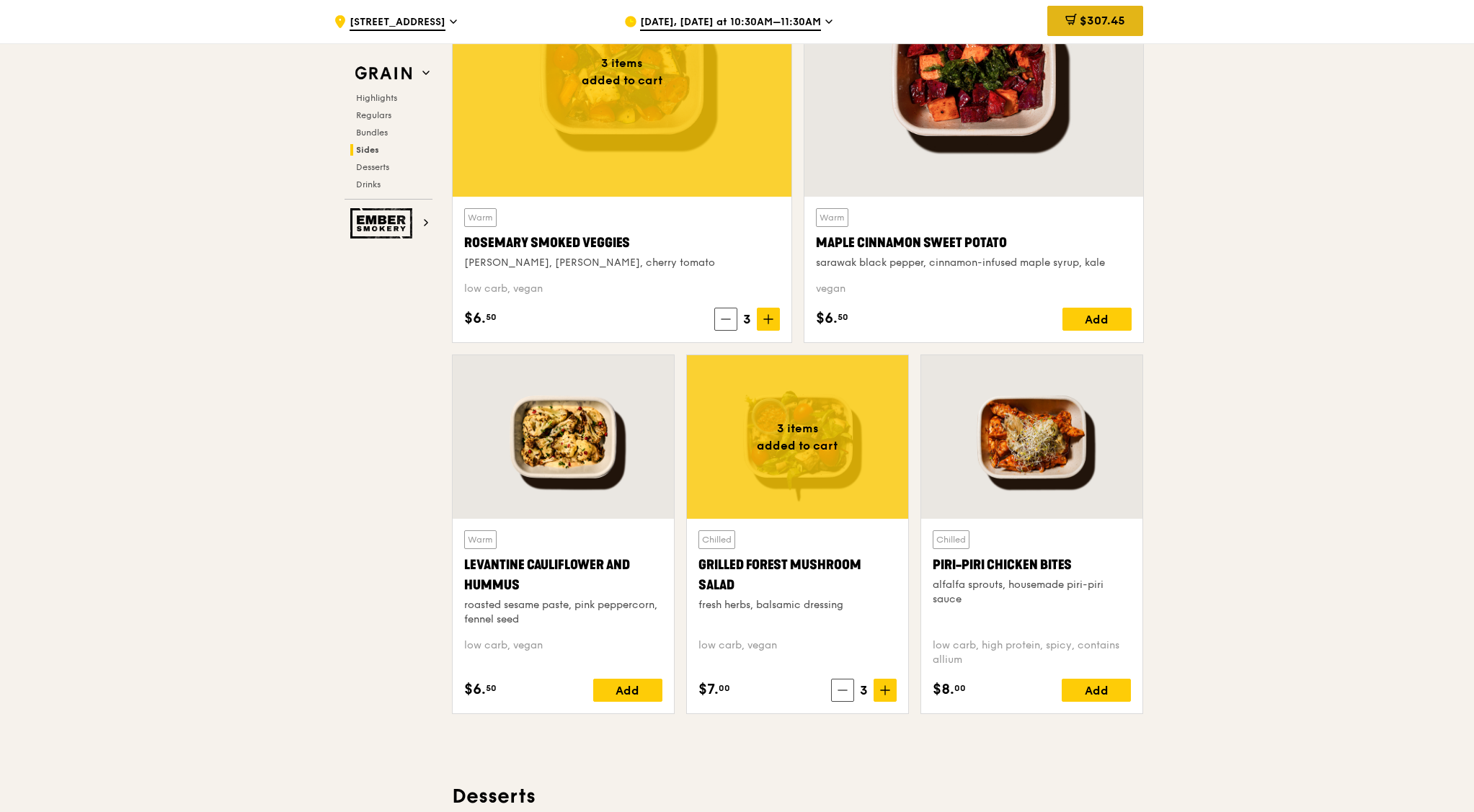
click at [1110, 21] on span "$307.45" at bounding box center [1102, 21] width 46 height 14
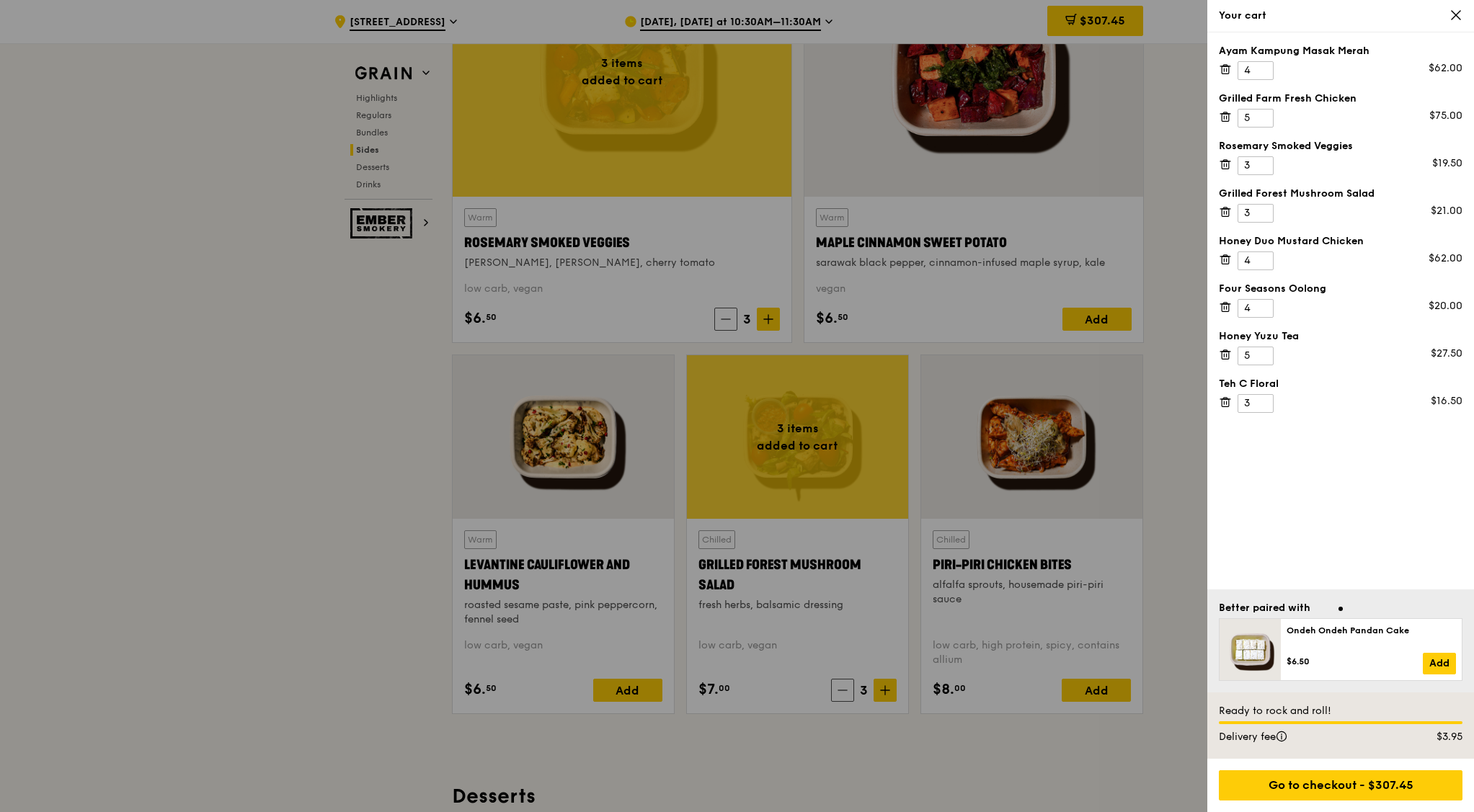
click at [1178, 161] on icon at bounding box center [1226, 165] width 13 height 13
click at [1178, 162] on icon at bounding box center [1226, 165] width 13 height 13
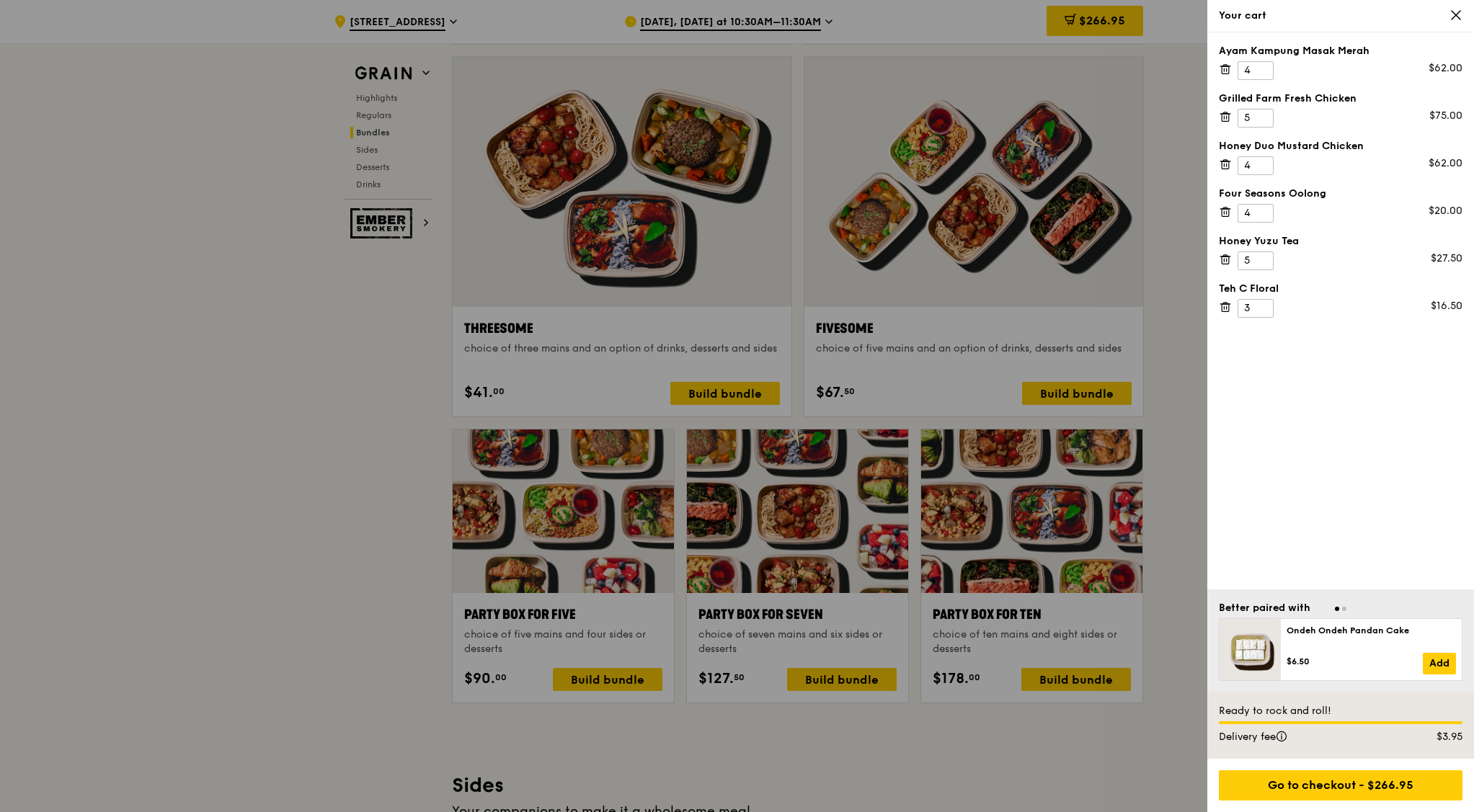
scroll to position [2791, 0]
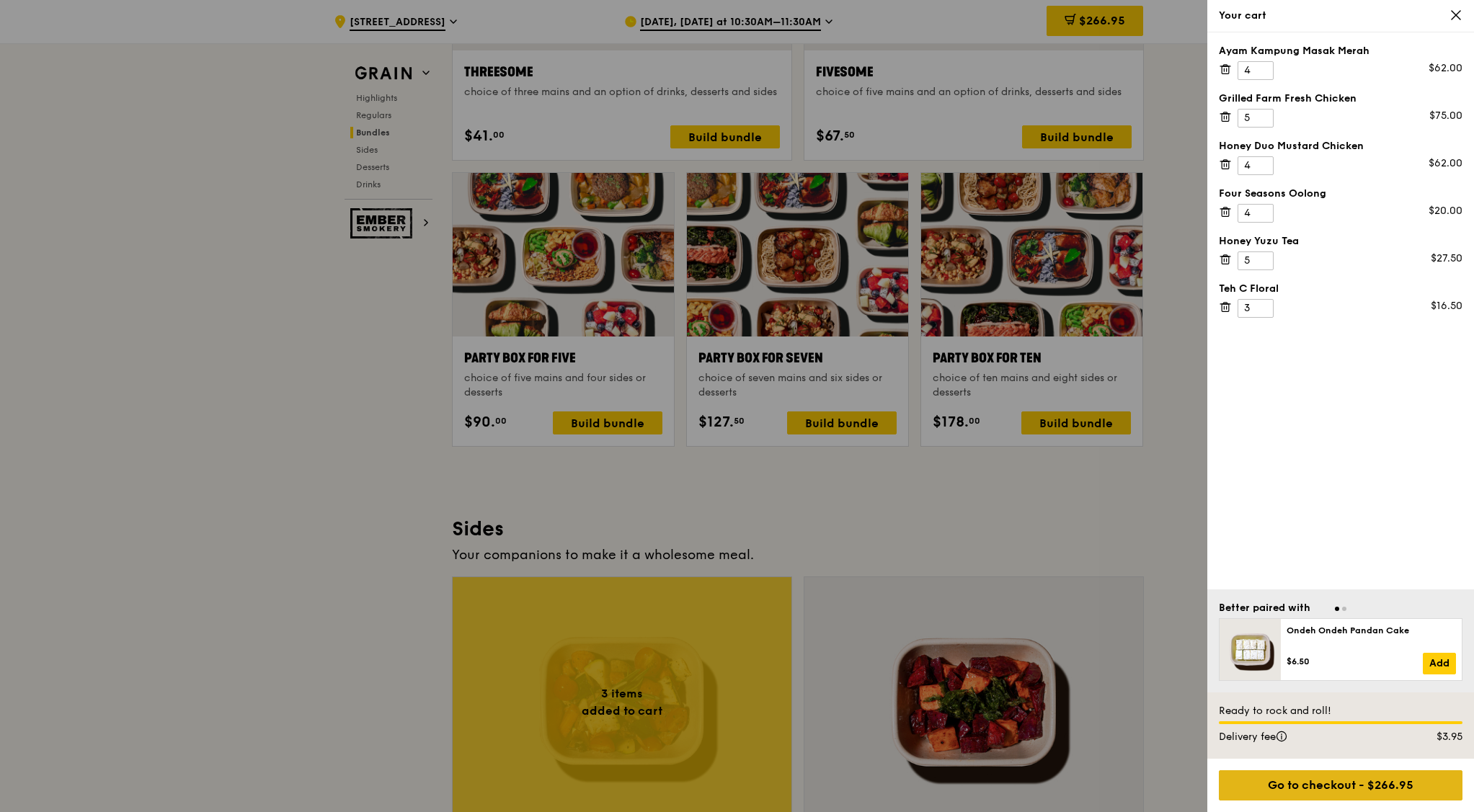
click at [1178, 649] on div "Go to checkout - $266.95" at bounding box center [1341, 785] width 243 height 31
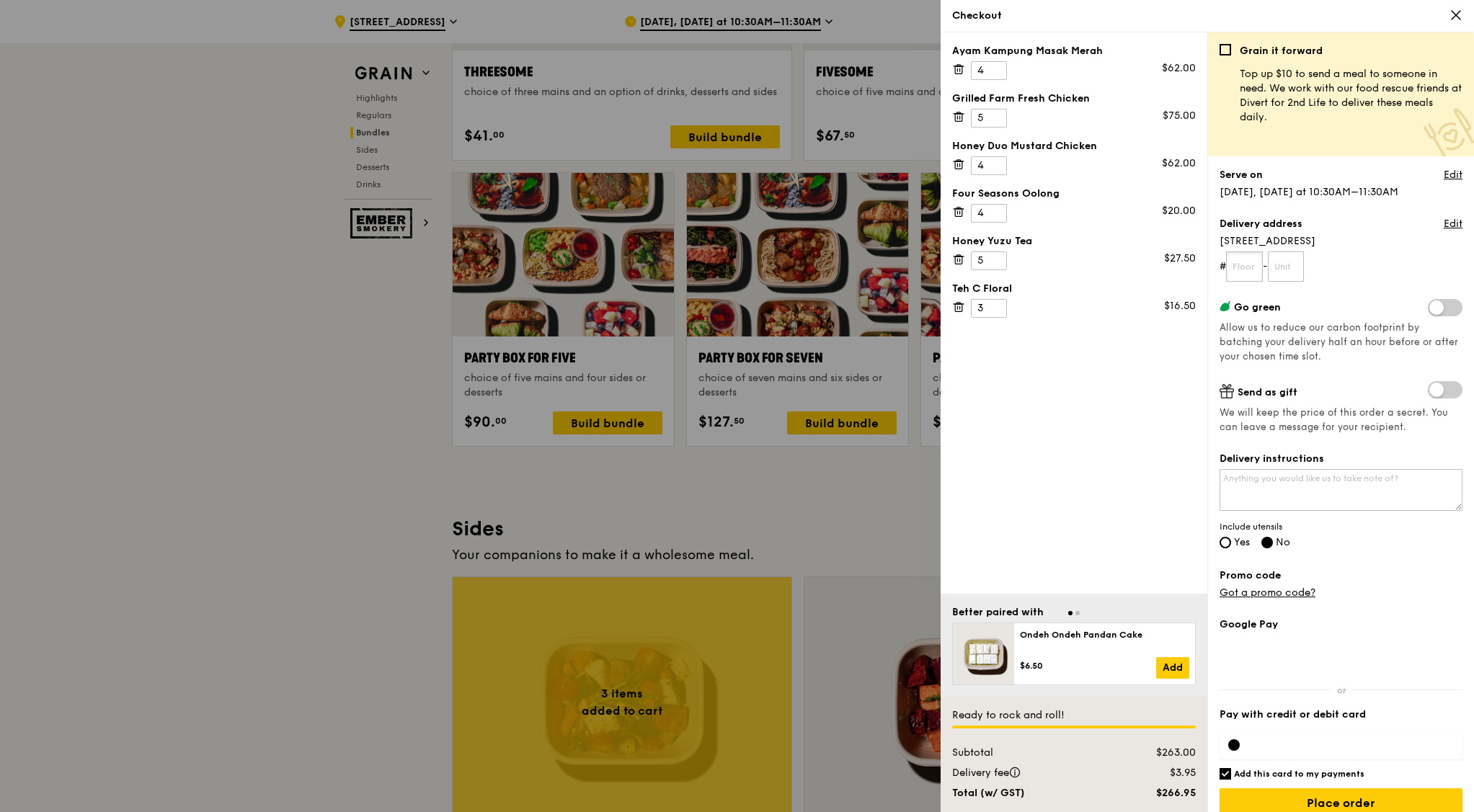
click at [1178, 266] on input "text" at bounding box center [1244, 267] width 36 height 31
type input "14"
click at [1178, 270] on input "text" at bounding box center [1286, 267] width 36 height 31
type input "01"
click at [1120, 414] on div "Ayam Kampung Masak Merah 4 $62.00 Grilled Farm Fresh Chicken 5 $75.00 Honey Duo…" at bounding box center [1074, 313] width 267 height 561
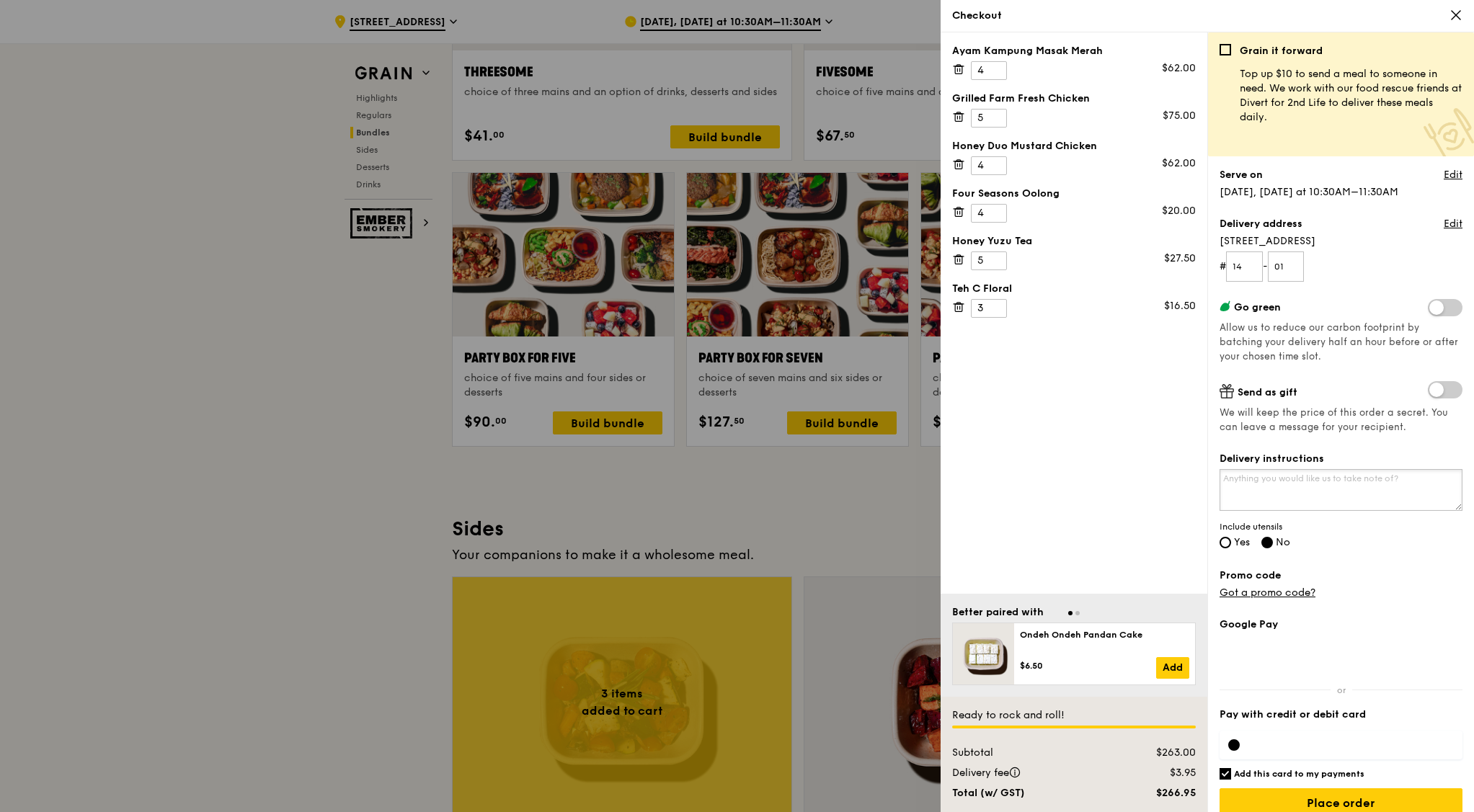
click at [1178, 479] on textarea "Delivery instructions" at bounding box center [1341, 490] width 243 height 41
type textarea "Please deliver by 11.30am. Call Amy 96364583 upon arrival."
click at [1178, 542] on input "Yes" at bounding box center [1226, 542] width 12 height 12
radio input "true"
radio input "false"
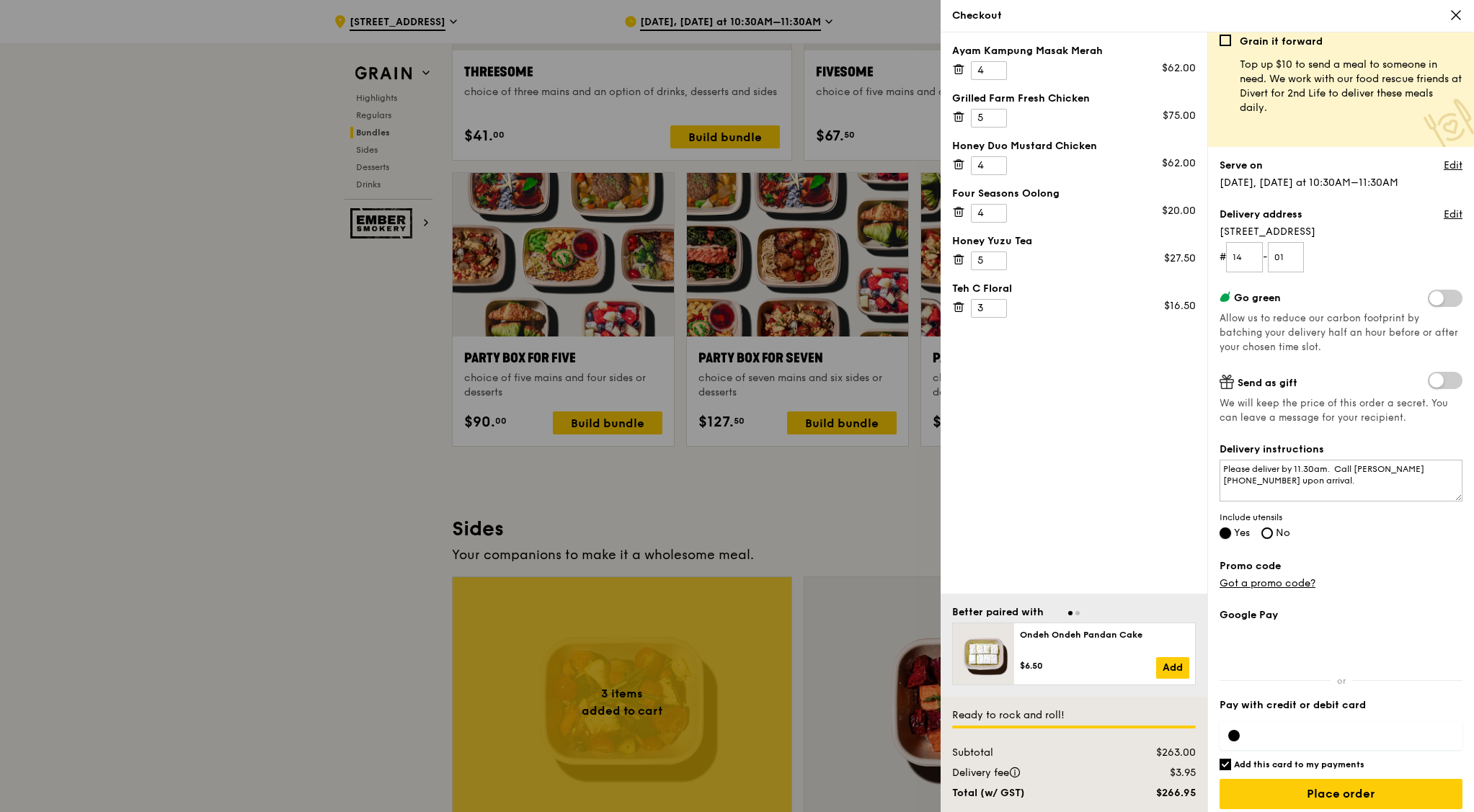
scroll to position [18, 0]
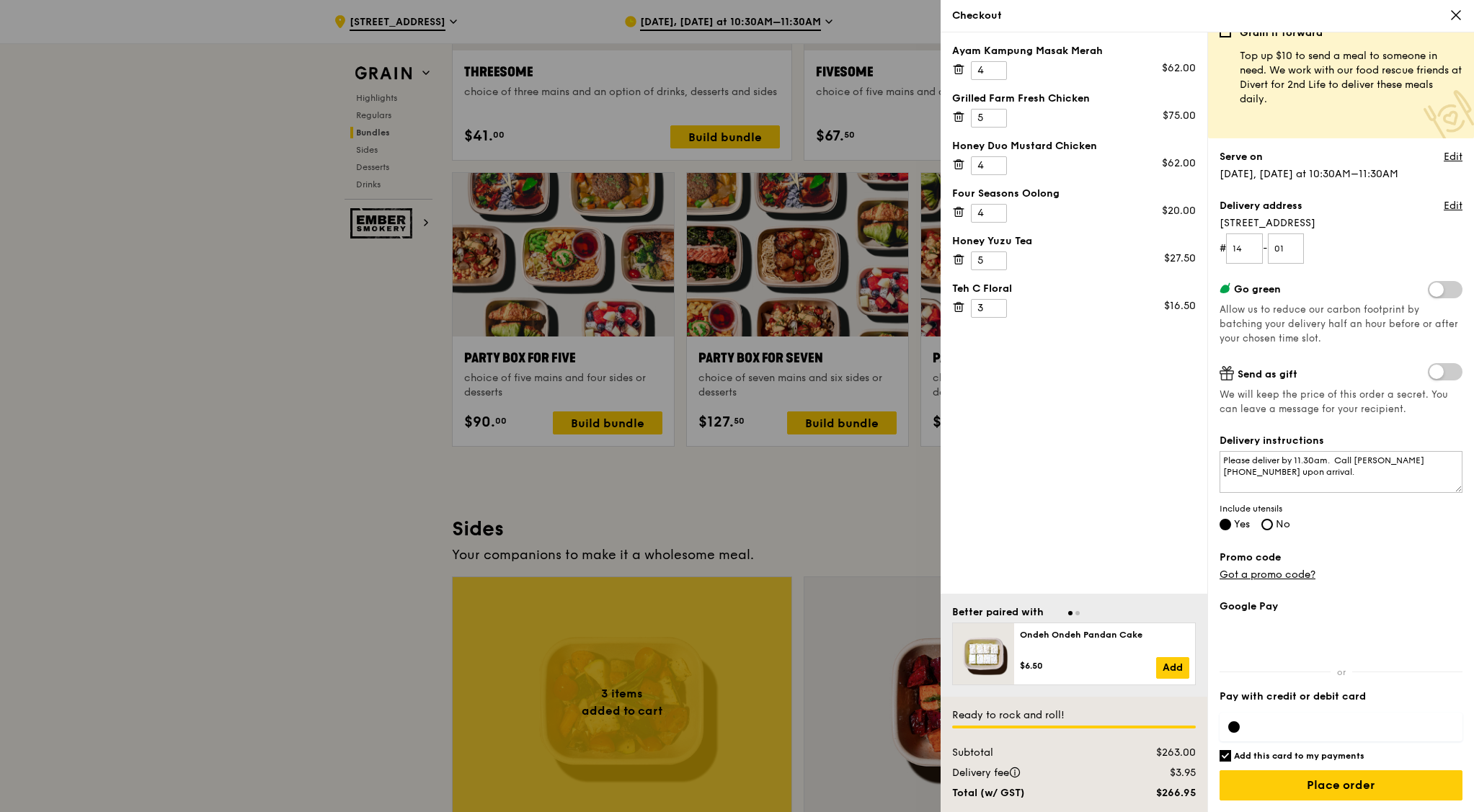
click at [1178, 649] on div at bounding box center [1234, 727] width 12 height 12
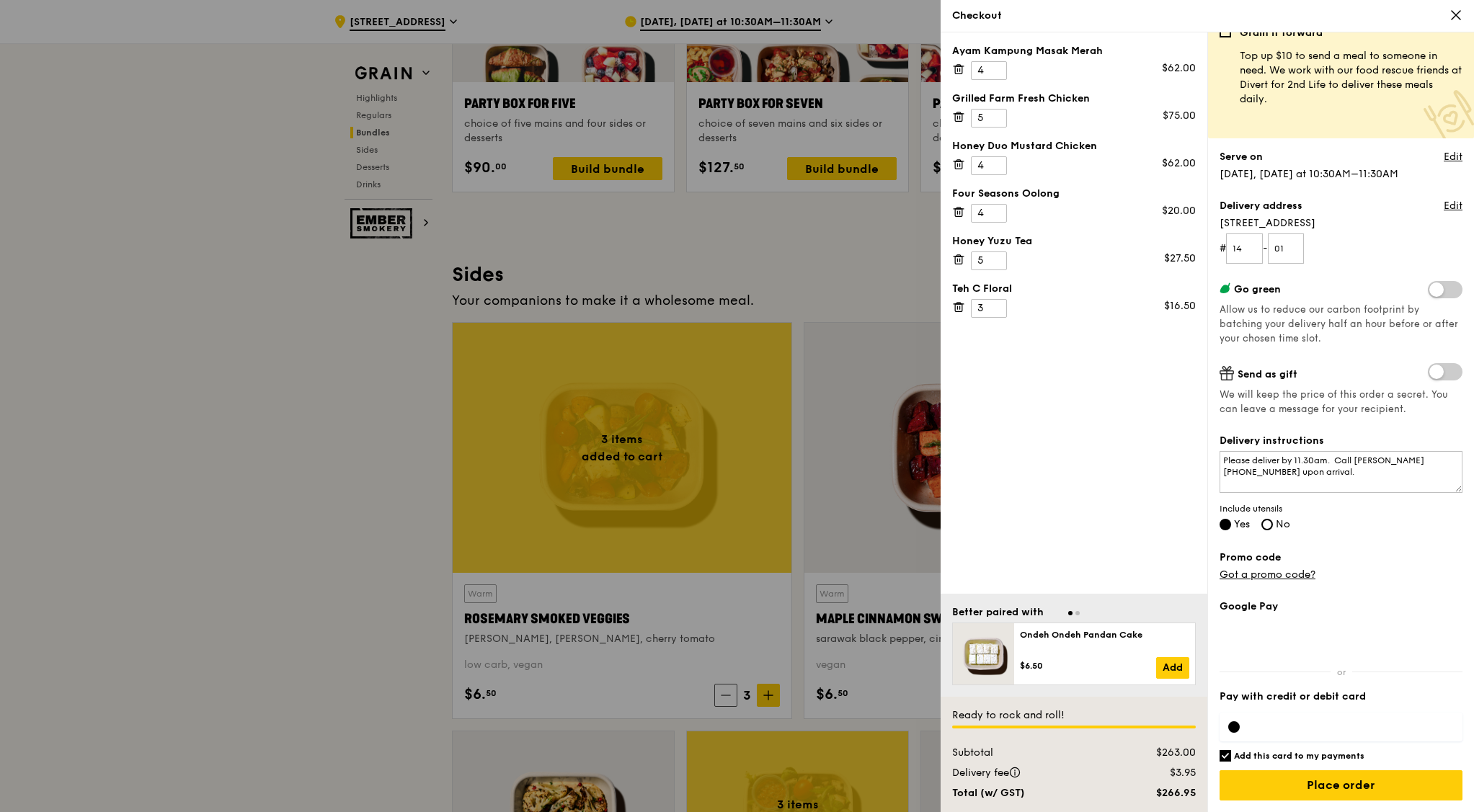
scroll to position [3062, 0]
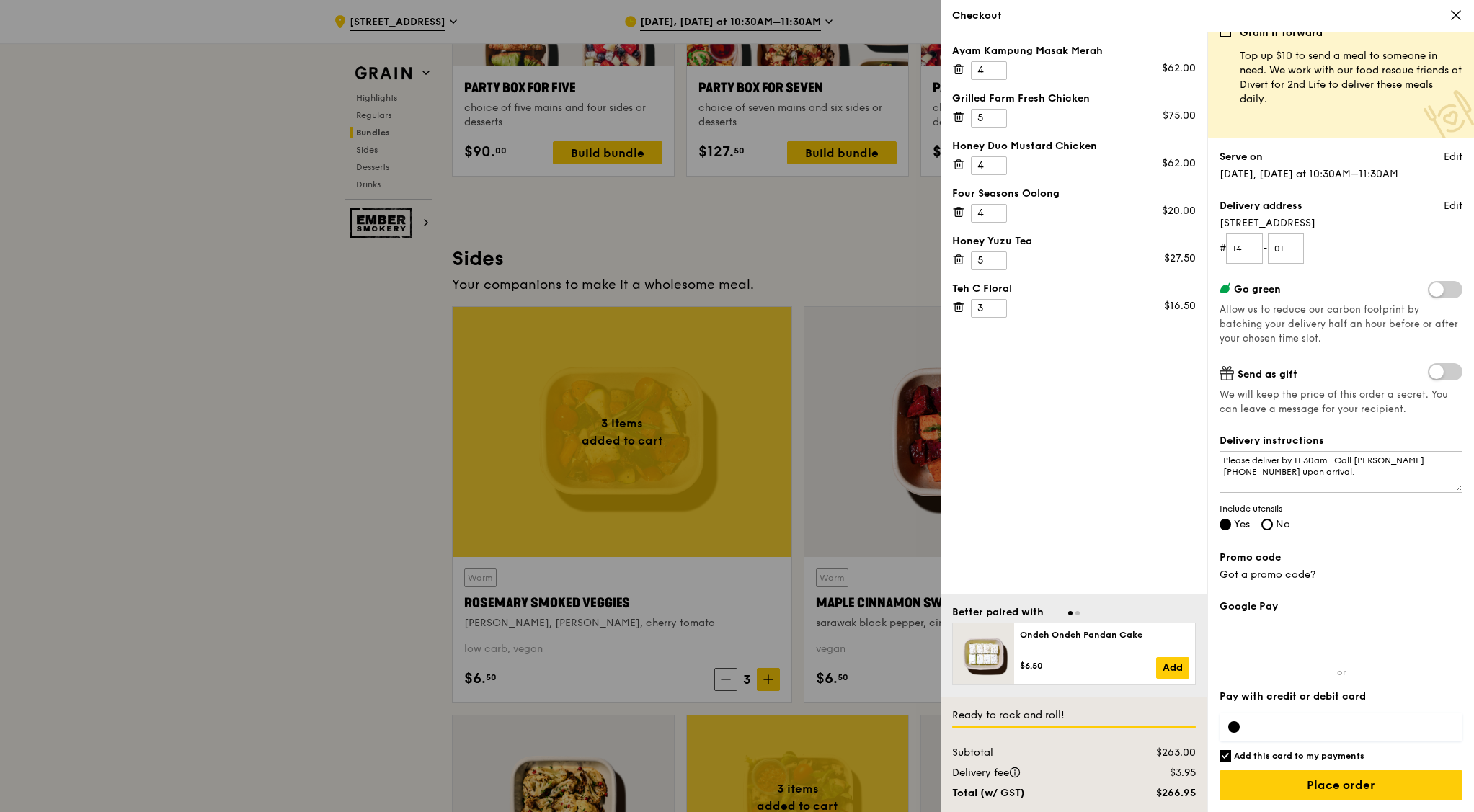
click at [1178, 649] on div at bounding box center [1341, 727] width 243 height 29
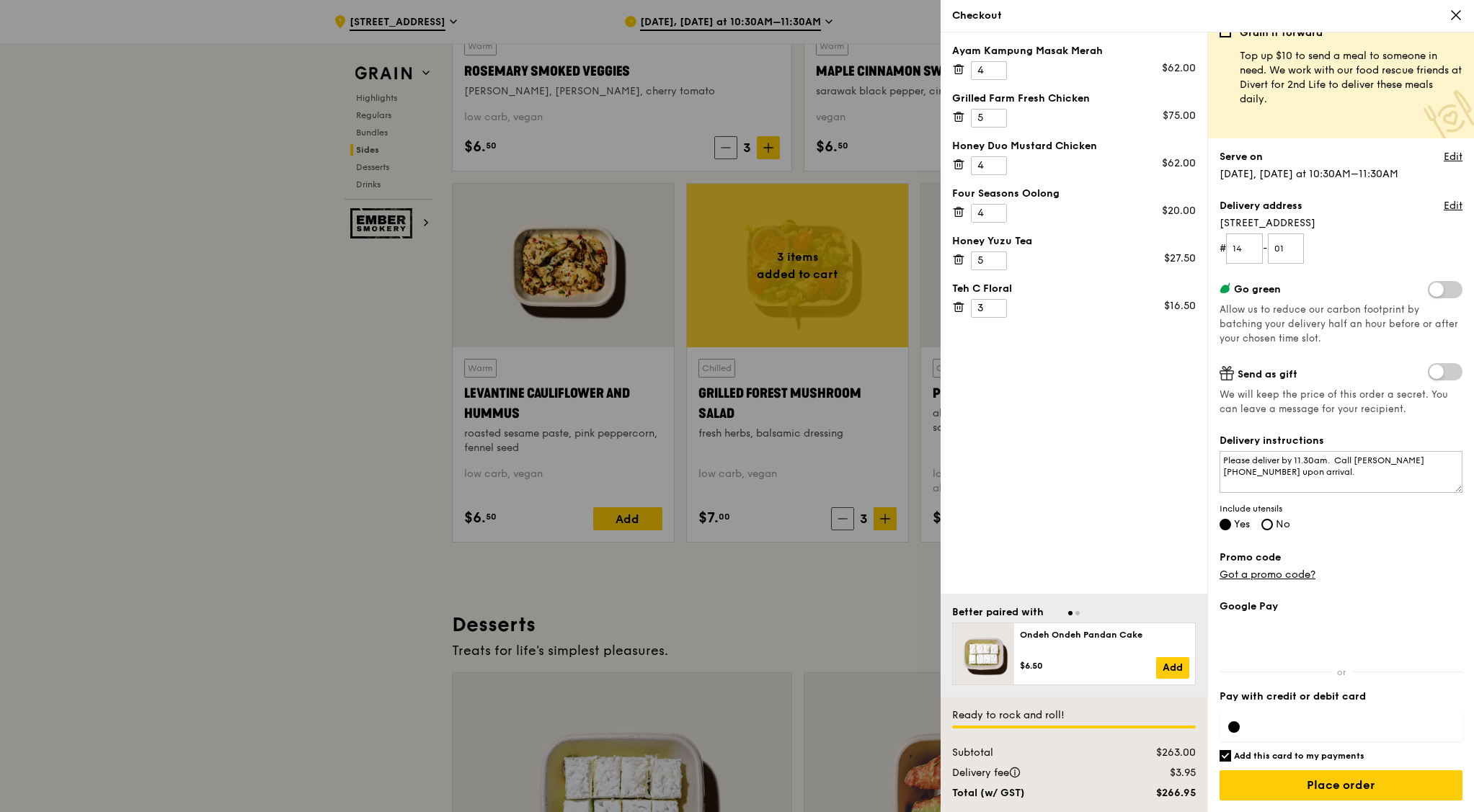
scroll to position [3601, 0]
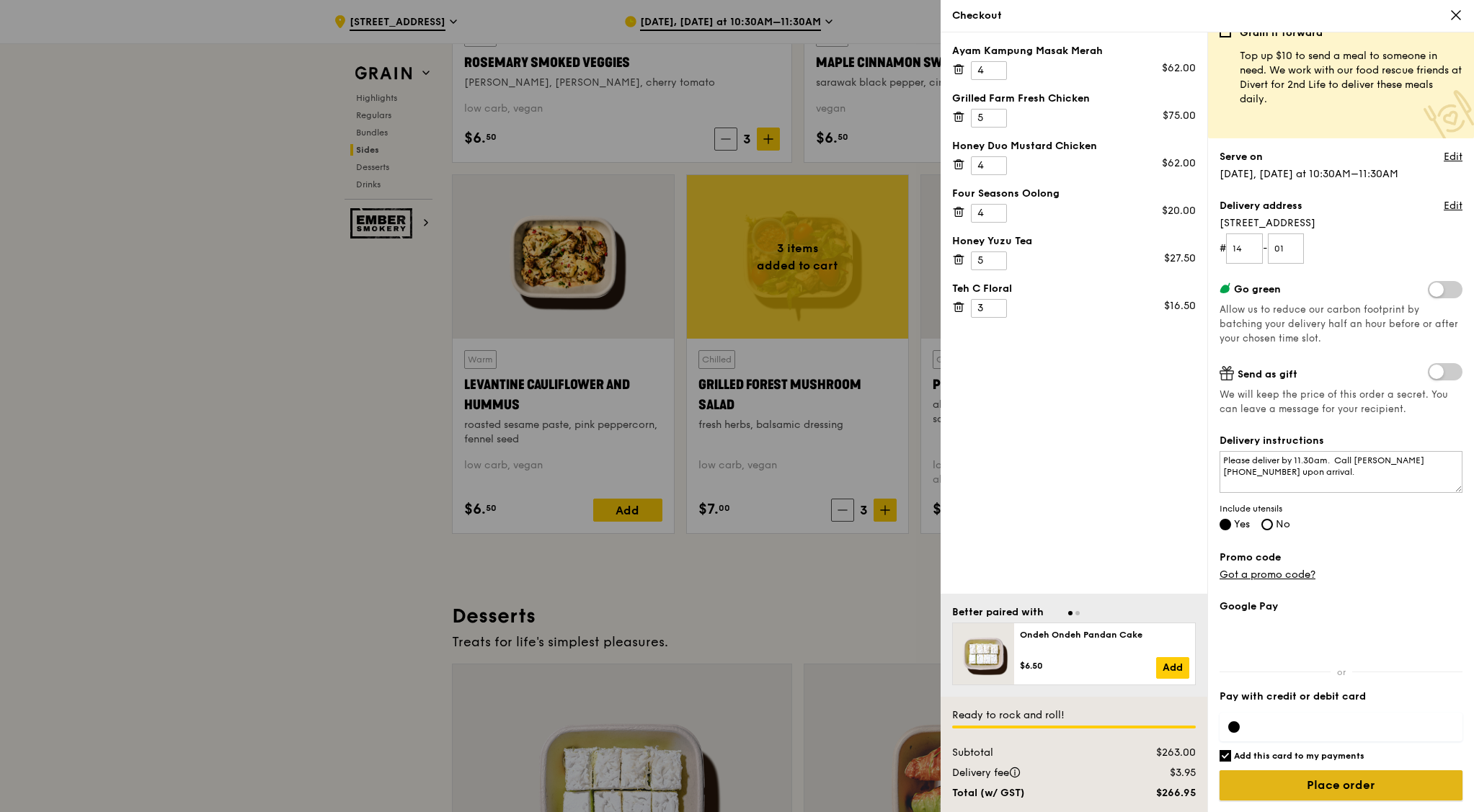
click at [1178, 649] on input "Place order" at bounding box center [1341, 785] width 243 height 31
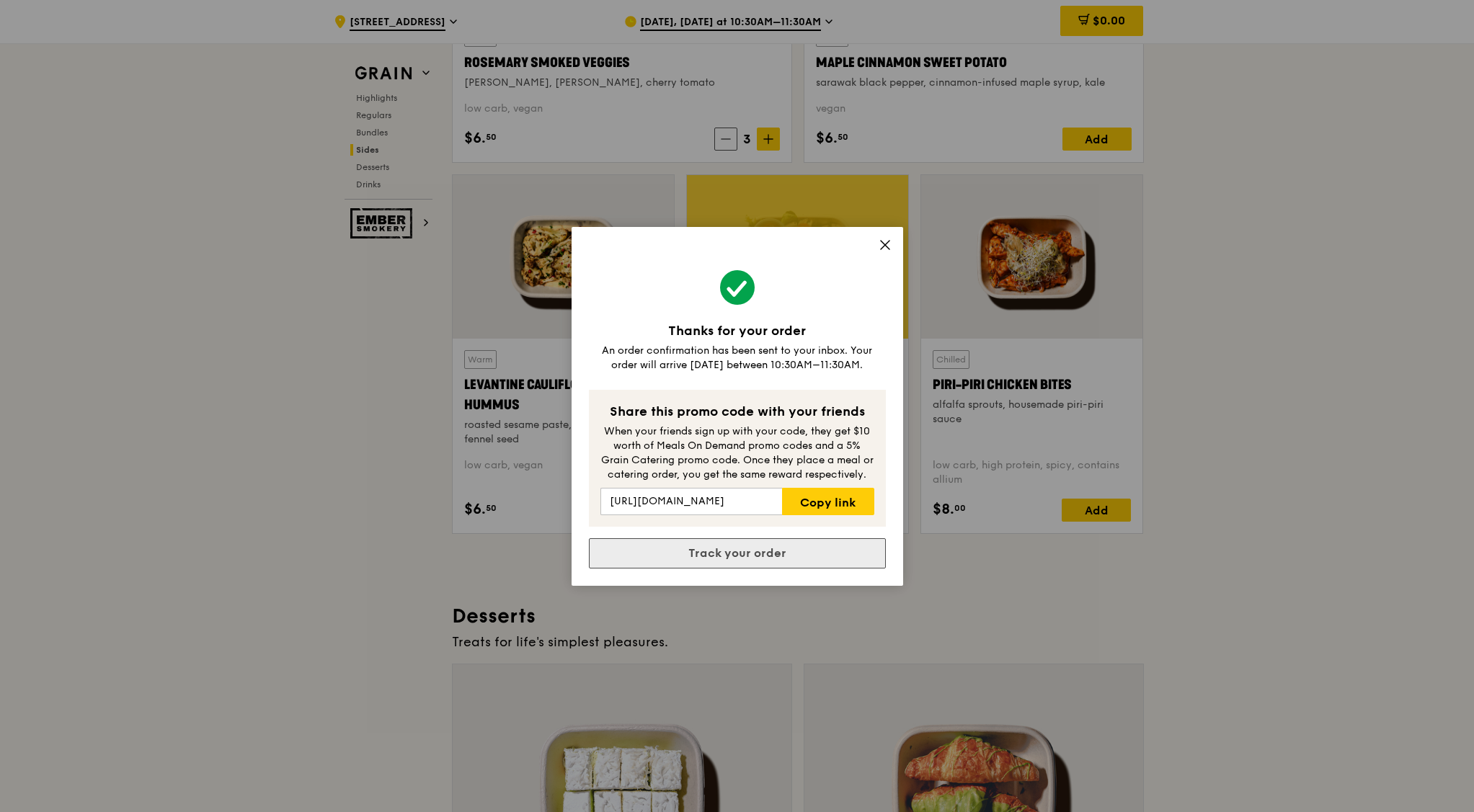
click at [692, 544] on link "Track your order" at bounding box center [737, 553] width 297 height 31
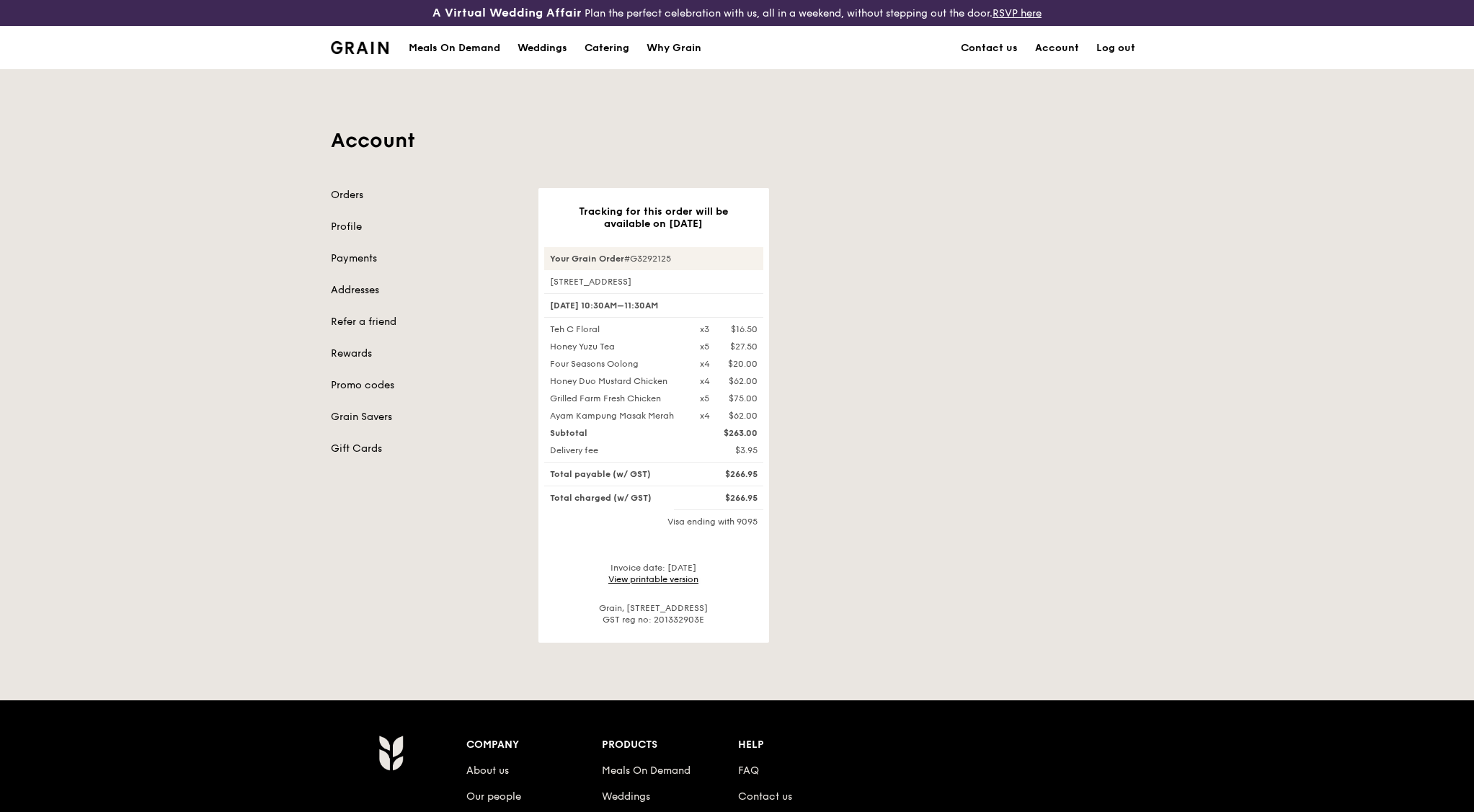
click at [623, 580] on link "View printable version" at bounding box center [653, 579] width 90 height 10
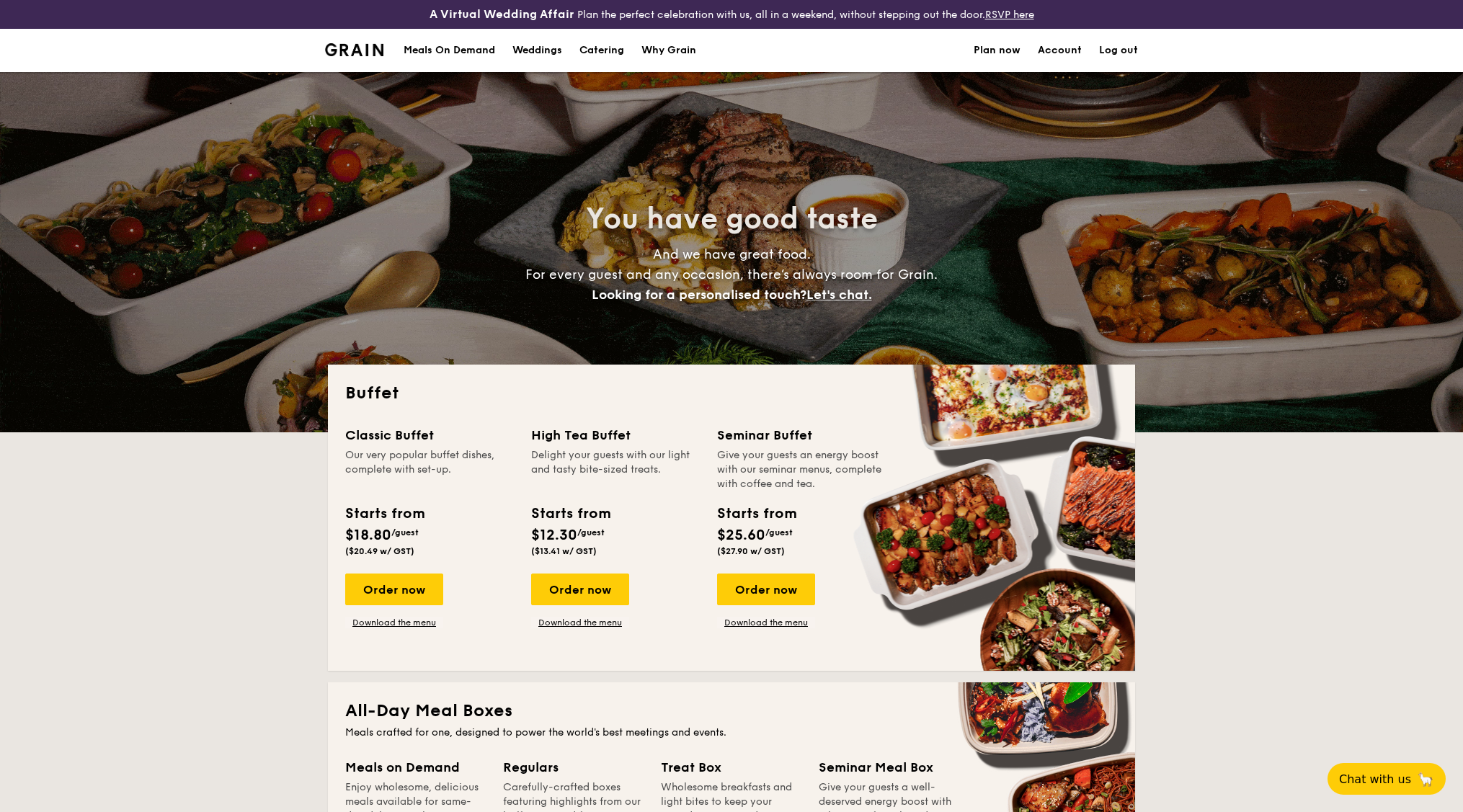
select select
click at [469, 50] on div "Meals On Demand" at bounding box center [449, 50] width 92 height 43
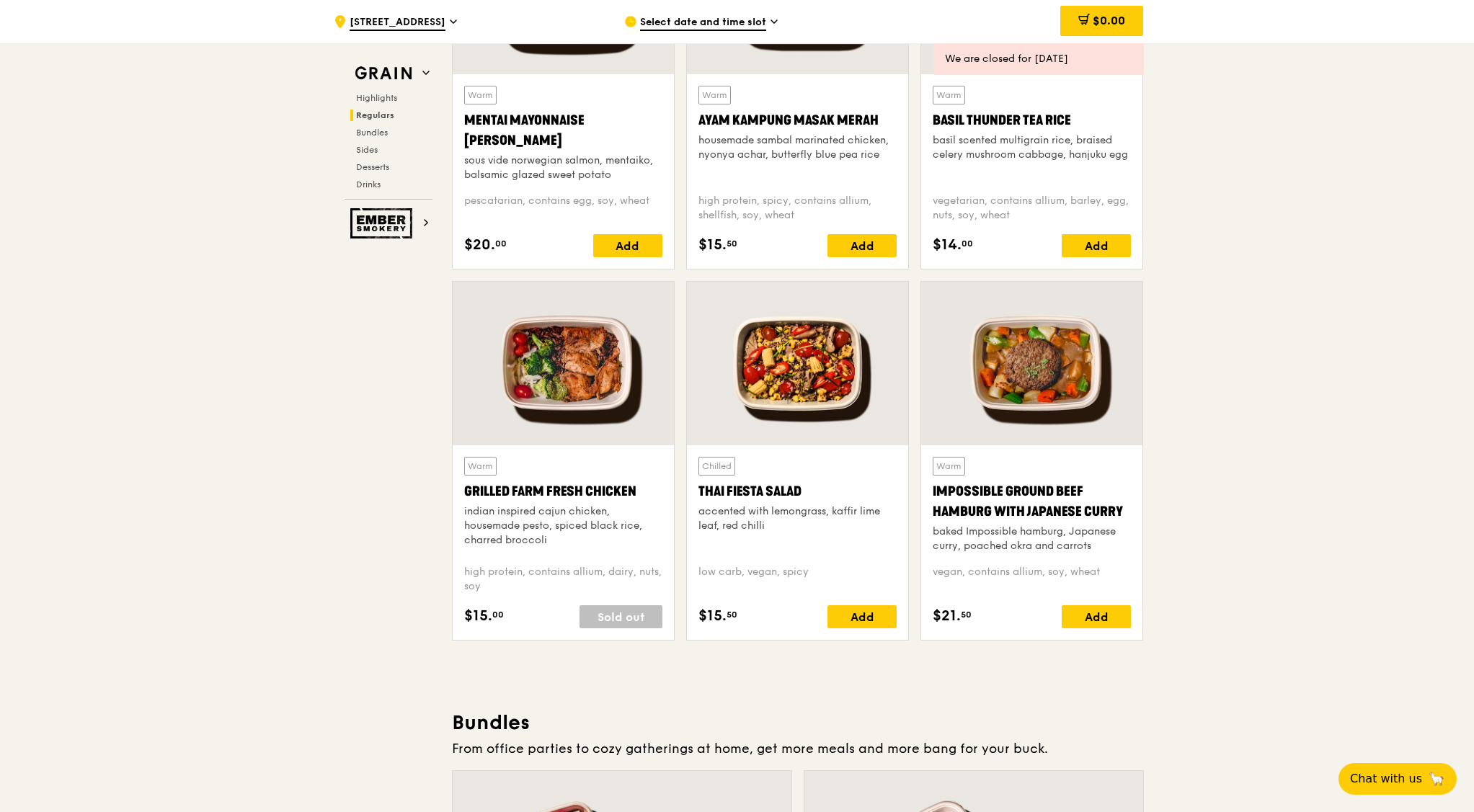
scroll to position [1441, 0]
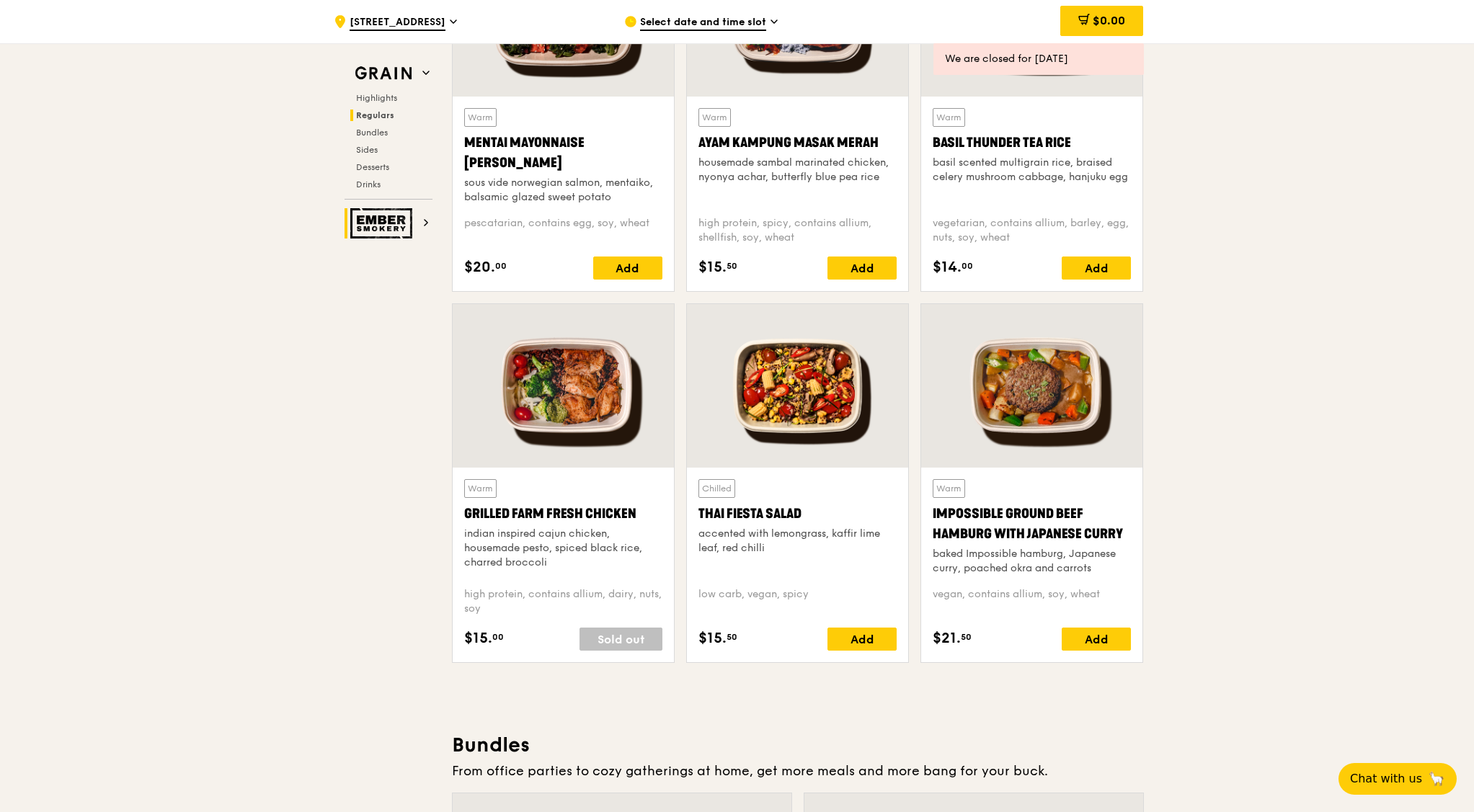
click at [425, 220] on icon at bounding box center [426, 223] width 7 height 7
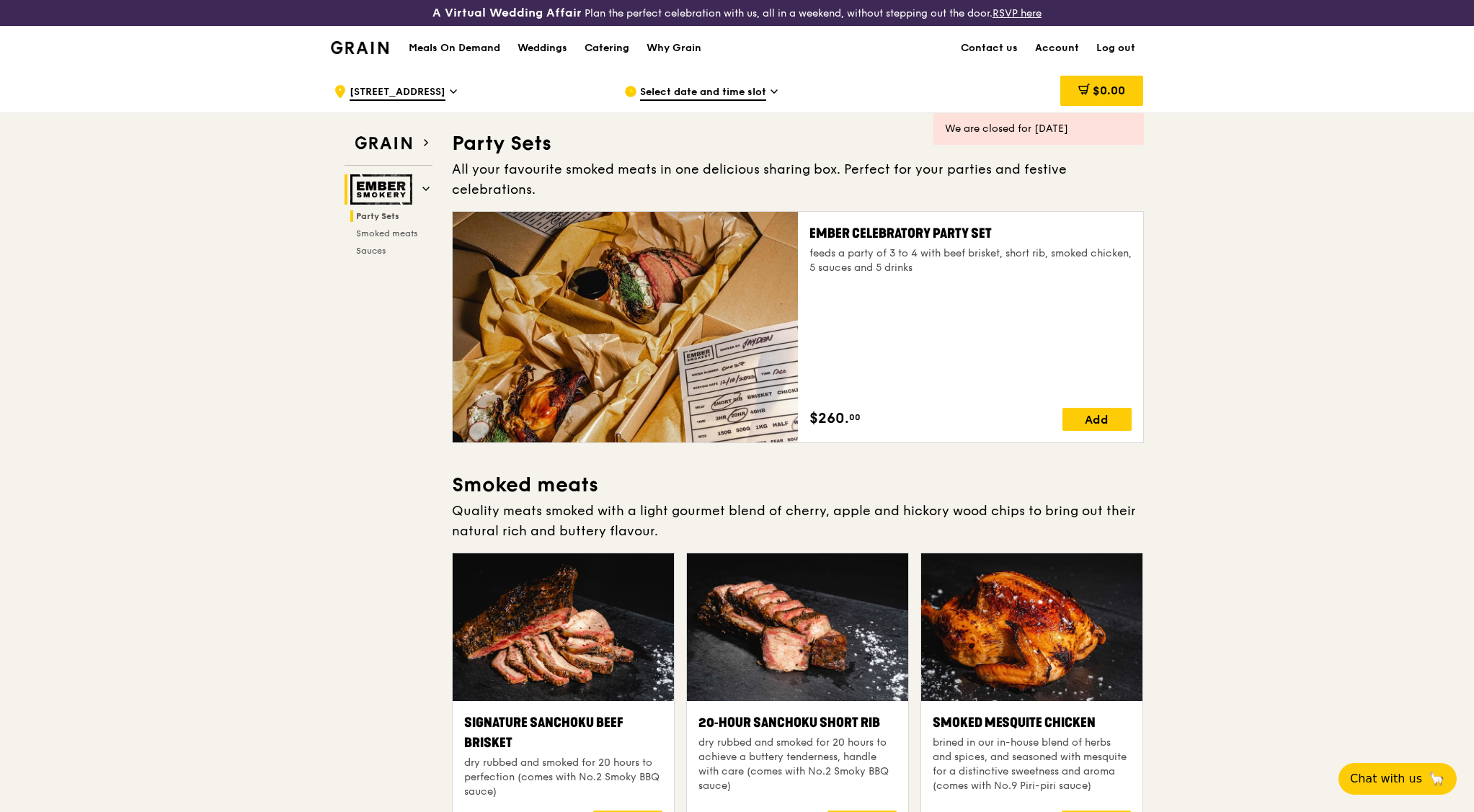
click at [619, 47] on div "Catering" at bounding box center [607, 48] width 45 height 43
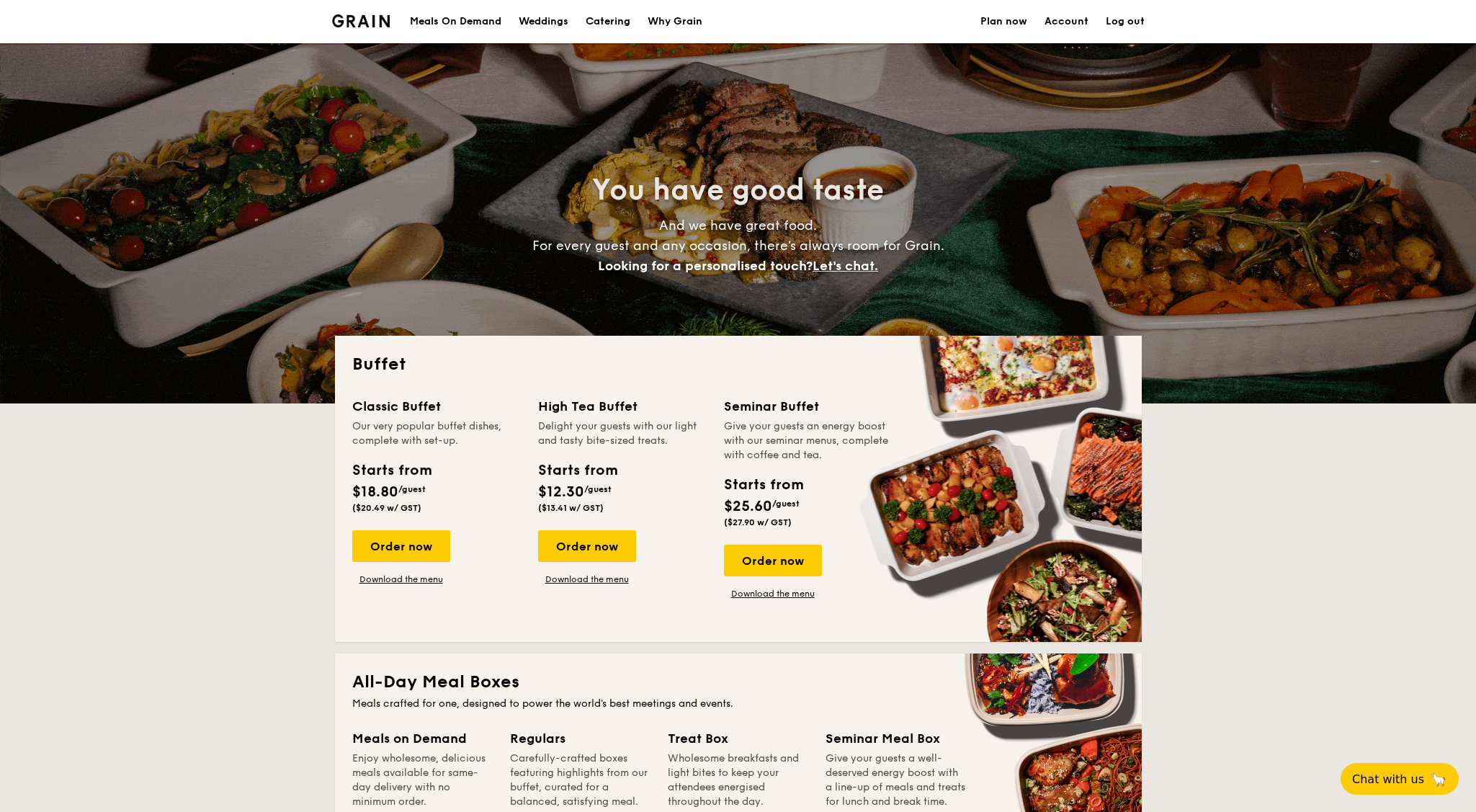
select select
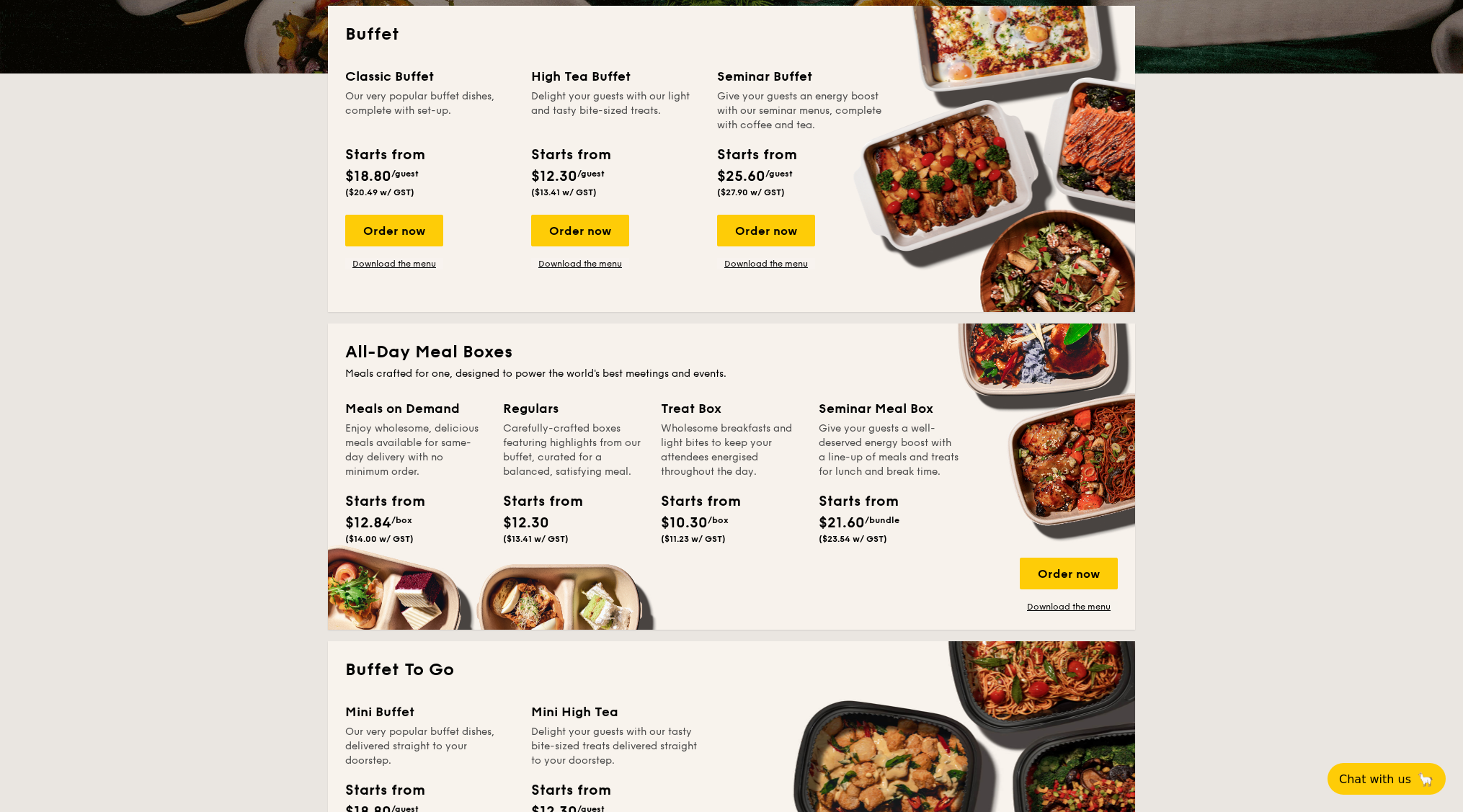
scroll to position [360, 0]
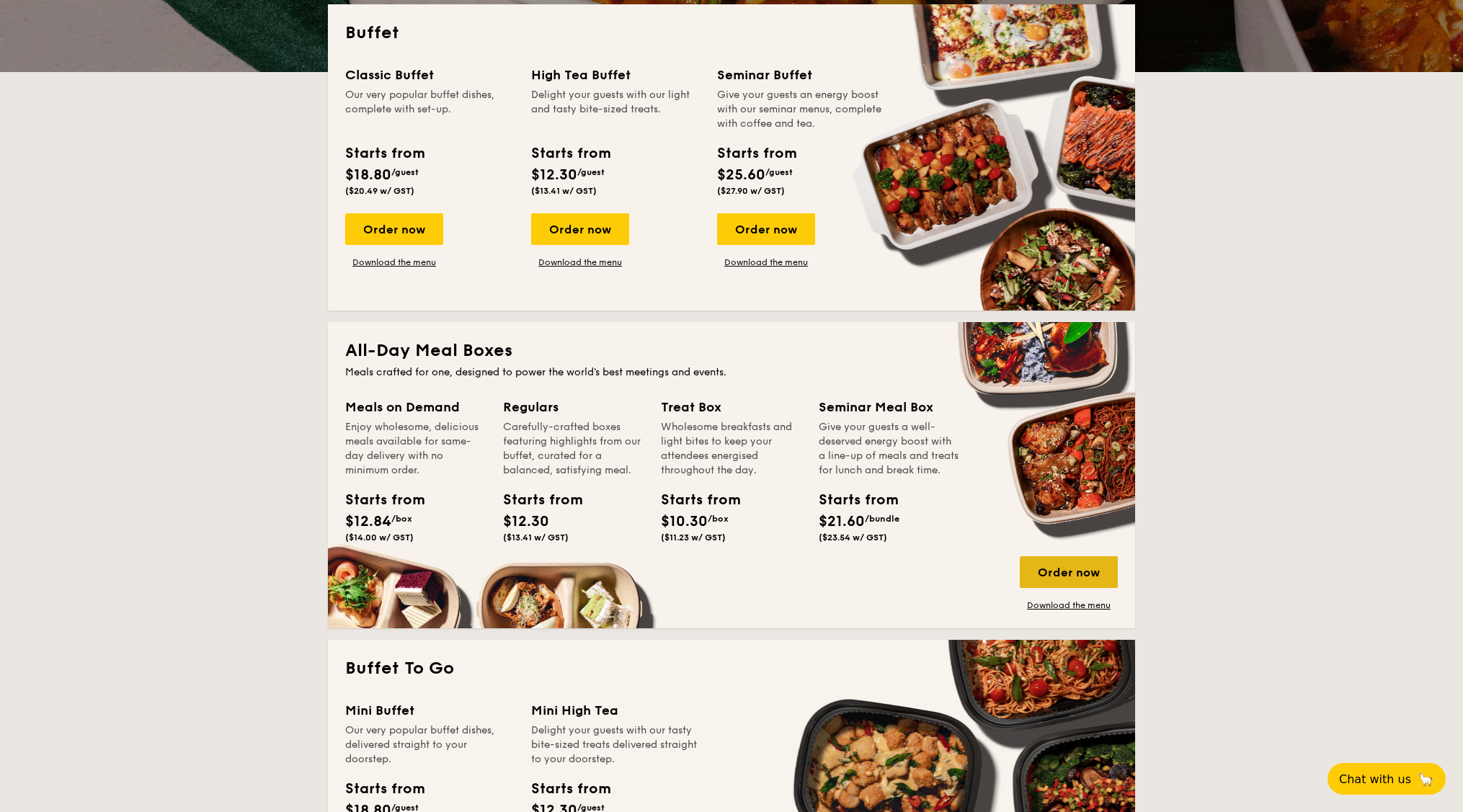
click at [1064, 569] on div "Order now" at bounding box center [1068, 572] width 98 height 31
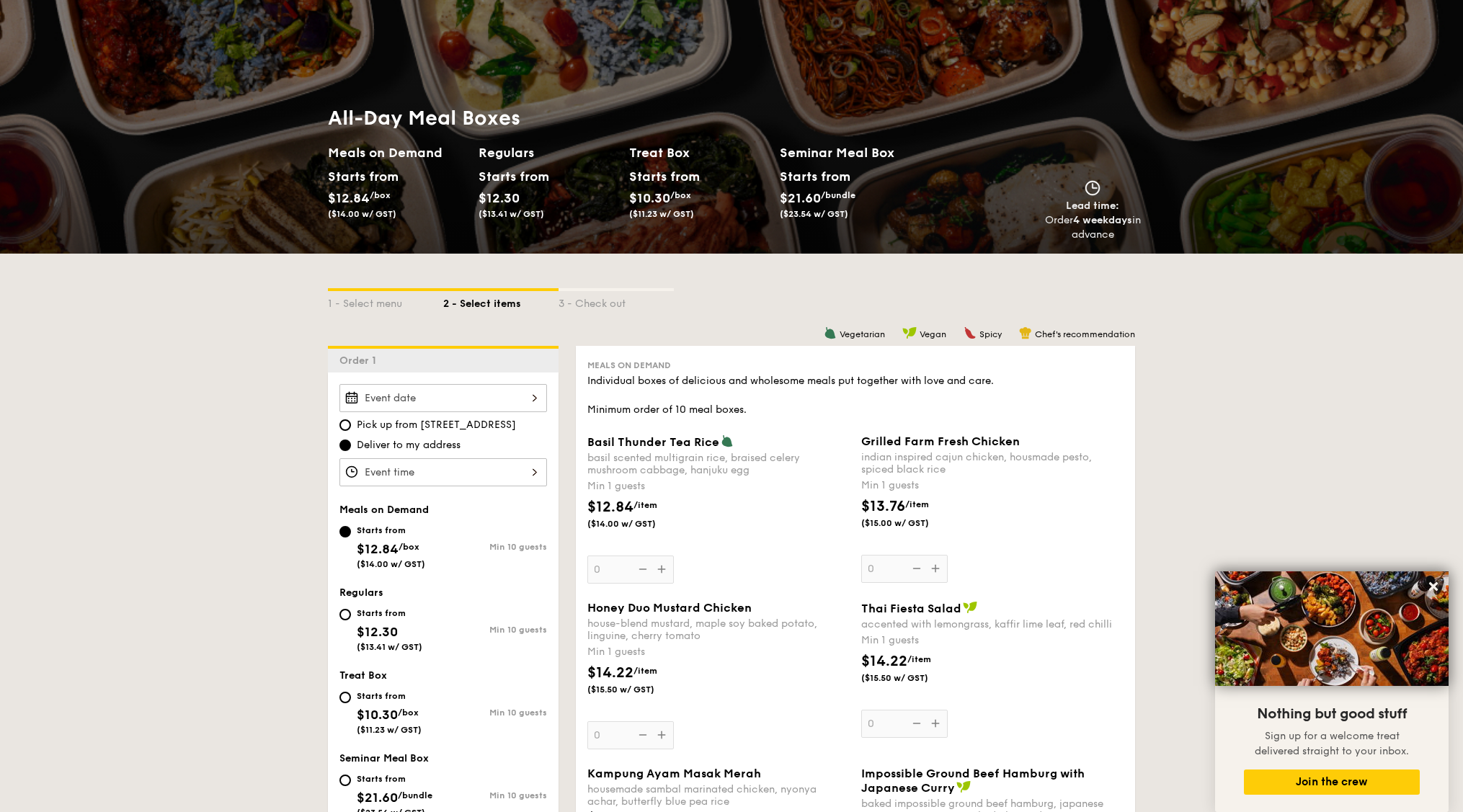
scroll to position [90, 0]
click at [464, 391] on div at bounding box center [443, 397] width 208 height 28
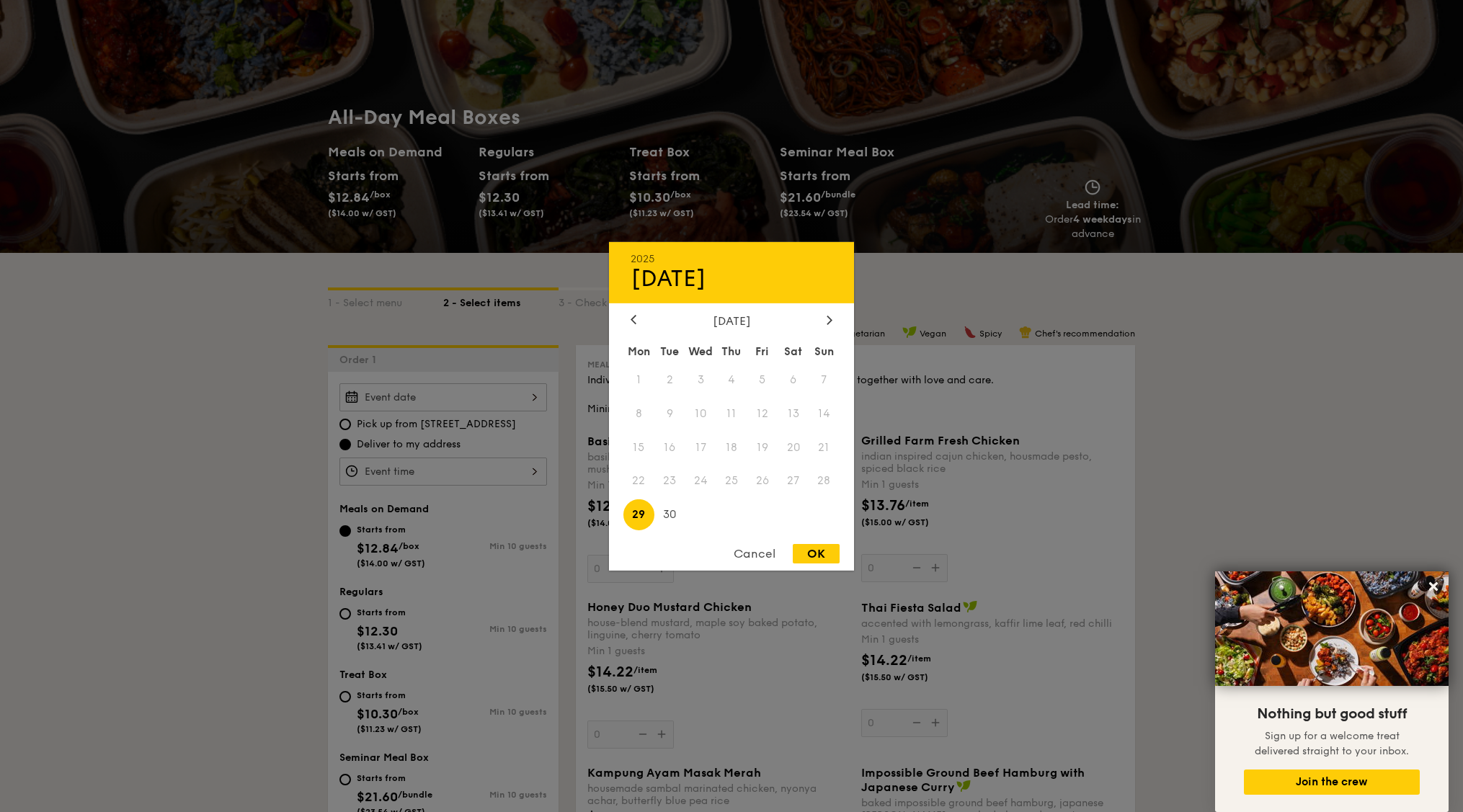
drag, startPoint x: 1326, startPoint y: 429, endPoint x: 972, endPoint y: 287, distance: 381.4
click at [1296, 424] on div at bounding box center [731, 406] width 1463 height 812
